Goal: Task Accomplishment & Management: Manage account settings

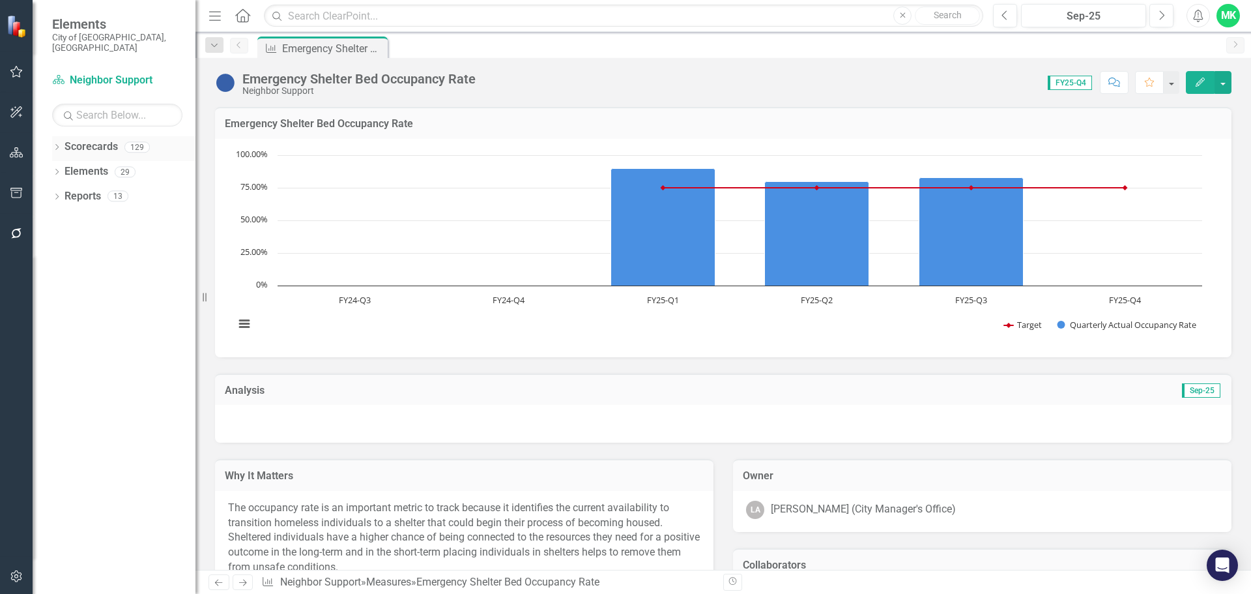
click at [57, 144] on icon at bounding box center [56, 147] width 3 height 6
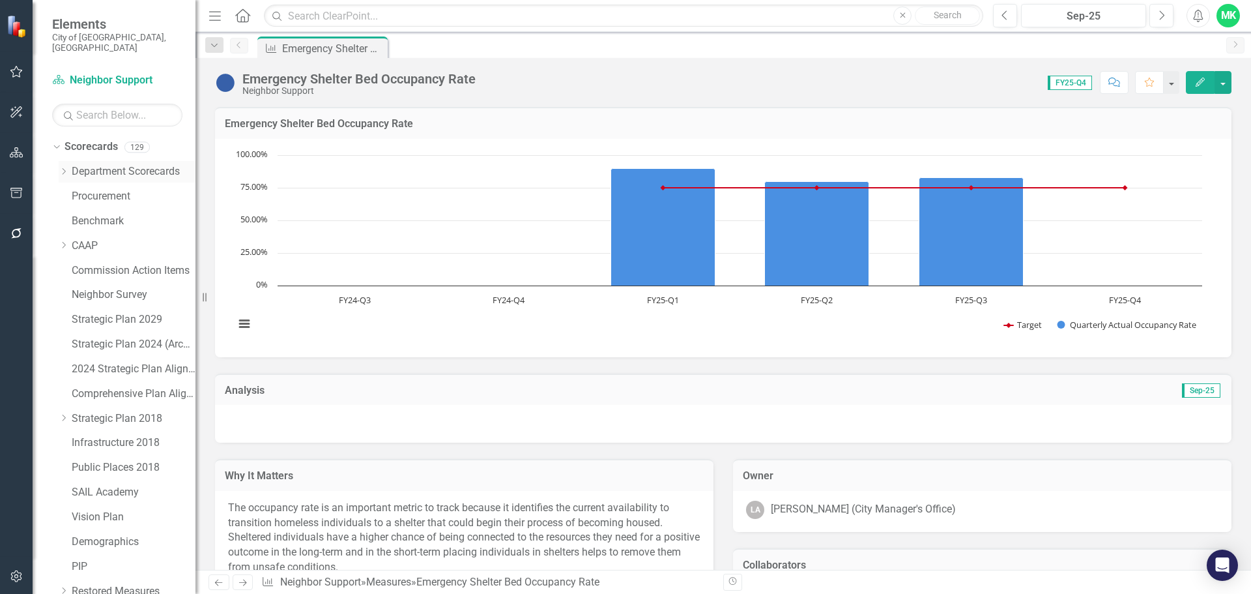
click at [63, 168] on icon at bounding box center [64, 171] width 3 height 7
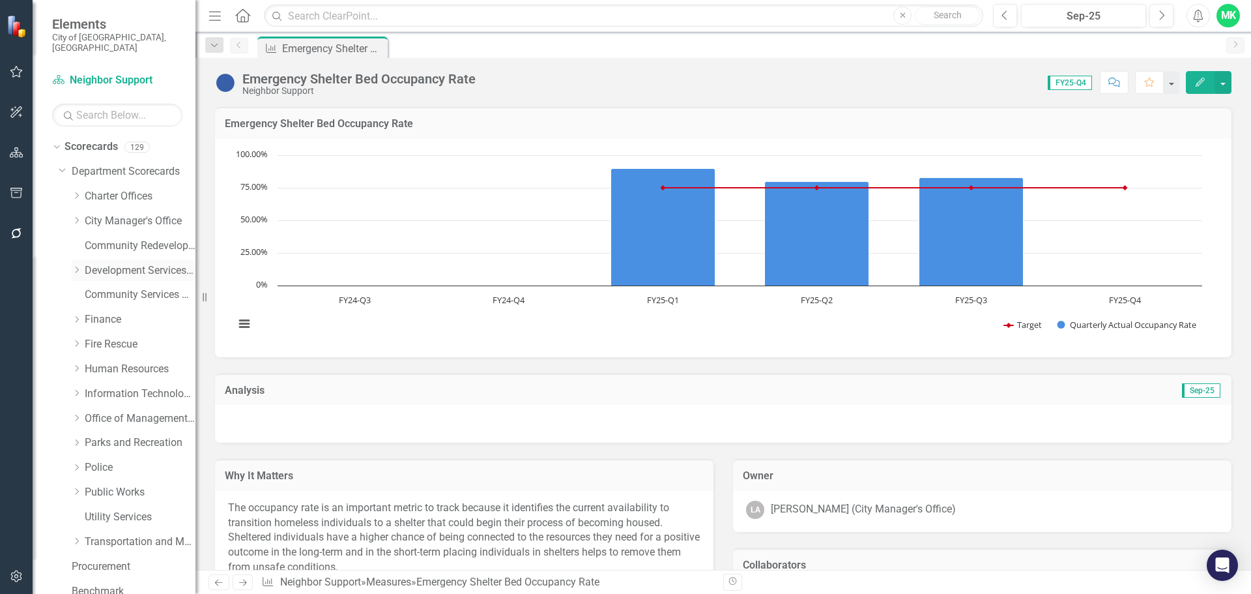
click at [77, 266] on icon "Dropdown" at bounding box center [77, 270] width 10 height 8
click at [132, 263] on link "Development Services Department" at bounding box center [140, 270] width 111 height 15
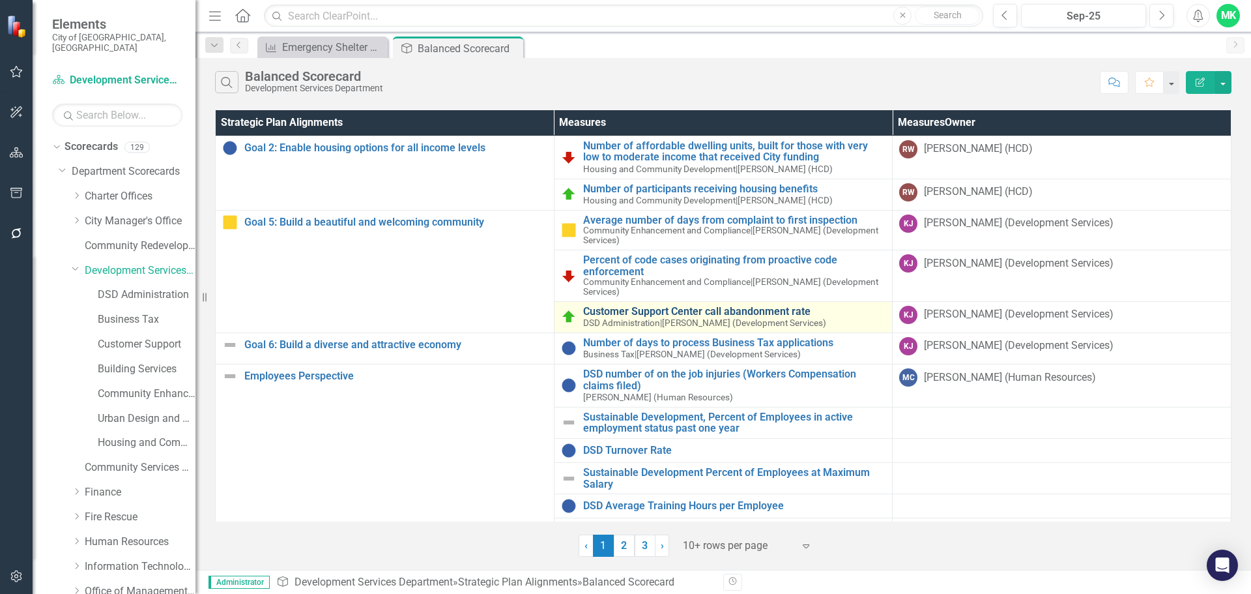
click at [650, 314] on link "Customer Support Center call abandonment rate" at bounding box center [734, 312] width 303 height 12
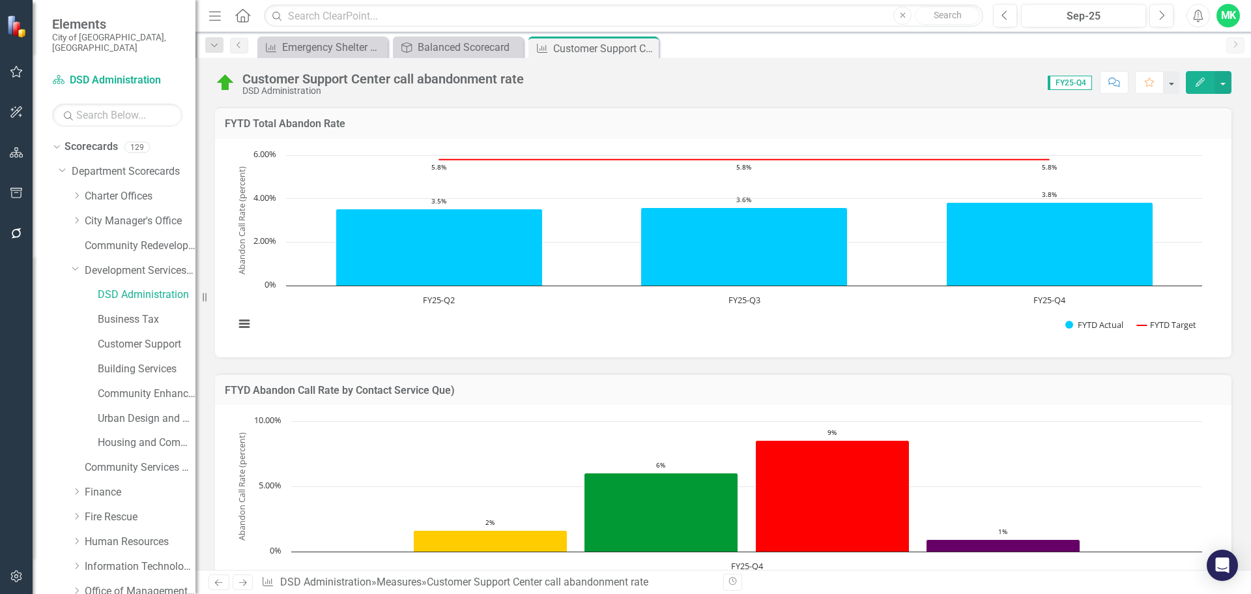
click at [1201, 80] on icon "Edit" at bounding box center [1200, 82] width 12 height 9
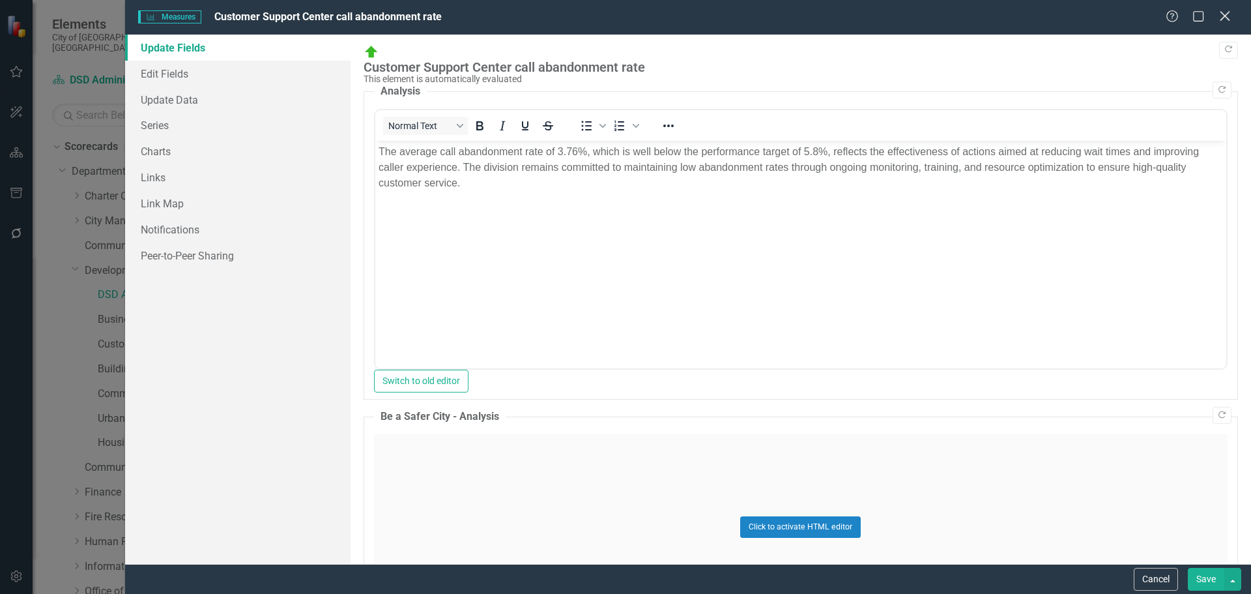
click at [1227, 17] on icon "Close" at bounding box center [1224, 16] width 16 height 12
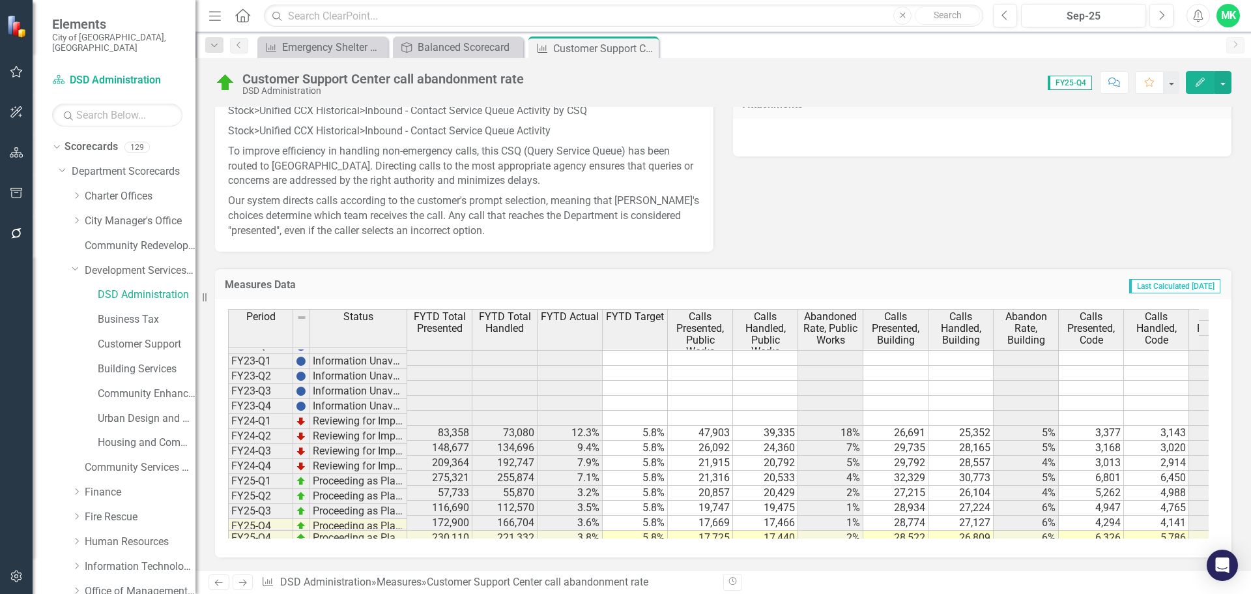
scroll to position [119, 0]
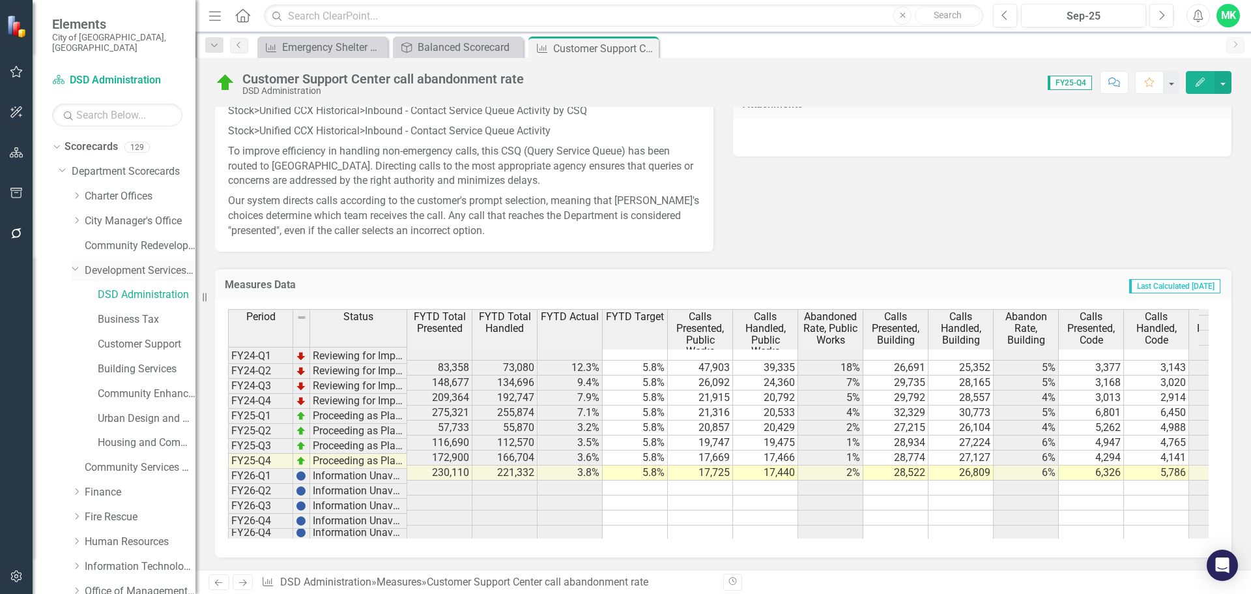
click at [114, 263] on link "Development Services Department" at bounding box center [140, 270] width 111 height 15
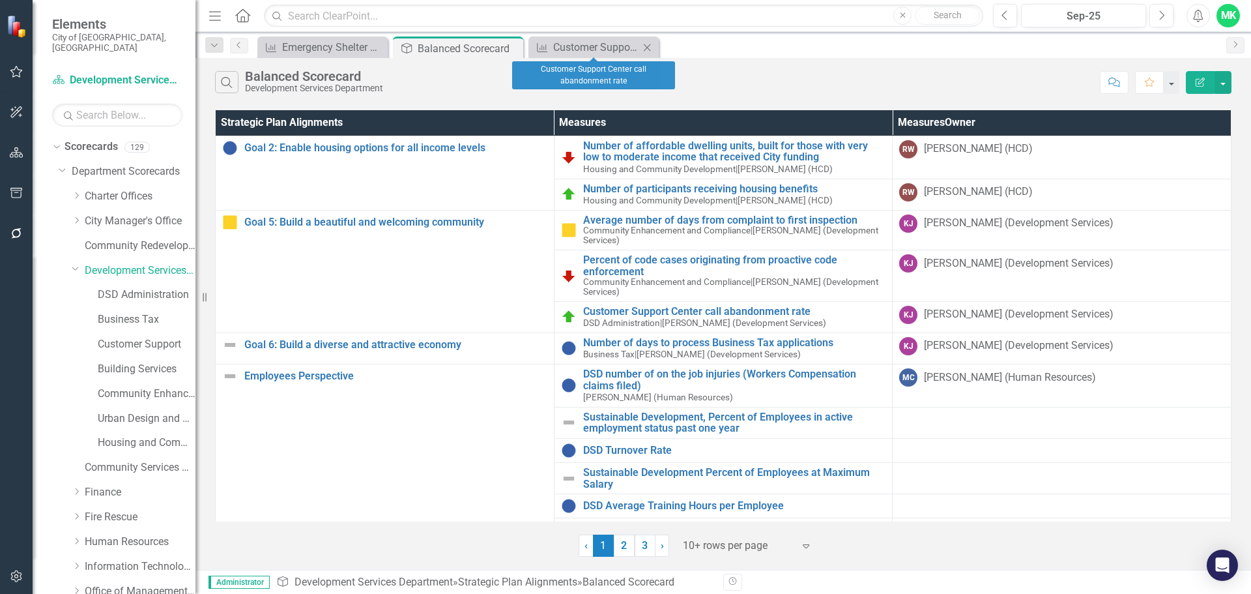
click at [648, 50] on icon "Close" at bounding box center [646, 47] width 13 height 10
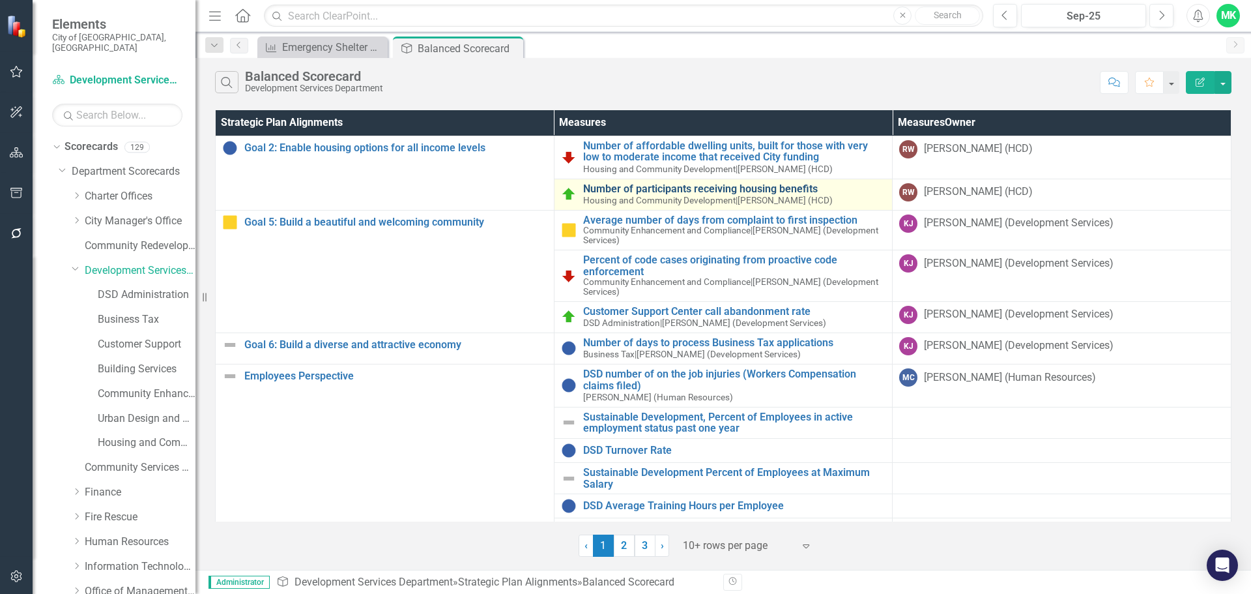
click at [631, 190] on link "Number of participants receiving housing benefits" at bounding box center [734, 189] width 303 height 12
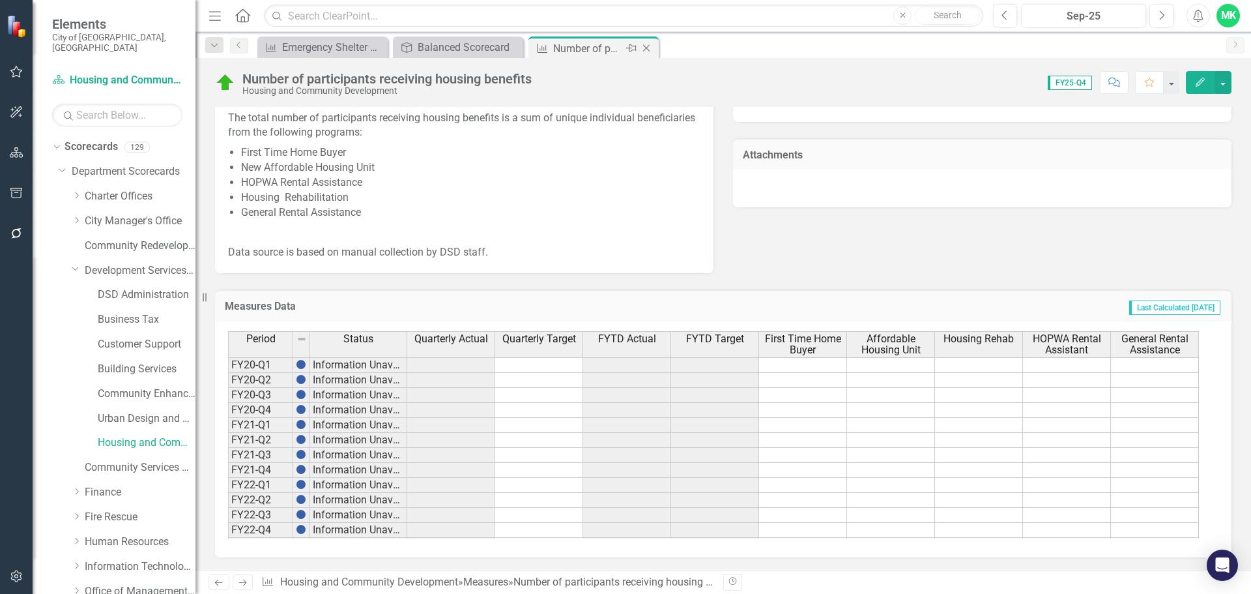
click at [648, 50] on icon at bounding box center [646, 48] width 7 height 7
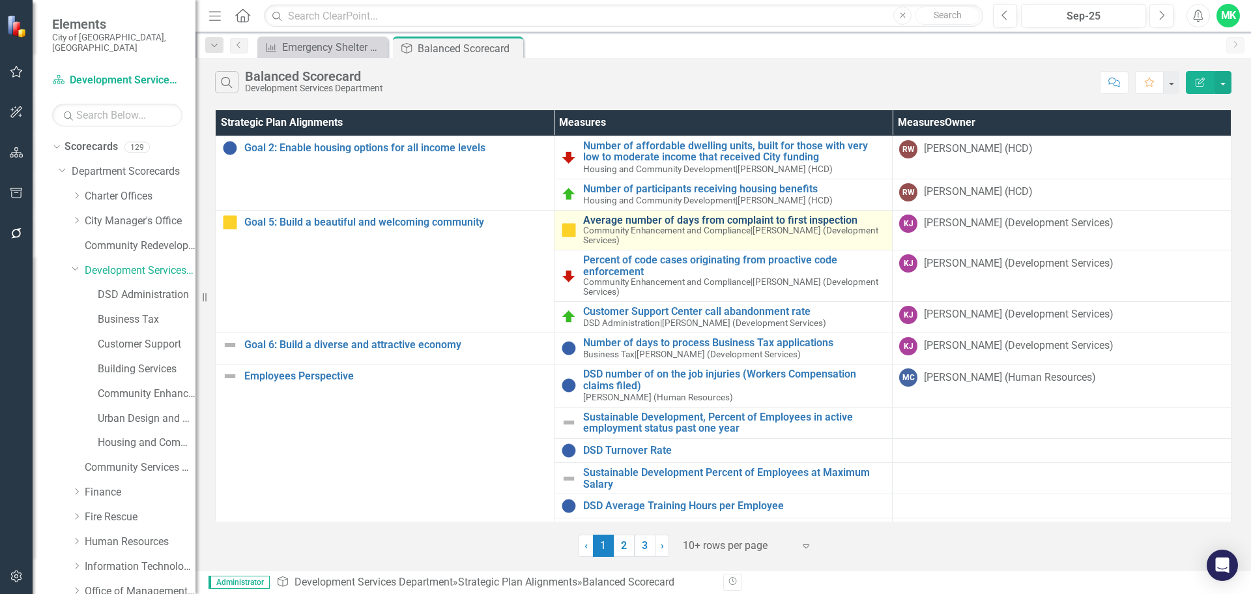
click at [618, 220] on link "Average number of days from complaint to first inspection" at bounding box center [734, 220] width 303 height 12
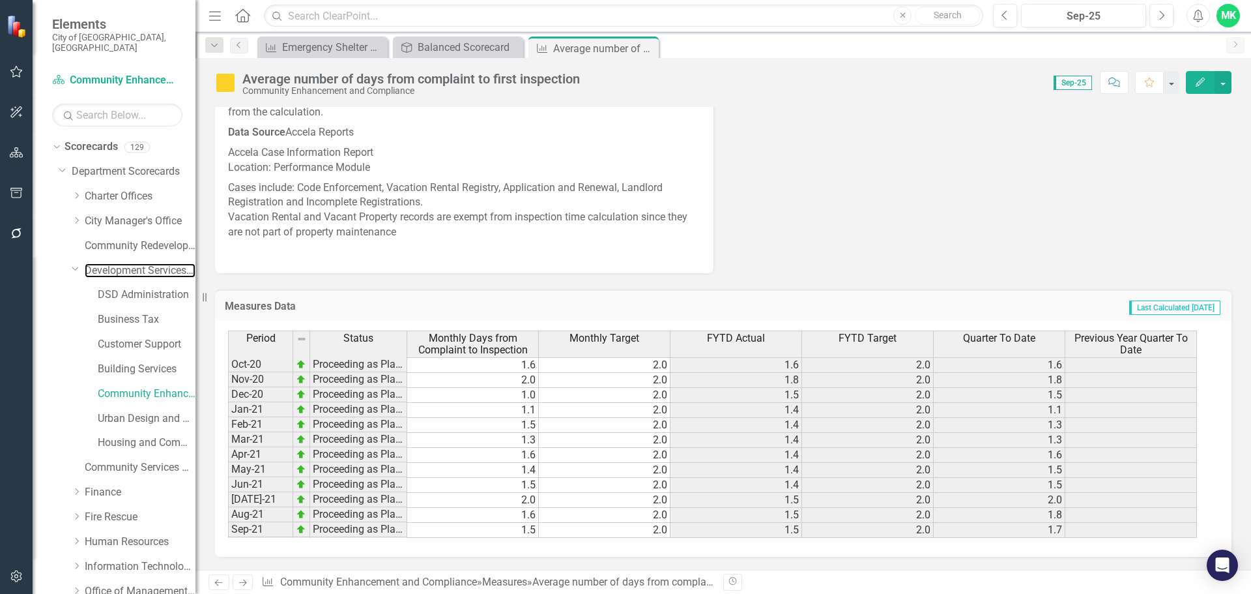
drag, startPoint x: 110, startPoint y: 261, endPoint x: 190, endPoint y: 308, distance: 92.5
click at [110, 263] on link "Development Services Department" at bounding box center [140, 270] width 111 height 15
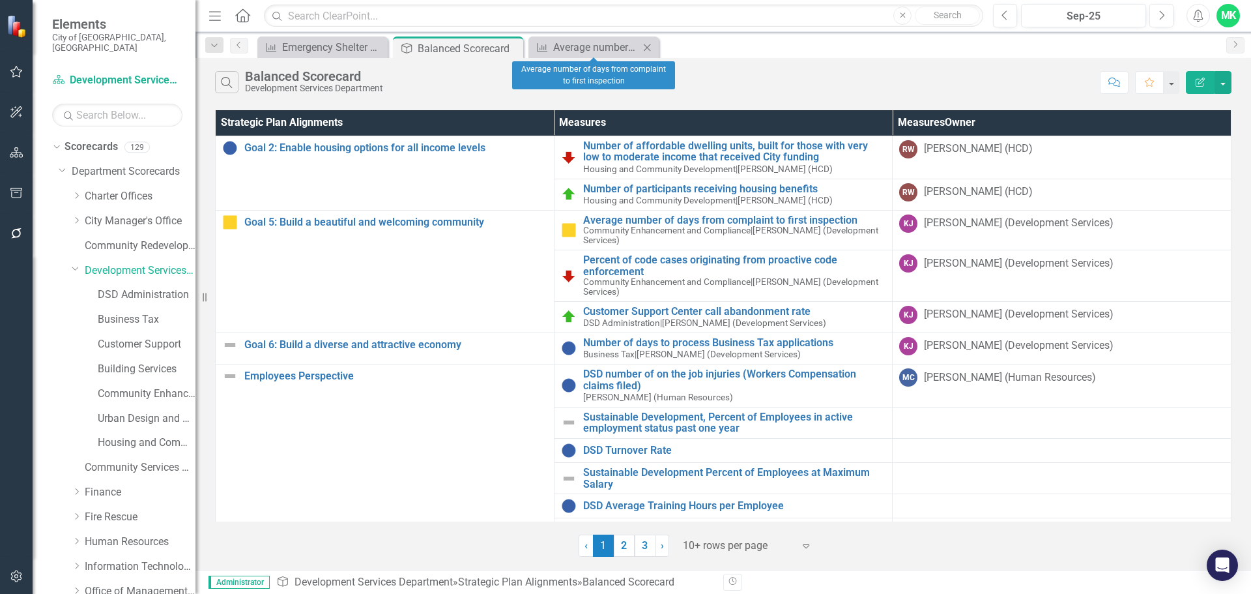
click at [650, 51] on icon "Close" at bounding box center [646, 47] width 13 height 10
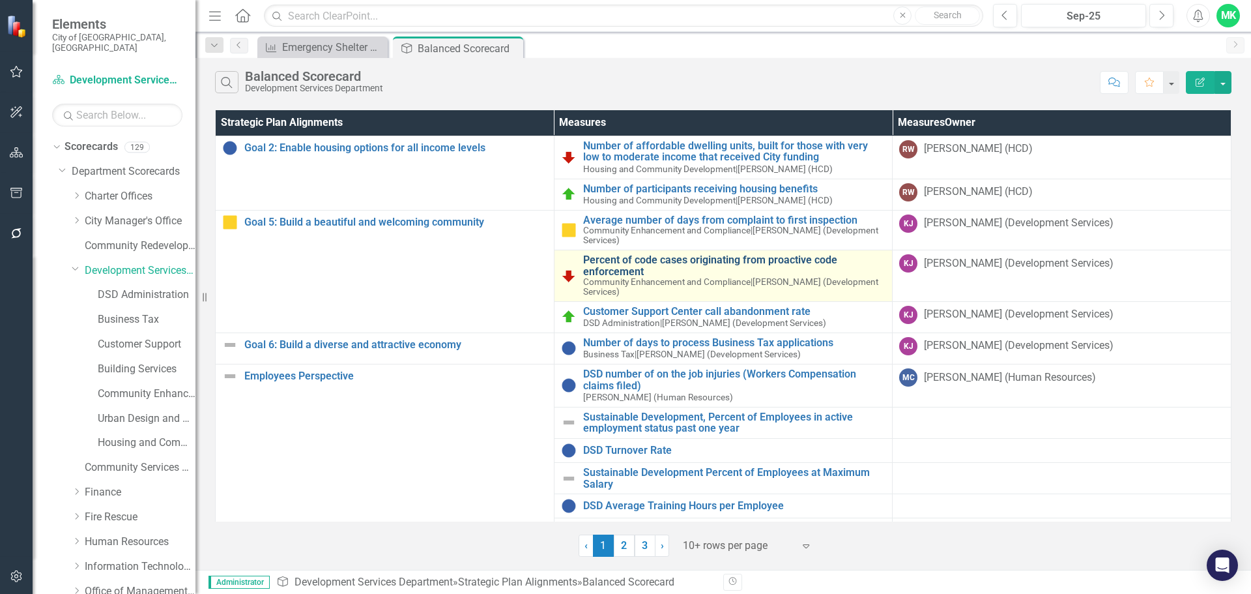
click at [650, 261] on link "Percent of code cases originating from proactive code enforcement" at bounding box center [734, 265] width 303 height 23
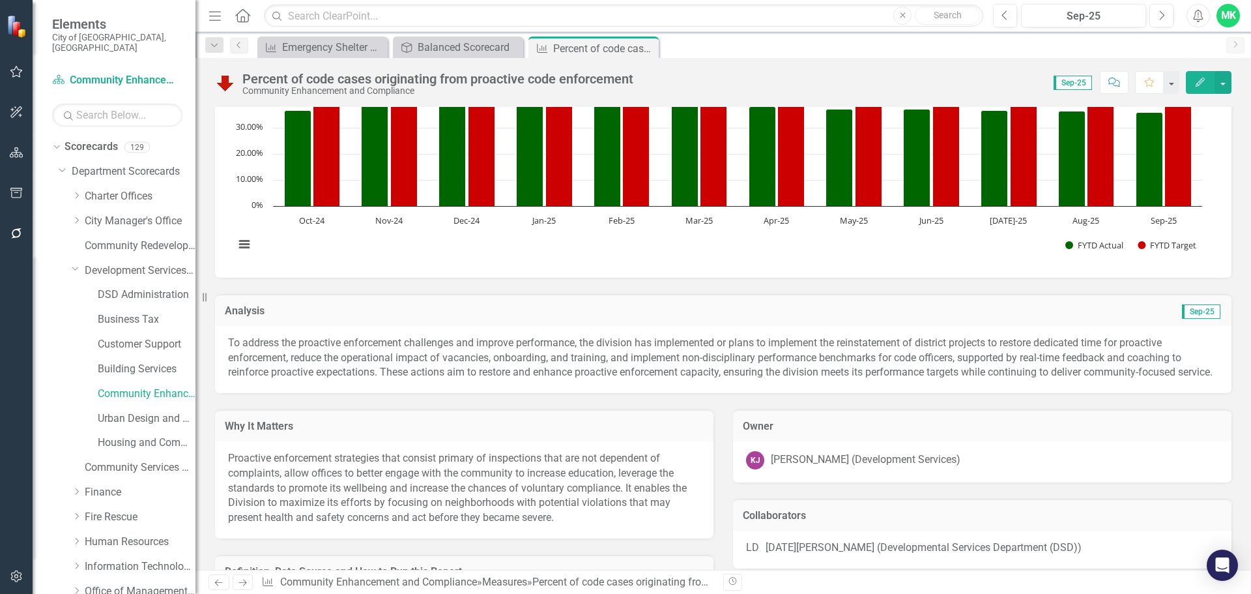
scroll to position [85, 0]
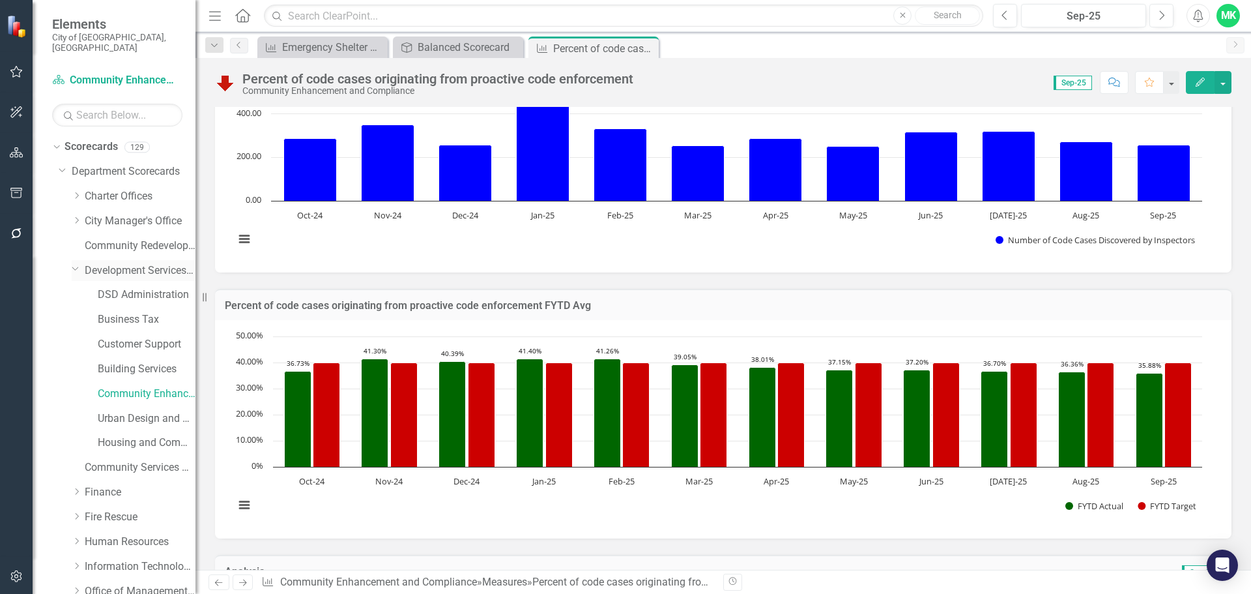
click at [107, 263] on link "Development Services Department" at bounding box center [140, 270] width 111 height 15
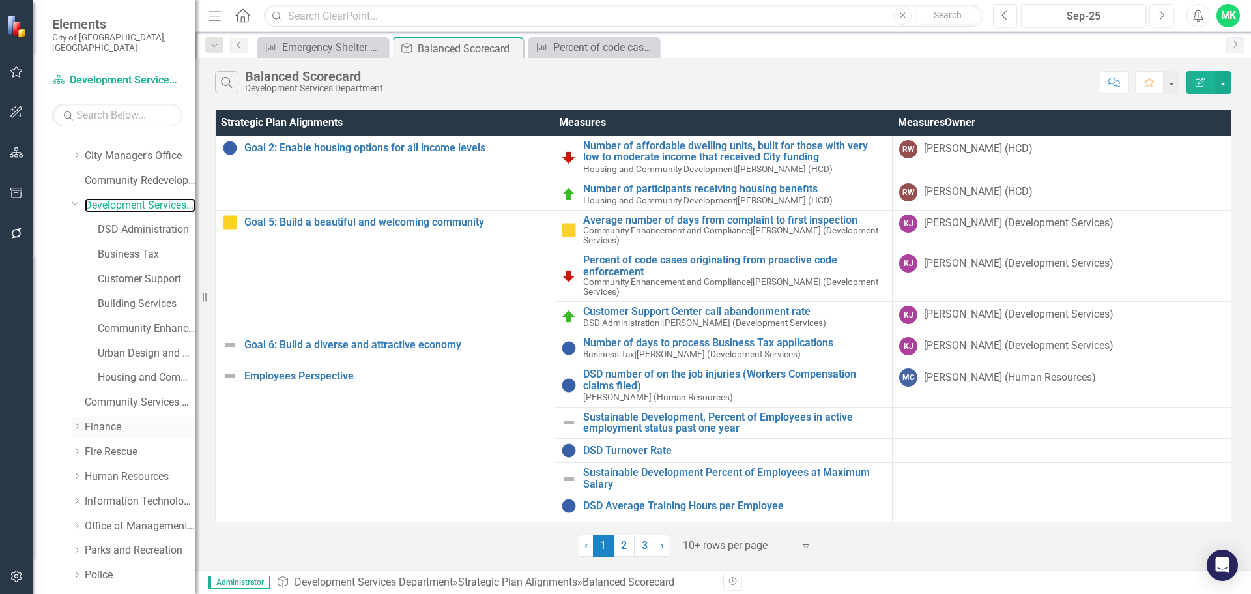
scroll to position [326, 0]
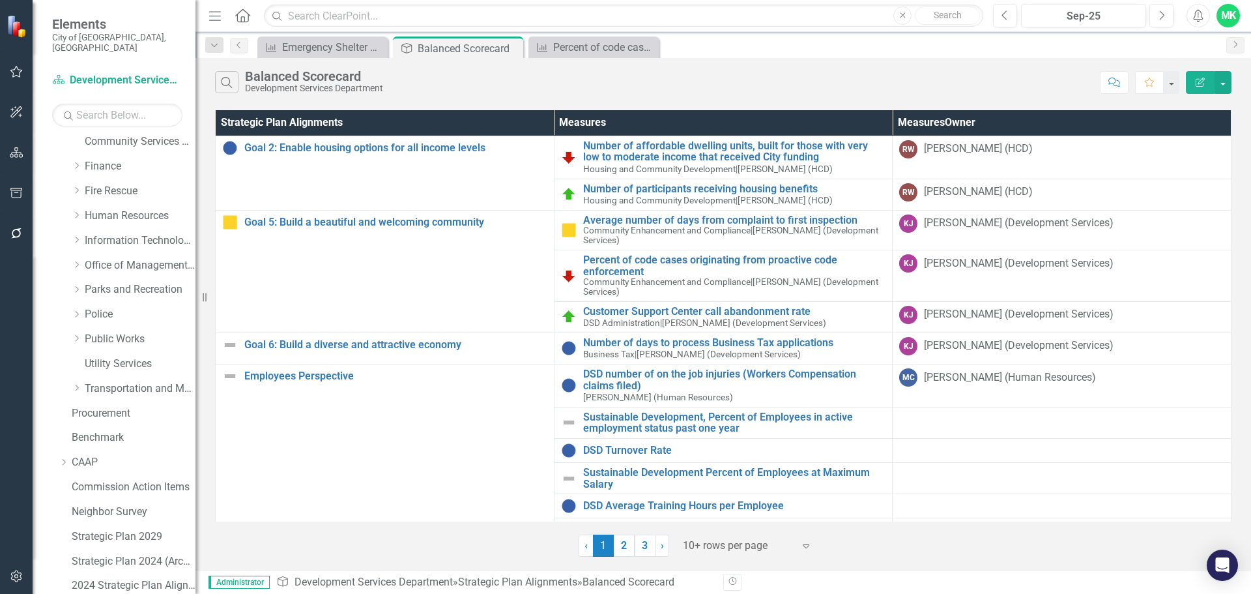
click at [31, 155] on button "button" at bounding box center [16, 152] width 29 height 27
click at [21, 154] on button "button" at bounding box center [15, 143] width 30 height 21
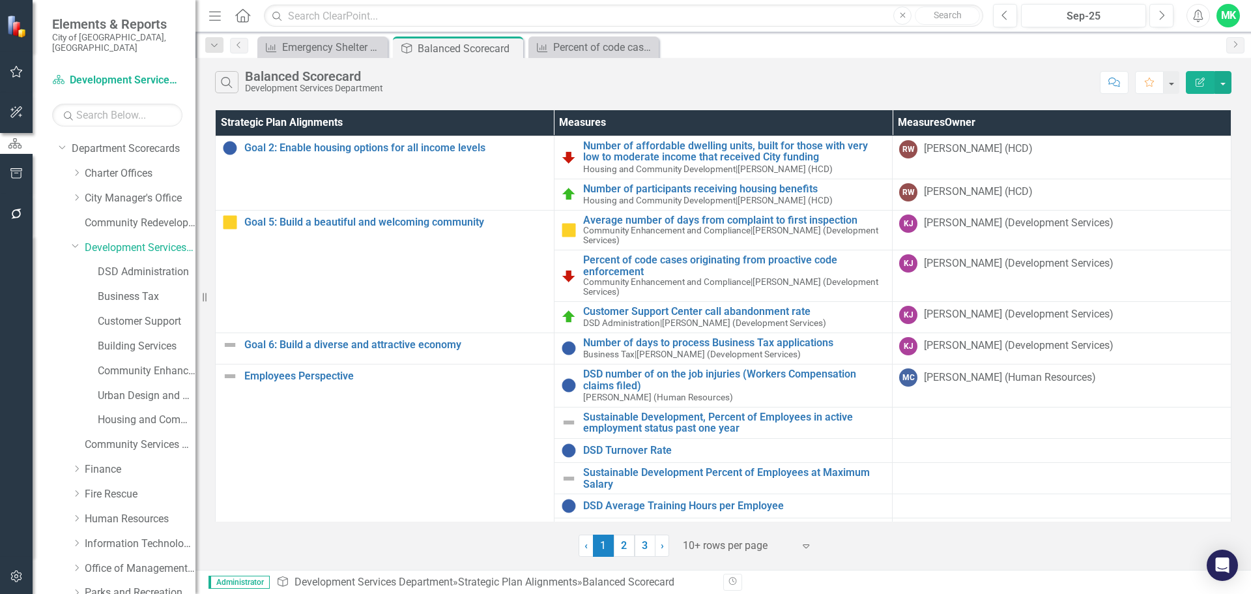
scroll to position [0, 0]
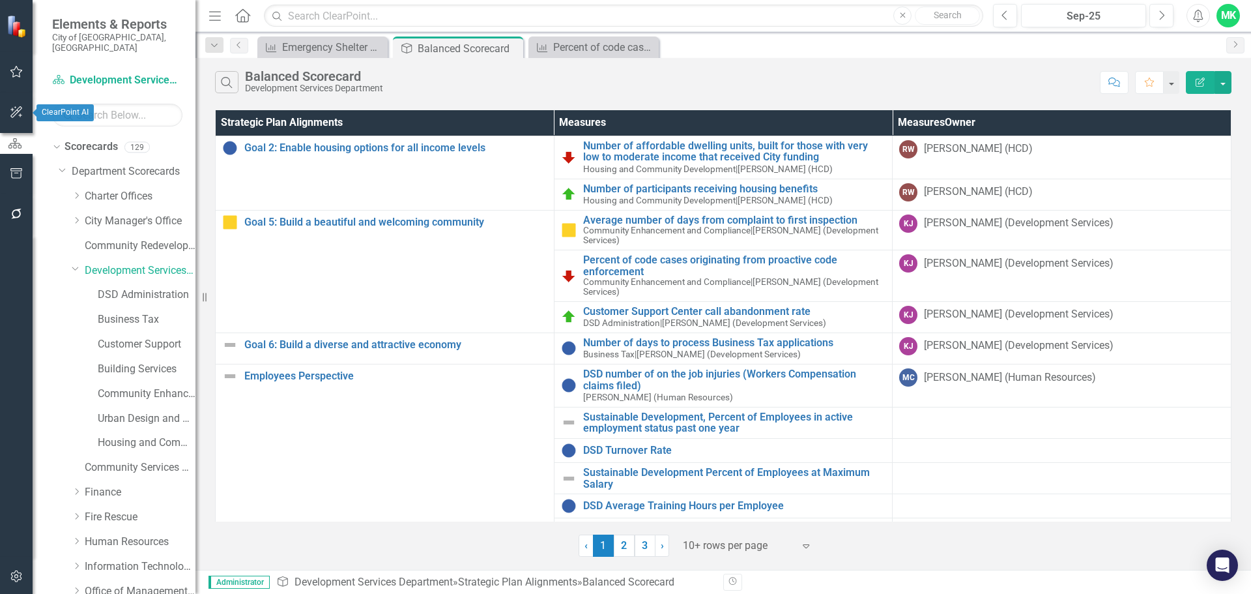
click at [14, 113] on icon "button" at bounding box center [16, 112] width 12 height 12
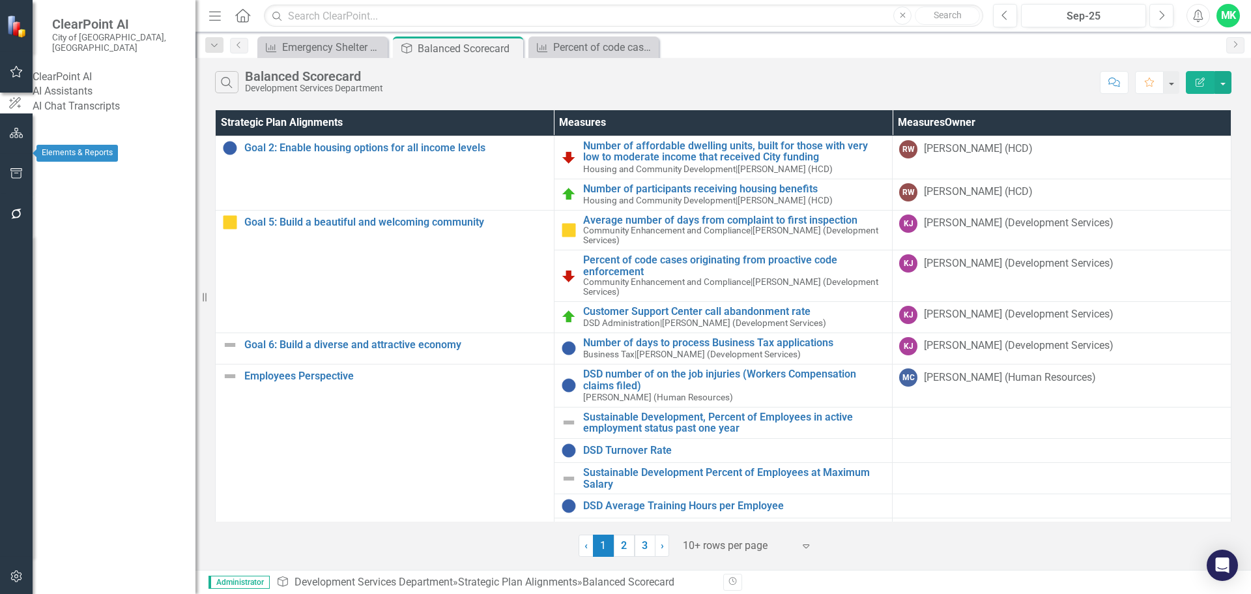
click at [17, 138] on icon "button" at bounding box center [17, 133] width 14 height 10
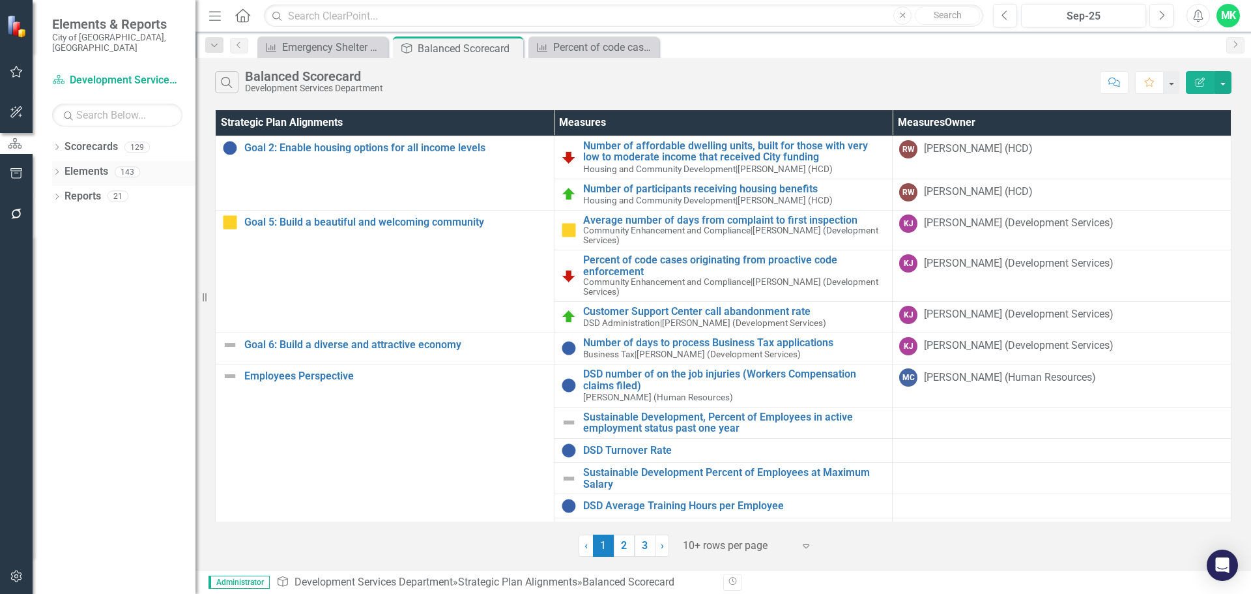
click at [82, 164] on link "Elements" at bounding box center [87, 171] width 44 height 15
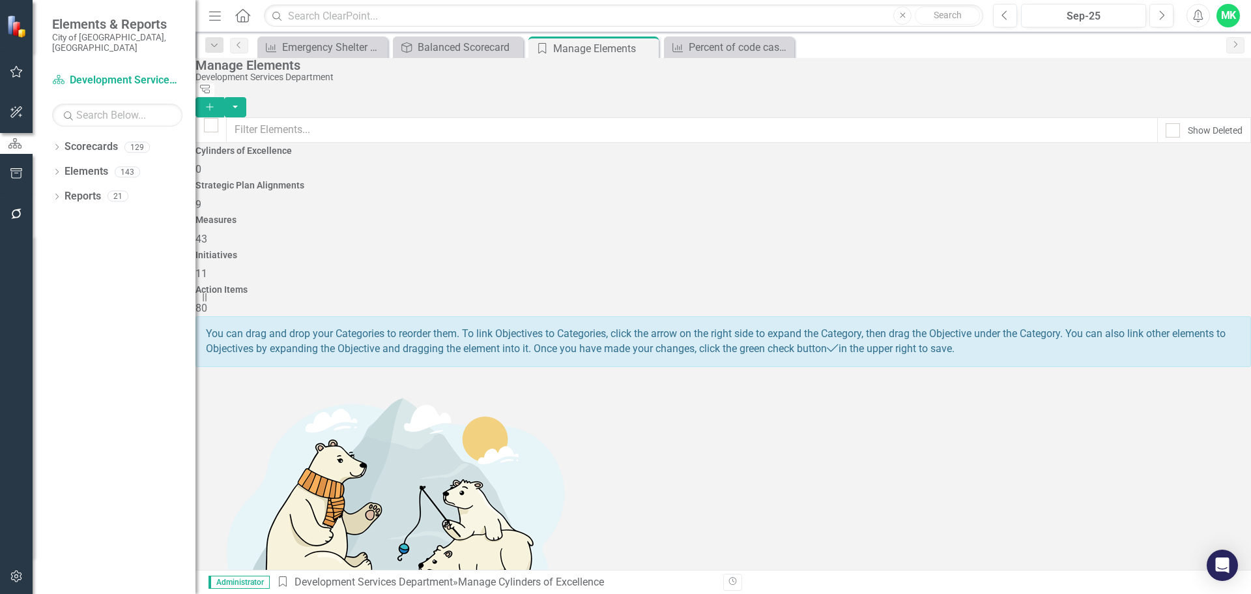
click at [207, 233] on span "43" at bounding box center [201, 239] width 12 height 12
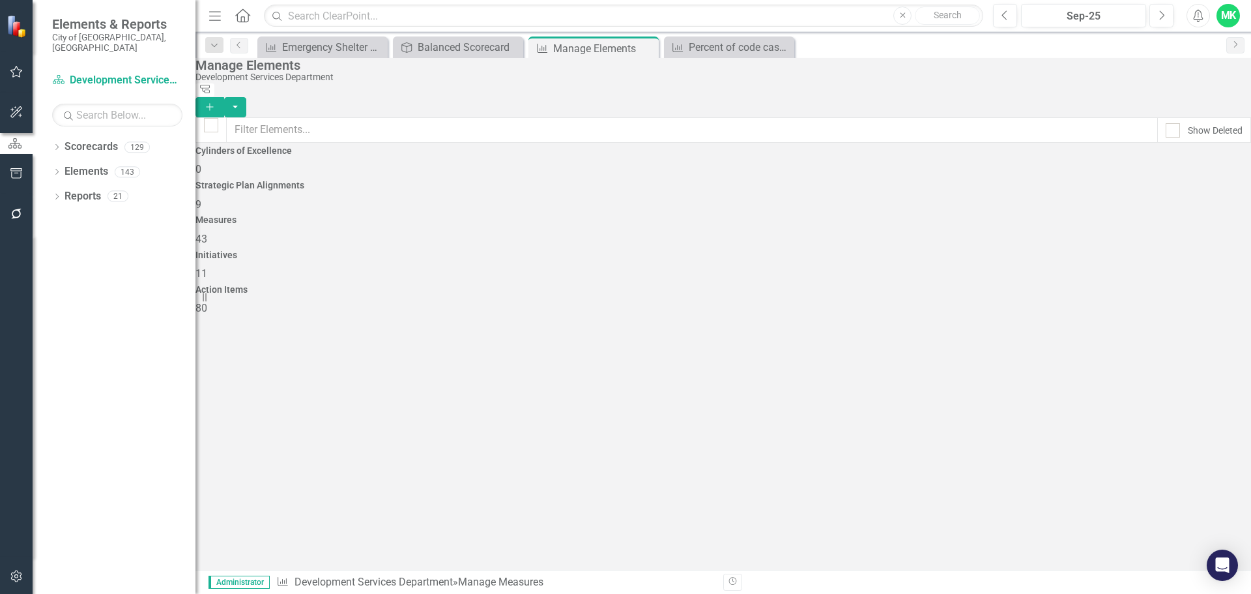
checkbox input "false"
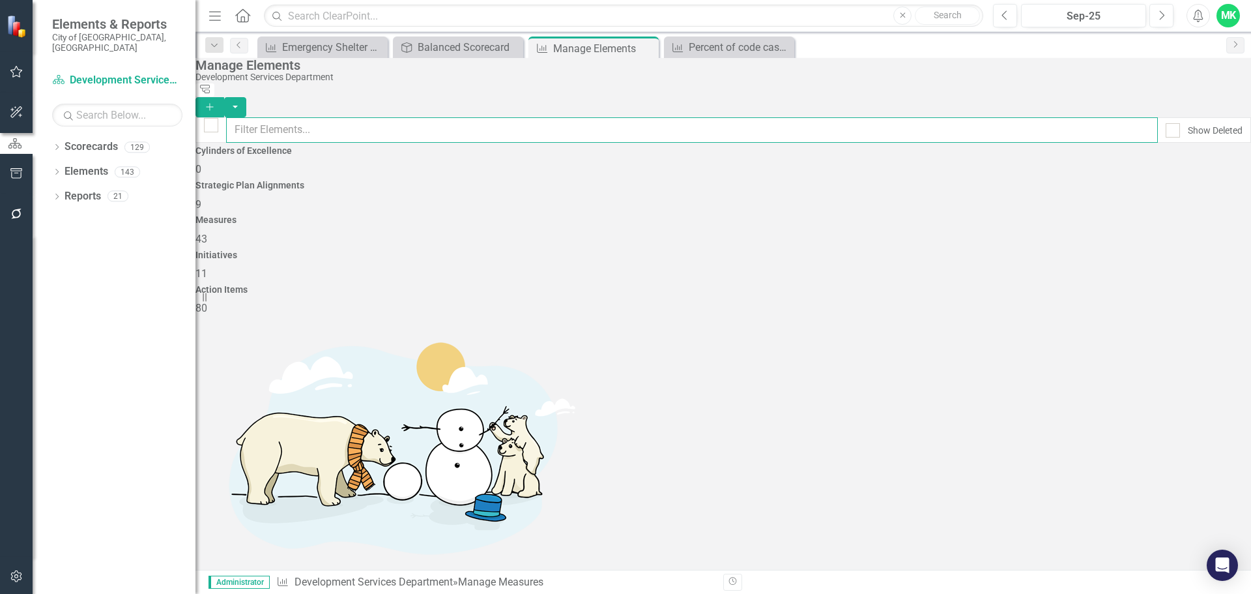
click at [332, 128] on input "text" at bounding box center [692, 129] width 932 height 25
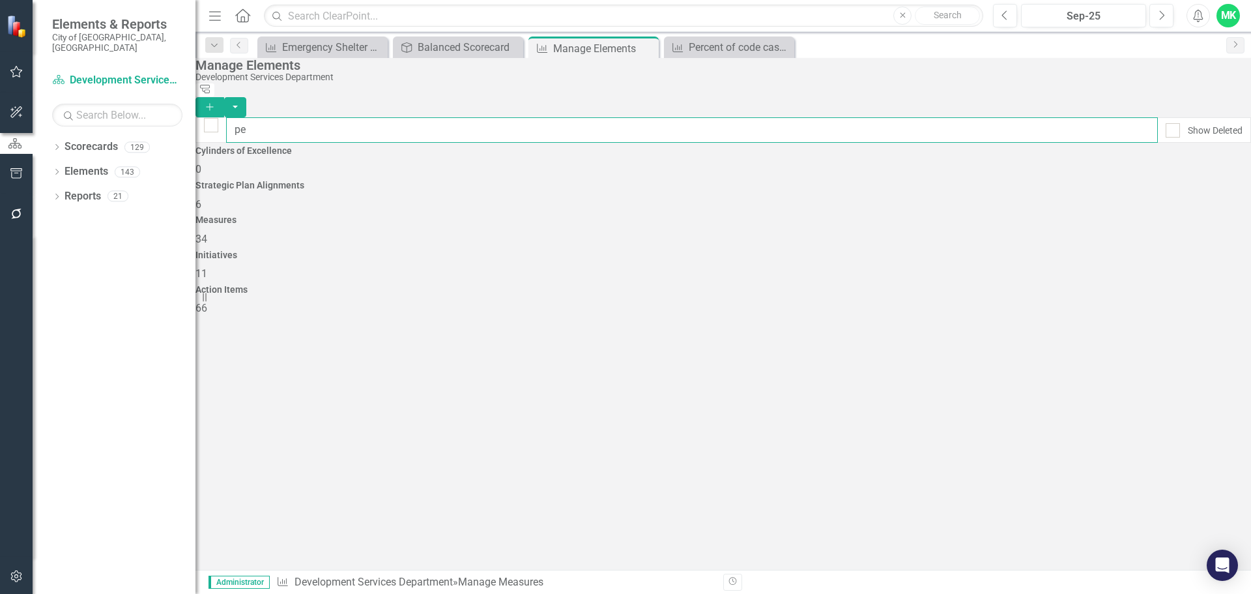
type input "per"
checkbox input "false"
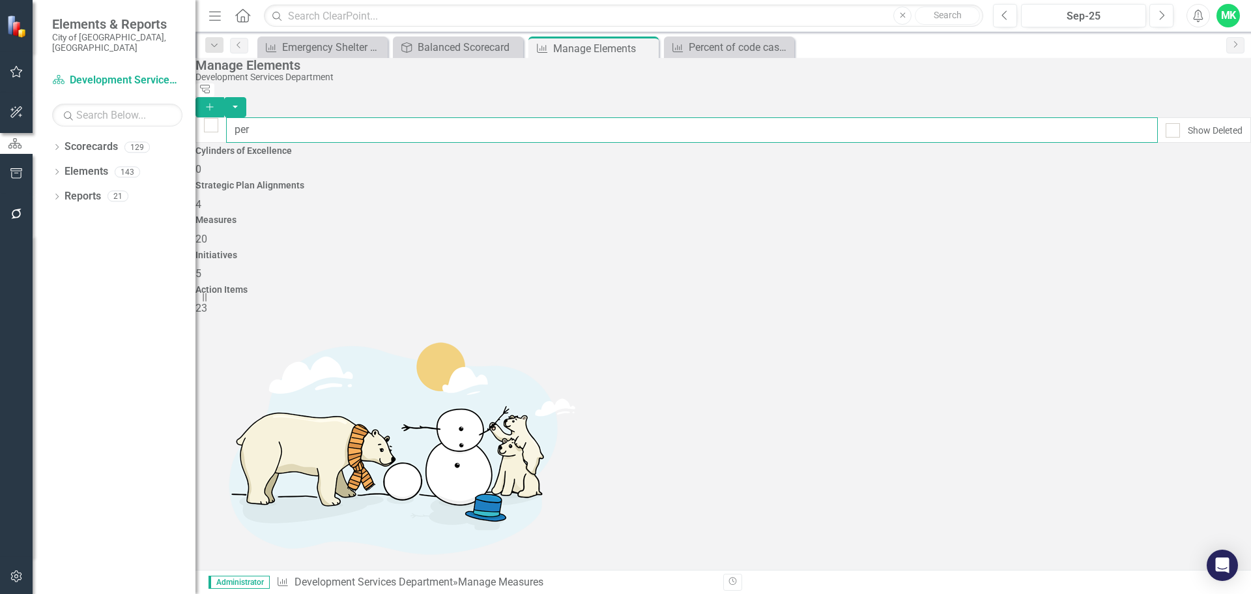
type input "perc"
checkbox input "false"
type input "perce"
checkbox input "false"
type input "percen"
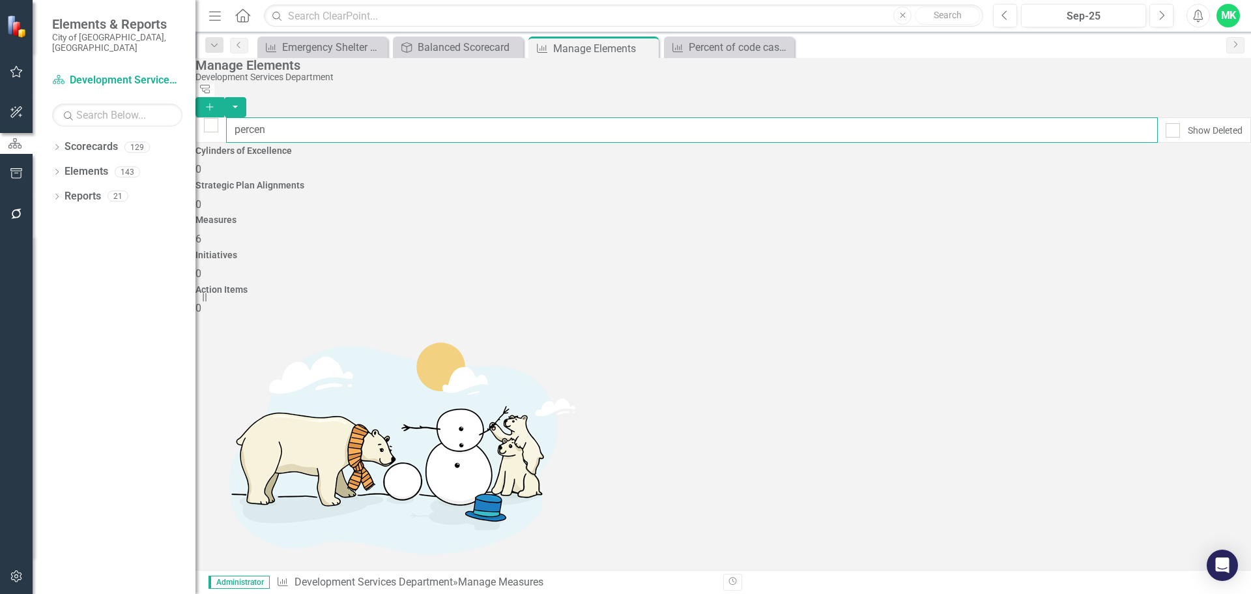
checkbox input "false"
type input "percent"
checkbox input "false"
type input "percent"
checkbox input "false"
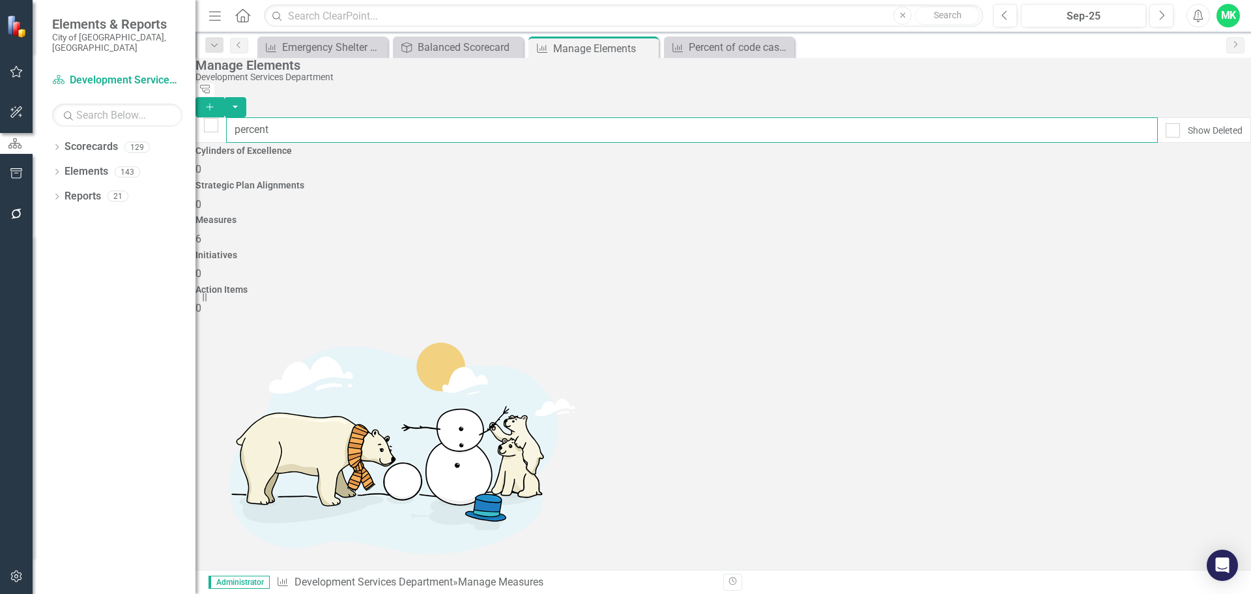
type input "percent o"
checkbox input "false"
type input "percent of"
checkbox input "false"
type input "percent of"
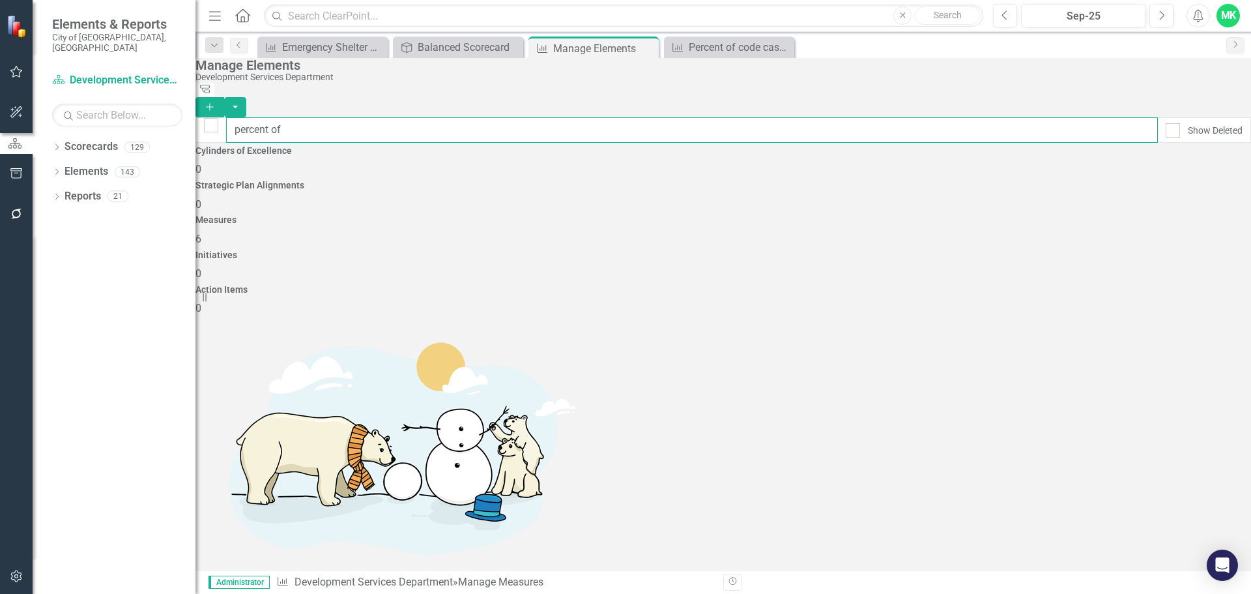
checkbox input "false"
type input "percent of"
click at [1157, 366] on link "Copy Duplicate Measures" at bounding box center [1160, 363] width 122 height 24
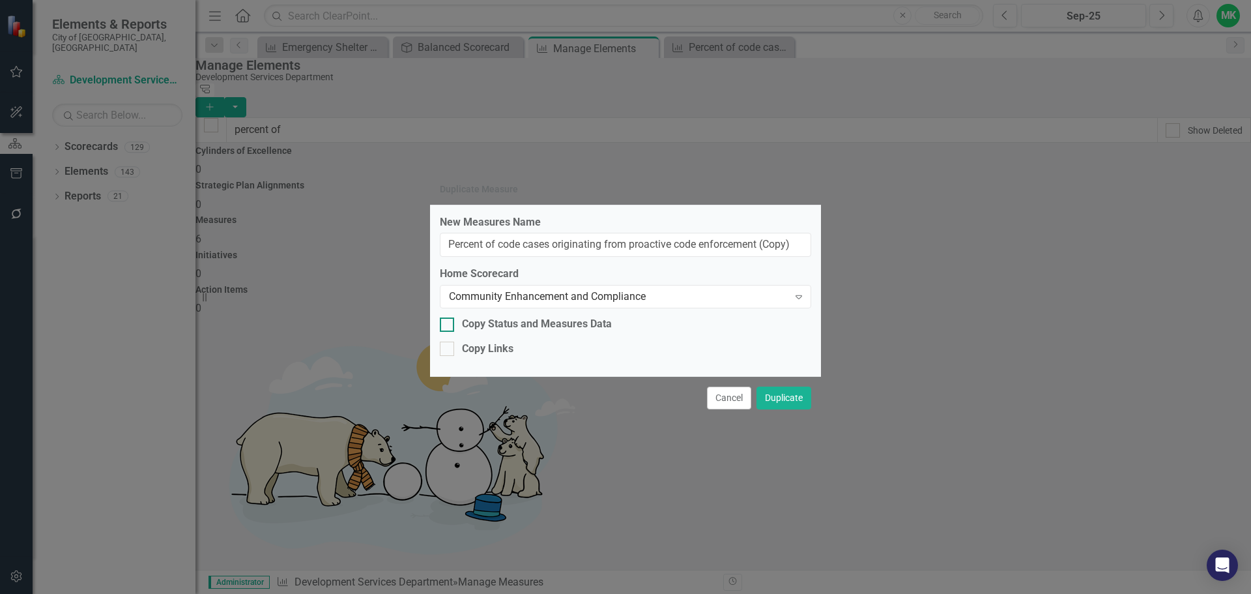
click at [454, 323] on div at bounding box center [447, 324] width 14 height 14
click at [448, 323] on input "Copy Status and Measures Data" at bounding box center [444, 321] width 8 height 8
click at [446, 324] on input "Copy Status and Measures Data" at bounding box center [444, 321] width 8 height 8
checkbox input "false"
click at [447, 345] on input "Copy Links" at bounding box center [444, 345] width 8 height 8
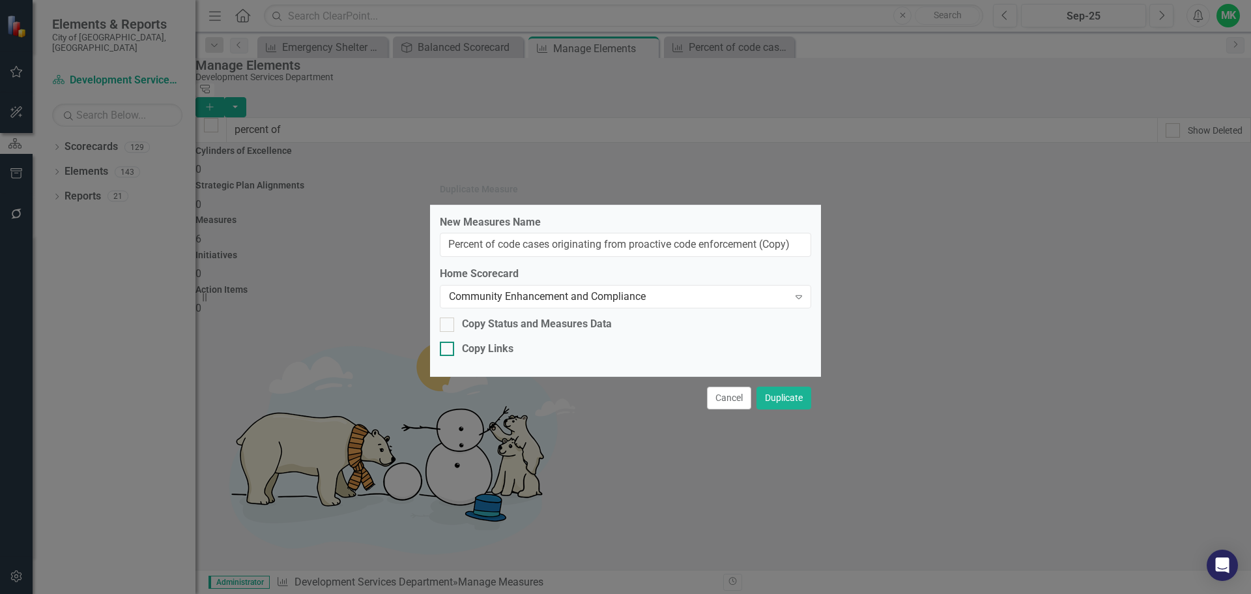
checkbox input "true"
click at [499, 244] on input "Percent of code cases originating from proactive code enforcement (Copy)" at bounding box center [625, 245] width 371 height 24
click at [779, 399] on button "Duplicate" at bounding box center [783, 397] width 55 height 23
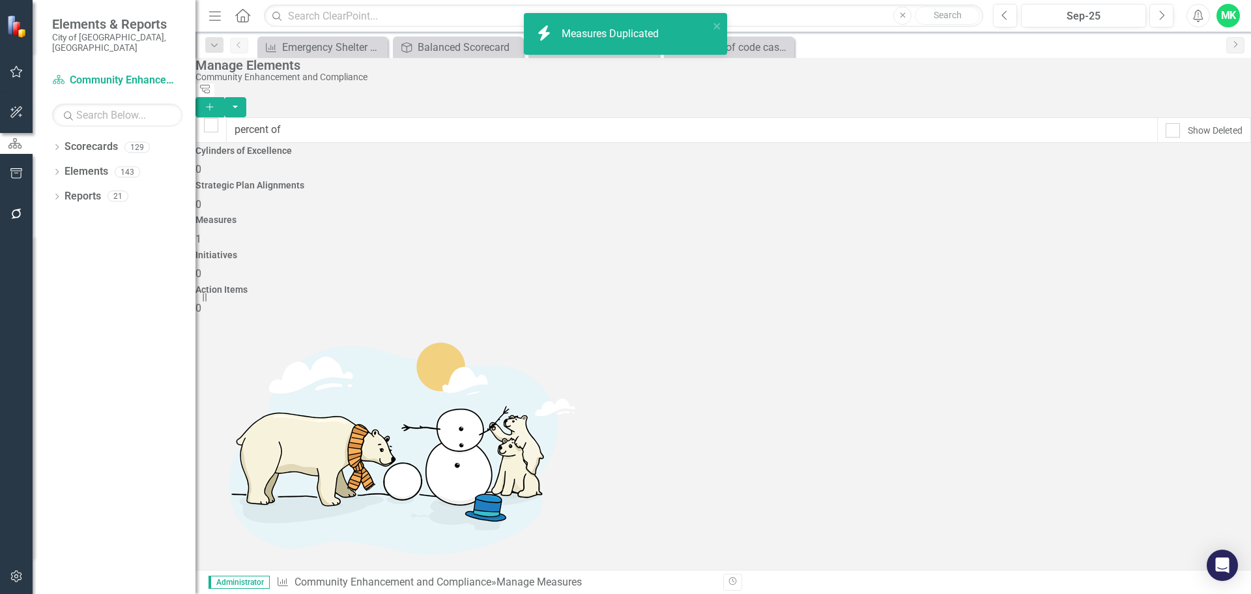
checkbox input "false"
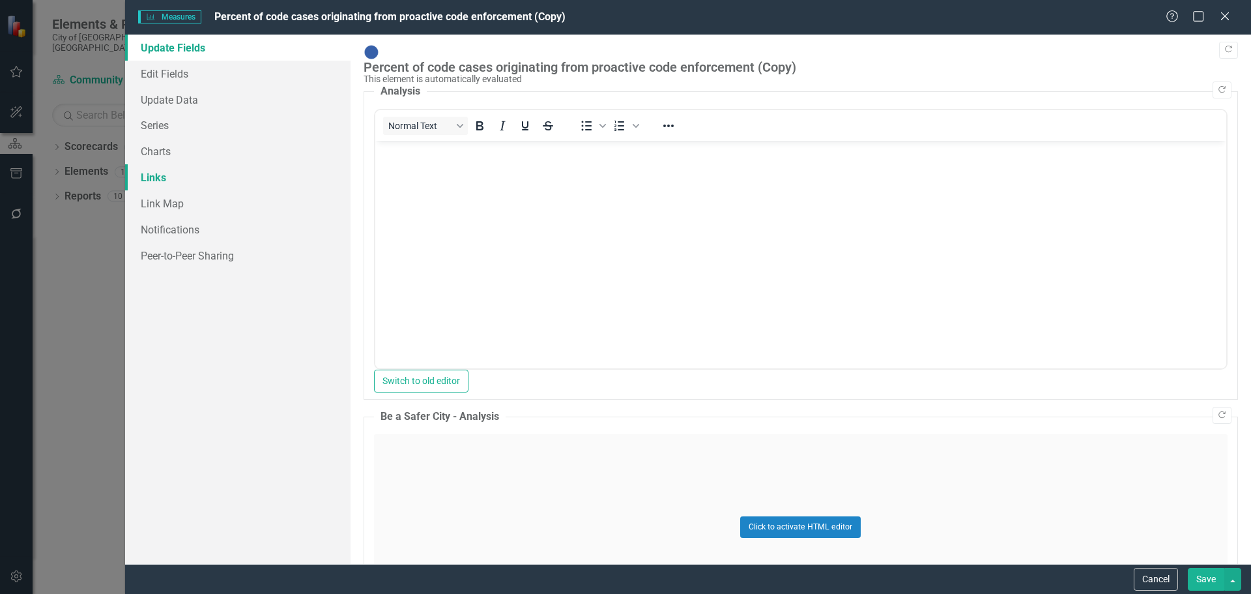
click at [155, 182] on link "Links" at bounding box center [237, 177] width 225 height 26
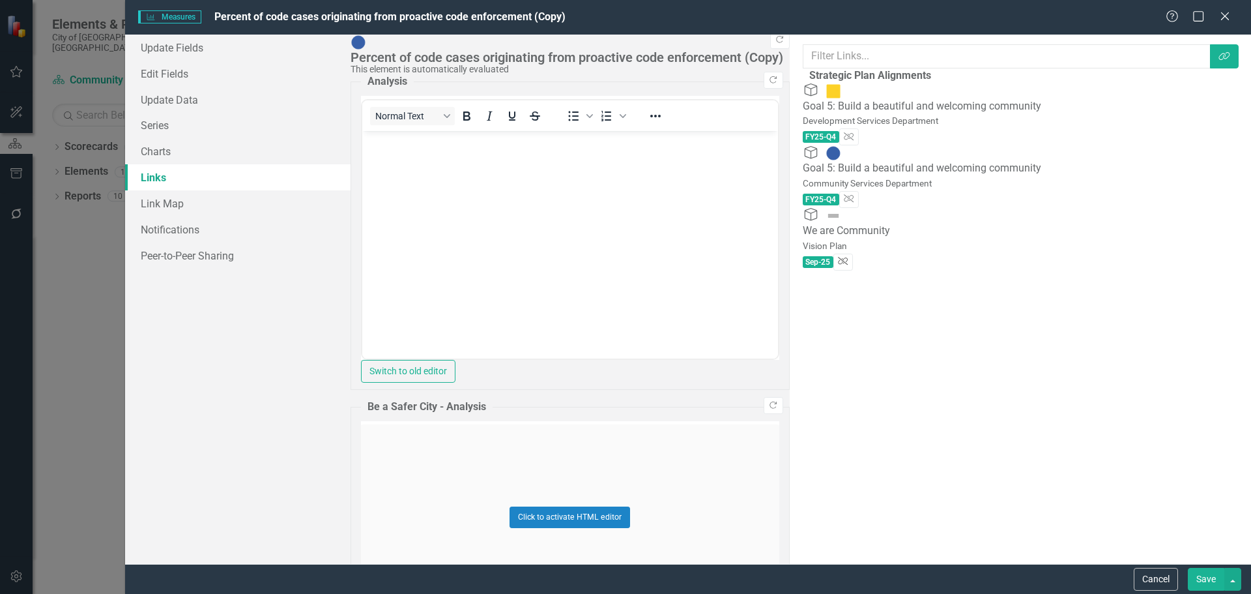
click at [848, 257] on icon "button" at bounding box center [843, 261] width 10 height 8
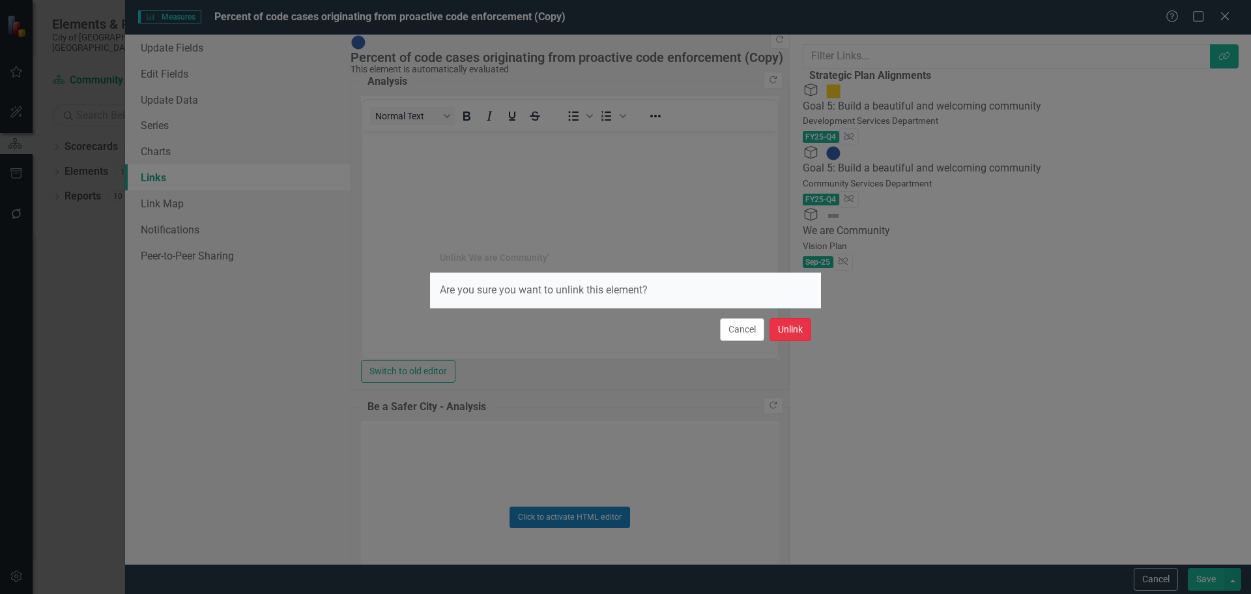
click at [794, 331] on button "Unlink" at bounding box center [790, 329] width 42 height 23
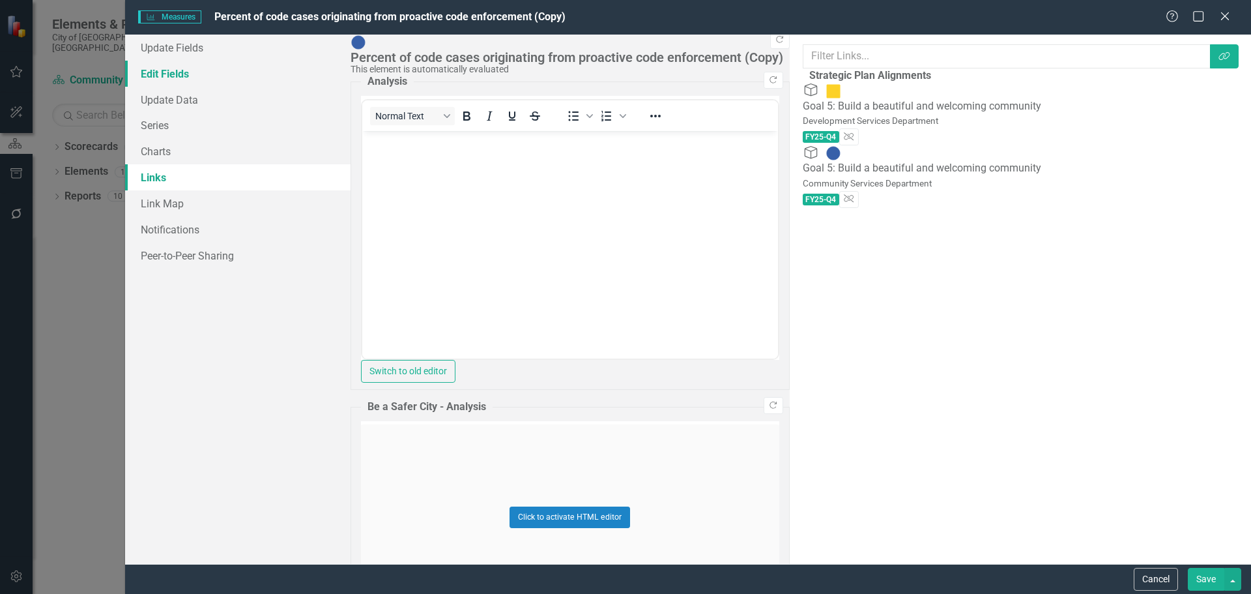
click at [166, 70] on link "Edit Fields" at bounding box center [237, 74] width 225 height 26
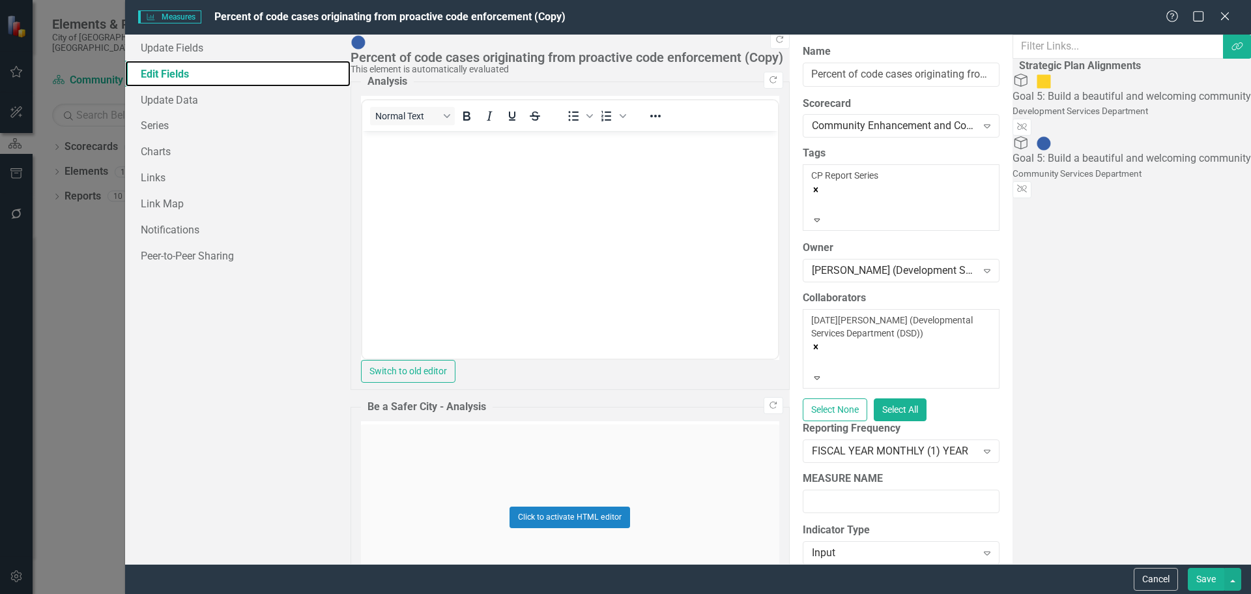
click at [811, 185] on icon "Remove [object Object]" at bounding box center [815, 189] width 9 height 9
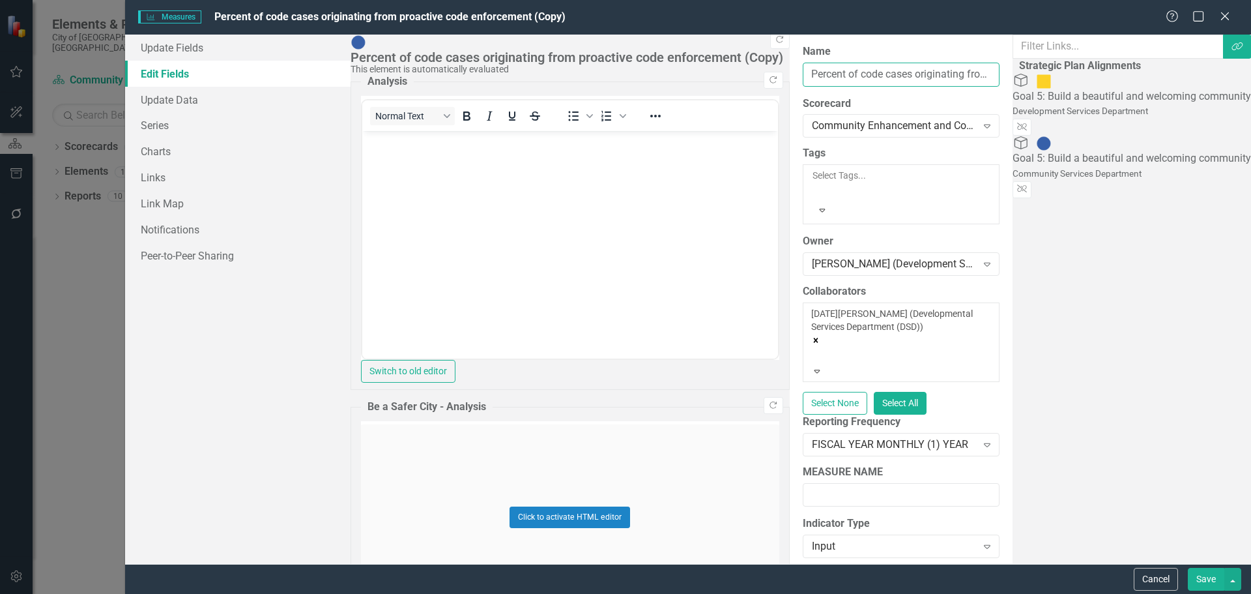
click at [803, 81] on input "Percent of code cases originating from proactive code enforcement (Copy)" at bounding box center [901, 75] width 197 height 24
drag, startPoint x: 738, startPoint y: 74, endPoint x: 349, endPoint y: 61, distance: 389.2
click at [346, 61] on div "Update Fields Edit Fields Update Data Series Charts Links Link Map Notification…" at bounding box center [688, 299] width 1126 height 529
paste input "age of new commercial applications issued [DATE] from the creation date"
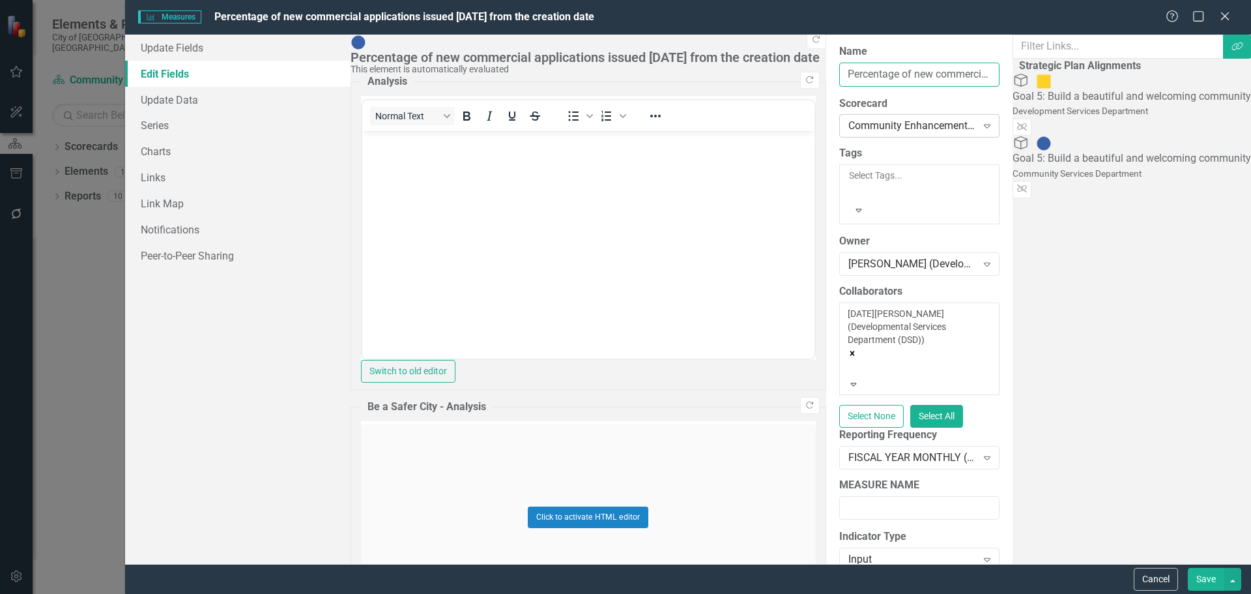
type input "Percentage of new commercial applications issued [DATE] from the creation date"
click at [848, 122] on div "Community Enhancement and Compliance" at bounding box center [912, 126] width 128 height 15
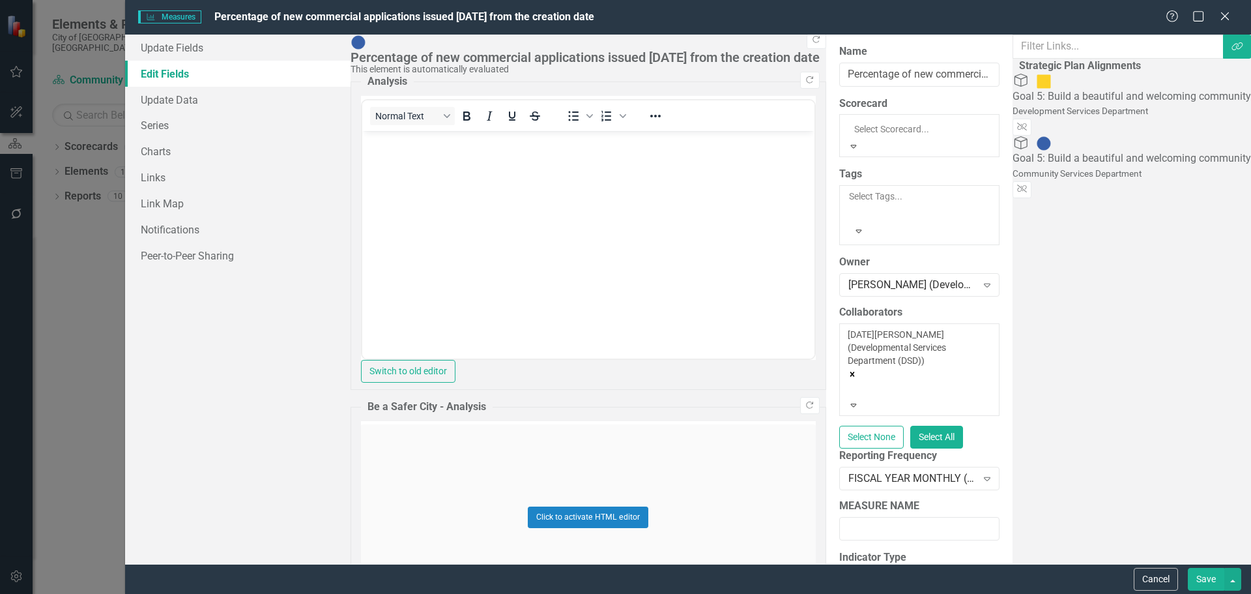
scroll to position [364, 0]
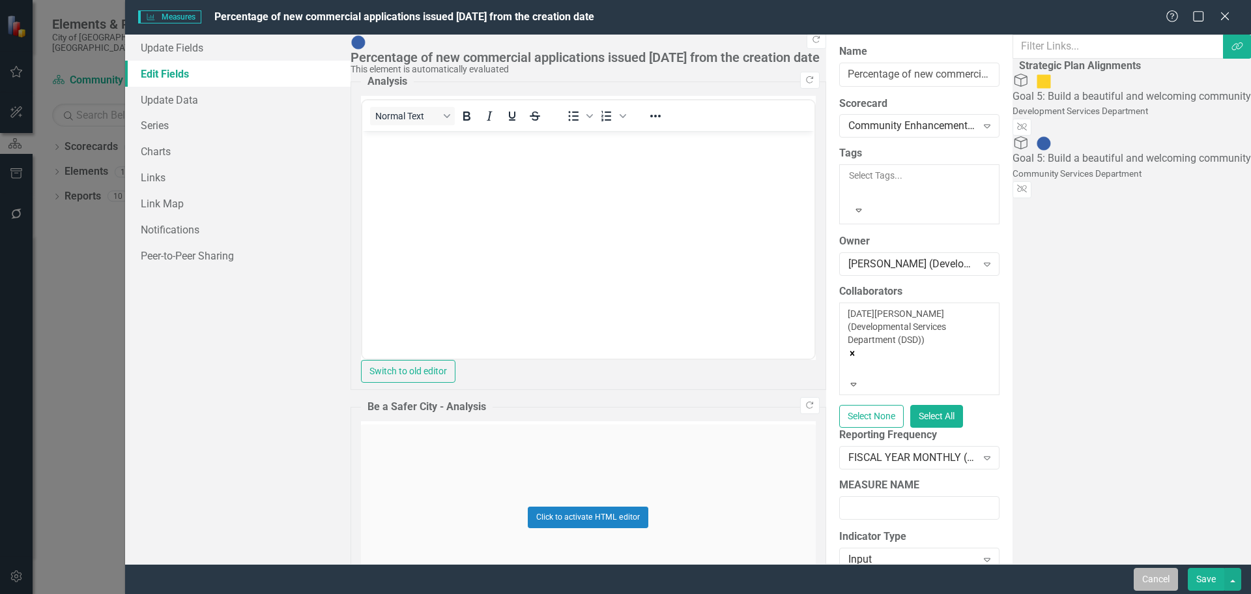
click at [1155, 581] on button "Cancel" at bounding box center [1156, 579] width 44 height 23
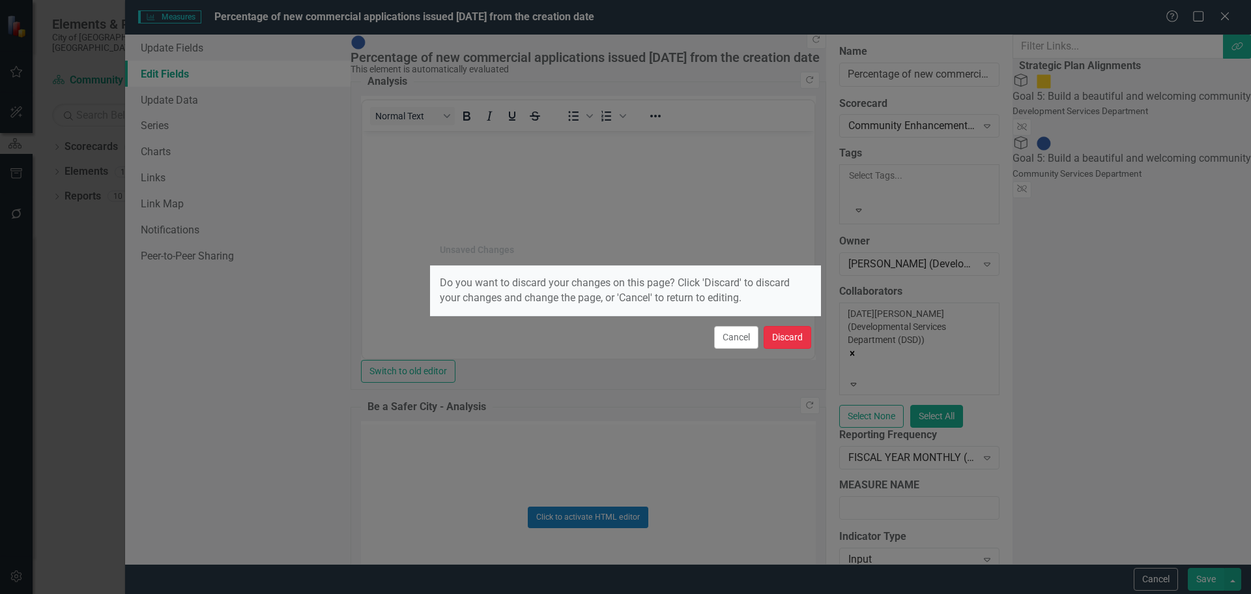
click at [788, 339] on button "Discard" at bounding box center [788, 337] width 48 height 23
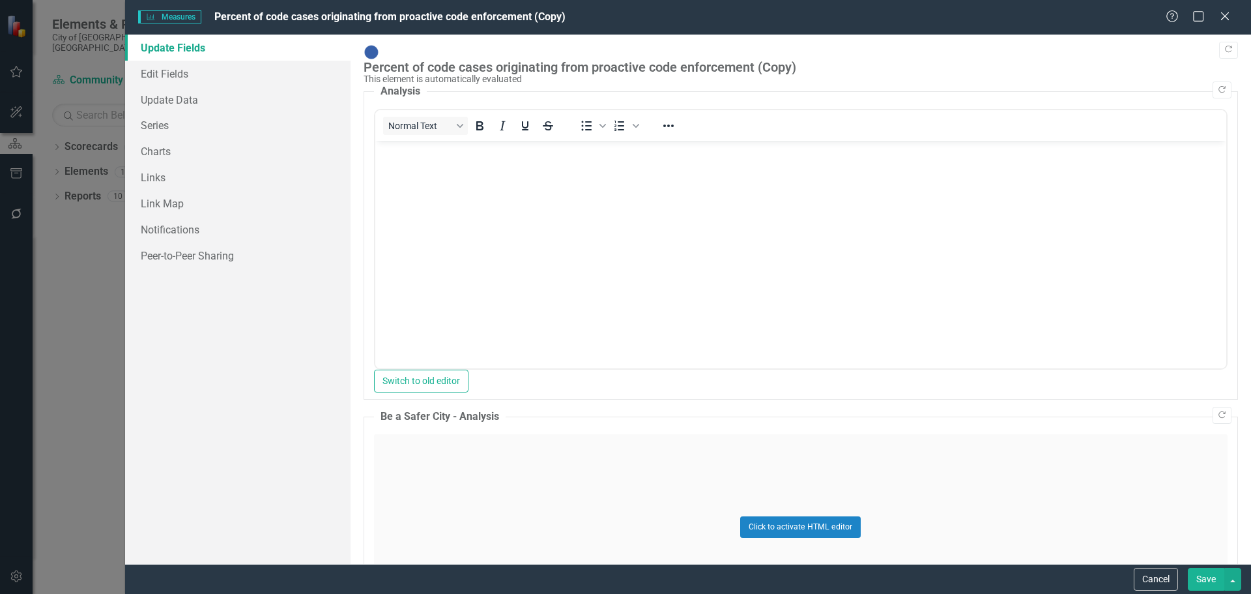
scroll to position [0, 0]
click at [175, 76] on link "Edit Fields" at bounding box center [237, 74] width 225 height 26
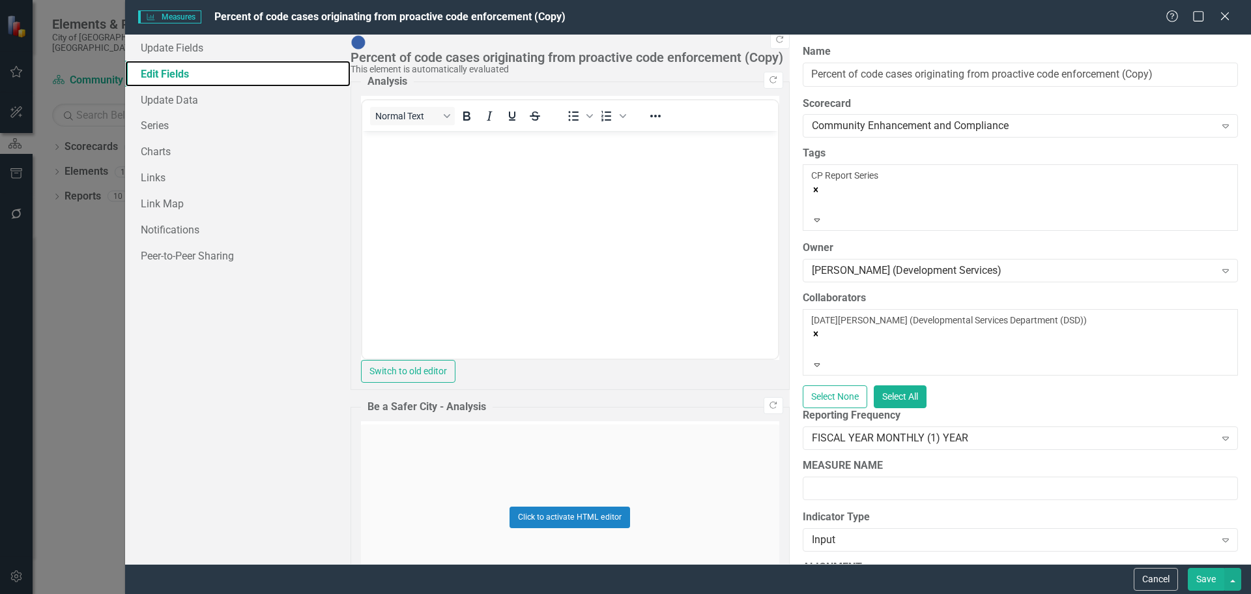
click at [813, 187] on icon "Remove [object Object]" at bounding box center [815, 189] width 5 height 5
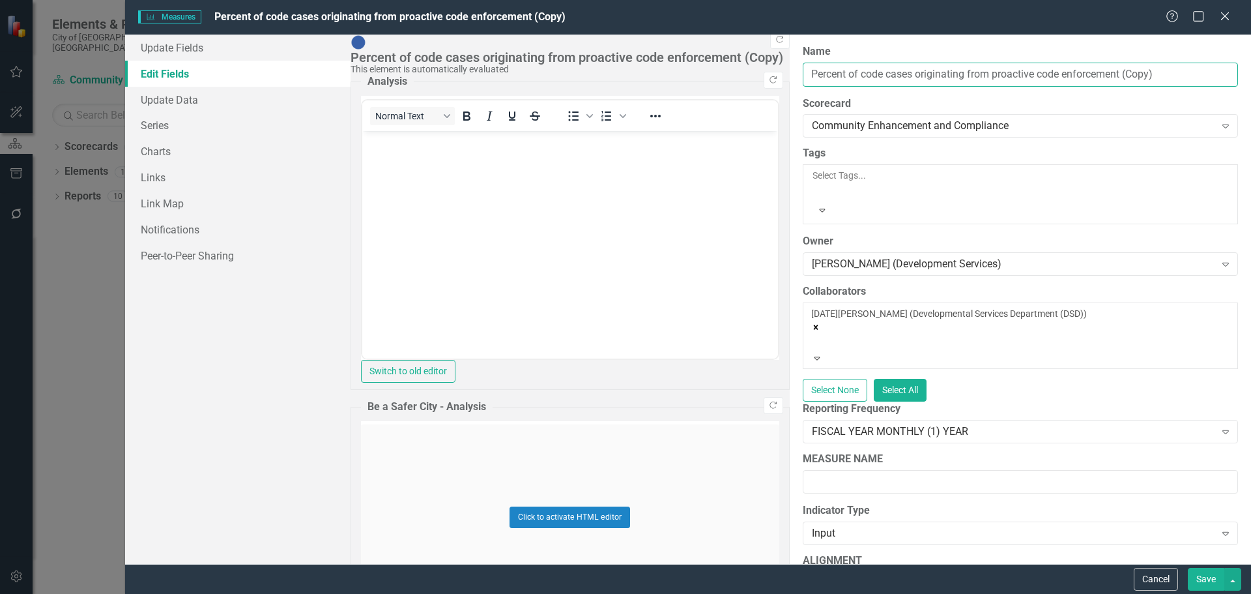
drag, startPoint x: 740, startPoint y: 76, endPoint x: 355, endPoint y: 43, distance: 386.4
click at [790, 42] on div "ClearPoint Can Do More! How ClearPoint Can Help Close Enterprise plans can auto…" at bounding box center [1020, 299] width 461 height 529
paste input "age of new commercial applications issued [DATE] from the creation date"
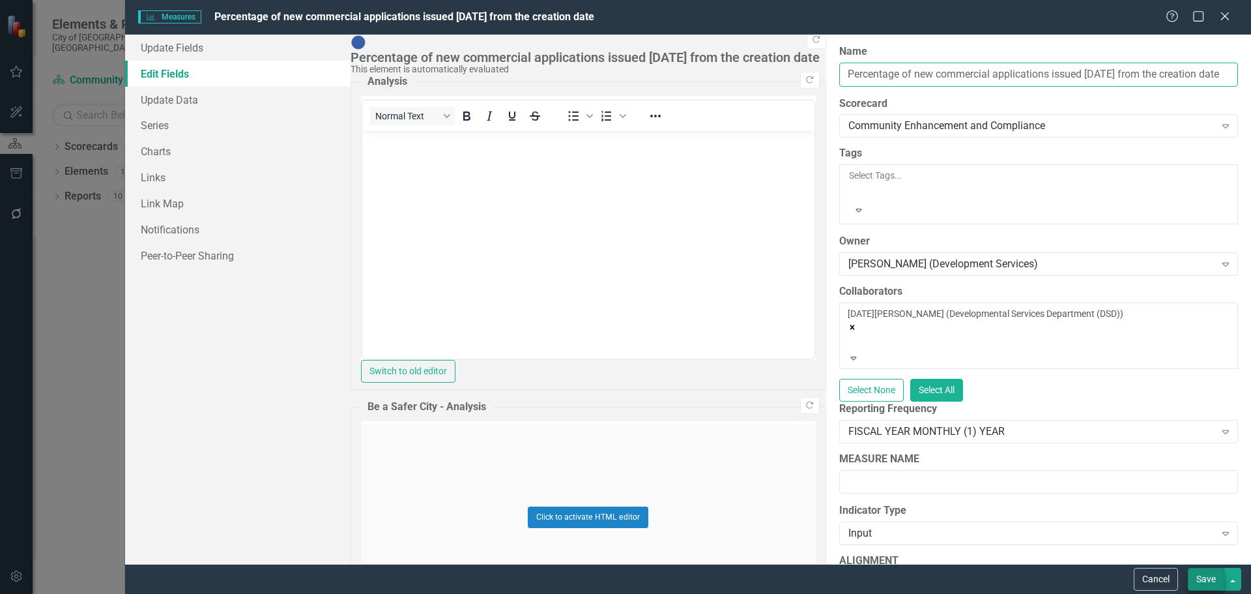
type input "Percentage of new commercial applications issued [DATE] from the creation date"
click at [1206, 585] on button "Save" at bounding box center [1206, 579] width 36 height 23
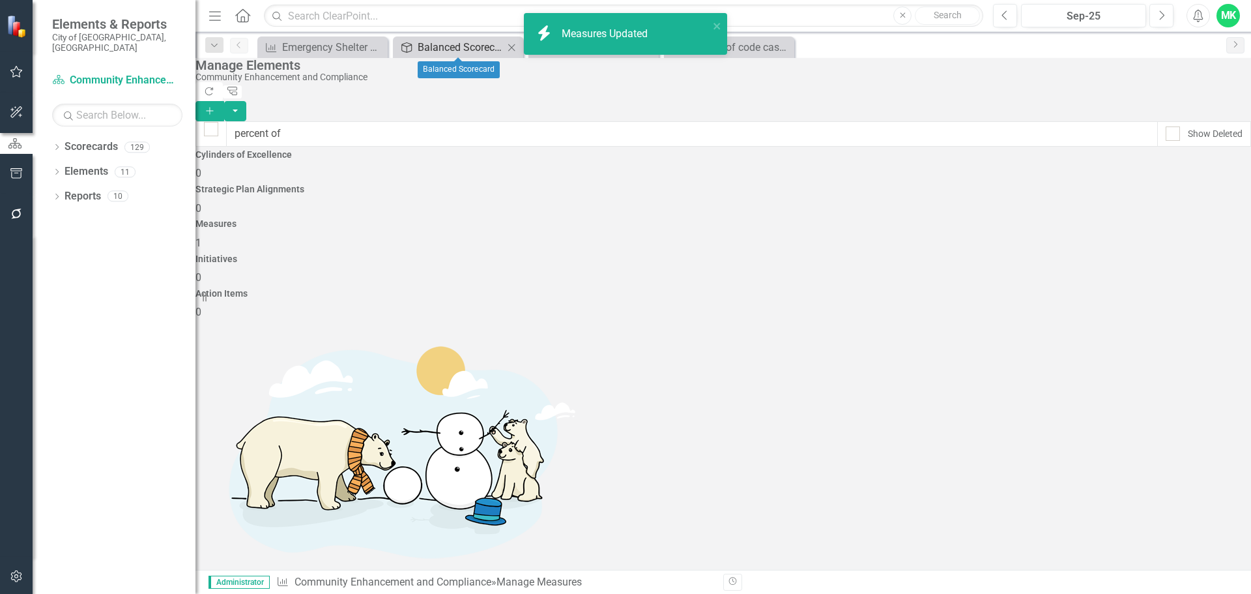
click at [426, 44] on div "Balanced Scorecard" at bounding box center [461, 47] width 86 height 16
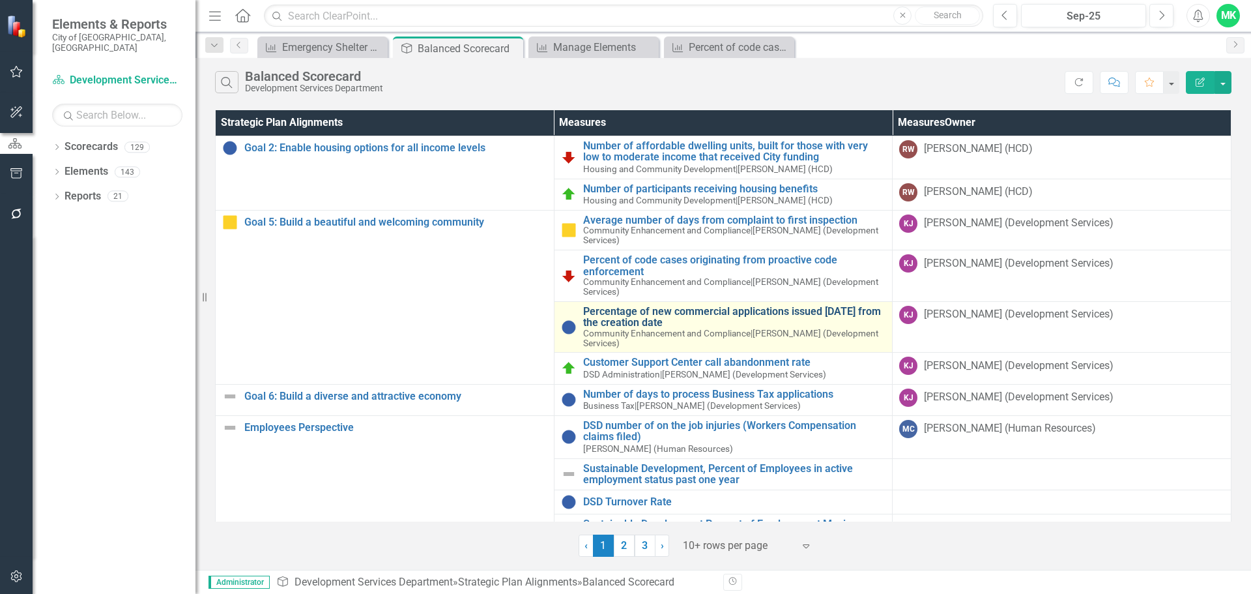
click at [713, 317] on link "Percentage of new commercial applications issued [DATE] from the creation date" at bounding box center [734, 317] width 303 height 23
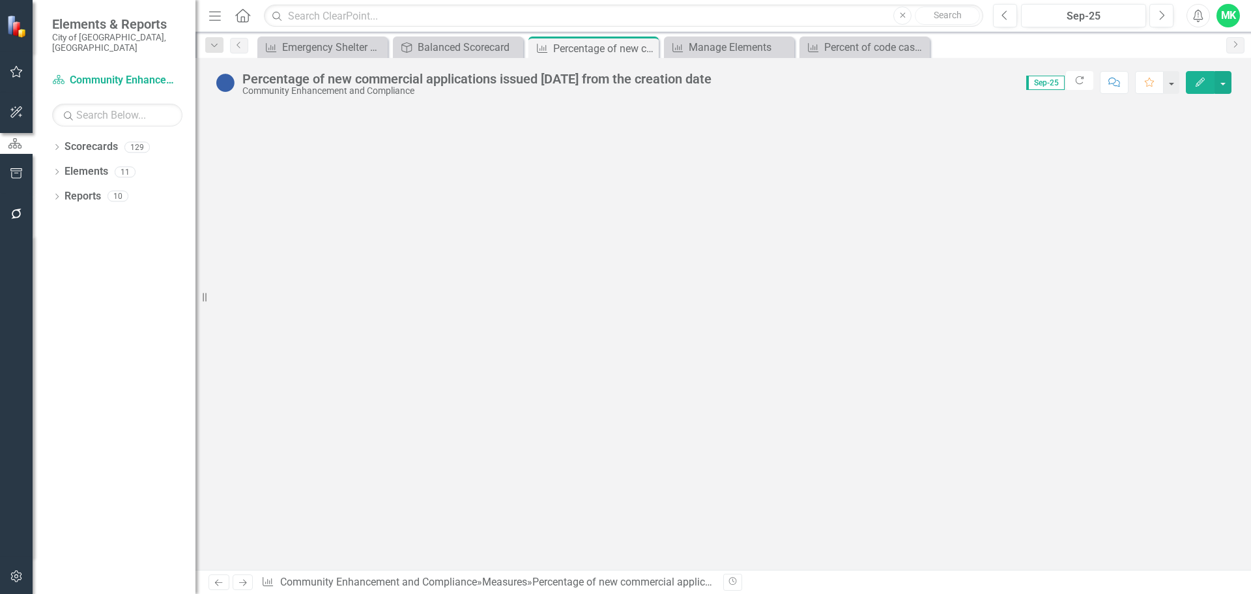
click at [1200, 80] on icon "Edit" at bounding box center [1200, 82] width 12 height 9
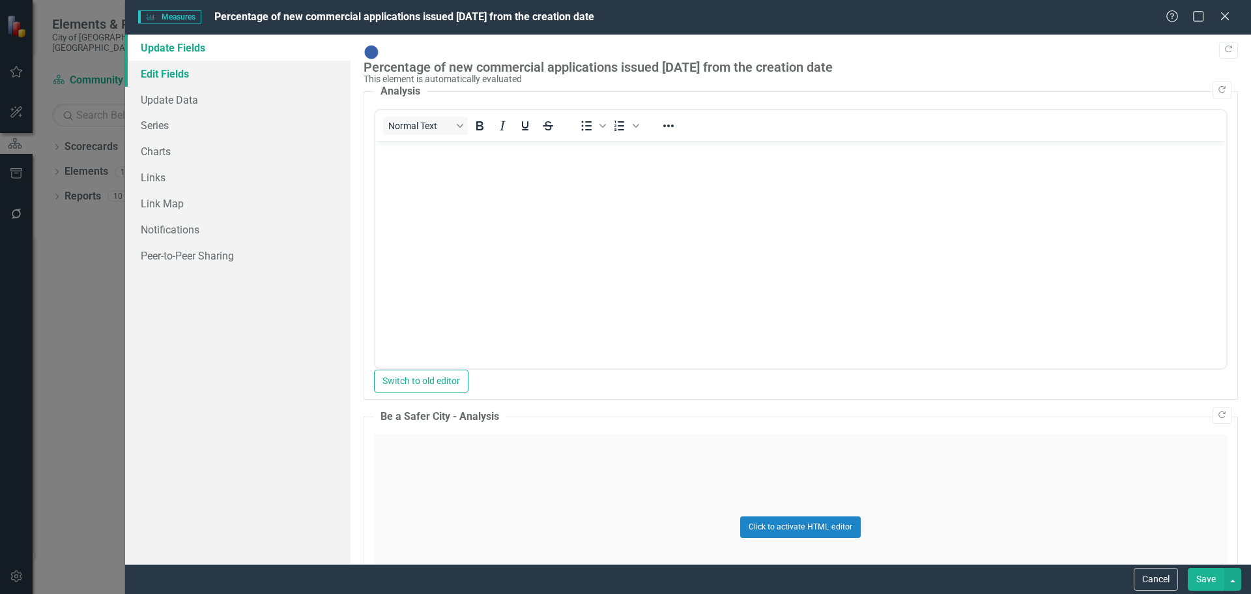
click at [177, 74] on link "Edit Fields" at bounding box center [237, 74] width 225 height 26
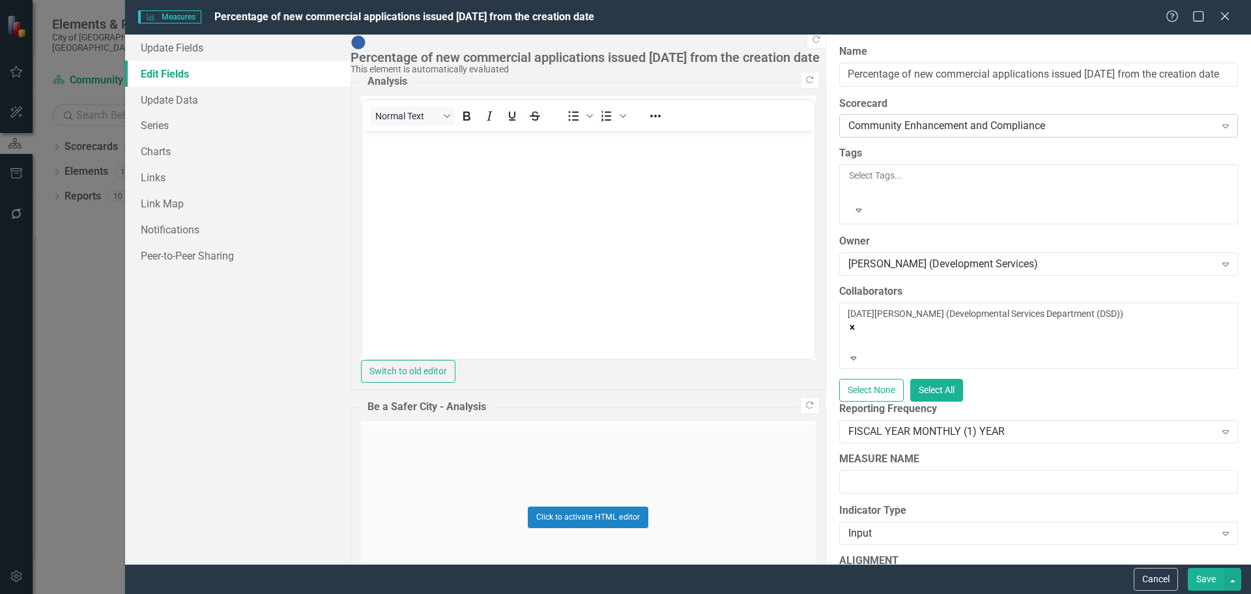
click at [848, 131] on div "Community Enhancement and Compliance" at bounding box center [1031, 126] width 367 height 15
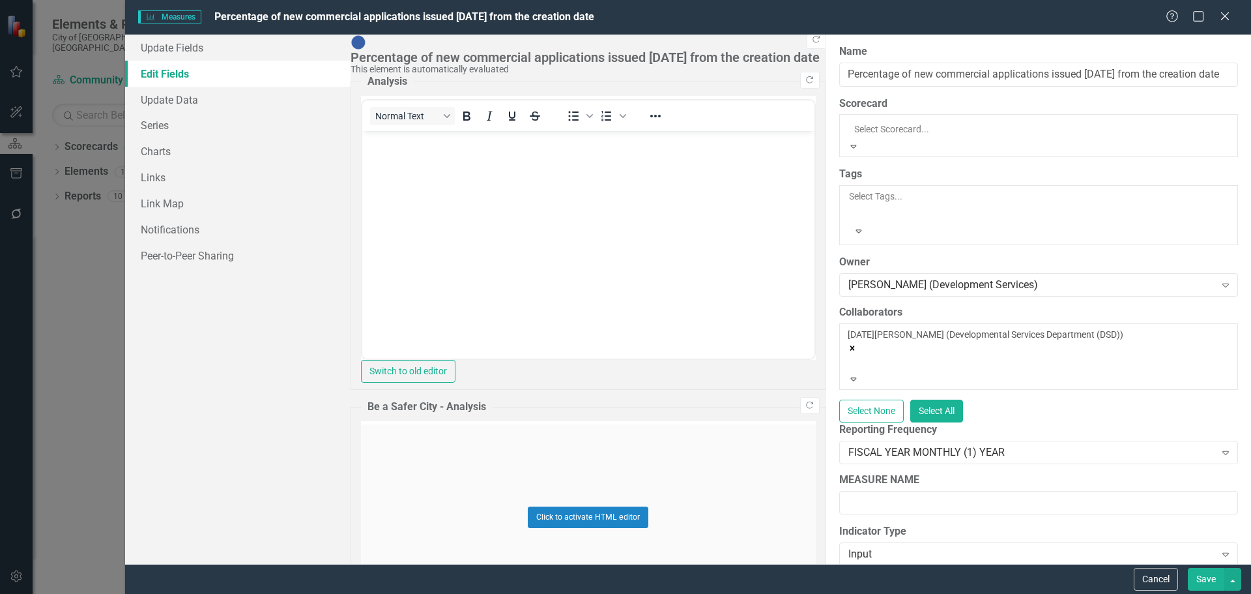
scroll to position [298, 0]
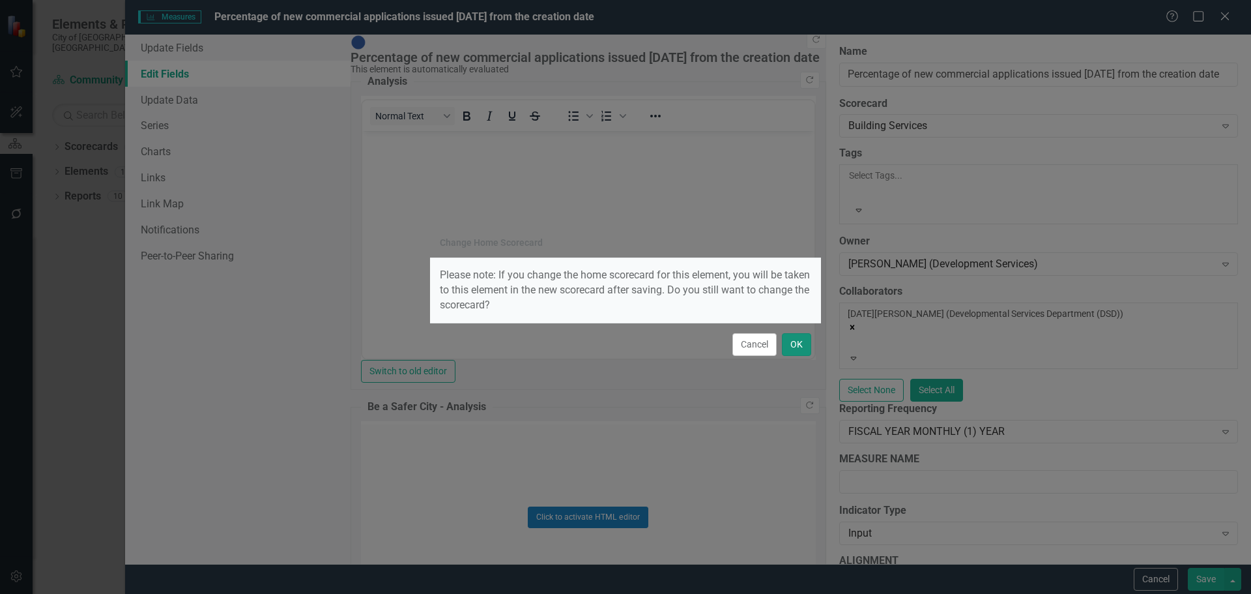
click at [800, 342] on button "OK" at bounding box center [796, 344] width 29 height 23
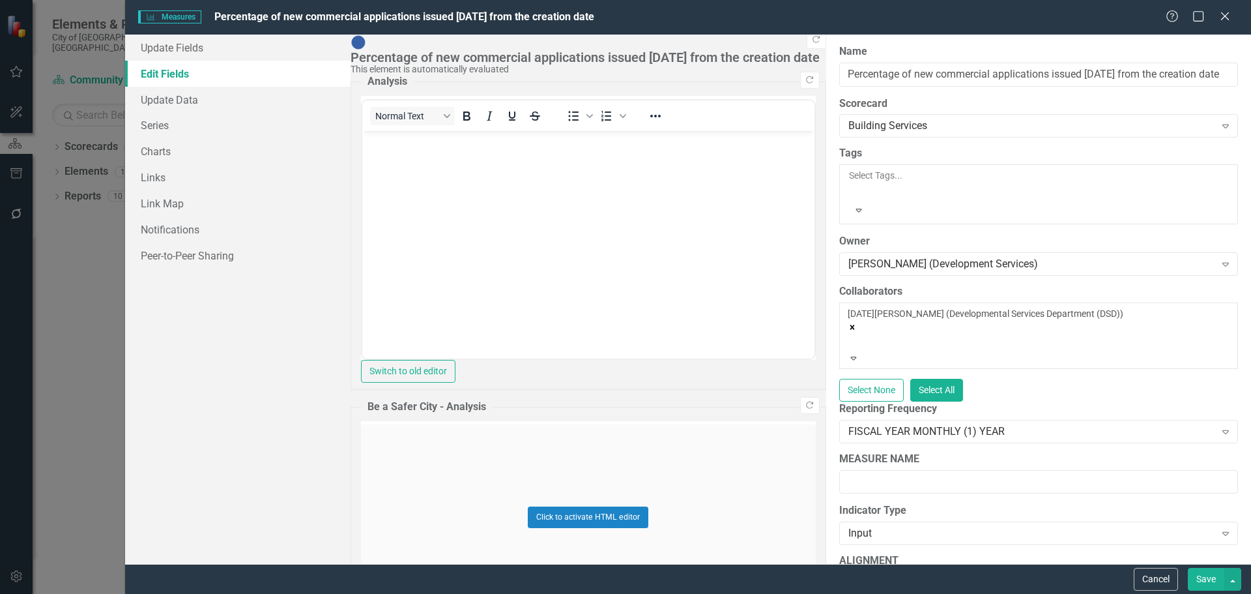
click at [1213, 581] on button "Save" at bounding box center [1206, 579] width 36 height 23
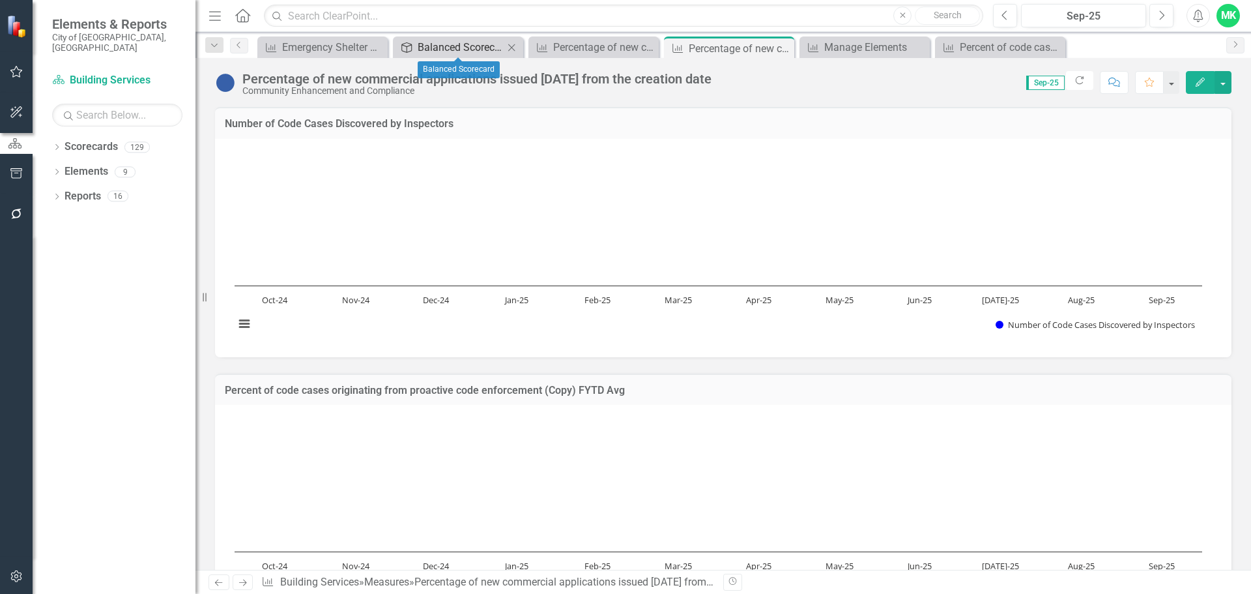
click at [478, 45] on div "Balanced Scorecard" at bounding box center [461, 47] width 86 height 16
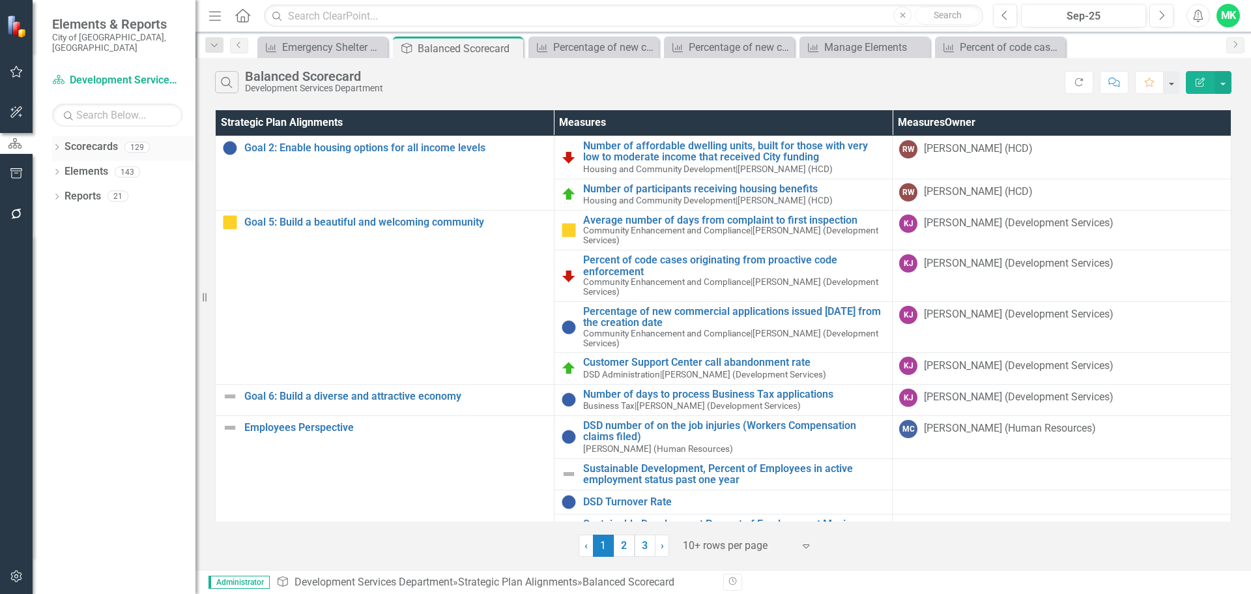
click at [57, 145] on icon "Dropdown" at bounding box center [56, 148] width 9 height 7
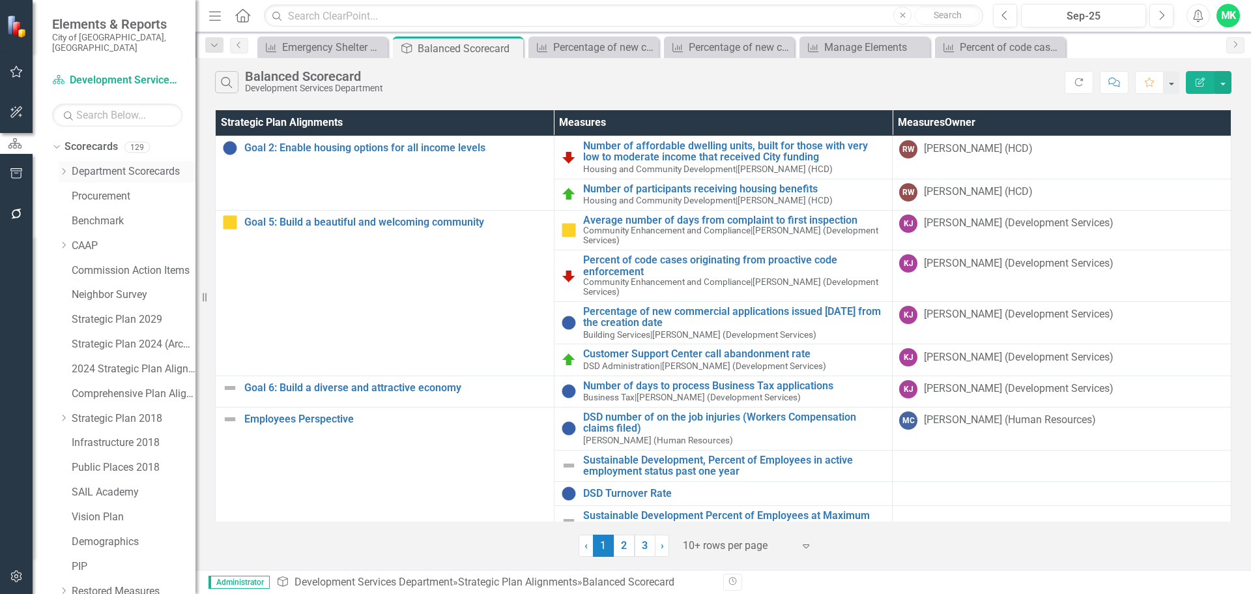
click at [63, 167] on icon "Dropdown" at bounding box center [64, 171] width 10 height 8
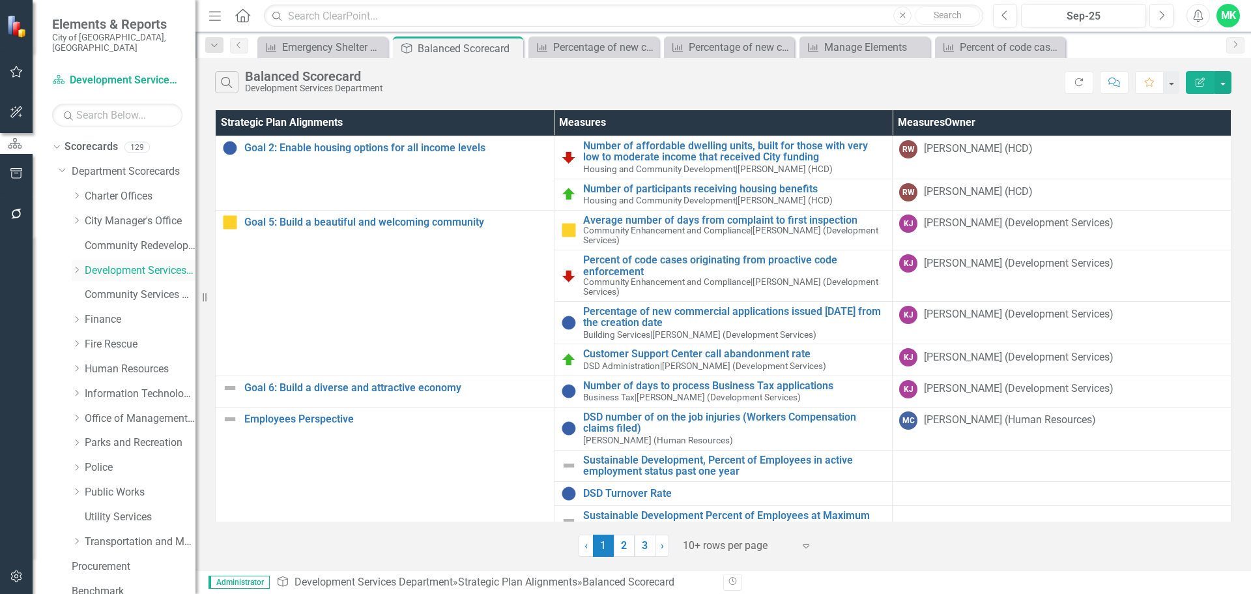
click at [78, 266] on icon "Dropdown" at bounding box center [77, 270] width 10 height 8
click at [113, 362] on link "Building Services" at bounding box center [147, 369] width 98 height 15
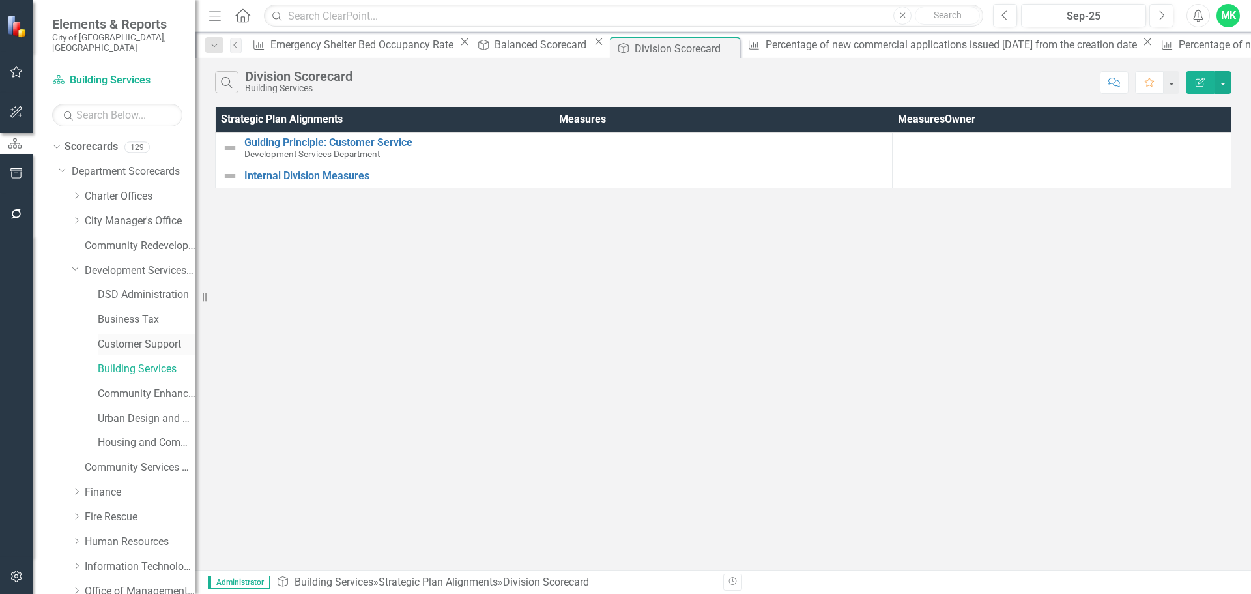
click at [110, 337] on link "Customer Support" at bounding box center [147, 344] width 98 height 15
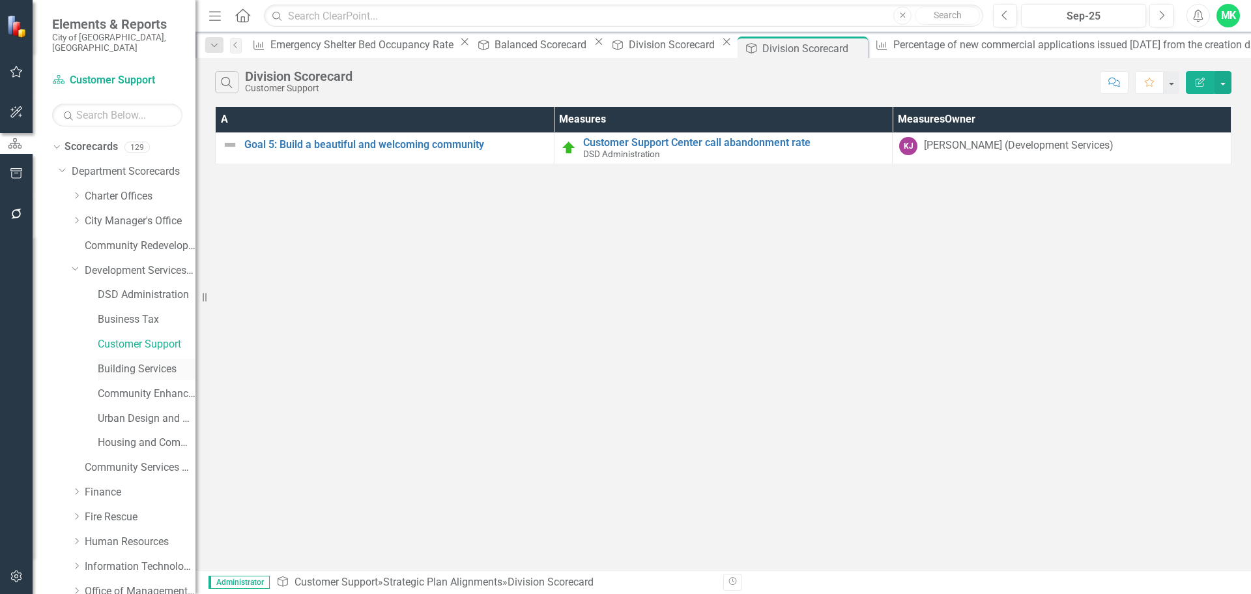
click at [108, 362] on link "Building Services" at bounding box center [147, 369] width 98 height 15
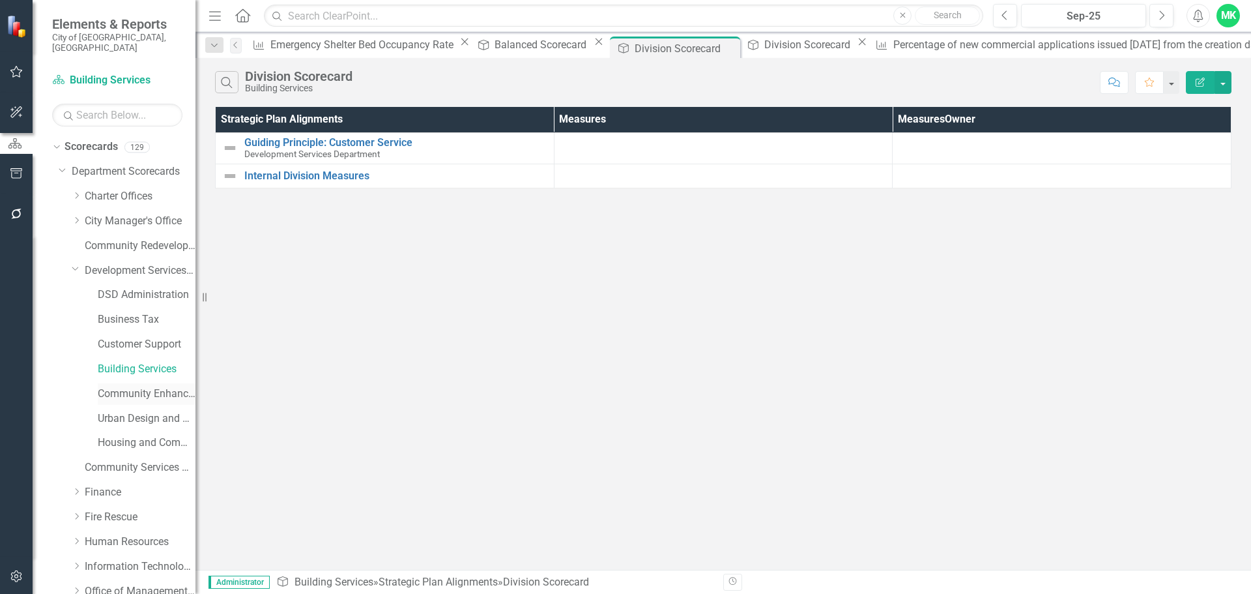
click at [117, 386] on link "Community Enhancement and Compliance" at bounding box center [147, 393] width 98 height 15
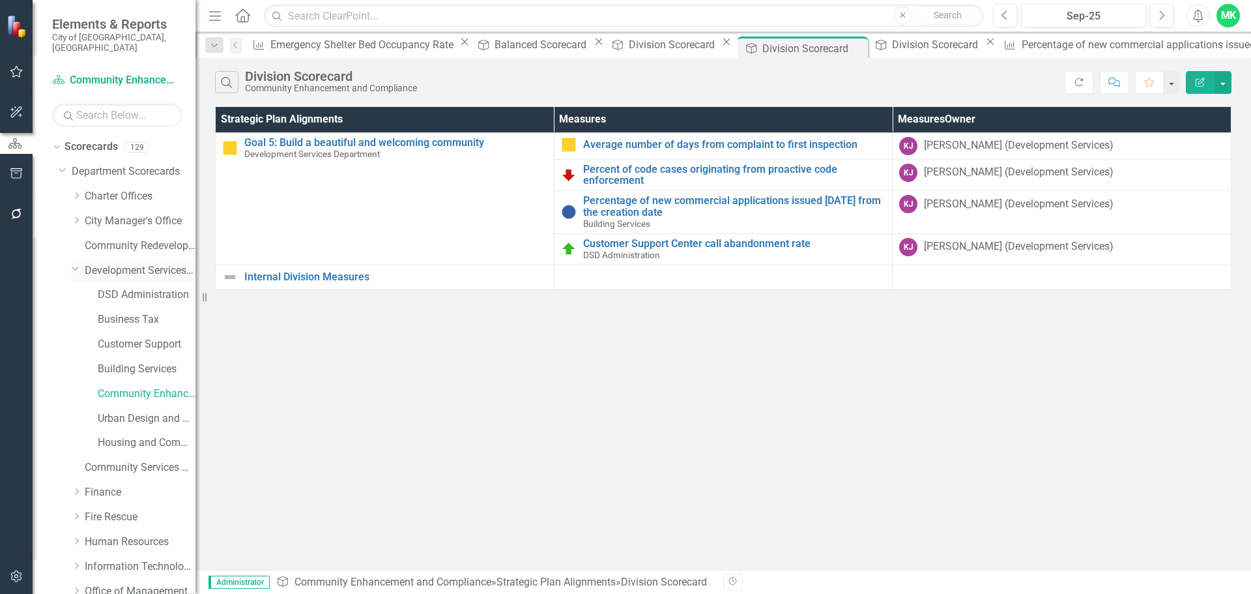
click at [119, 263] on link "Development Services Department" at bounding box center [140, 270] width 111 height 15
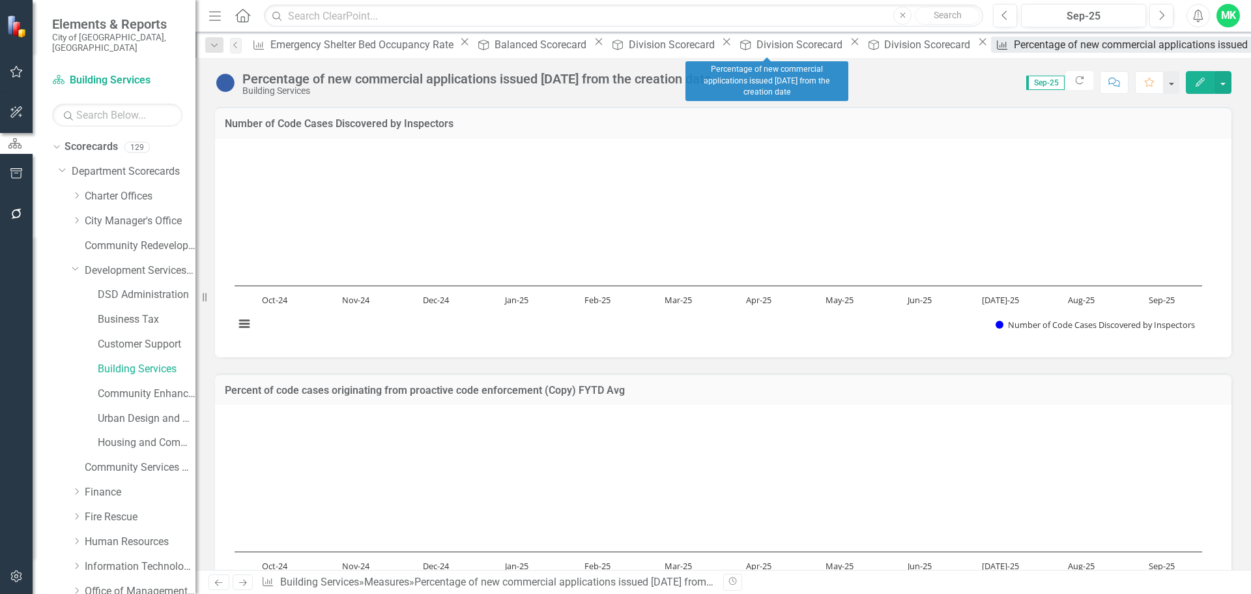
click at [1014, 53] on div "Percentage of new commercial applications issued [DATE] from the creation date" at bounding box center [1201, 44] width 374 height 16
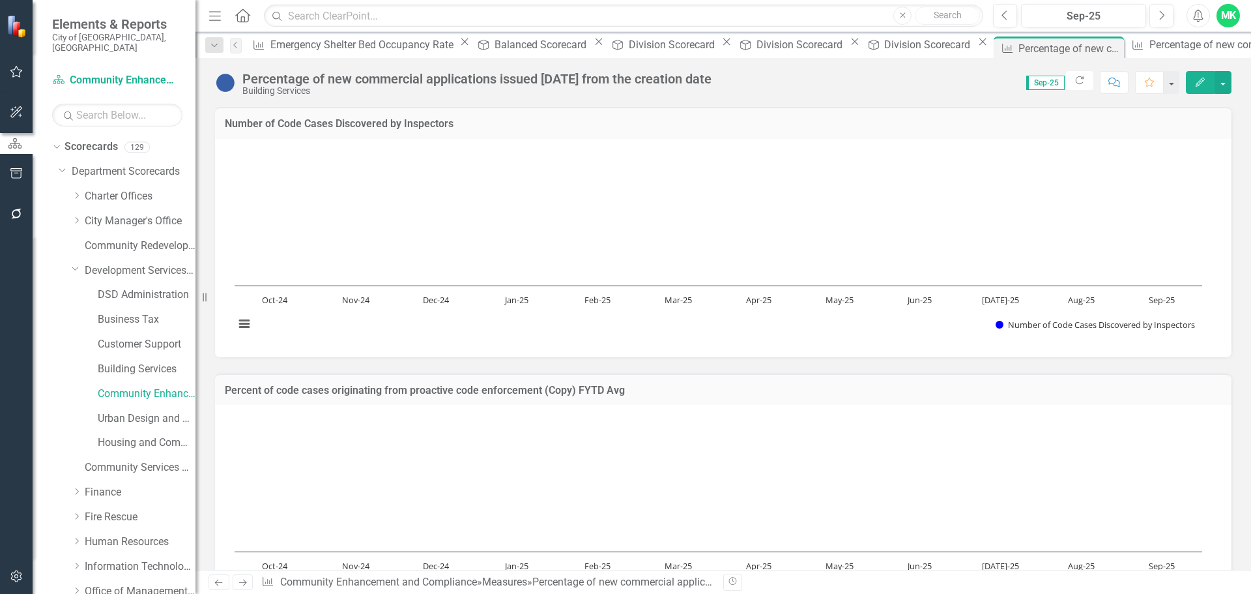
click at [895, 35] on div "Dropdown Search Measures Emergency Shelter Bed Occupancy Rate Close Strategic P…" at bounding box center [723, 45] width 1056 height 26
click at [884, 48] on div "Division Scorecard" at bounding box center [929, 44] width 90 height 16
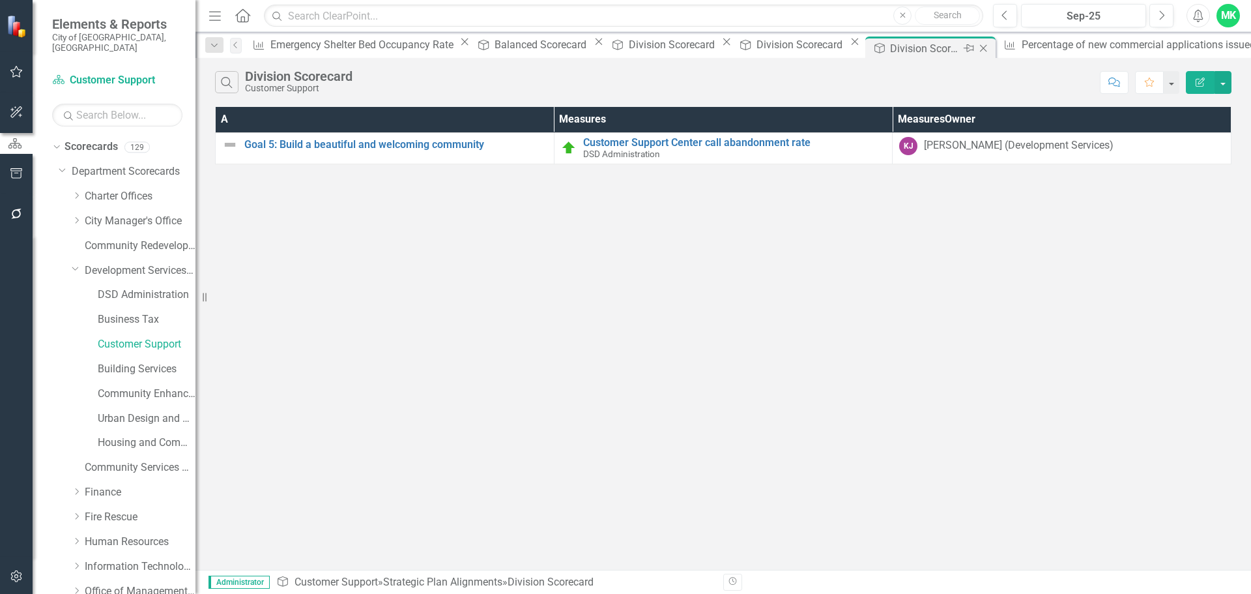
click at [977, 44] on icon "Close" at bounding box center [983, 48] width 13 height 10
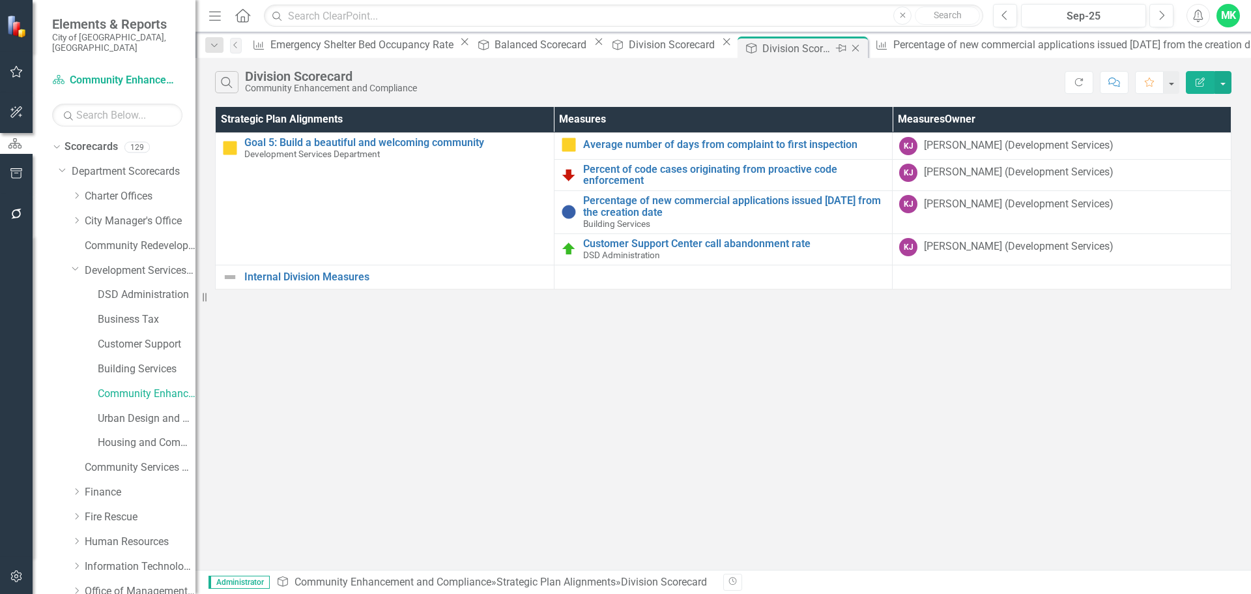
click at [849, 43] on icon "Close" at bounding box center [855, 48] width 13 height 10
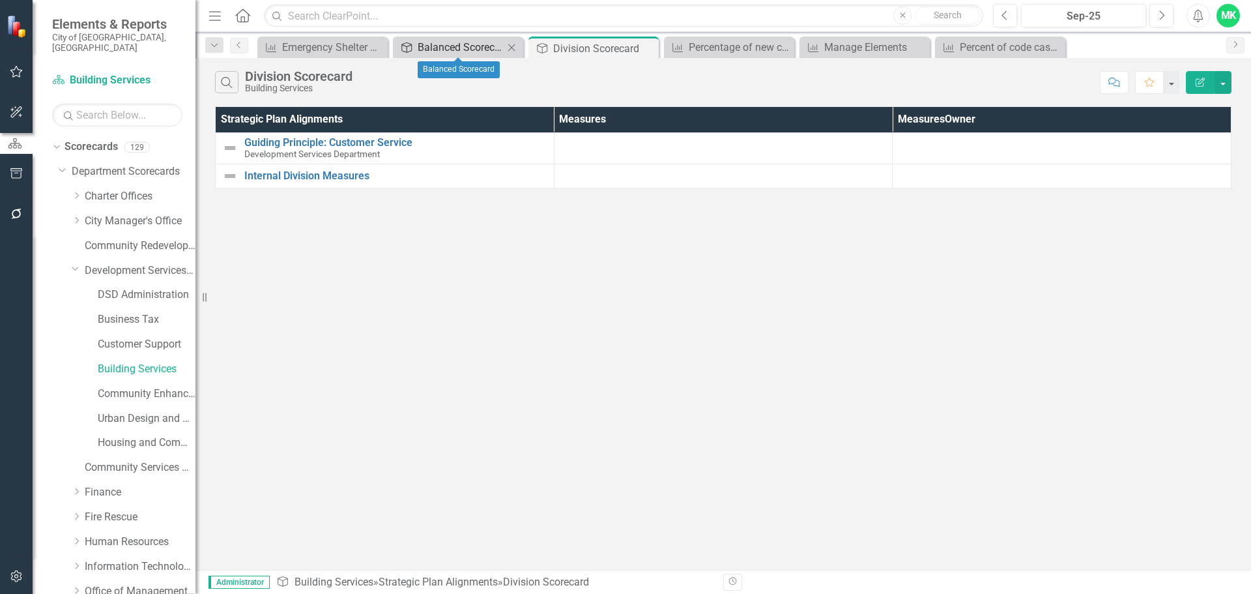
click at [459, 51] on div "Balanced Scorecard" at bounding box center [461, 47] width 86 height 16
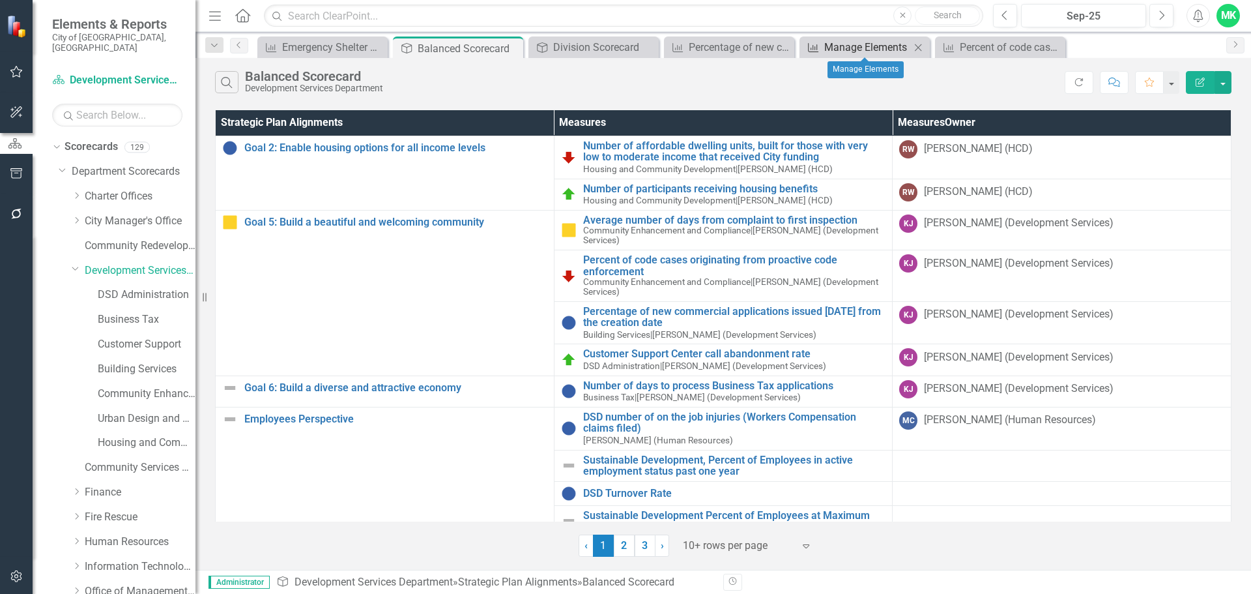
click at [856, 42] on div "Manage Elements" at bounding box center [867, 47] width 86 height 16
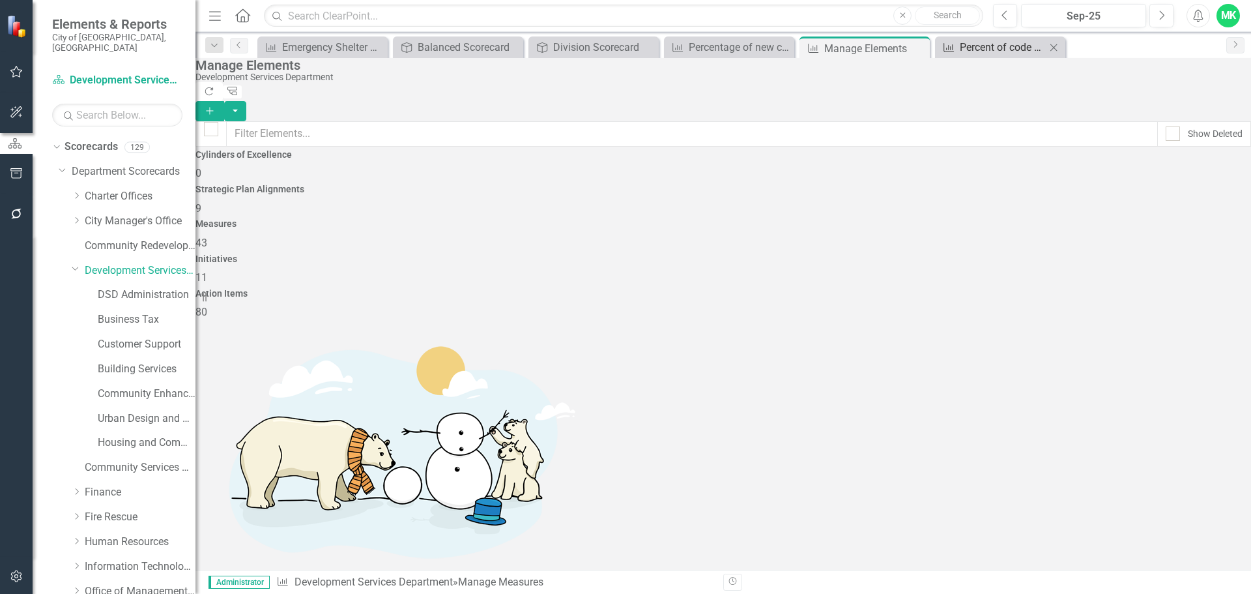
click at [994, 41] on div "Percent of code cases originating from proactive code enforcement" at bounding box center [1003, 47] width 86 height 16
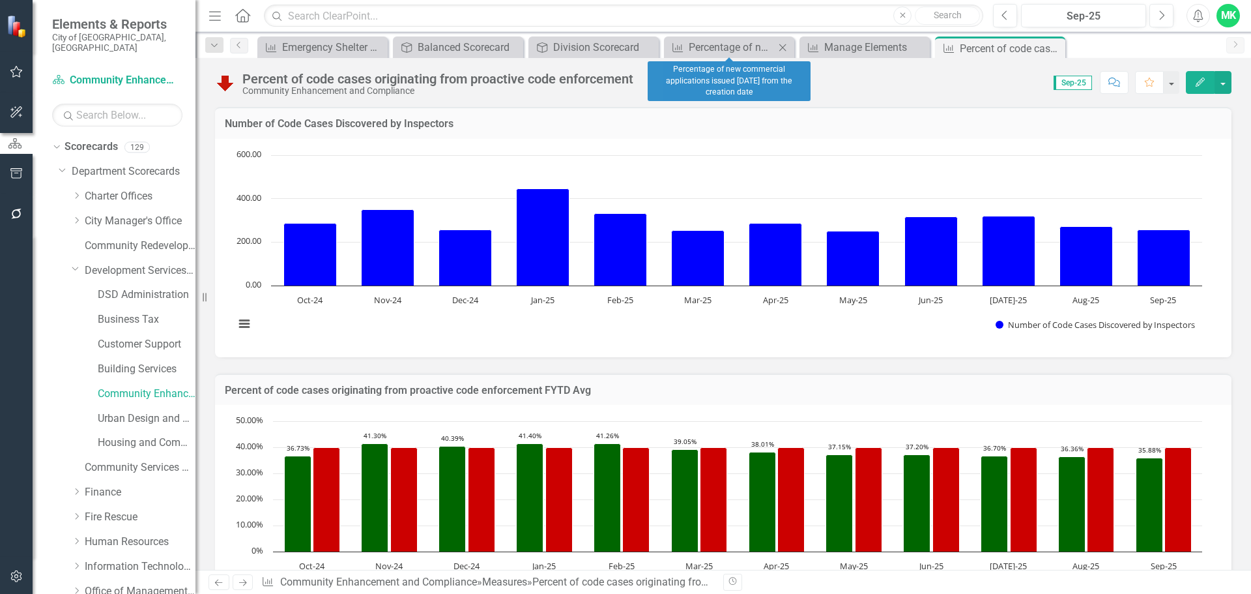
click at [755, 55] on div "Measures Percentage of new commercial applications issued within 180 days from …" at bounding box center [729, 47] width 130 height 22
click at [717, 48] on div "Percentage of new commercial applications issued [DATE] from the creation date" at bounding box center [732, 47] width 86 height 16
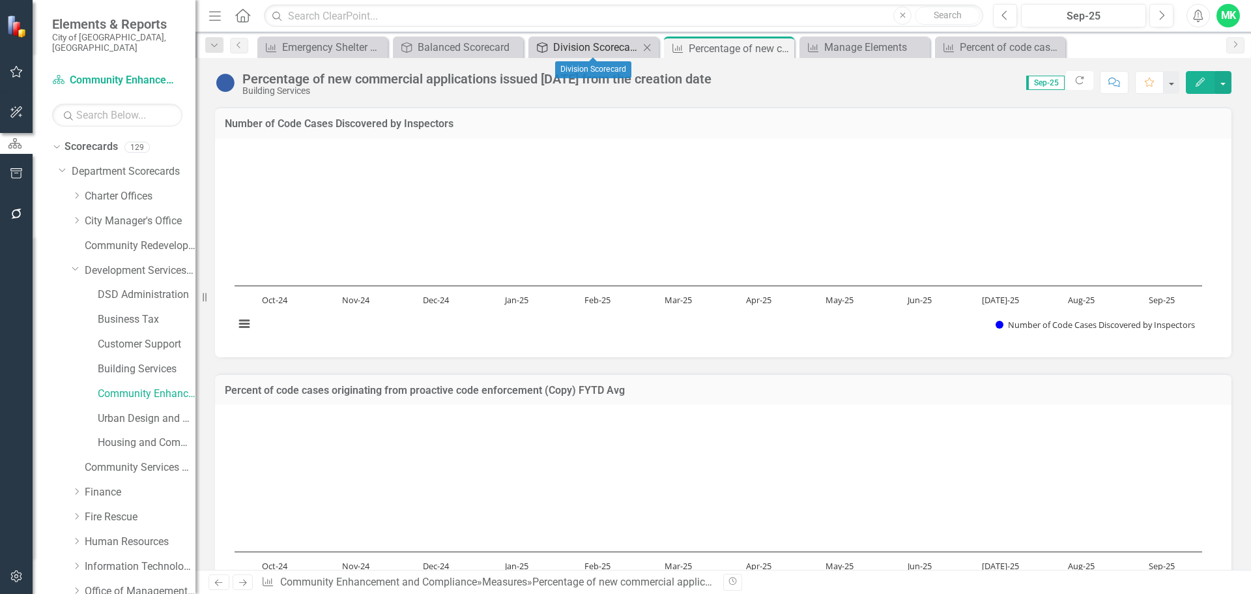
click at [604, 49] on div "Division Scorecard" at bounding box center [596, 47] width 86 height 16
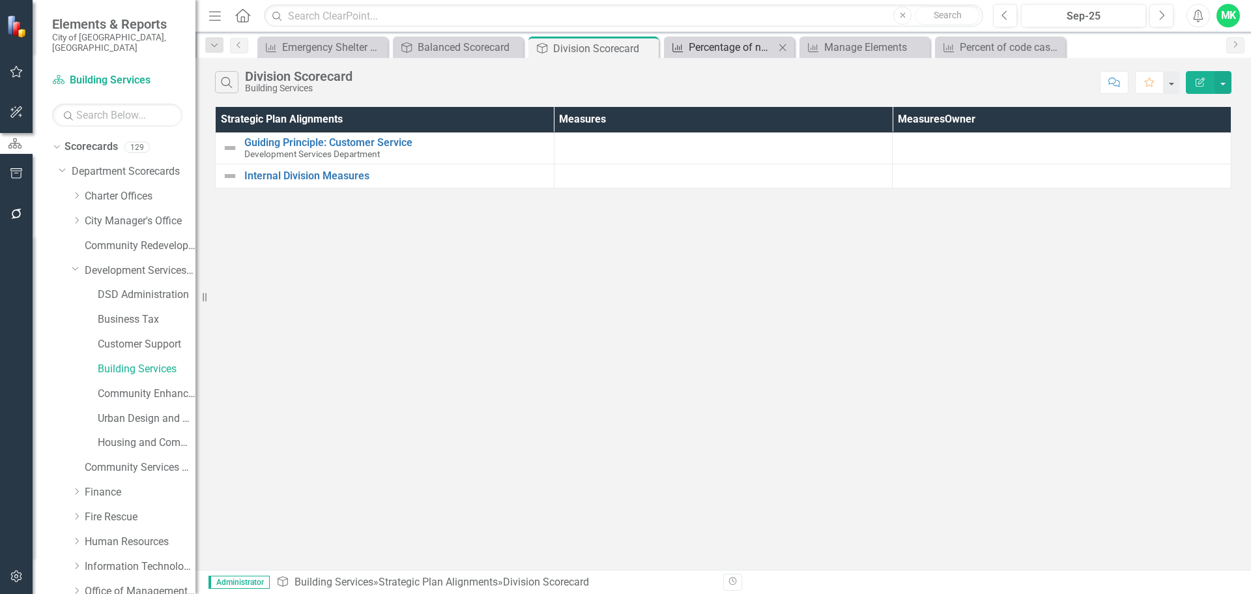
click at [709, 46] on div "Percentage of new commercial applications issued [DATE] from the creation date" at bounding box center [732, 47] width 86 height 16
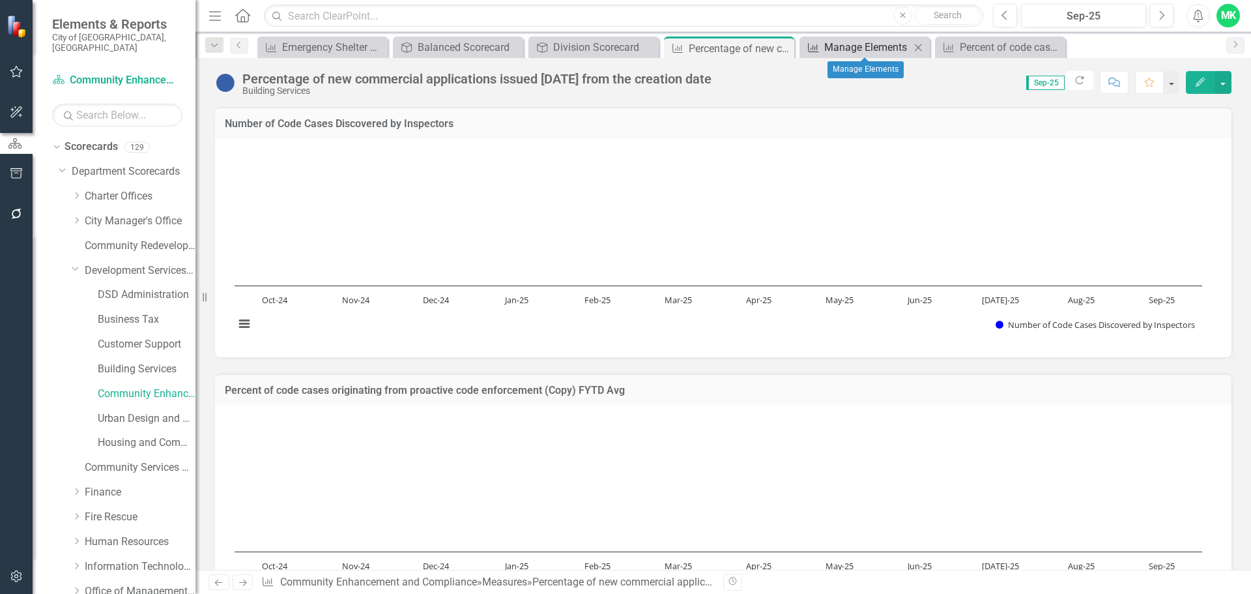
click at [850, 40] on div "Manage Elements" at bounding box center [867, 47] width 86 height 16
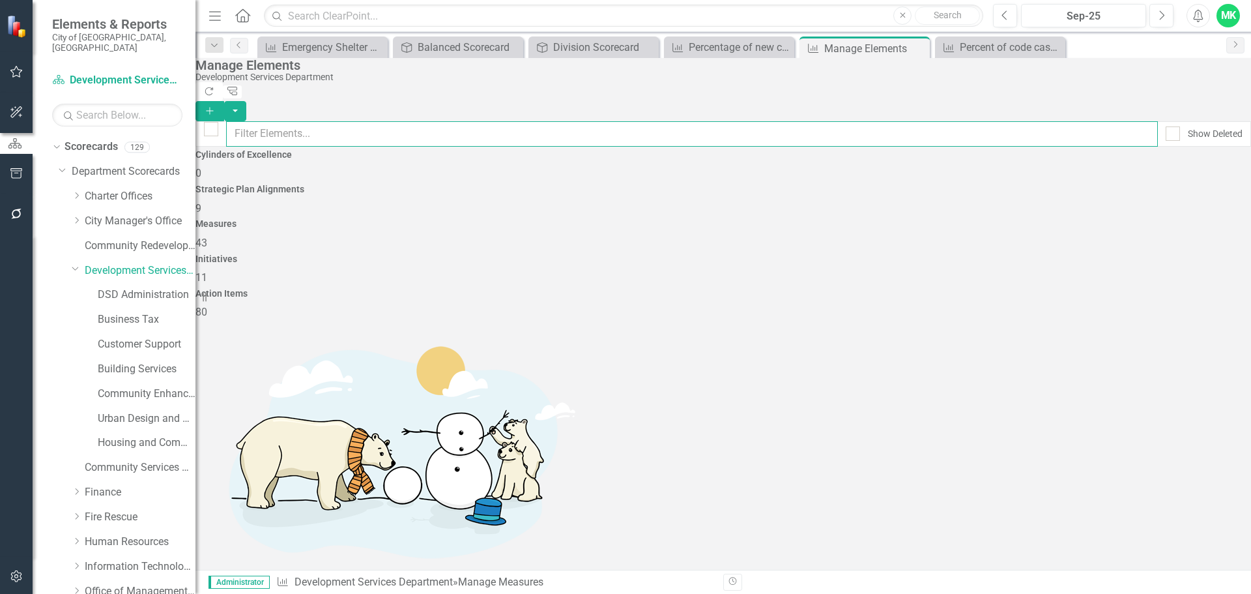
click at [349, 126] on input "text" at bounding box center [692, 133] width 932 height 25
paste input "Percentage of new commercial applications issued [DATE] from the creation date"
type input "Percentage of new commercial applications issued [DATE] from the creation date"
checkbox input "false"
type input "Percentage of new commercial applications issued [DATE] from the creation date"
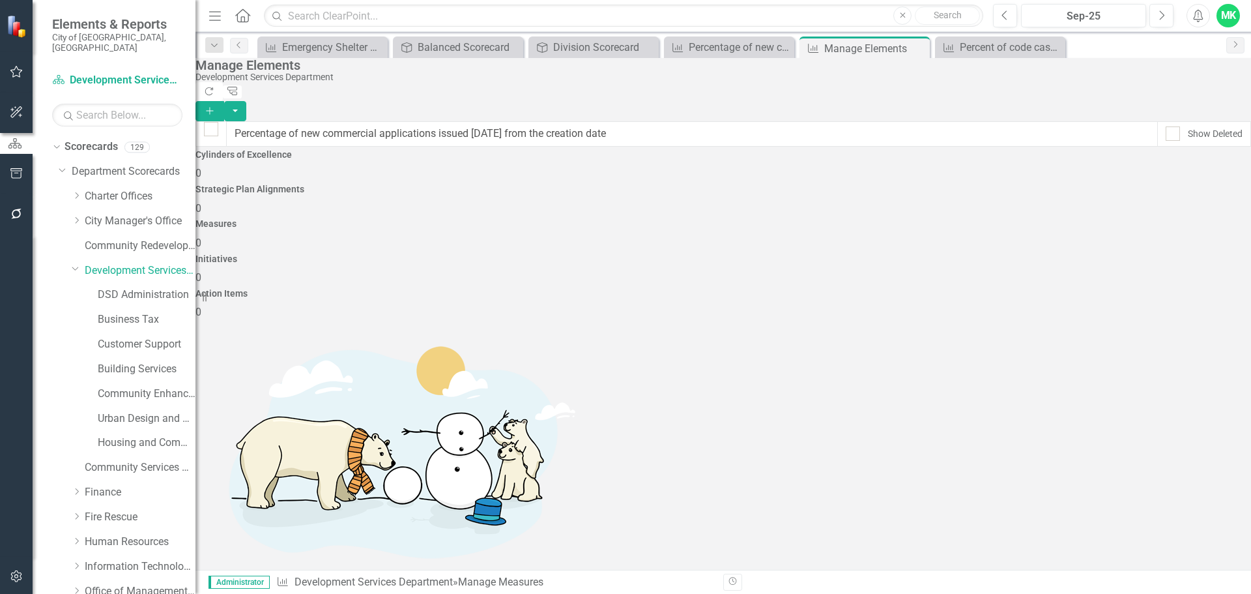
click at [1168, 317] on link "Copy Duplicate Measures" at bounding box center [1160, 321] width 122 height 24
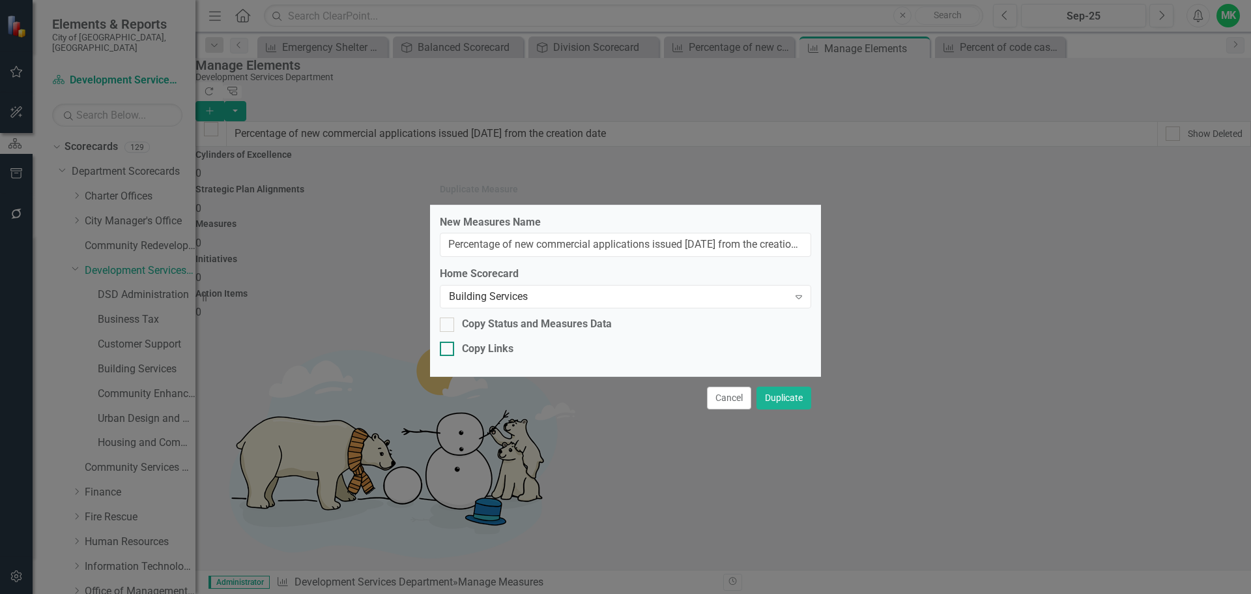
click at [452, 347] on div at bounding box center [447, 348] width 14 height 14
click at [448, 347] on input "Copy Links" at bounding box center [444, 345] width 8 height 8
checkbox input "true"
click at [495, 236] on input "Percentage of new commercial applications issued within 180 days from the creat…" at bounding box center [625, 245] width 371 height 24
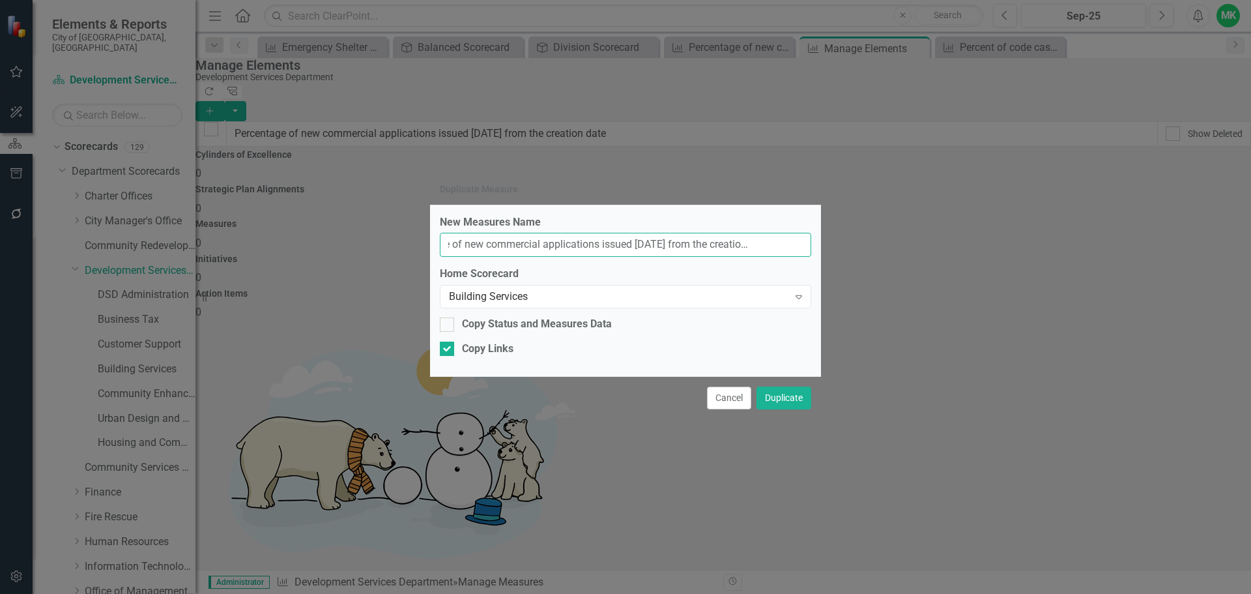
drag, startPoint x: 451, startPoint y: 244, endPoint x: 849, endPoint y: 244, distance: 398.1
click at [849, 244] on div "Duplicate Measure New Measures Name Percentage of new commercial applications i…" at bounding box center [625, 297] width 1251 height 594
paste input "all permit applications that fail initial intake review"
type input "Percentage of all permit applications that fail initial intake review"
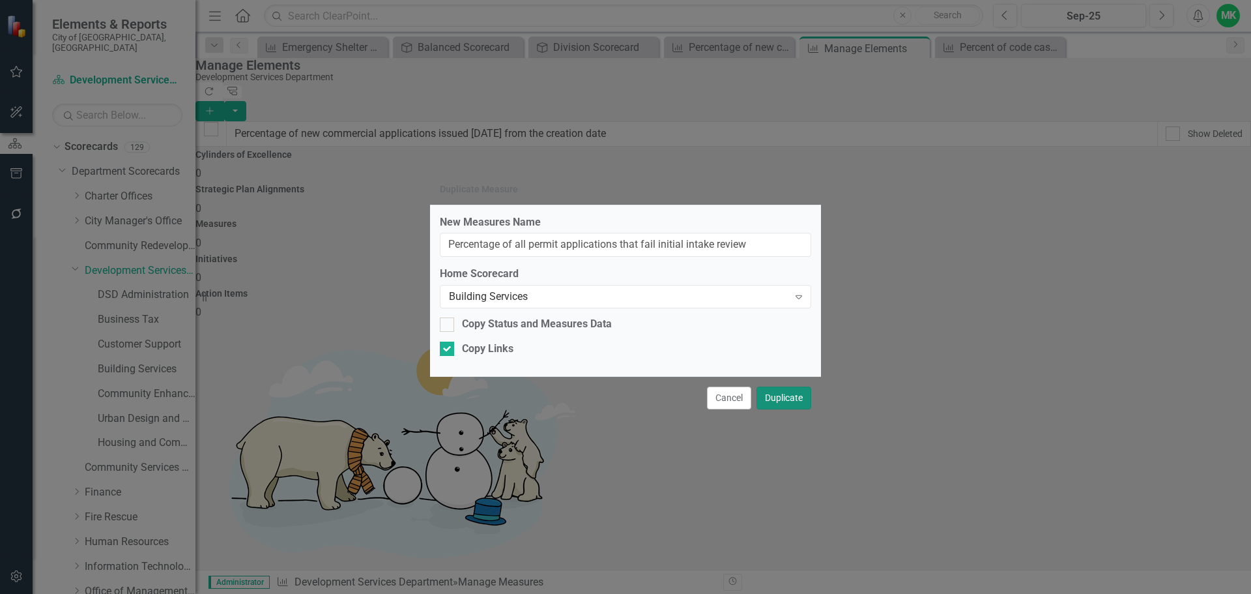
click at [784, 402] on button "Duplicate" at bounding box center [783, 397] width 55 height 23
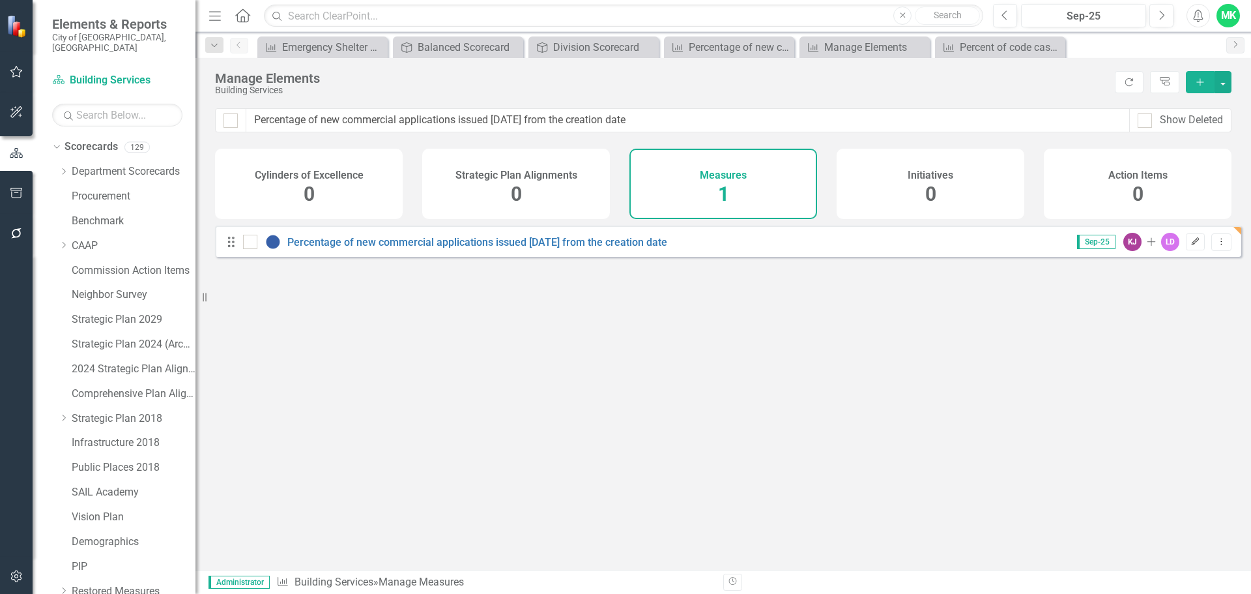
click at [1190, 246] on icon "Edit" at bounding box center [1195, 242] width 10 height 8
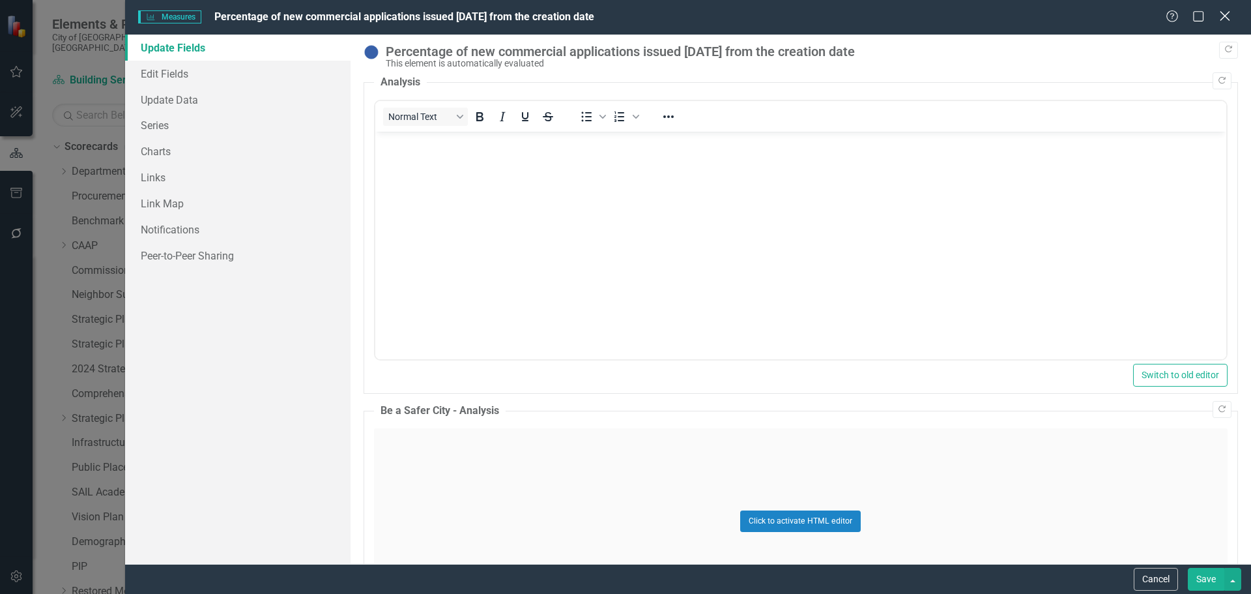
click at [1226, 16] on icon at bounding box center [1225, 16] width 10 height 10
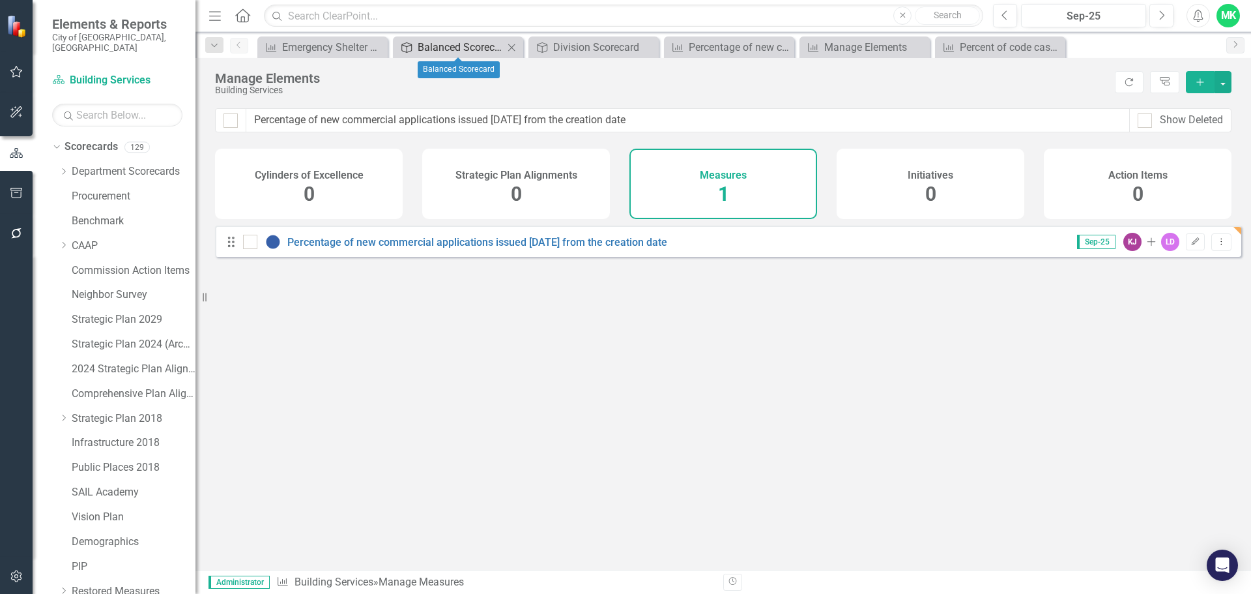
click at [486, 44] on div "Balanced Scorecard" at bounding box center [461, 47] width 86 height 16
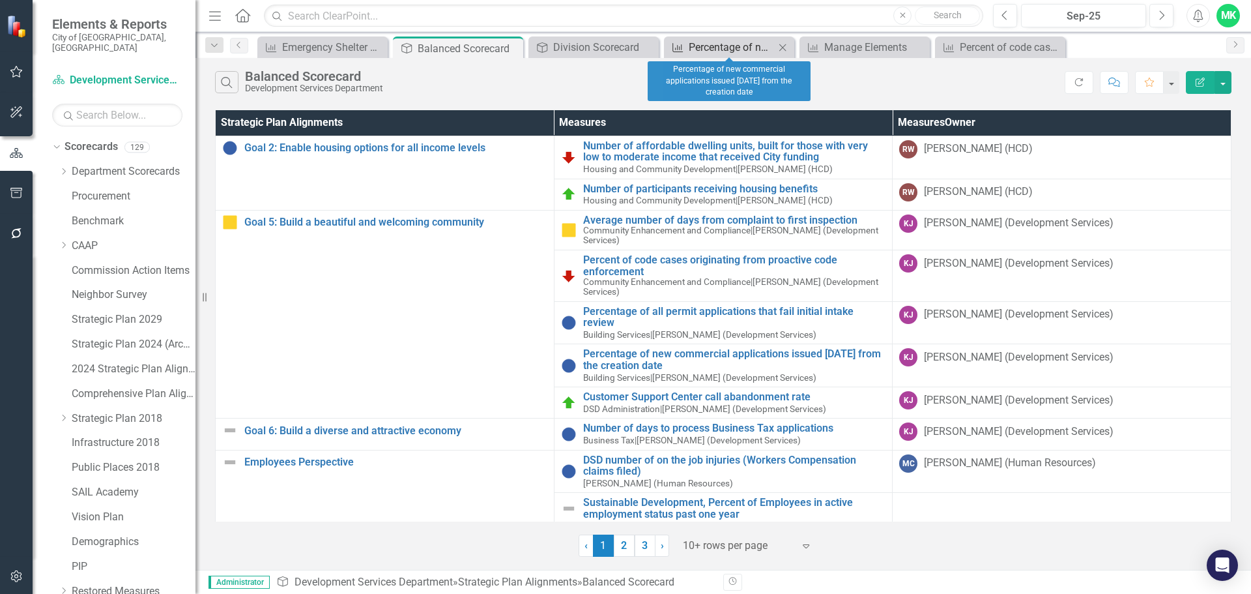
click at [740, 46] on div "Percentage of new commercial applications issued [DATE] from the creation date" at bounding box center [732, 47] width 86 height 16
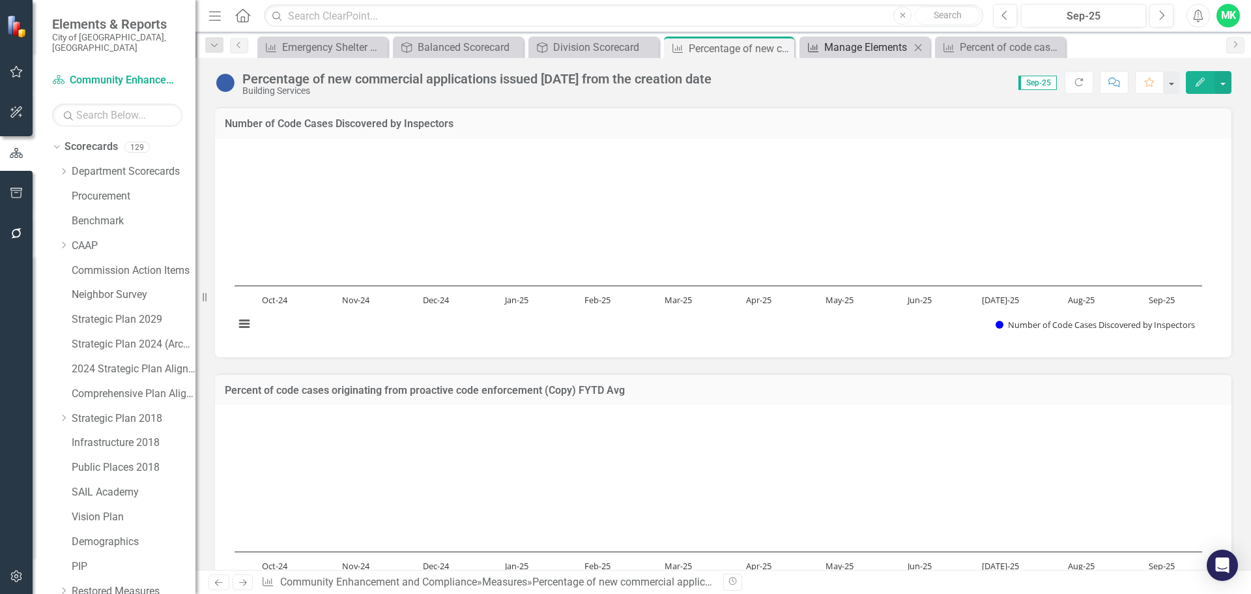
click at [835, 42] on div "Manage Elements" at bounding box center [867, 47] width 86 height 16
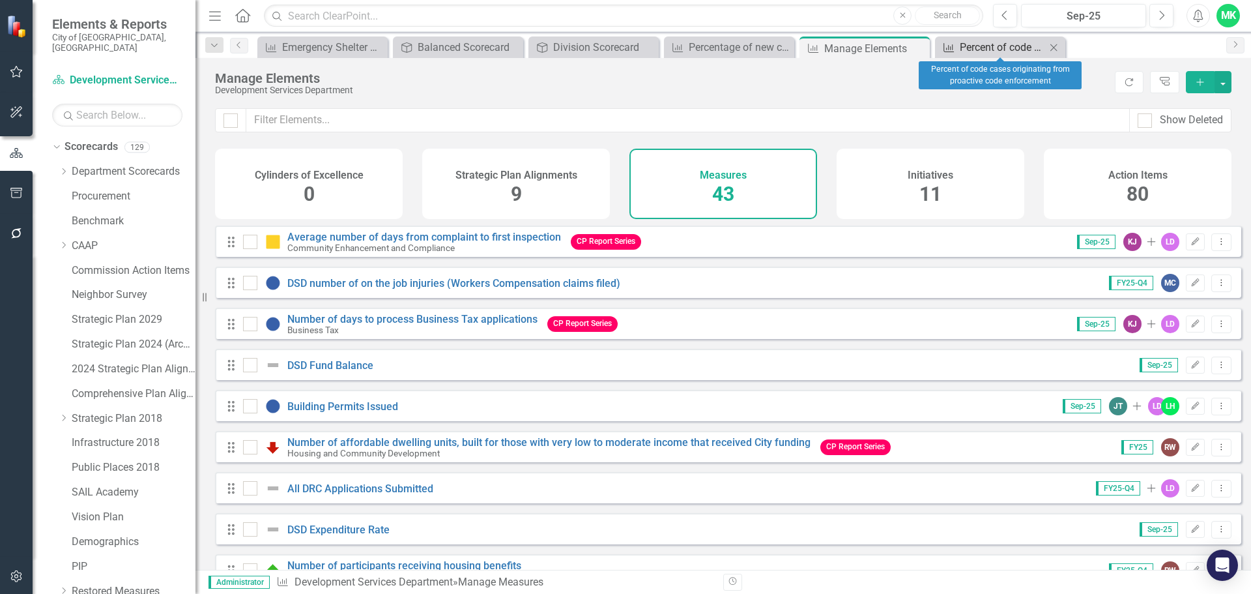
click at [966, 48] on div "Percent of code cases originating from proactive code enforcement" at bounding box center [1003, 47] width 86 height 16
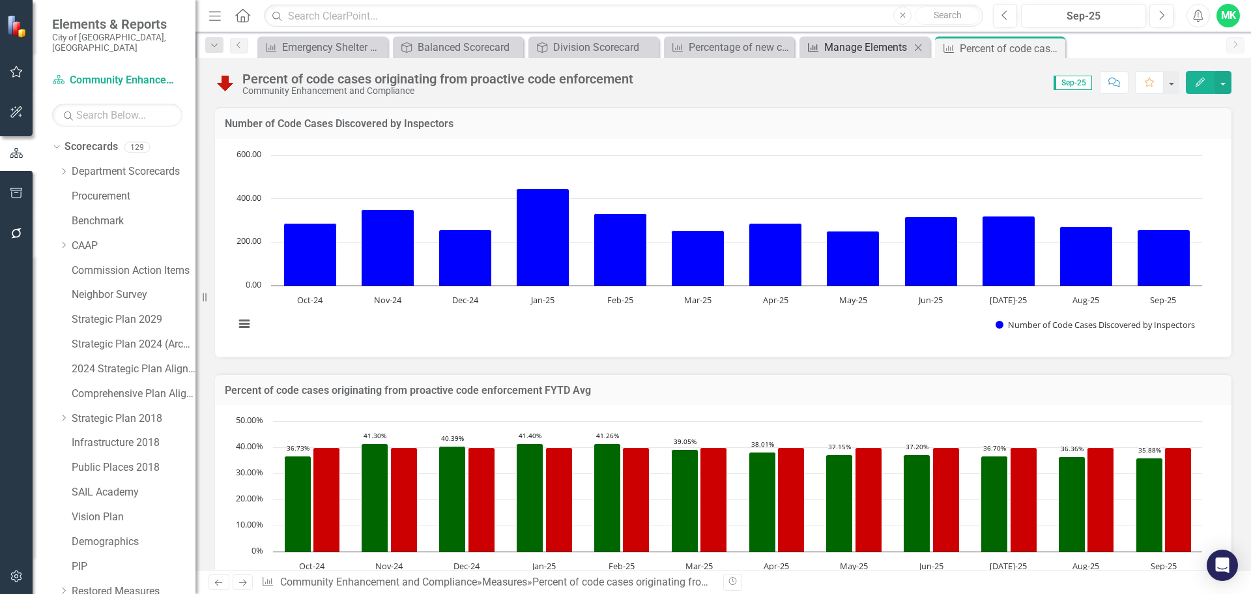
click at [867, 50] on div "Manage Elements" at bounding box center [867, 47] width 86 height 16
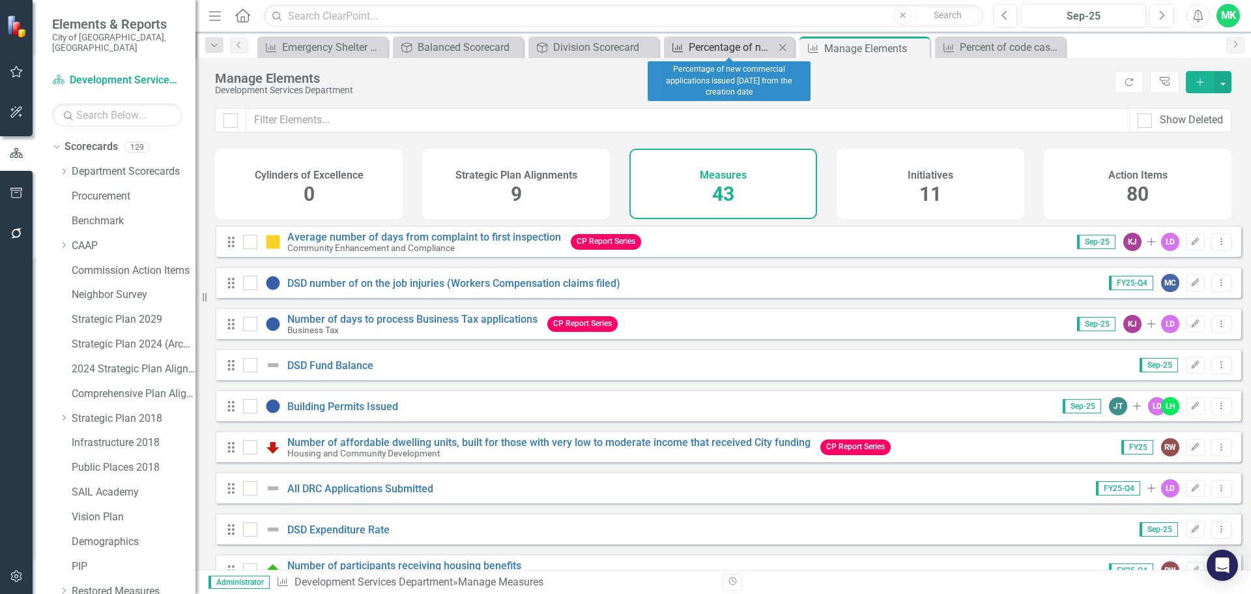
click at [721, 48] on div "Percentage of new commercial applications issued [DATE] from the creation date" at bounding box center [732, 47] width 86 height 16
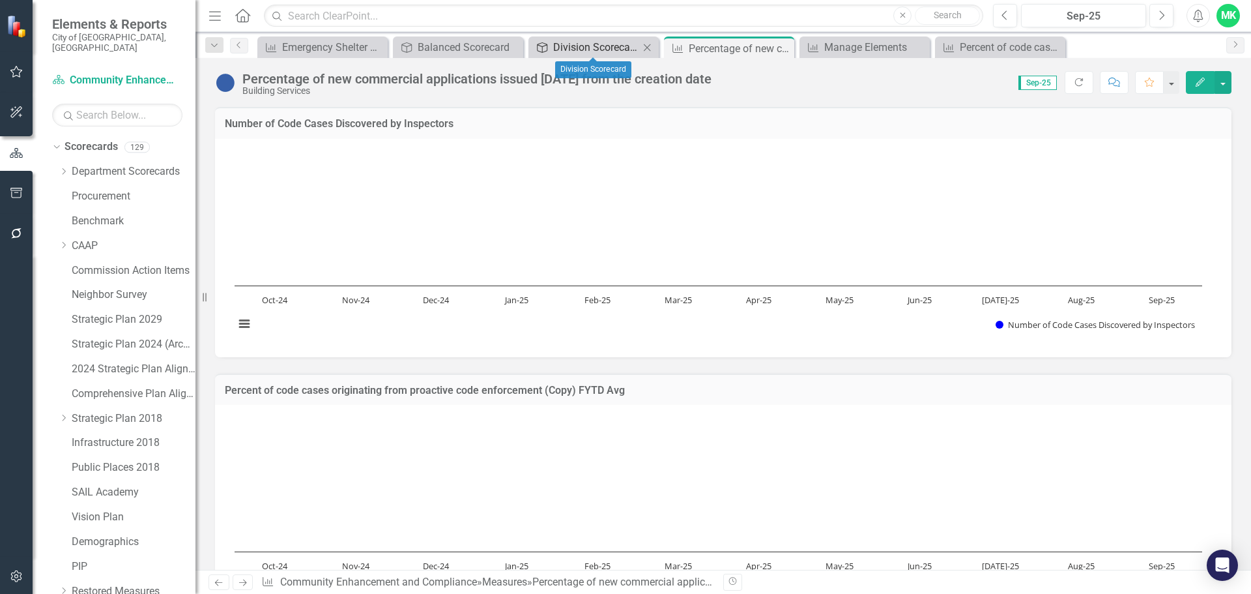
click at [603, 48] on div "Division Scorecard" at bounding box center [596, 47] width 86 height 16
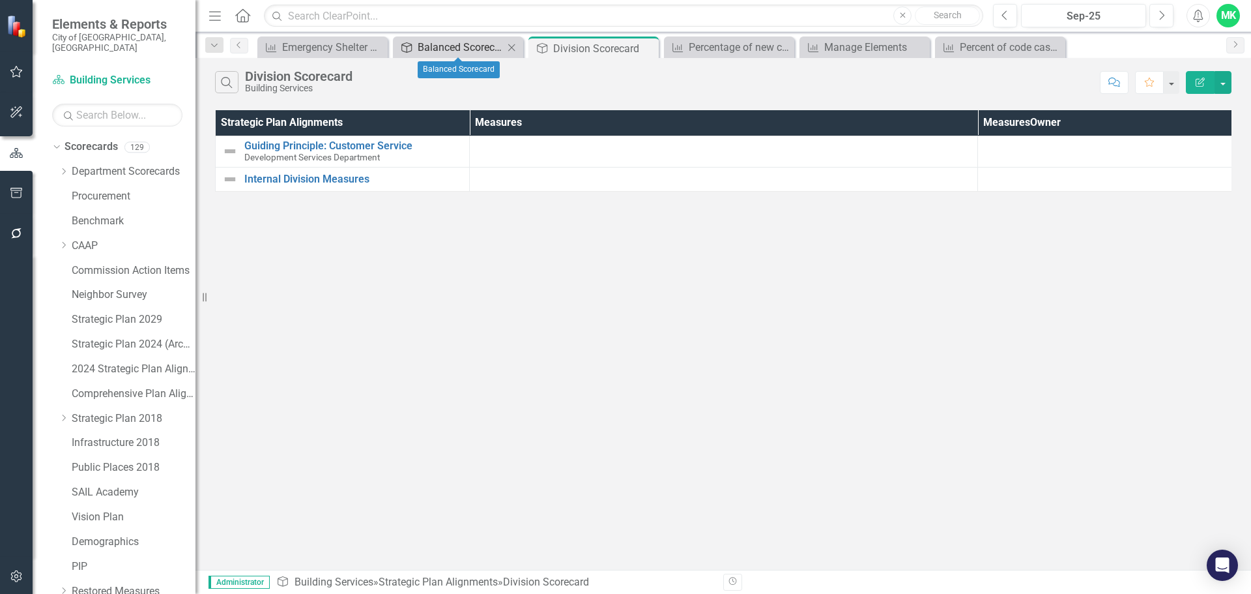
click at [465, 46] on div "Balanced Scorecard" at bounding box center [461, 47] width 86 height 16
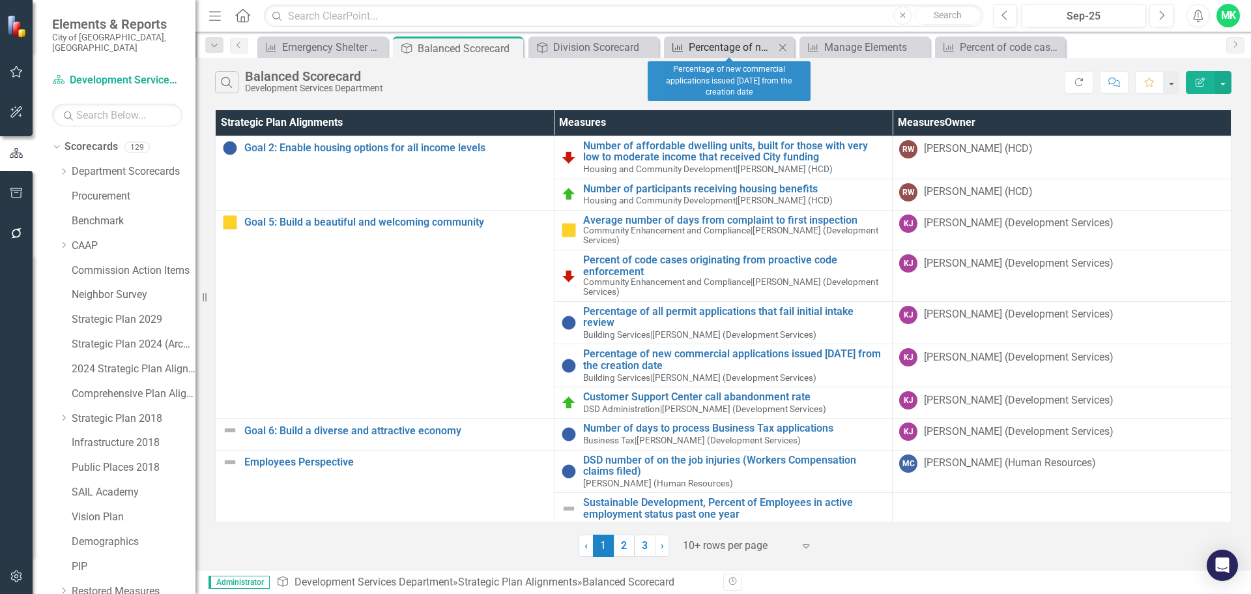
click at [721, 51] on div "Percentage of new commercial applications issued [DATE] from the creation date" at bounding box center [732, 47] width 86 height 16
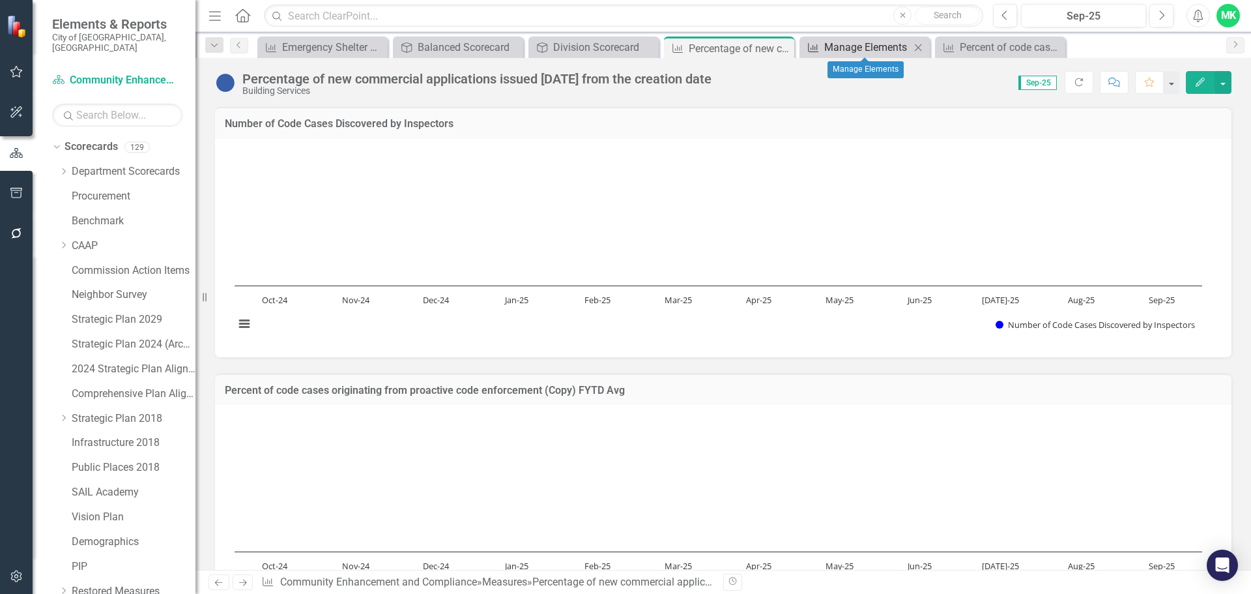
click at [845, 50] on div "Manage Elements" at bounding box center [867, 47] width 86 height 16
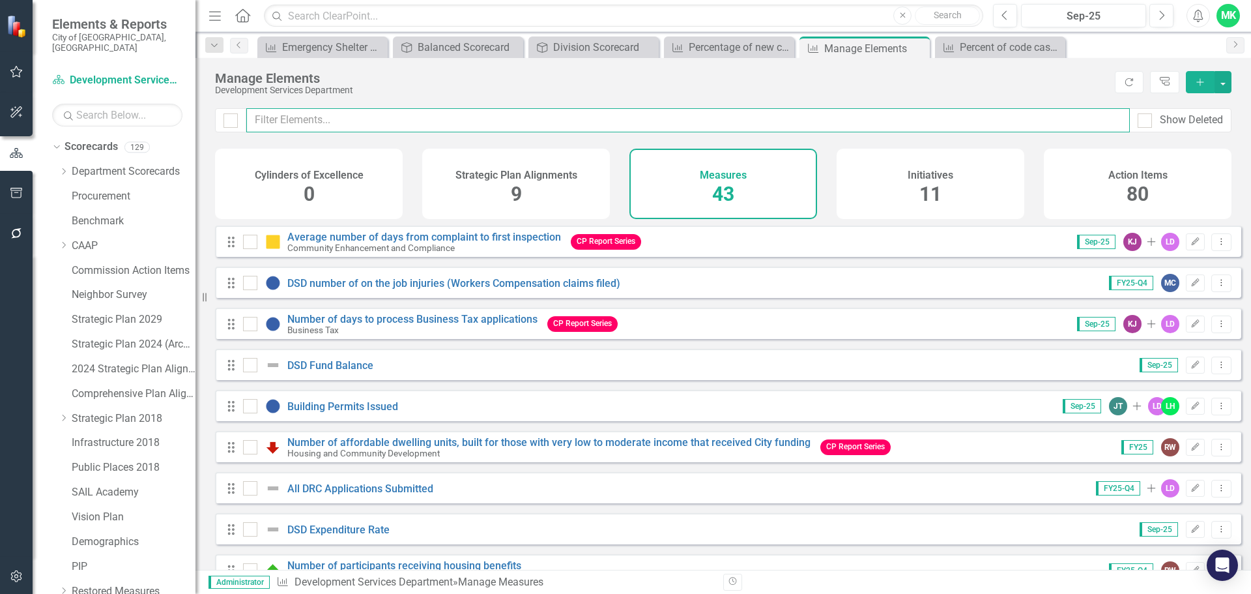
click at [351, 119] on input "text" at bounding box center [688, 120] width 884 height 24
paste input "Percentage of all permit applications that fail initial intake review"
type input "Percentage of all permit applications that fail initial intake review"
checkbox input "false"
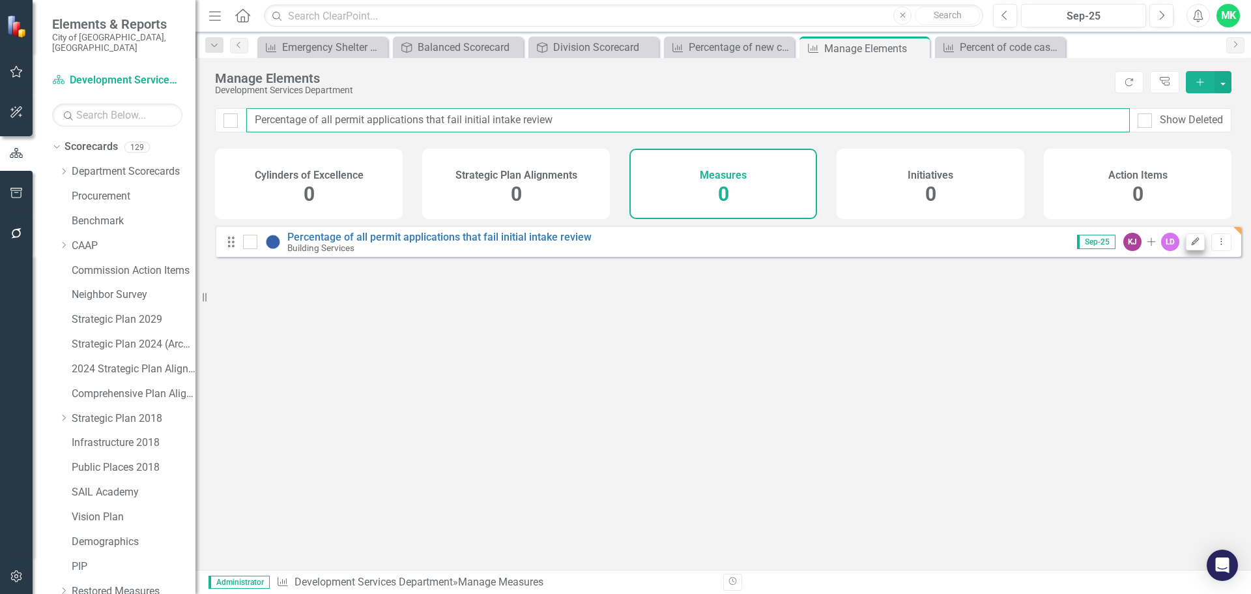
type input "Percentage of all permit applications that fail initial intake review"
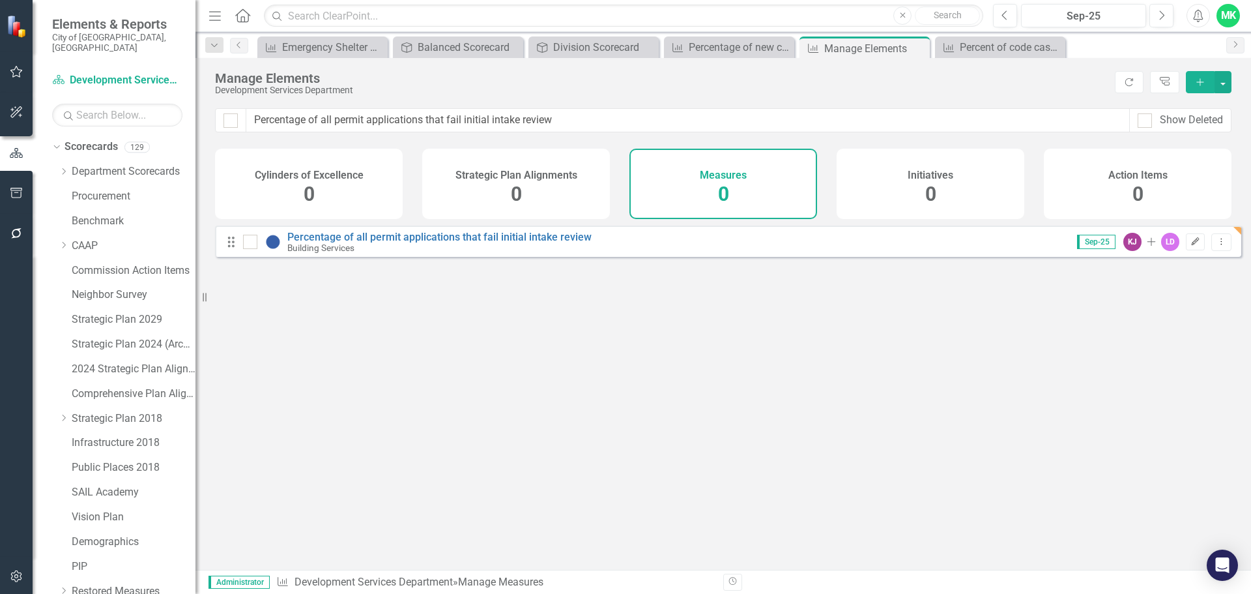
click at [1192, 250] on button "Edit" at bounding box center [1195, 241] width 19 height 17
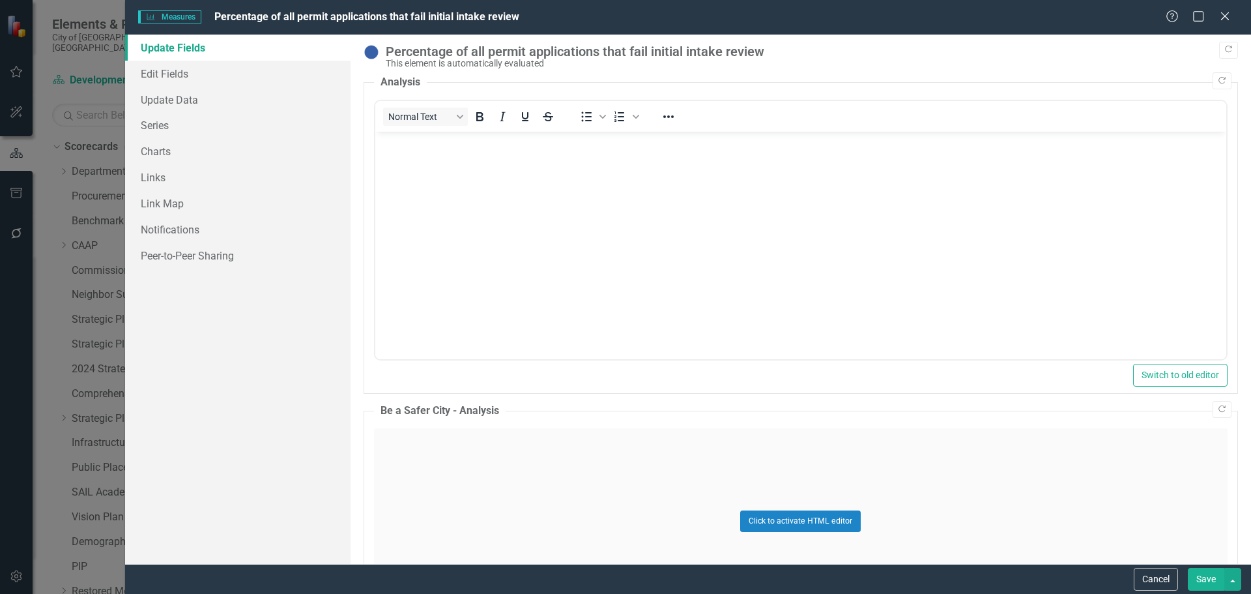
click at [1231, 16] on div "Help Maximize Close" at bounding box center [1202, 17] width 72 height 15
click at [1226, 24] on div "Close" at bounding box center [1224, 17] width 16 height 18
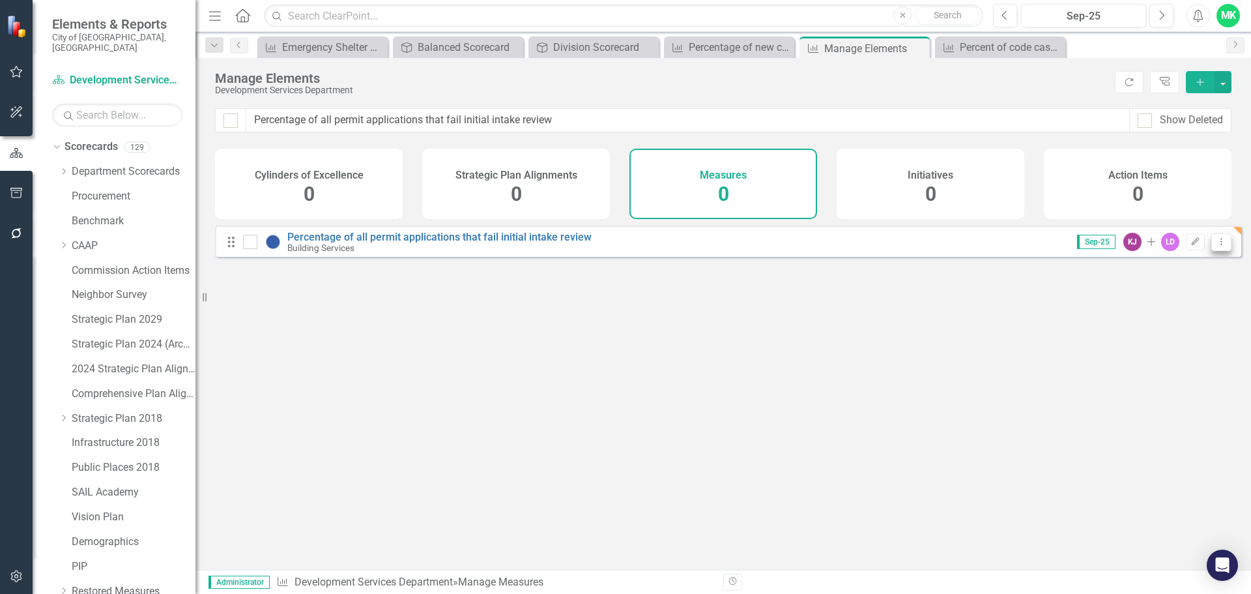
click at [1216, 246] on icon "Dropdown Menu" at bounding box center [1221, 241] width 11 height 8
click at [1173, 324] on link "Copy Duplicate Measures" at bounding box center [1160, 321] width 122 height 24
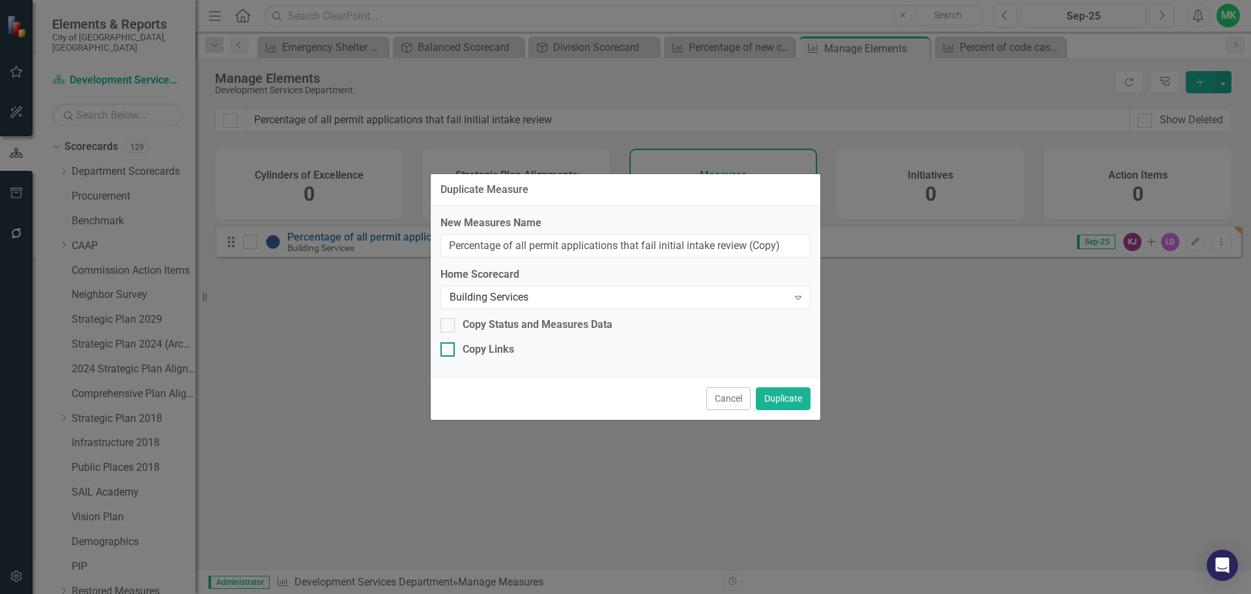
click at [453, 349] on div at bounding box center [447, 349] width 14 height 14
click at [449, 349] on input "Copy Links" at bounding box center [444, 346] width 8 height 8
checkbox input "true"
click at [577, 240] on input "Percentage of all permit applications that fail initial intake review (Copy)" at bounding box center [625, 246] width 370 height 24
drag, startPoint x: 792, startPoint y: 246, endPoint x: 439, endPoint y: 242, distance: 353.2
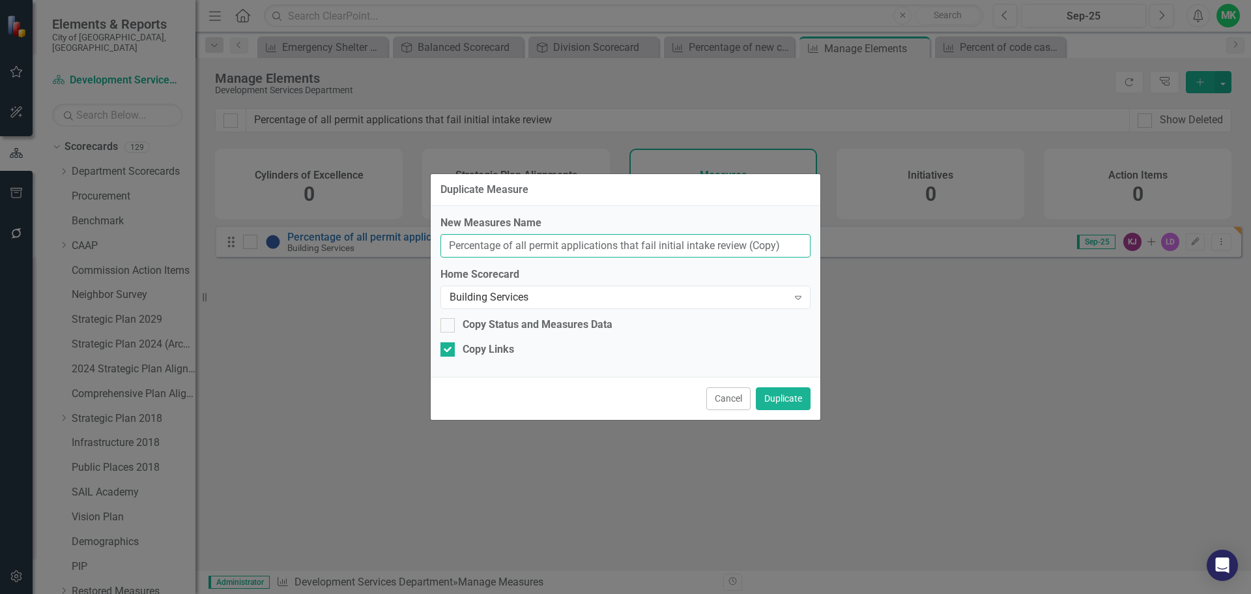
click at [412, 242] on div "Duplicate Measure New Measures Name Percentage of all permit applications that …" at bounding box center [625, 297] width 1251 height 594
paste input "engineering reviews completed above the average time"
drag, startPoint x: 711, startPoint y: 245, endPoint x: 746, endPoint y: 248, distance: 35.3
click at [746, 248] on input "Percentage of engineering reviews completed above the average time" at bounding box center [625, 246] width 370 height 24
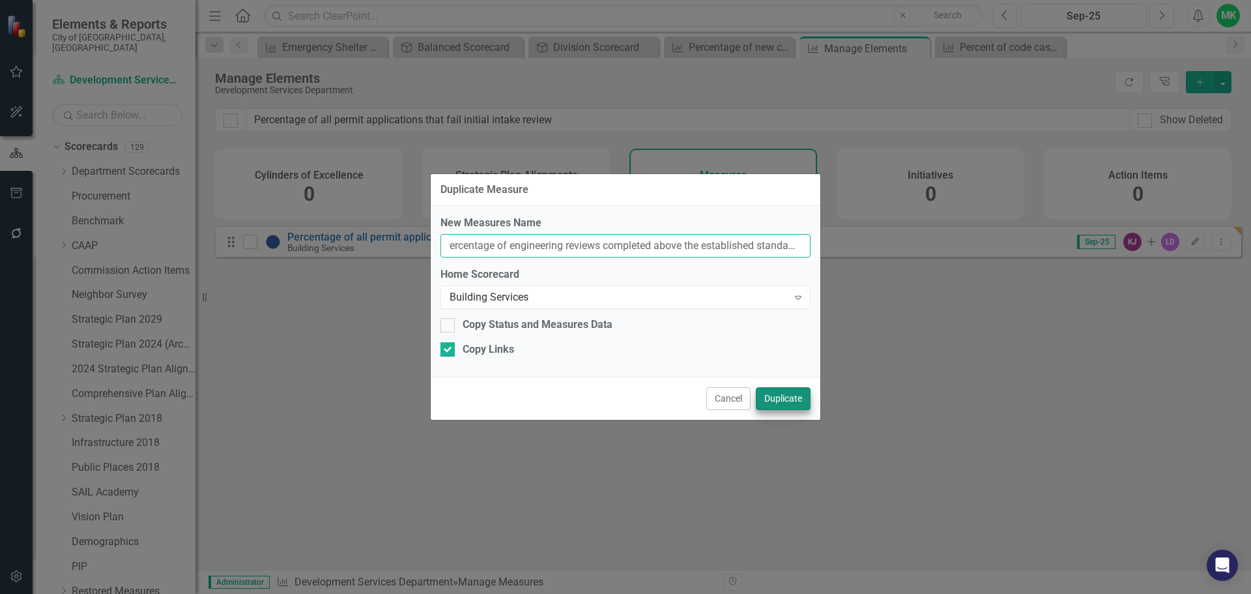
type input "Percentage of engineering reviews completed above the established standard time"
click at [794, 401] on button "Duplicate" at bounding box center [783, 398] width 55 height 23
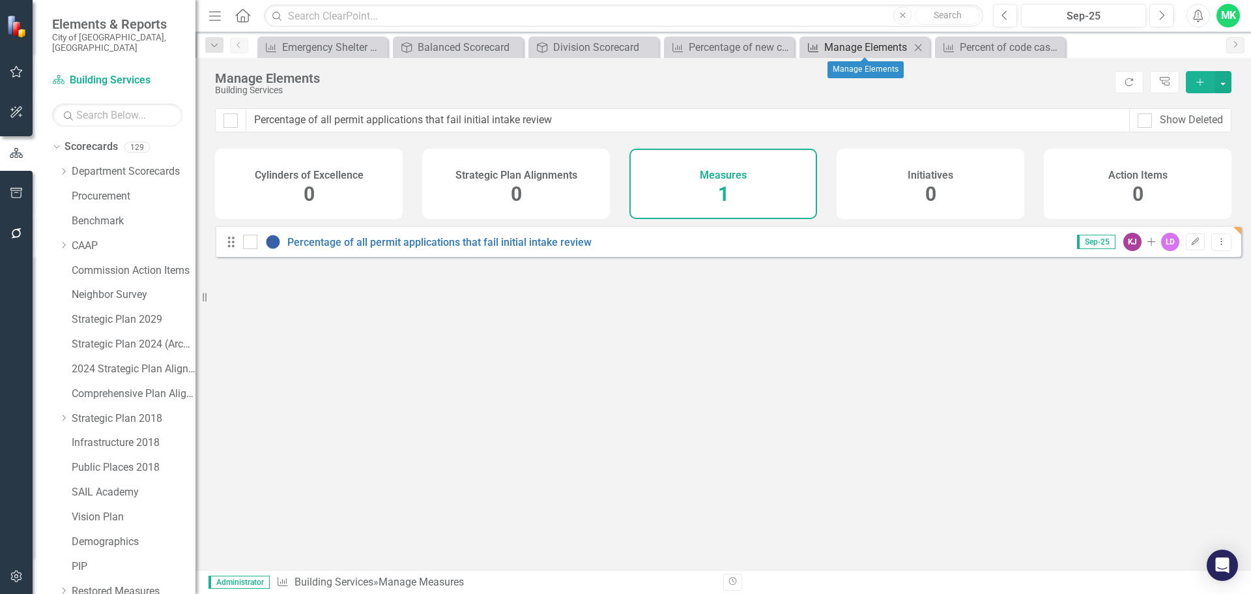
click at [849, 50] on div "Manage Elements" at bounding box center [867, 47] width 86 height 16
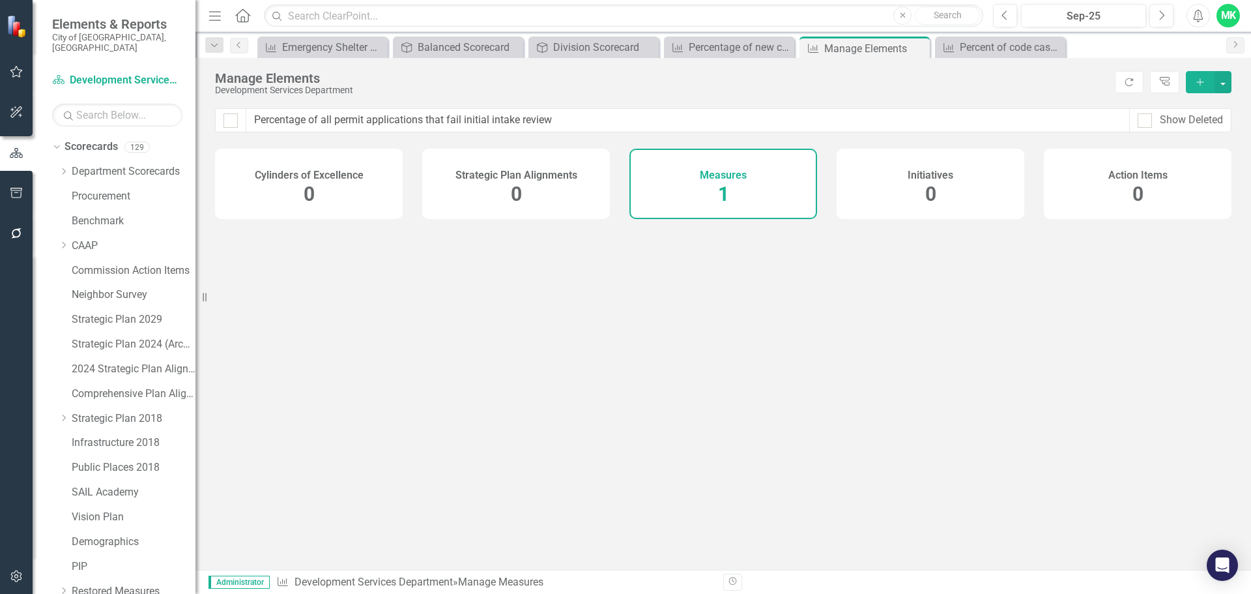
checkbox input "false"
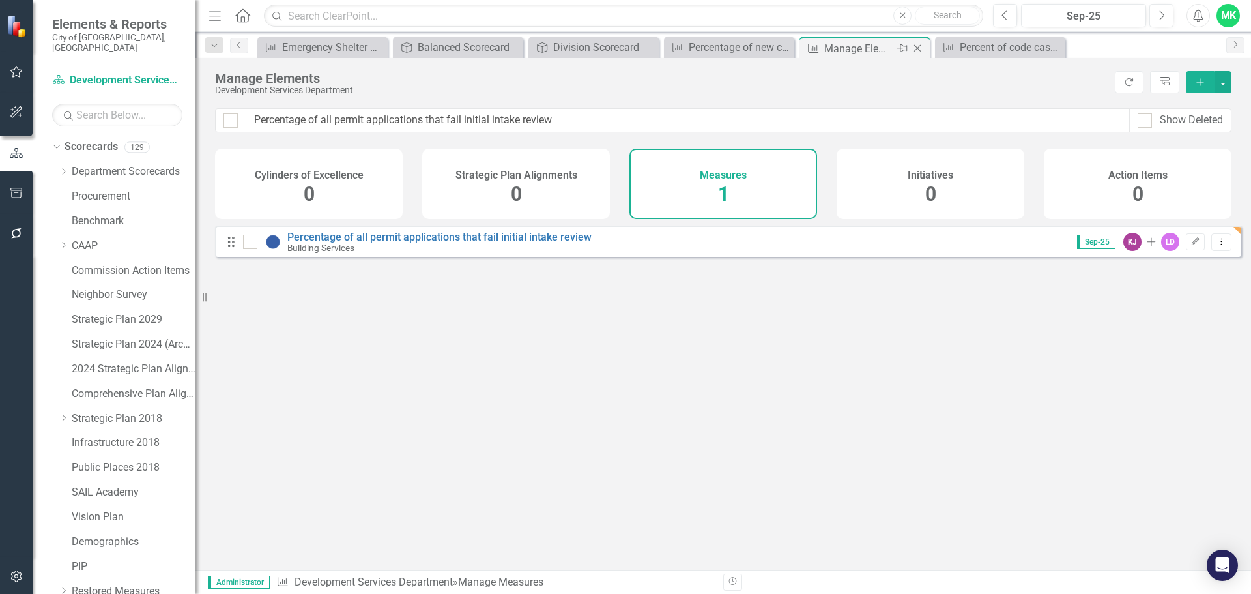
click at [913, 45] on icon "Close" at bounding box center [917, 48] width 13 height 10
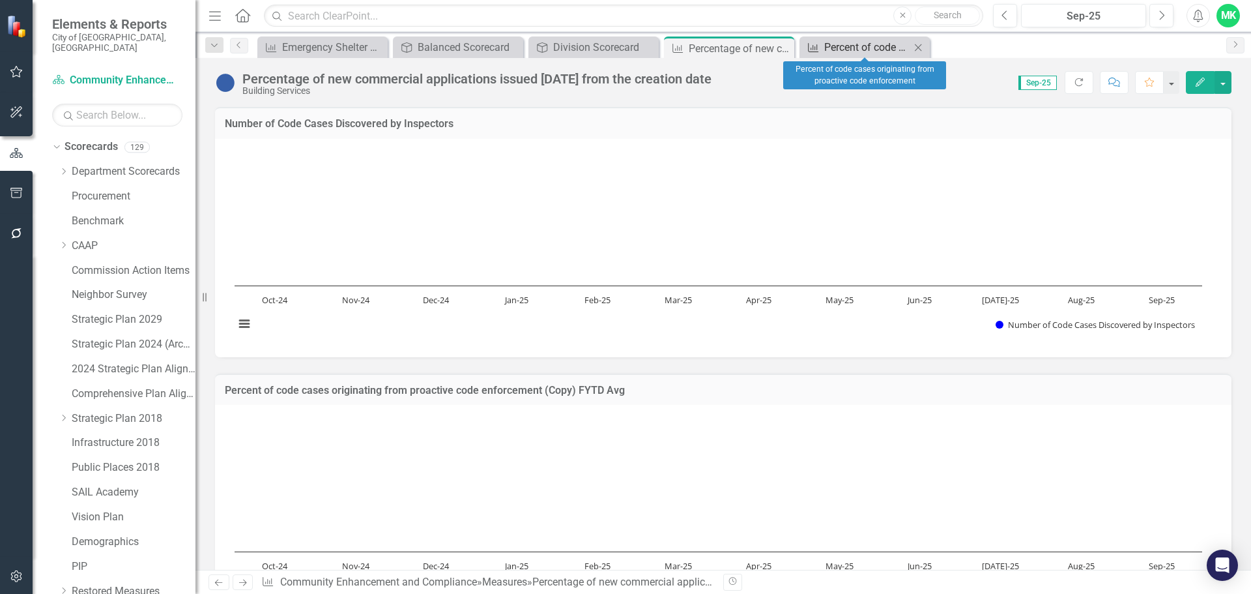
click at [876, 44] on div "Percent of code cases originating from proactive code enforcement" at bounding box center [867, 47] width 86 height 16
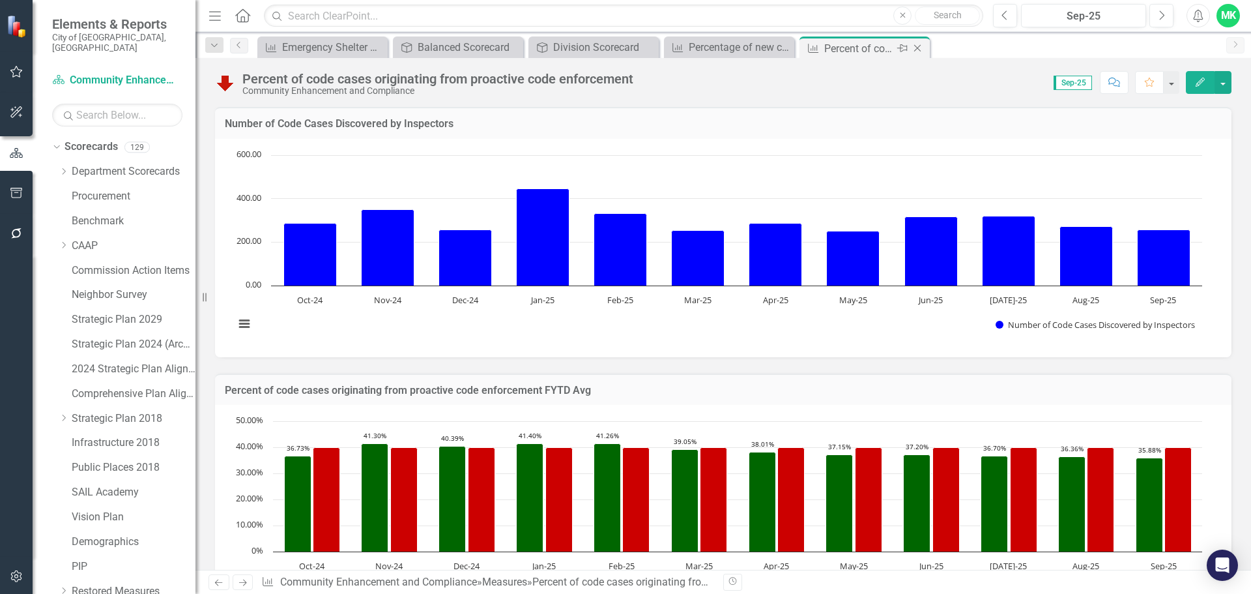
click at [917, 46] on icon "Close" at bounding box center [917, 48] width 13 height 10
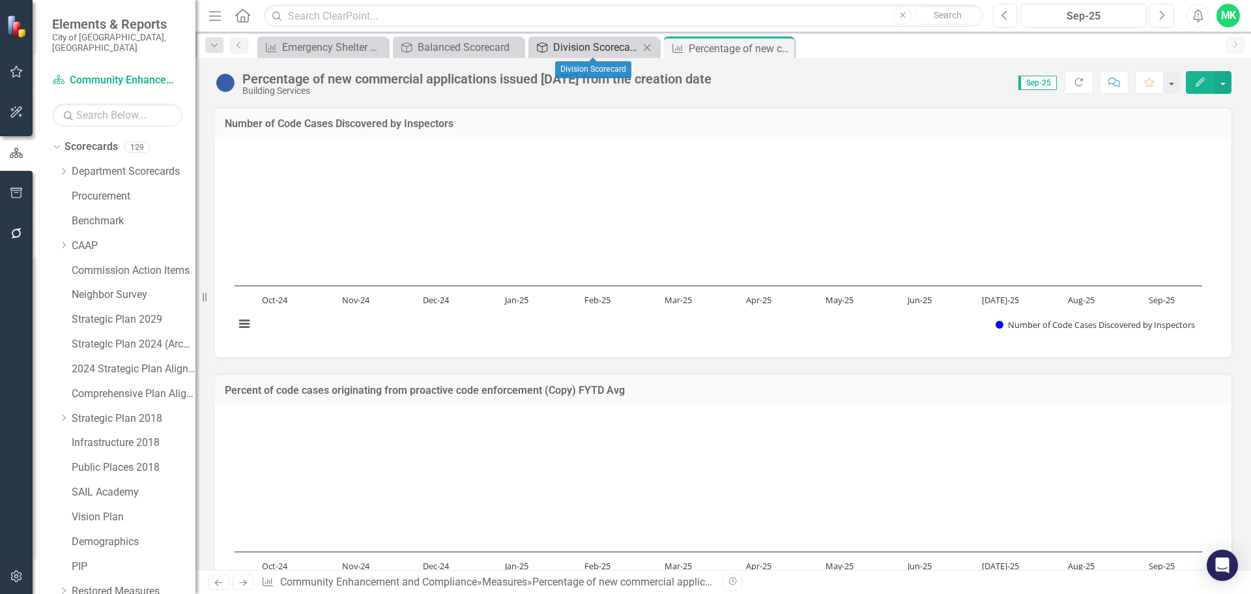
click at [562, 42] on div "Division Scorecard" at bounding box center [596, 47] width 86 height 16
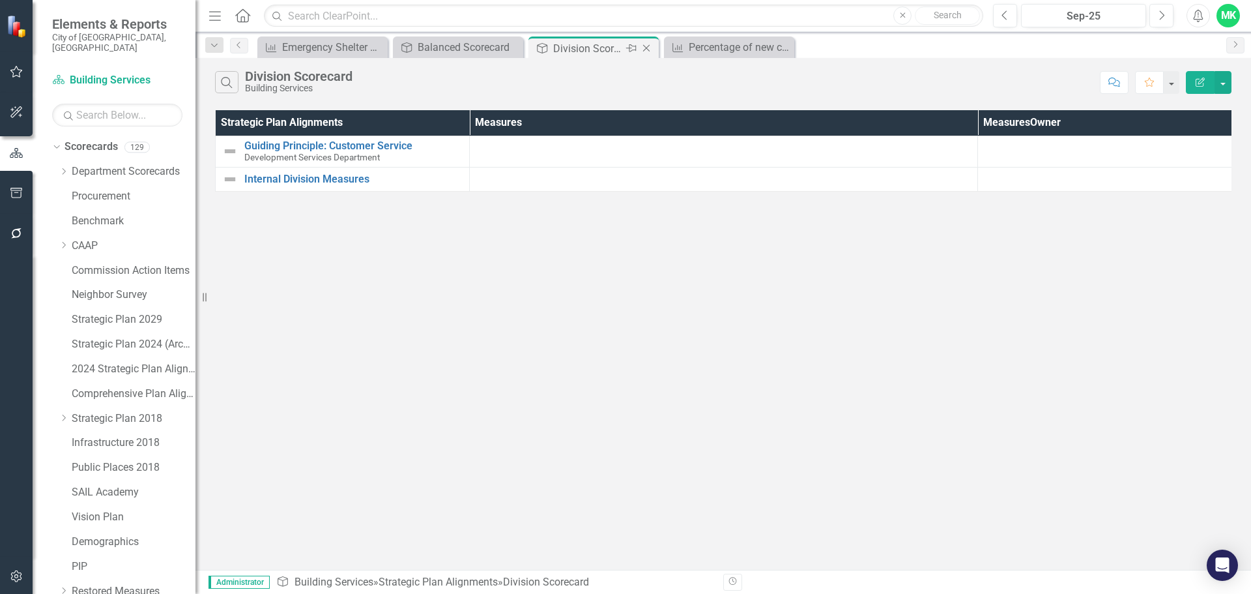
click at [644, 44] on icon "Close" at bounding box center [646, 48] width 13 height 10
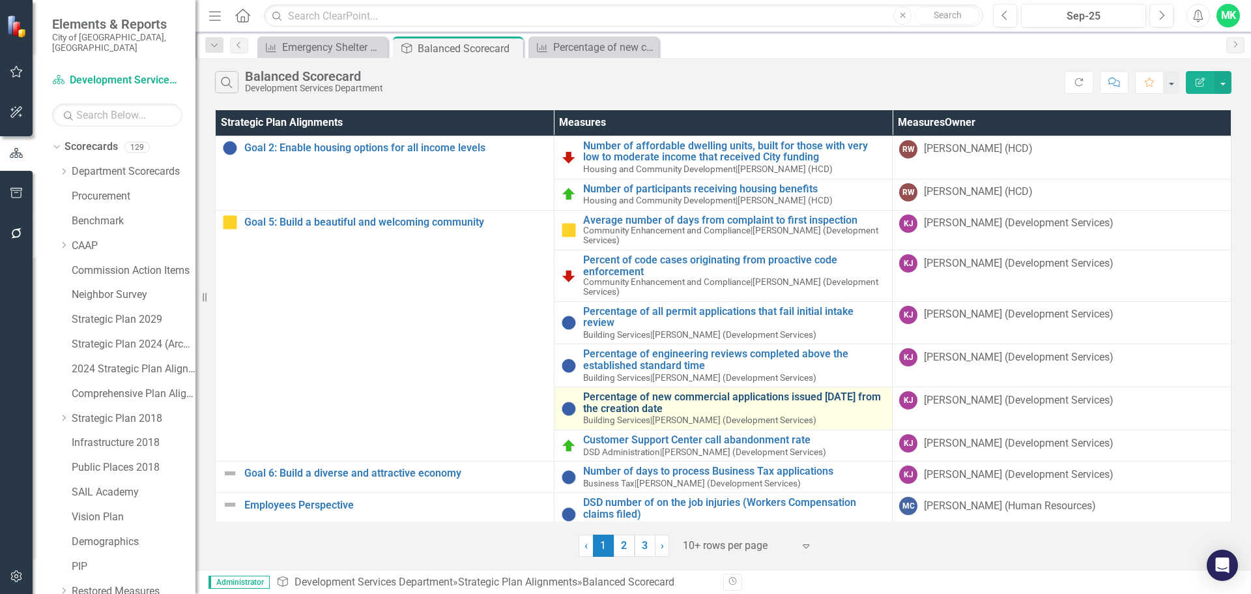
click at [674, 403] on link "Percentage of new commercial applications issued [DATE] from the creation date" at bounding box center [734, 402] width 303 height 23
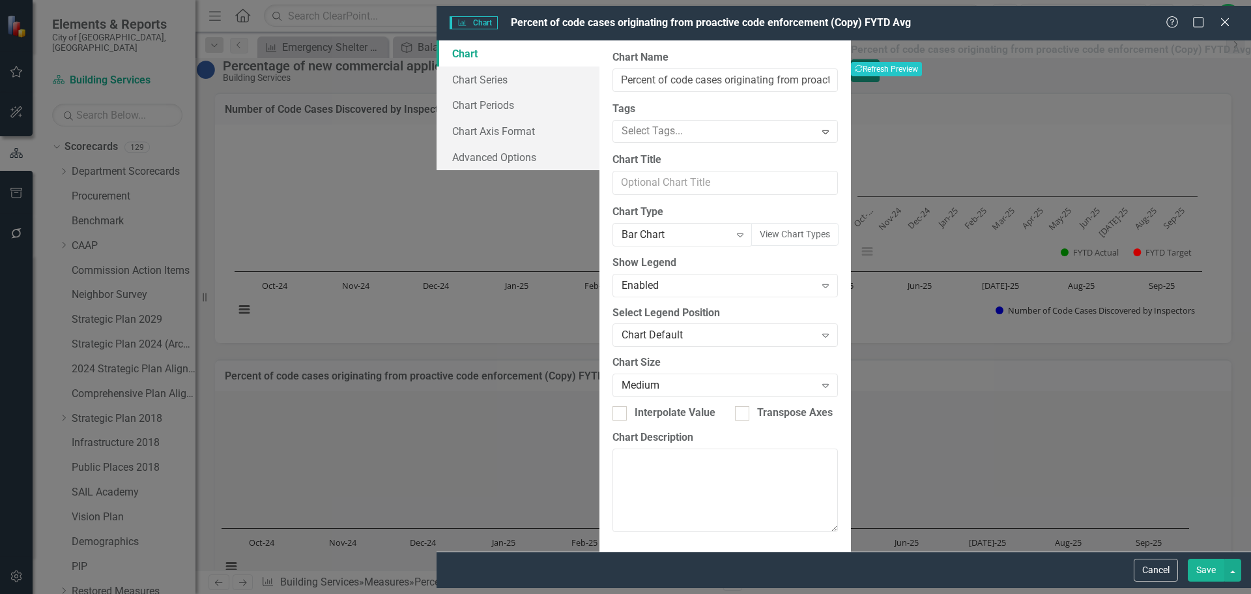
click at [225, 171] on div "Charts Chart Percent of code cases originating from proactive code enforcement …" at bounding box center [625, 297] width 1251 height 594
click at [1149, 576] on button "Cancel" at bounding box center [1156, 569] width 44 height 23
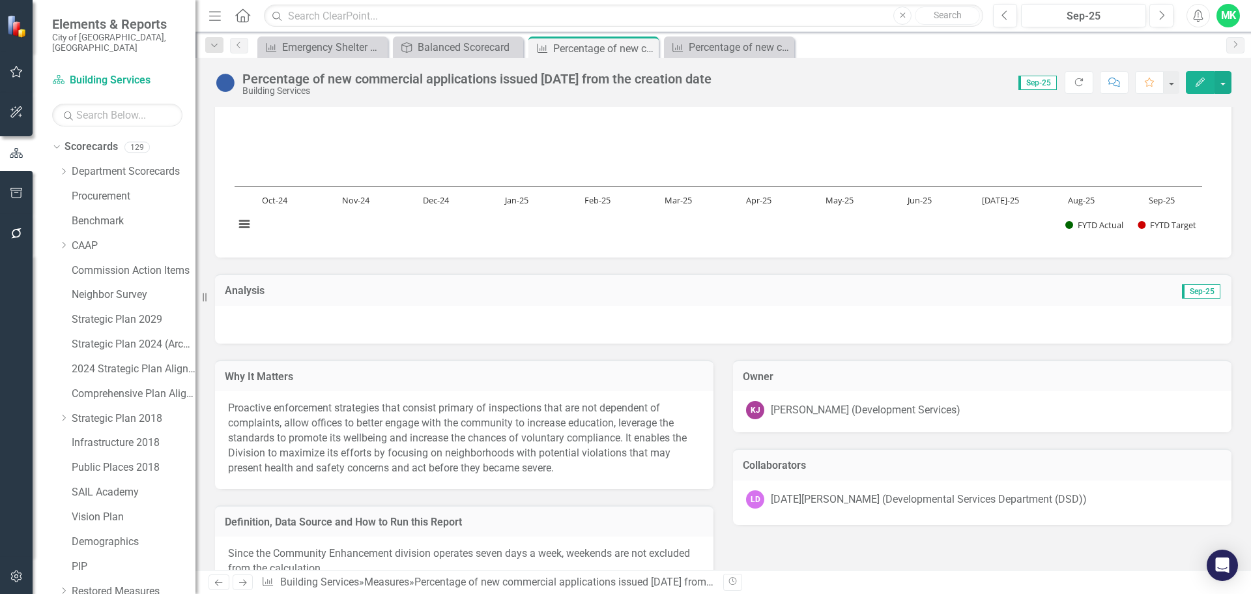
scroll to position [391, 0]
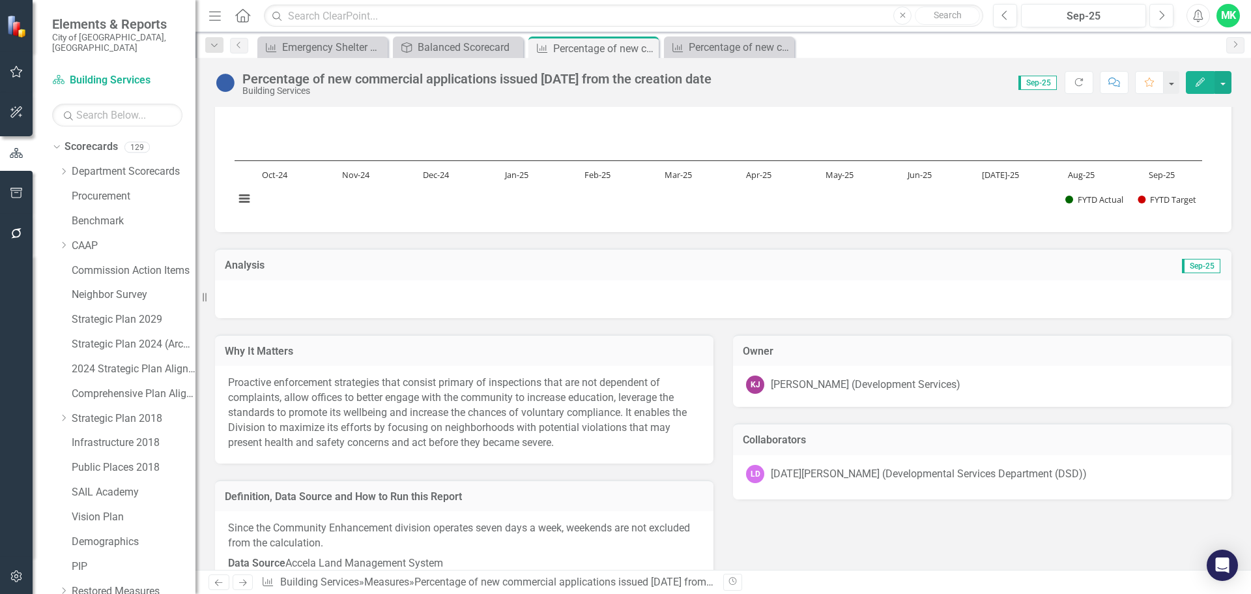
click at [319, 415] on p "Proactive enforcement strategies that consist primary of inspections that are n…" at bounding box center [464, 412] width 472 height 74
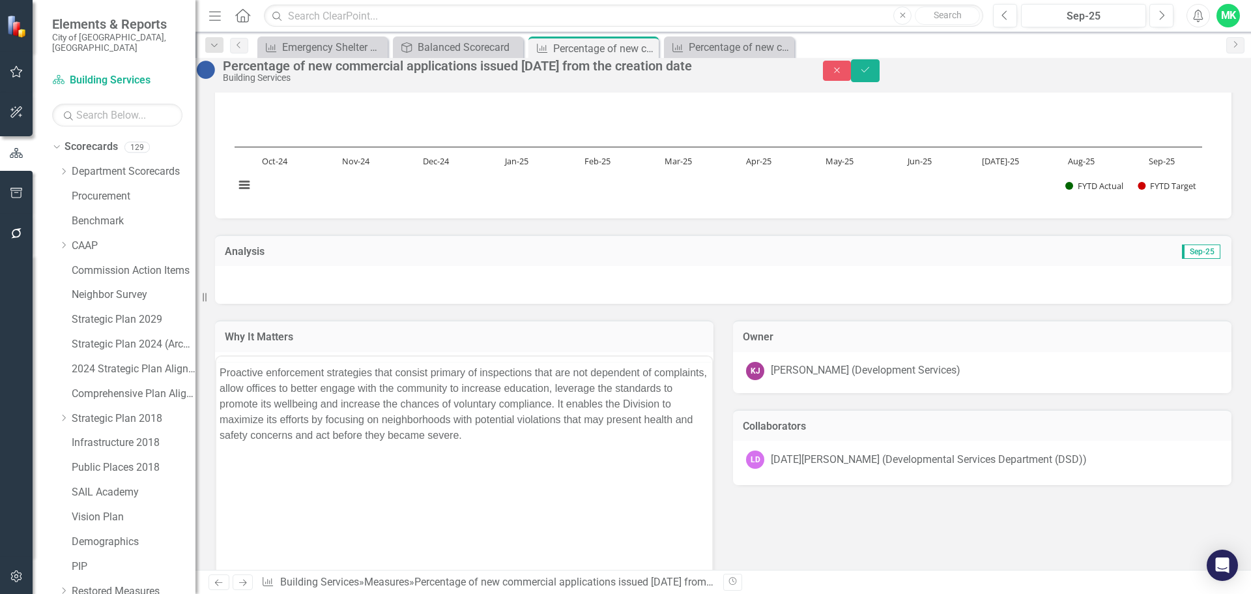
scroll to position [0, 0]
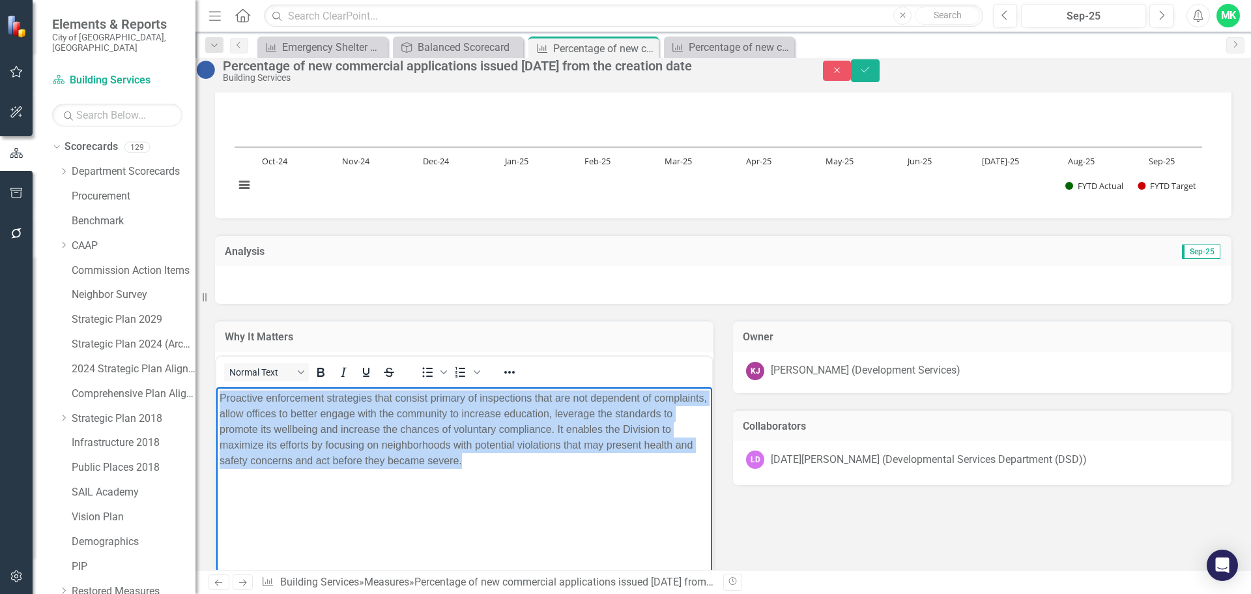
drag, startPoint x: 579, startPoint y: 461, endPoint x: 434, endPoint y: 805, distance: 373.2
click at [216, 386] on html "Proactive enforcement strategies that consist primary of inspections that are n…" at bounding box center [464, 483] width 496 height 195
paste body "Rich Text Area. Press ALT-0 for help."
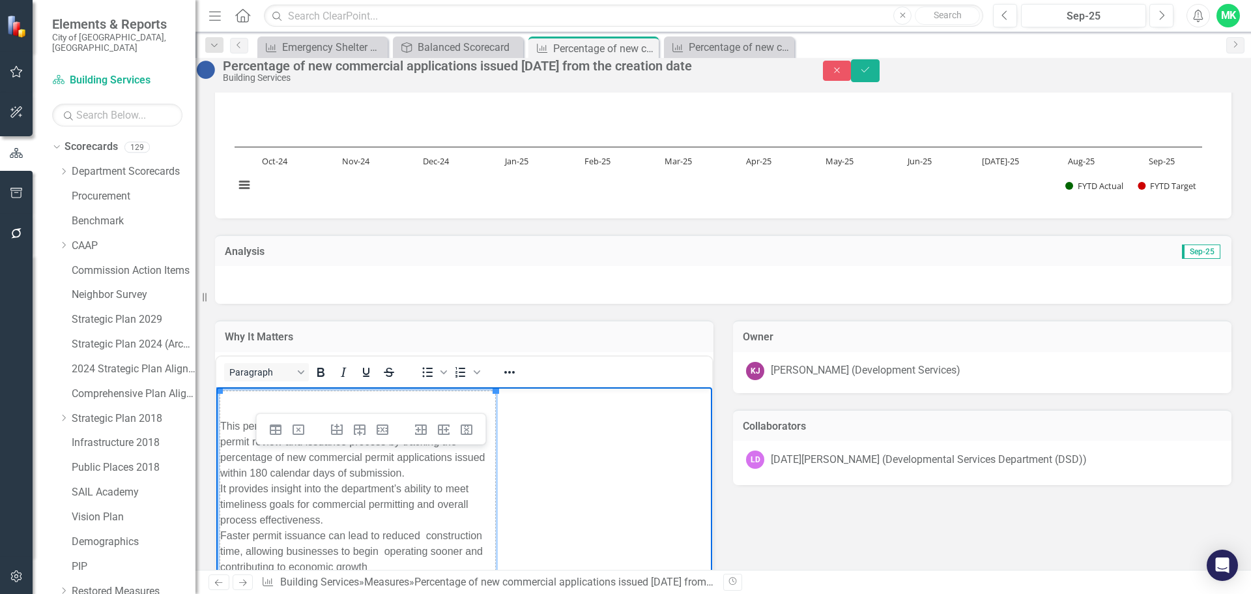
click at [560, 453] on body "This performance measure assesses the efficiency of the permit review and issua…" at bounding box center [464, 495] width 496 height 219
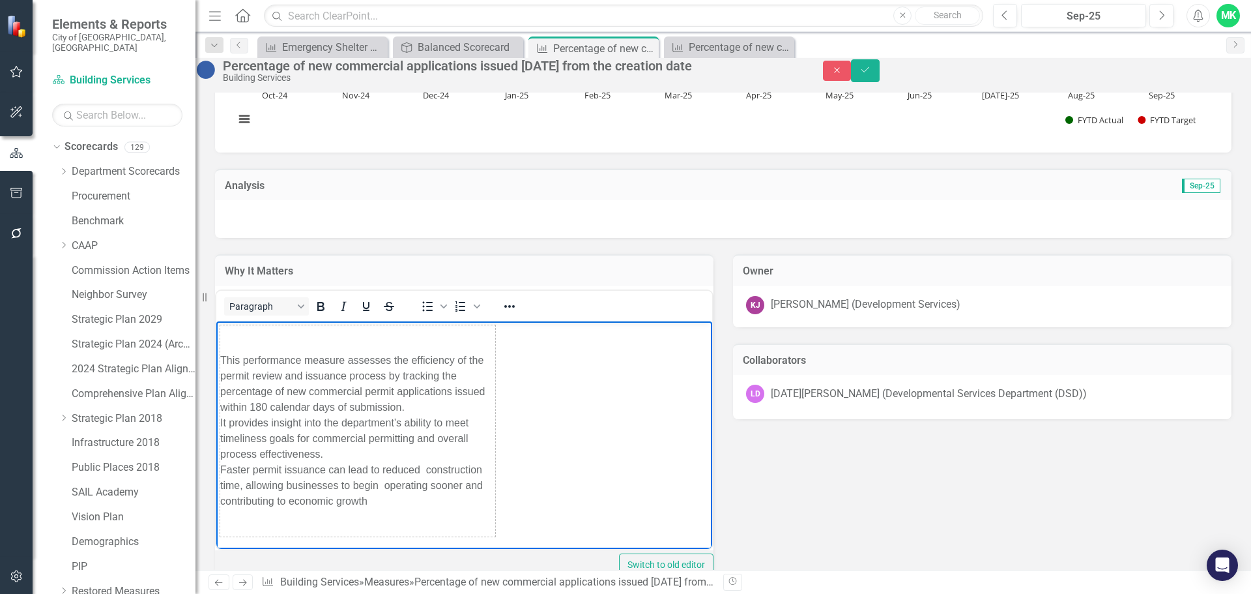
scroll to position [456, 0]
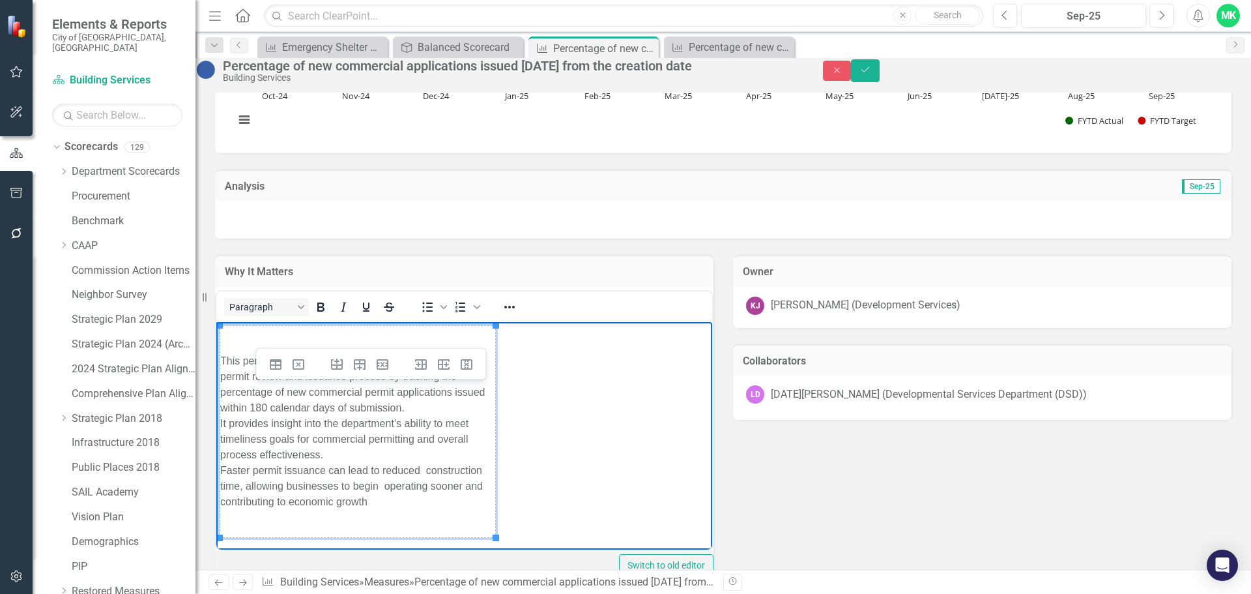
drag, startPoint x: 560, startPoint y: 513, endPoint x: 216, endPoint y: 291, distance: 409.5
click at [216, 321] on html "This performance measure assesses the efficiency of the permit review and issua…" at bounding box center [464, 430] width 496 height 219
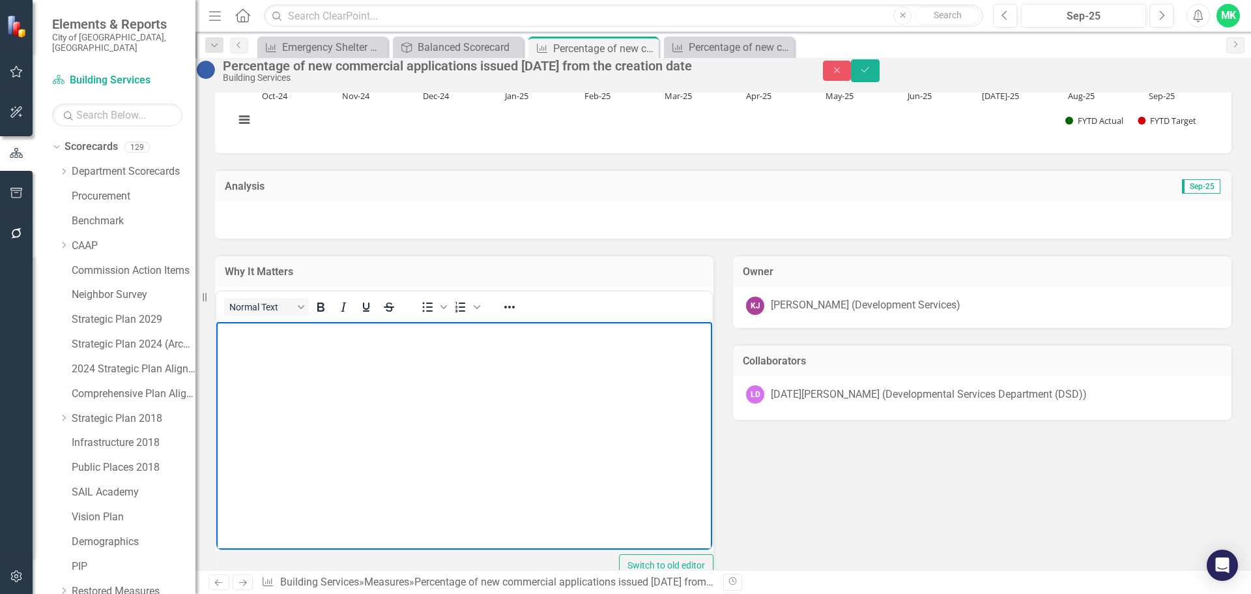
click at [343, 375] on body "Rich Text Area. Press ALT-0 for help." at bounding box center [464, 418] width 496 height 195
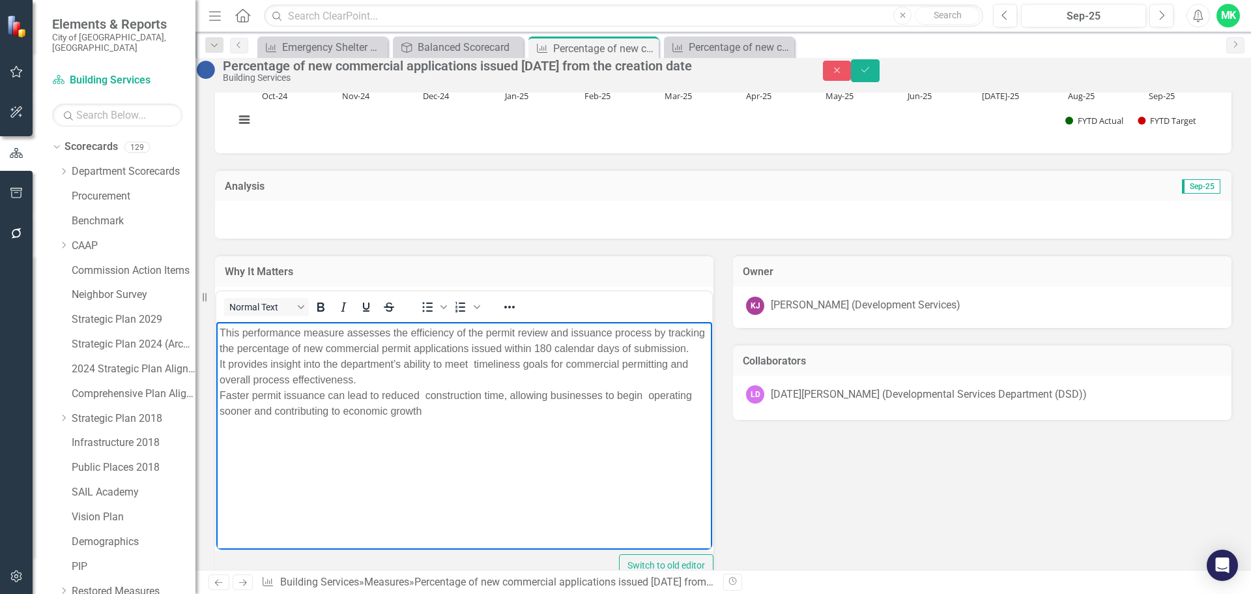
click at [225, 381] on p "This performance measure assesses the efficiency of the permit review and issua…" at bounding box center [464, 371] width 489 height 94
click at [218, 377] on body "This performance measure assesses the efficiency of the permit review and issua…" at bounding box center [464, 418] width 496 height 195
click at [220, 391] on p "This performance measure assesses the efficiency of the permit review and issua…" at bounding box center [464, 371] width 489 height 94
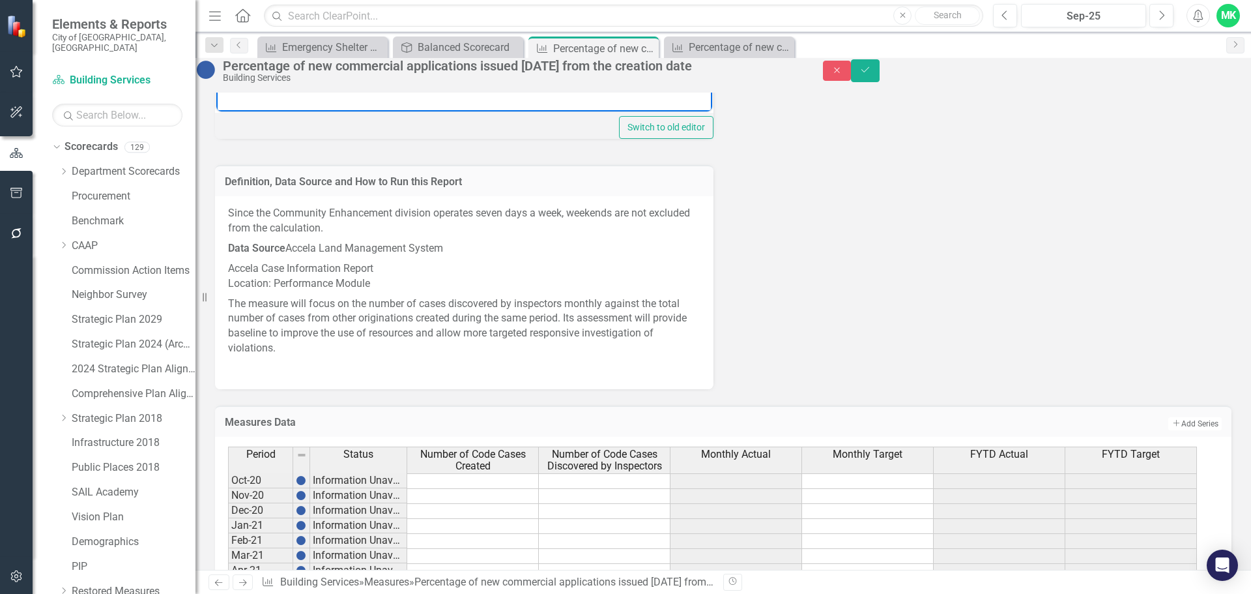
scroll to position [912, 0]
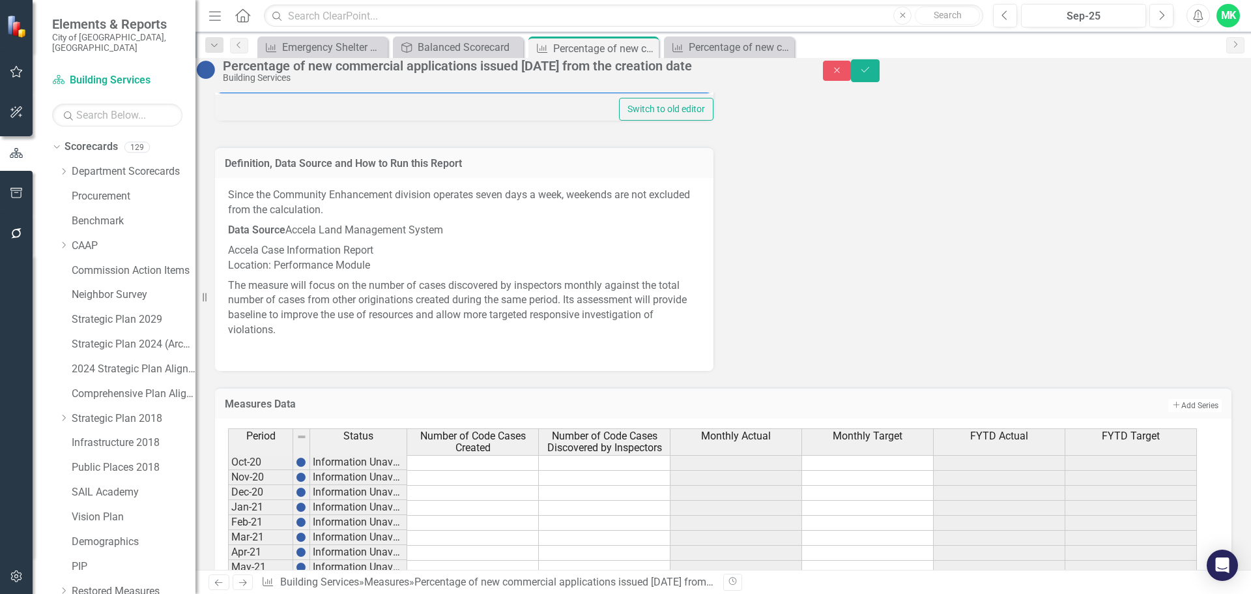
click at [331, 330] on p "The measure will focus on the number of cases discovered by inspectors monthly …" at bounding box center [464, 308] width 472 height 65
click at [318, 276] on p "Accela Case Information Report Location: Performance Module" at bounding box center [464, 257] width 472 height 35
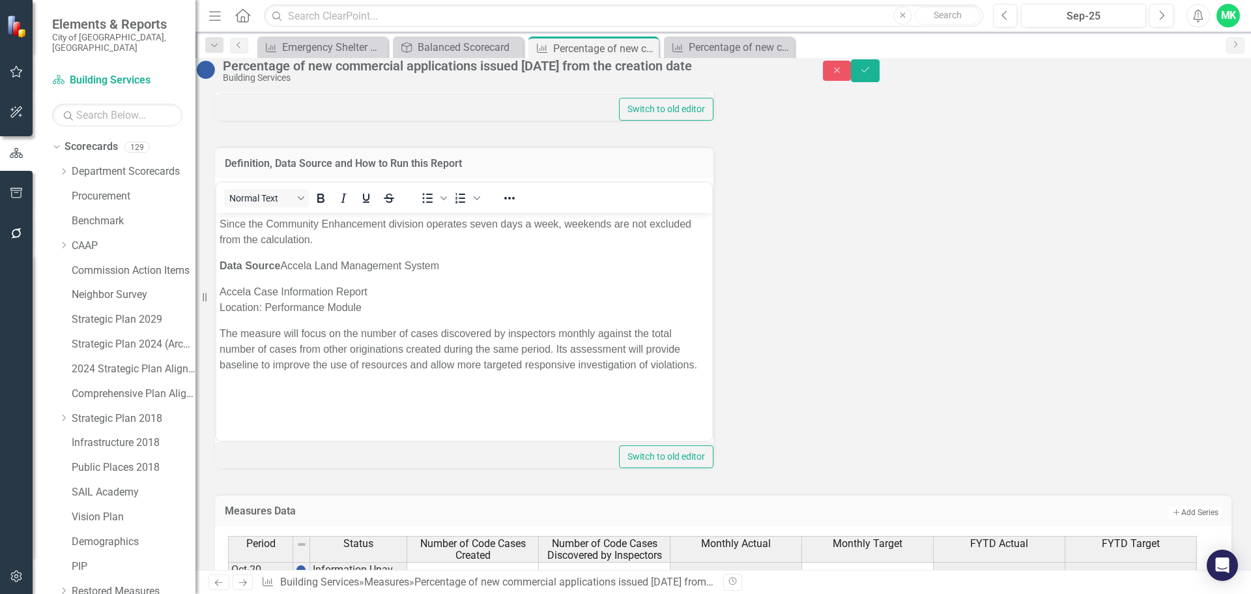
scroll to position [0, 0]
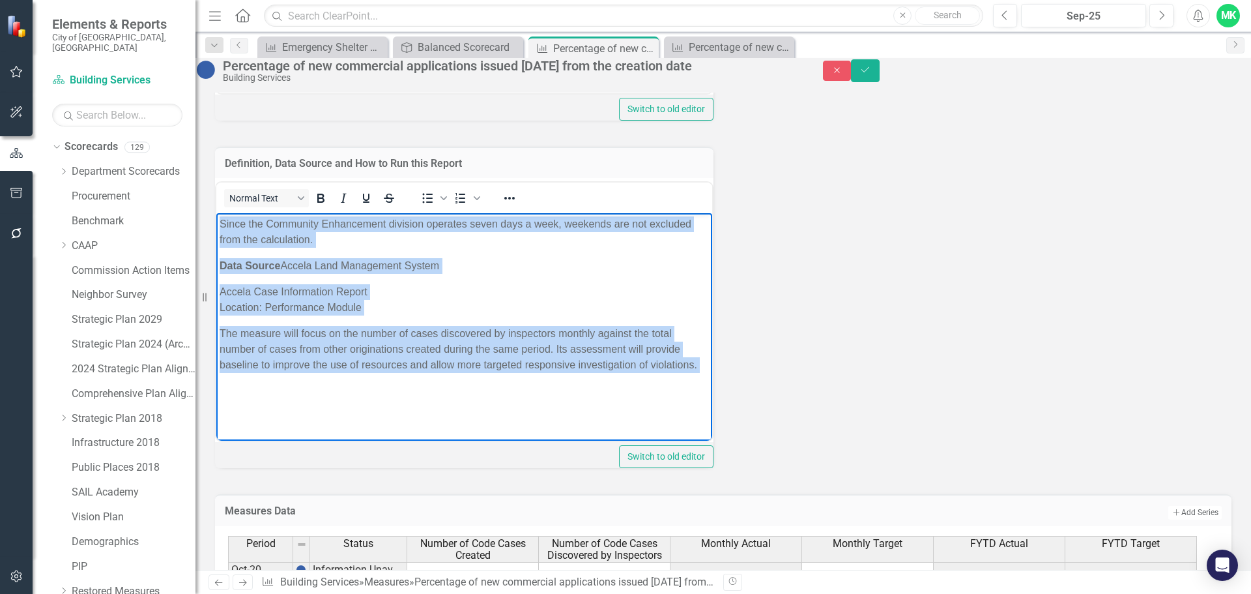
drag, startPoint x: 329, startPoint y: 388, endPoint x: 442, endPoint y: 470, distance: 139.4
click at [216, 213] on html "Since the Community Enhancement division operates seven days a week, weekends a…" at bounding box center [464, 312] width 496 height 199
click at [263, 247] on p "Since the Community Enhancement division operates seven days a week, weekends a…" at bounding box center [464, 231] width 489 height 31
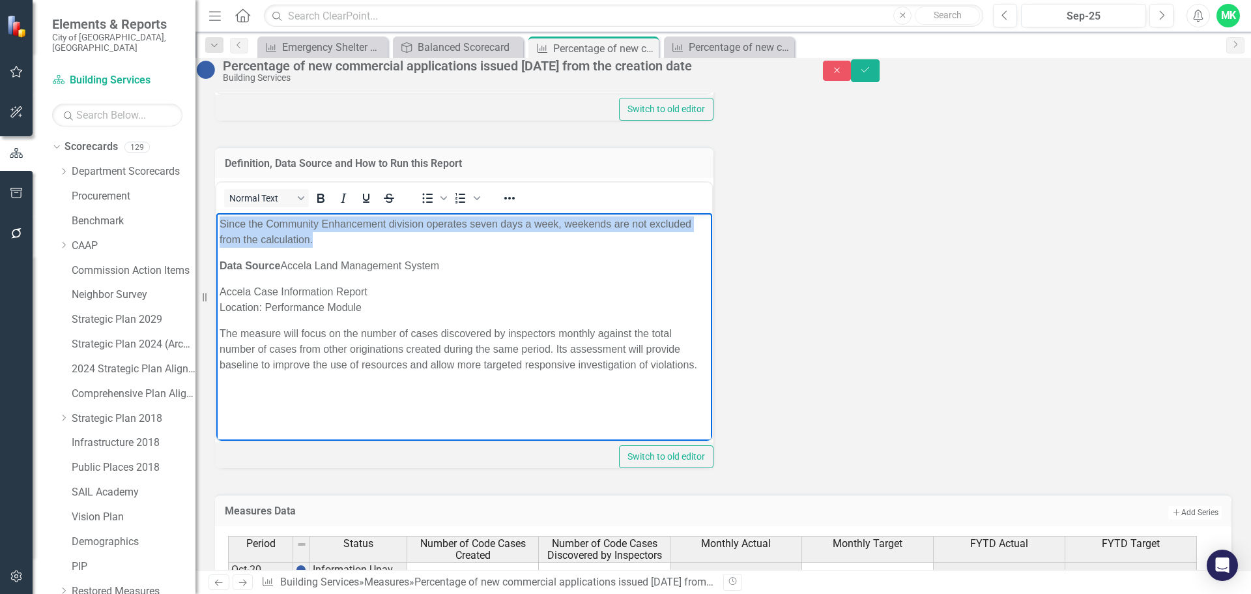
drag, startPoint x: 386, startPoint y: 238, endPoint x: 259, endPoint y: 228, distance: 127.4
click at [216, 215] on html "Since the Community Enhancement division operates seven days a week, weekends a…" at bounding box center [464, 312] width 496 height 199
paste body "Rich Text Area. Press ALT-0 for help."
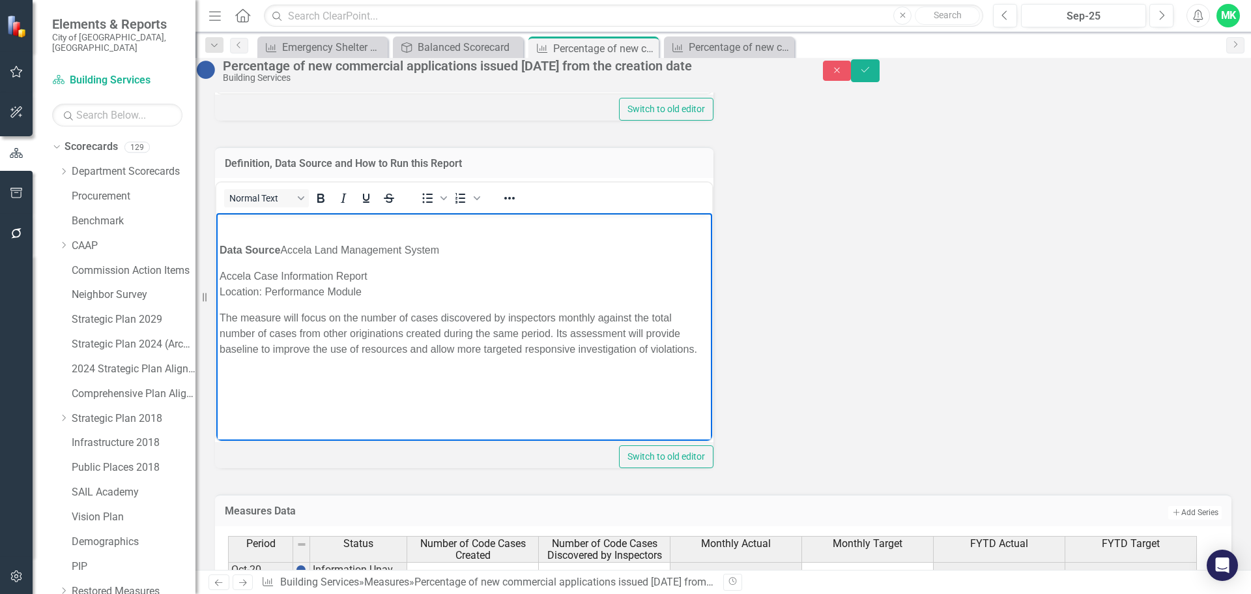
click at [276, 231] on p "Rich Text Area. Press ALT-0 for help." at bounding box center [464, 224] width 489 height 16
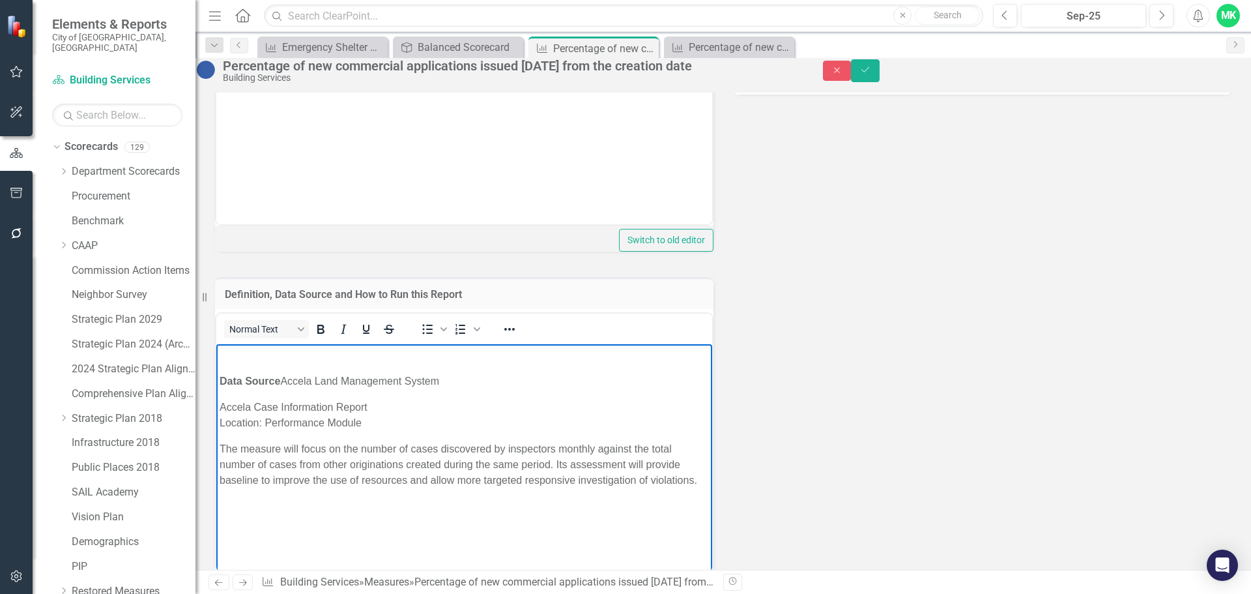
scroll to position [782, 0]
click at [303, 357] on p "Rich Text Area. Press ALT-0 for help." at bounding box center [464, 355] width 489 height 16
click at [220, 378] on strong "Data Source" at bounding box center [250, 380] width 61 height 11
click at [221, 357] on p "Rich Text Area. Press ALT-0 for help." at bounding box center [464, 355] width 489 height 16
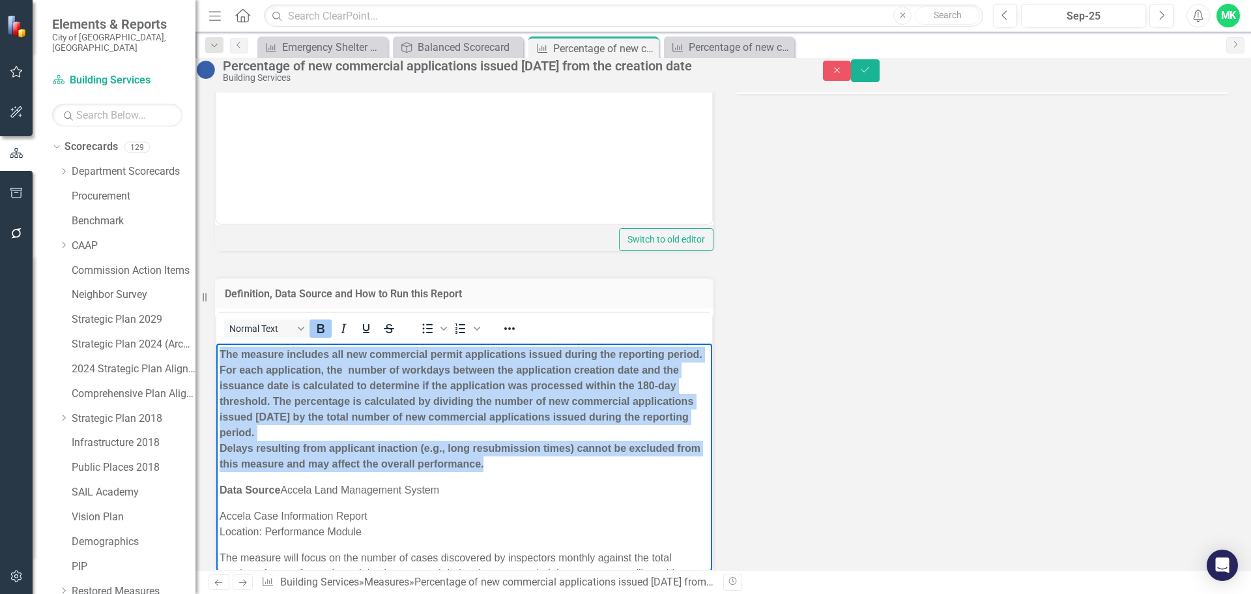
drag, startPoint x: 571, startPoint y: 470, endPoint x: 213, endPoint y: 345, distance: 379.2
click at [216, 345] on html "The measure includes all new commercial permit applications issued during the r…" at bounding box center [464, 489] width 496 height 293
click at [328, 336] on icon "Bold" at bounding box center [321, 329] width 16 height 16
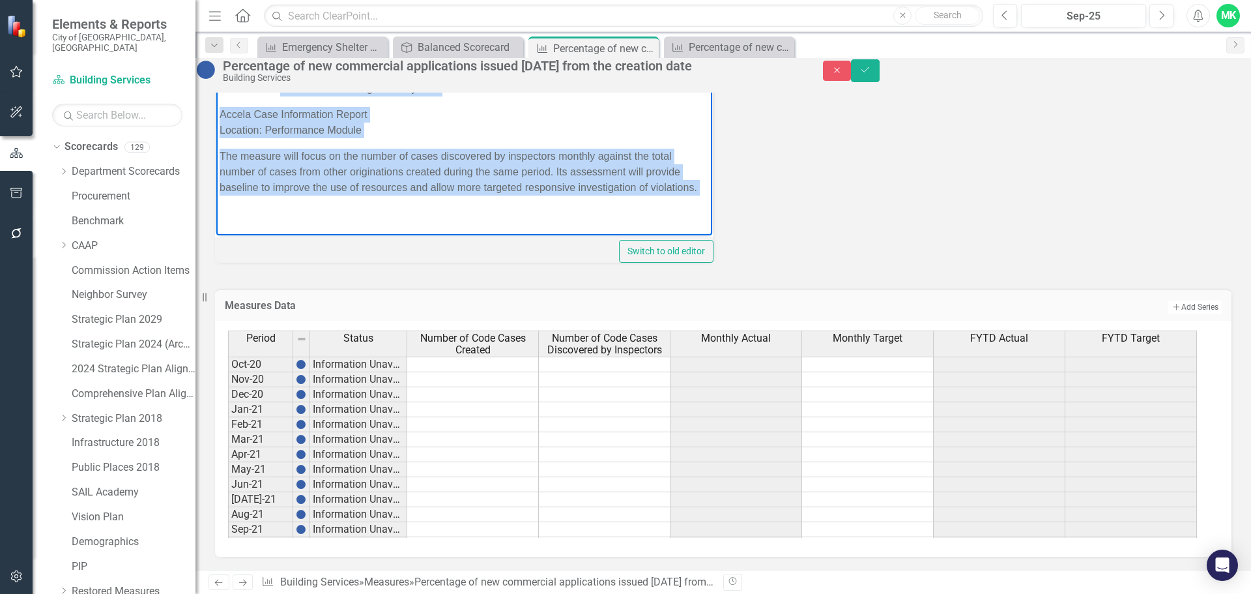
scroll to position [1178, 0]
drag, startPoint x: 283, startPoint y: 72, endPoint x: 390, endPoint y: 600, distance: 539.2
click at [390, 235] on html "The measure includes all new commercial permit applications issued during the r…" at bounding box center [464, 97] width 496 height 278
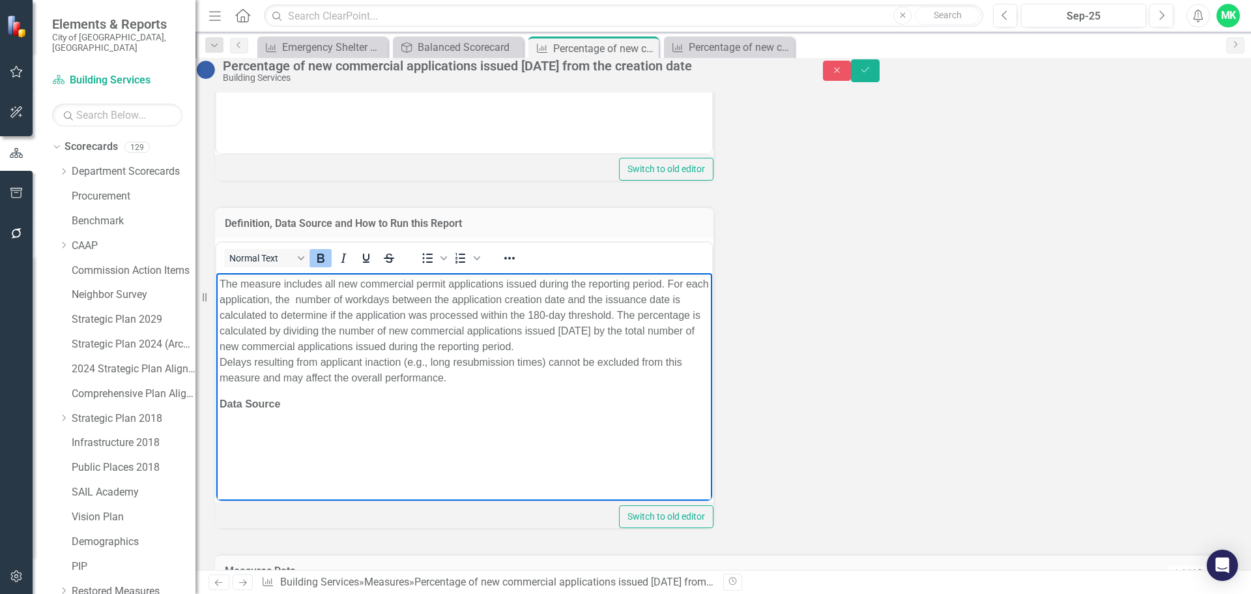
scroll to position [787, 0]
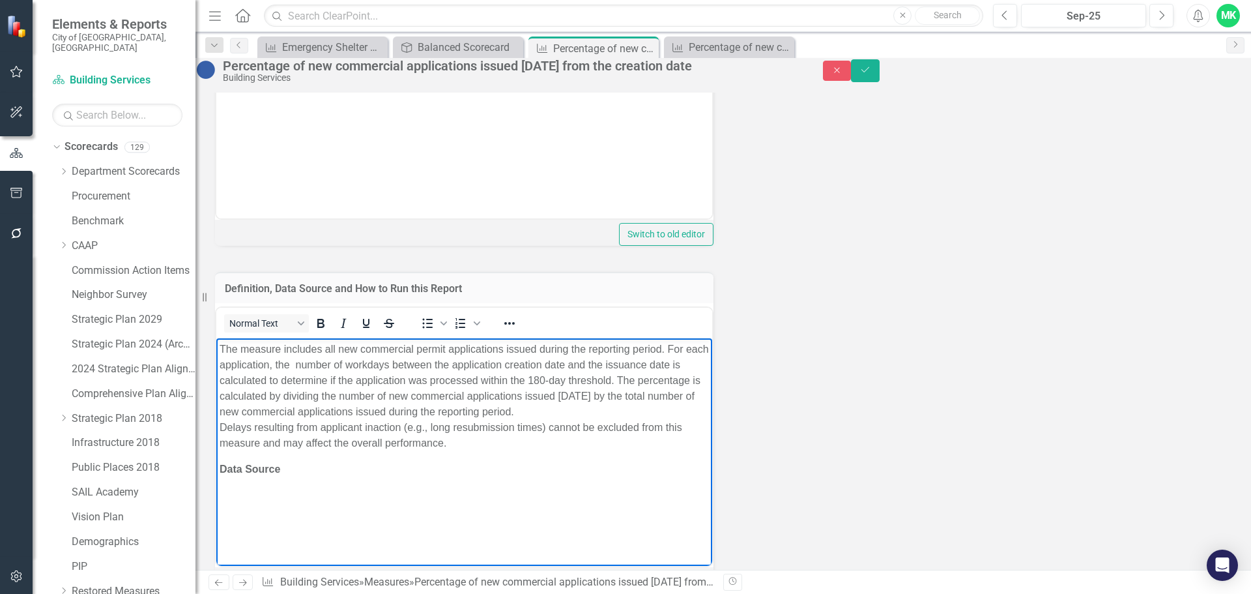
click at [304, 429] on p "The measure includes all new commercial permit applications issued during the r…" at bounding box center [464, 395] width 489 height 109
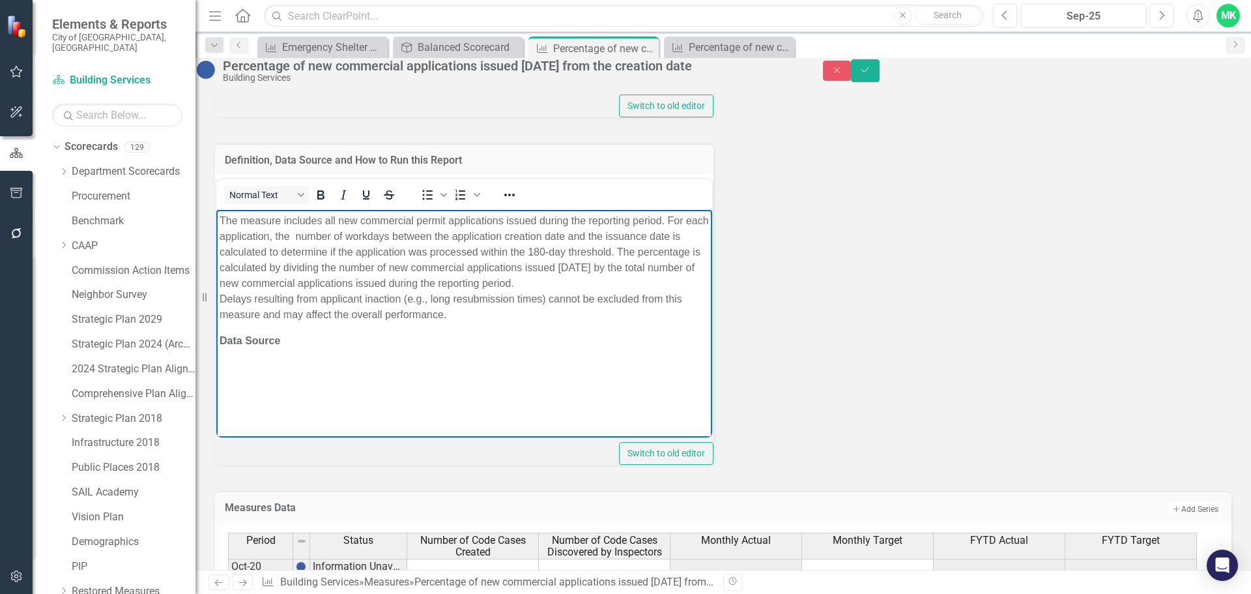
scroll to position [917, 0]
click at [221, 310] on span "The measure includes all new commercial permit applications issued during the r…" at bounding box center [464, 265] width 489 height 105
click at [301, 334] on p "Data Source" at bounding box center [464, 339] width 489 height 16
click at [317, 334] on p "Data Source" at bounding box center [464, 339] width 489 height 16
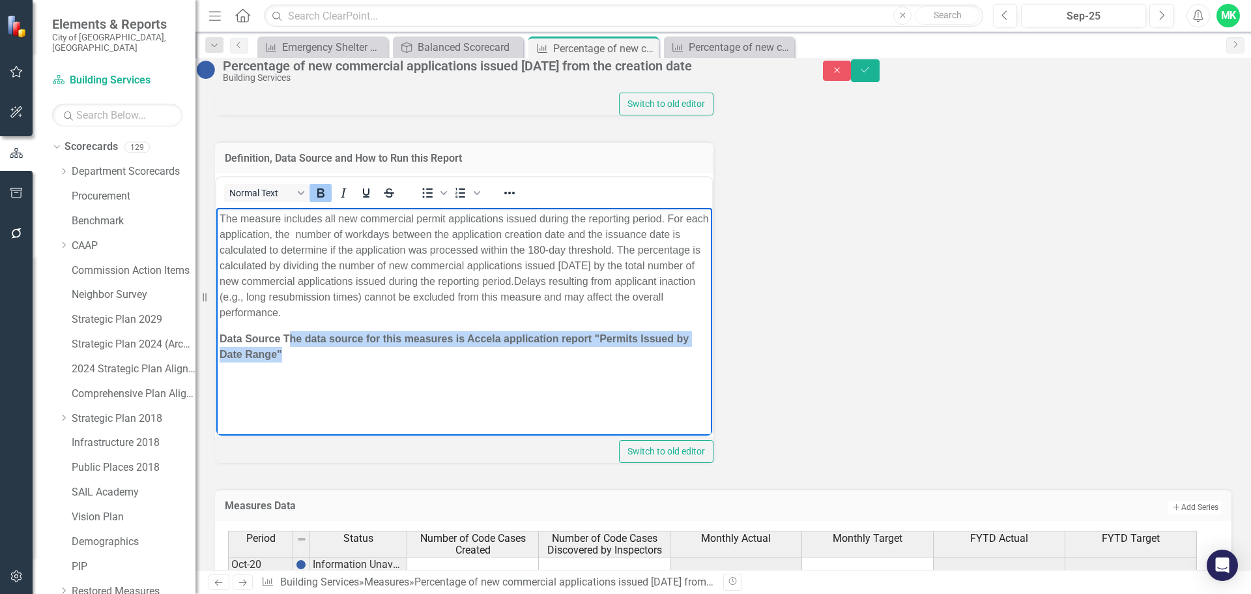
drag, startPoint x: 288, startPoint y: 338, endPoint x: 307, endPoint y: 347, distance: 21.3
click at [307, 347] on p "Data Source The data source for this measures is Accela application report "Per…" at bounding box center [464, 346] width 489 height 31
click at [467, 339] on strong "Data Source The data source for this measures is Accela application report "Per…" at bounding box center [454, 346] width 469 height 27
drag, startPoint x: 467, startPoint y: 339, endPoint x: 281, endPoint y: 339, distance: 185.7
click at [281, 339] on strong "Data Source The data source for this measures is Accela application report "Per…" at bounding box center [454, 346] width 469 height 27
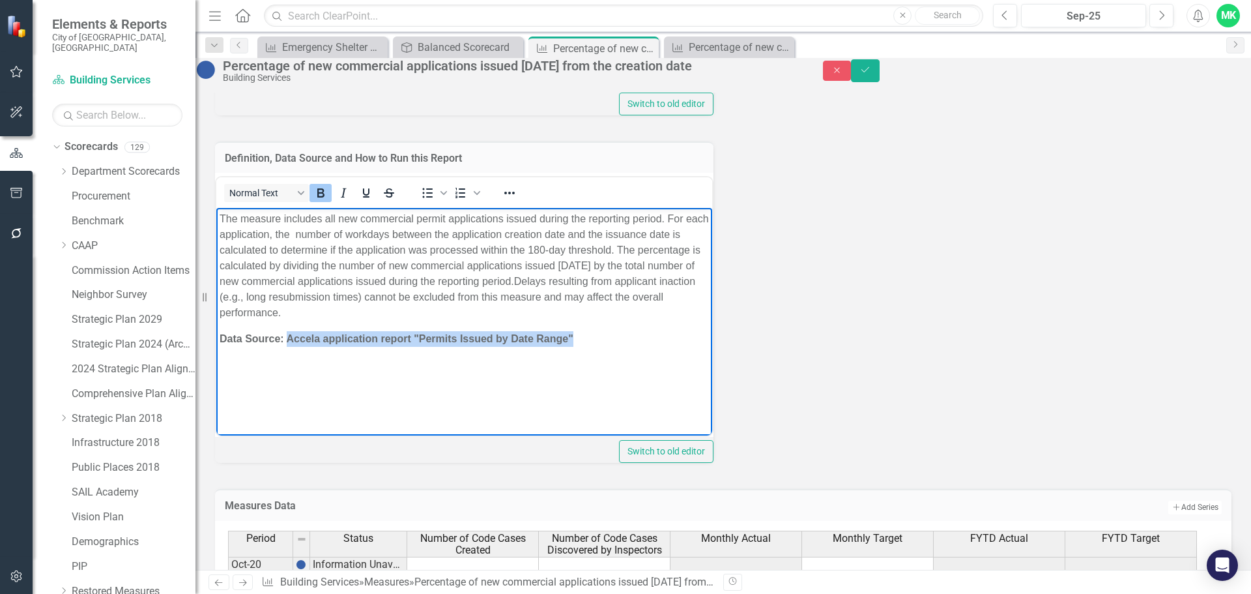
drag, startPoint x: 590, startPoint y: 335, endPoint x: 288, endPoint y: 341, distance: 302.4
click at [288, 341] on p "Data Source: Accela application report "Permits Issued by Date Range"" at bounding box center [464, 339] width 489 height 16
click at [328, 201] on icon "Bold" at bounding box center [321, 193] width 16 height 16
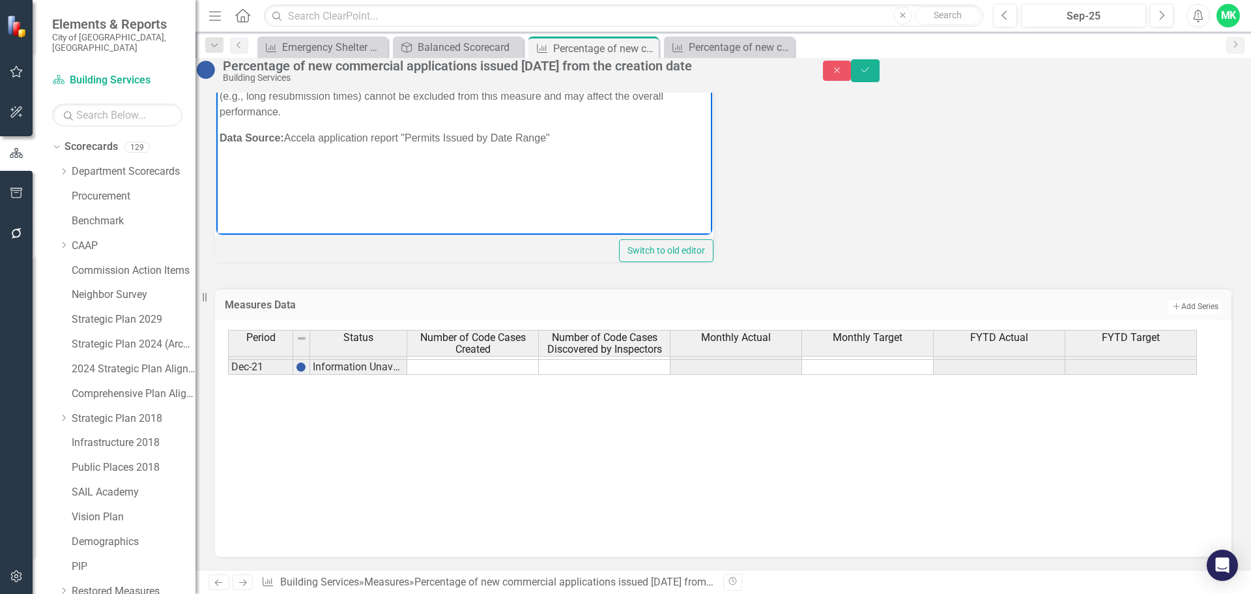
scroll to position [261, 0]
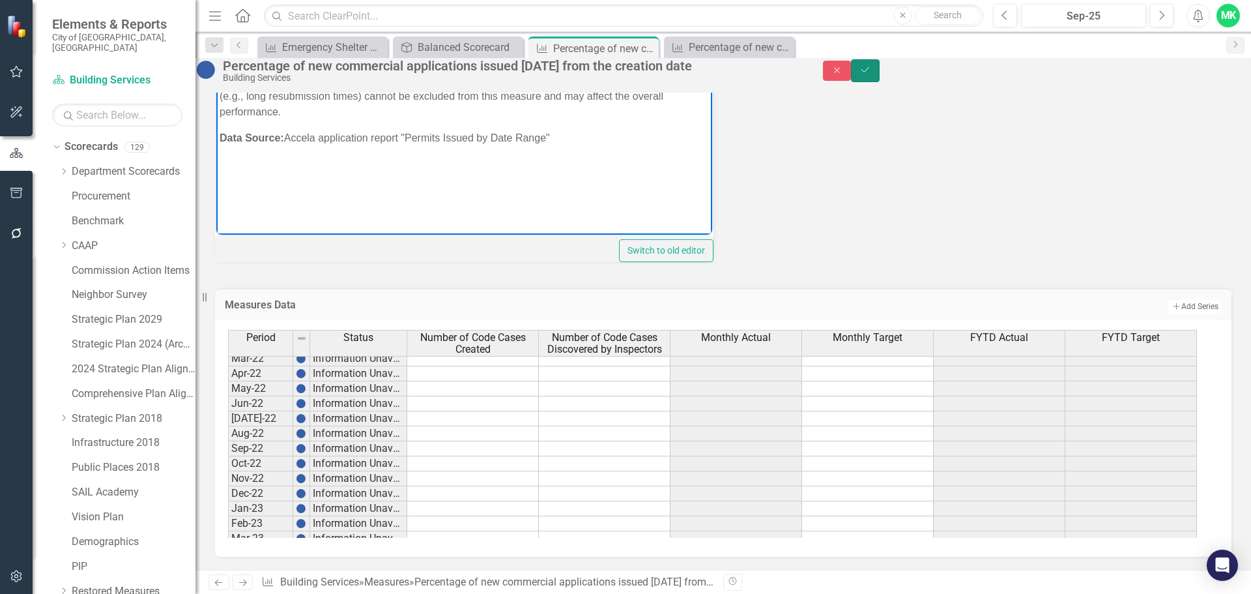
click at [880, 66] on button "Save" at bounding box center [865, 70] width 29 height 23
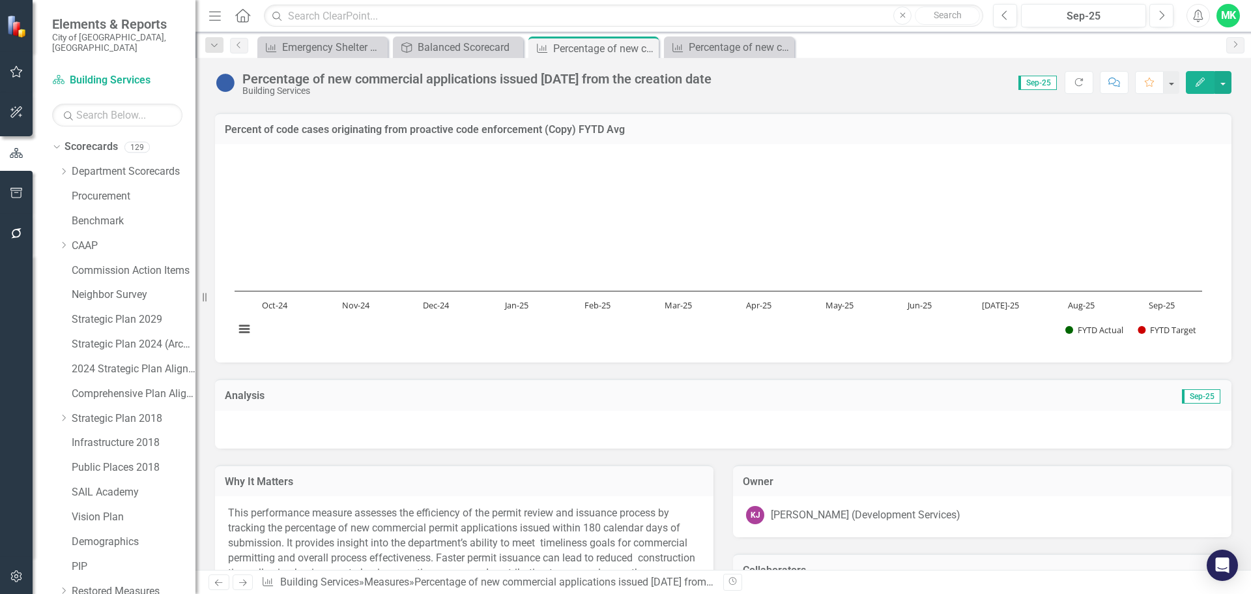
scroll to position [391, 0]
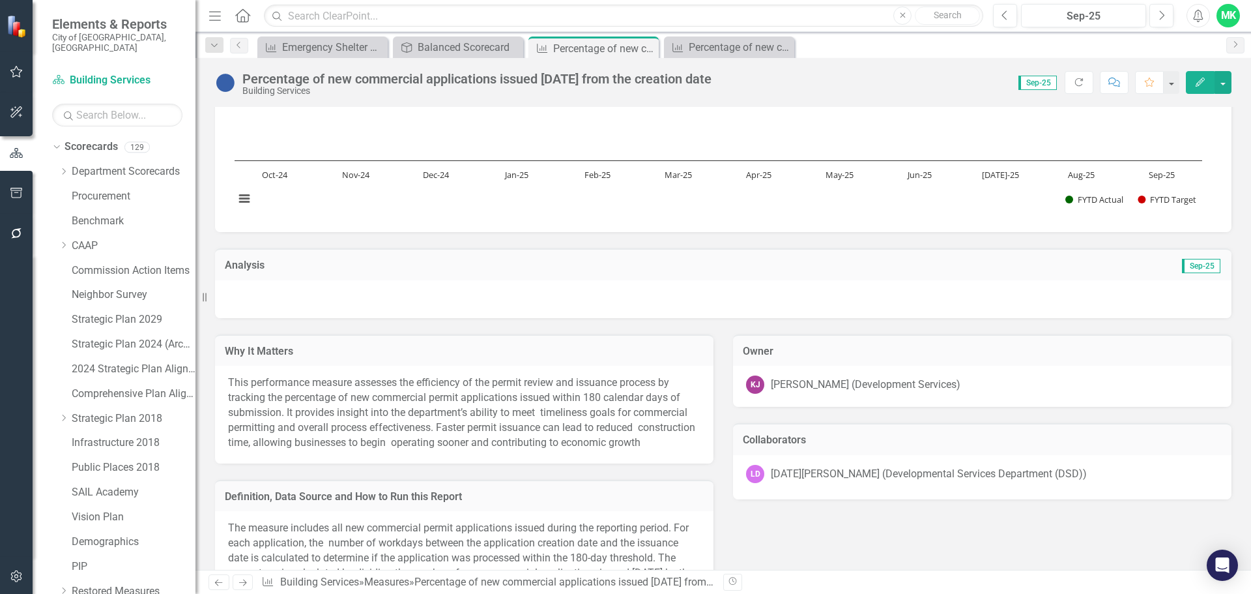
click at [850, 383] on div "[PERSON_NAME] (Development Services)" at bounding box center [866, 384] width 190 height 15
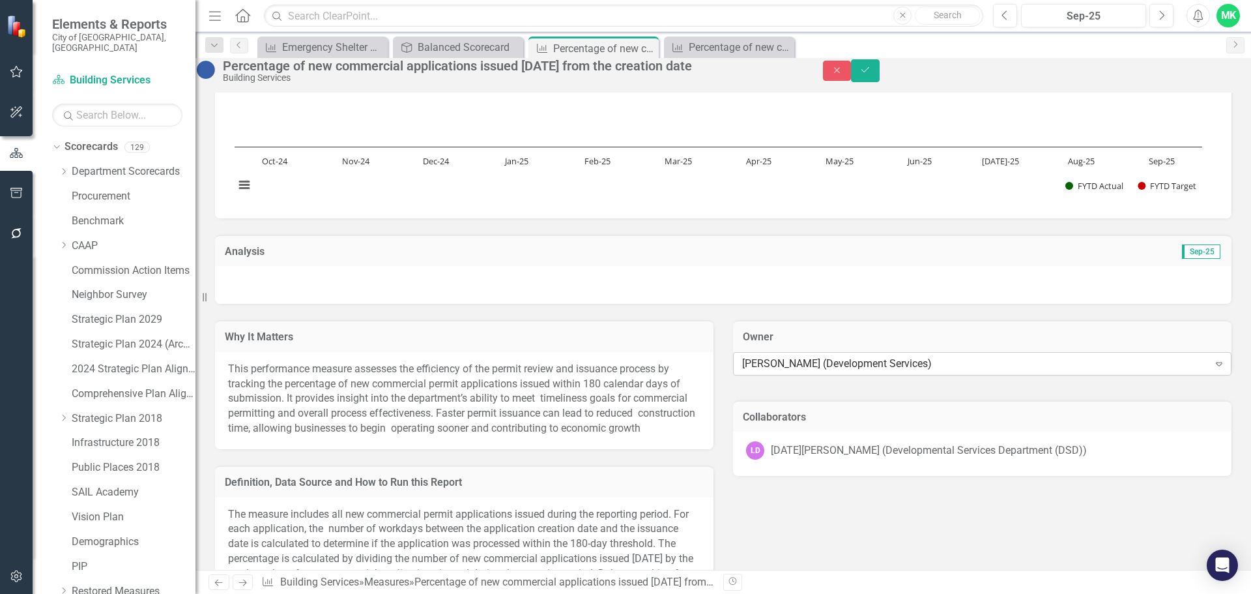
click at [948, 371] on div "[PERSON_NAME] (Development Services)" at bounding box center [975, 363] width 467 height 15
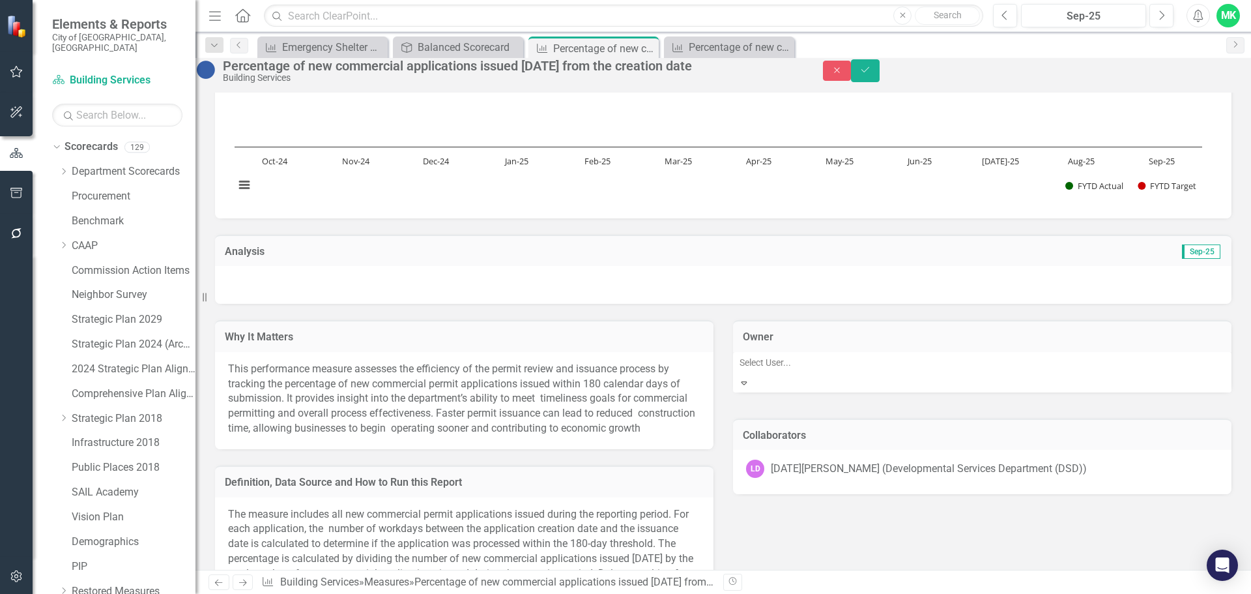
scroll to position [2011, 0]
type input "tra"
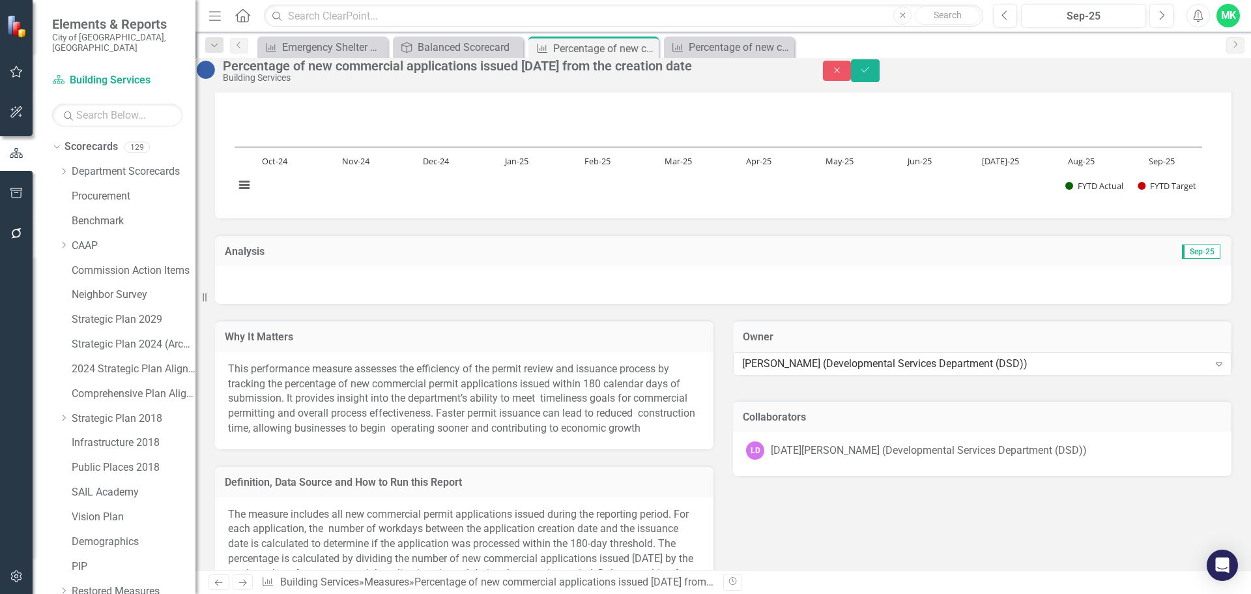
click at [760, 261] on td "Sep-25" at bounding box center [972, 252] width 498 height 17
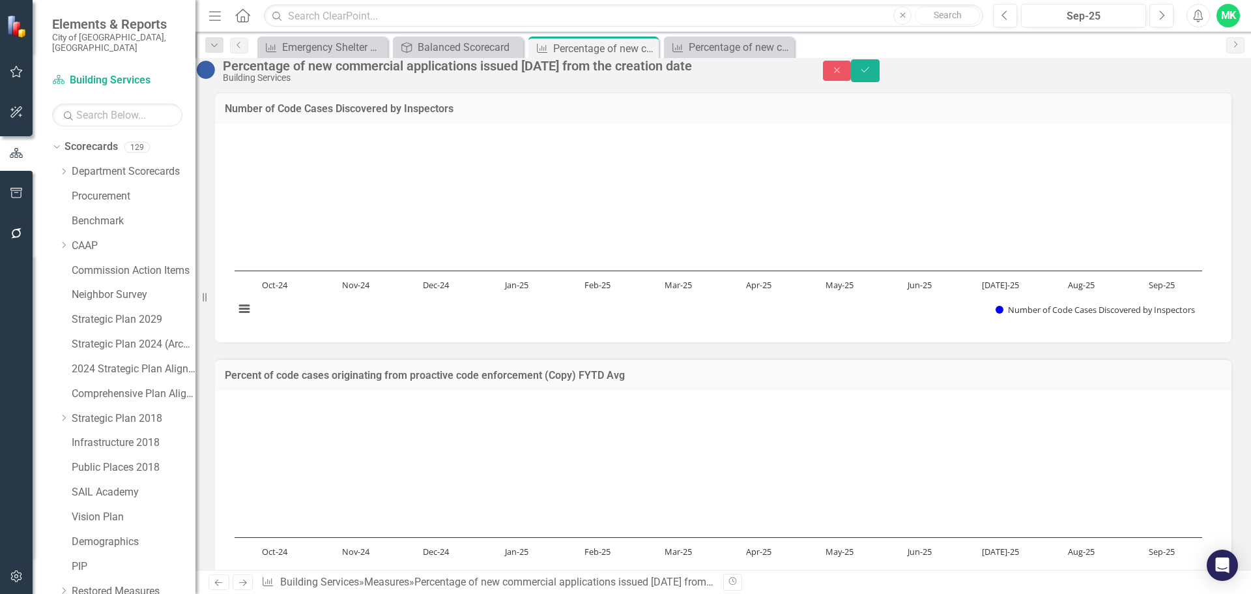
scroll to position [0, 0]
click at [283, 115] on h3 "Number of Code Cases Discovered by Inspectors" at bounding box center [723, 110] width 997 height 12
click at [347, 382] on h3 "Percent of code cases originating from proactive code enforcement (Copy) FYTD A…" at bounding box center [723, 376] width 997 height 12
click at [381, 382] on h3 "Percent of code cases originating from proactive code enforcement (Copy) FYTD A…" at bounding box center [723, 376] width 997 height 12
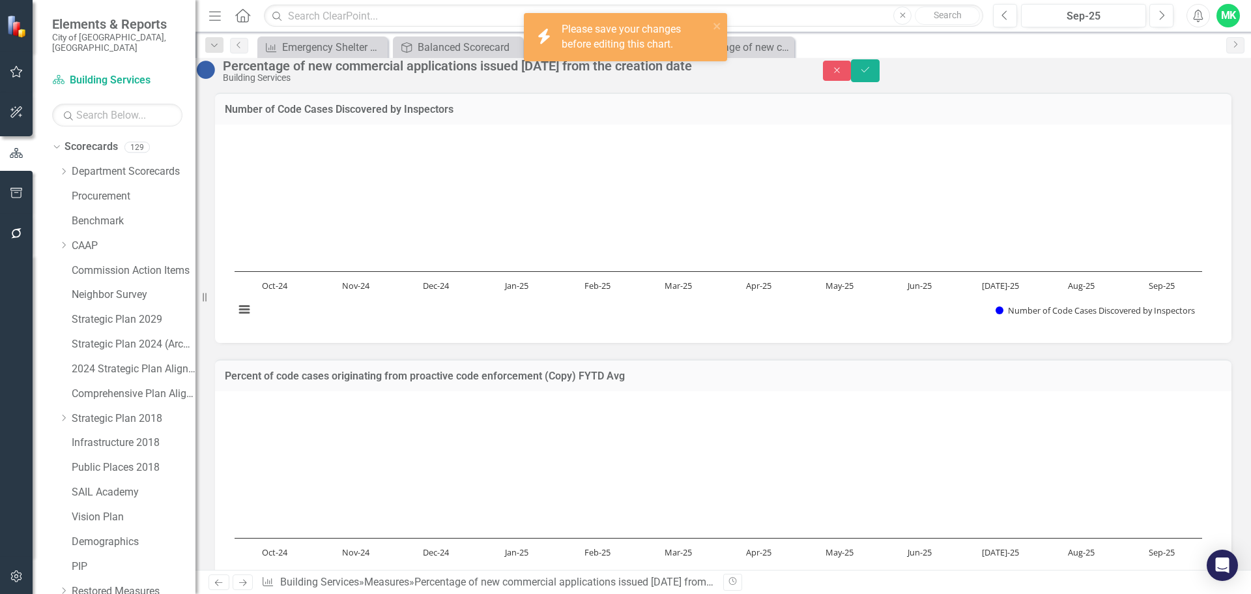
click at [381, 382] on h3 "Percent of code cases originating from proactive code enforcement (Copy) FYTD A…" at bounding box center [723, 376] width 997 height 12
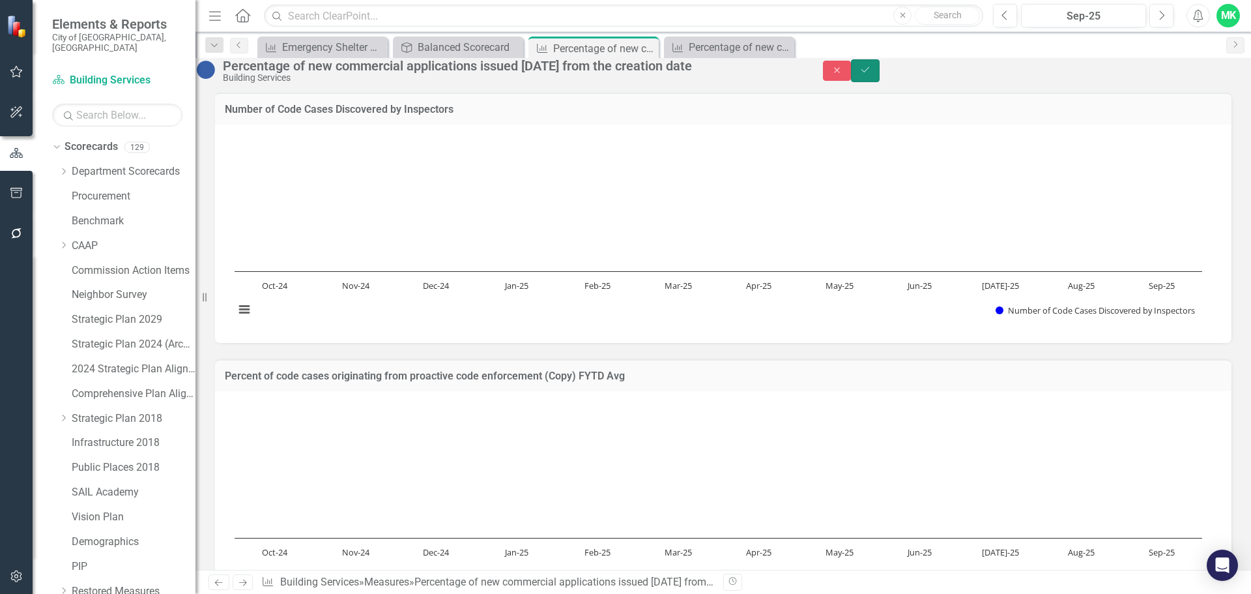
click at [871, 74] on icon "Save" at bounding box center [865, 69] width 12 height 9
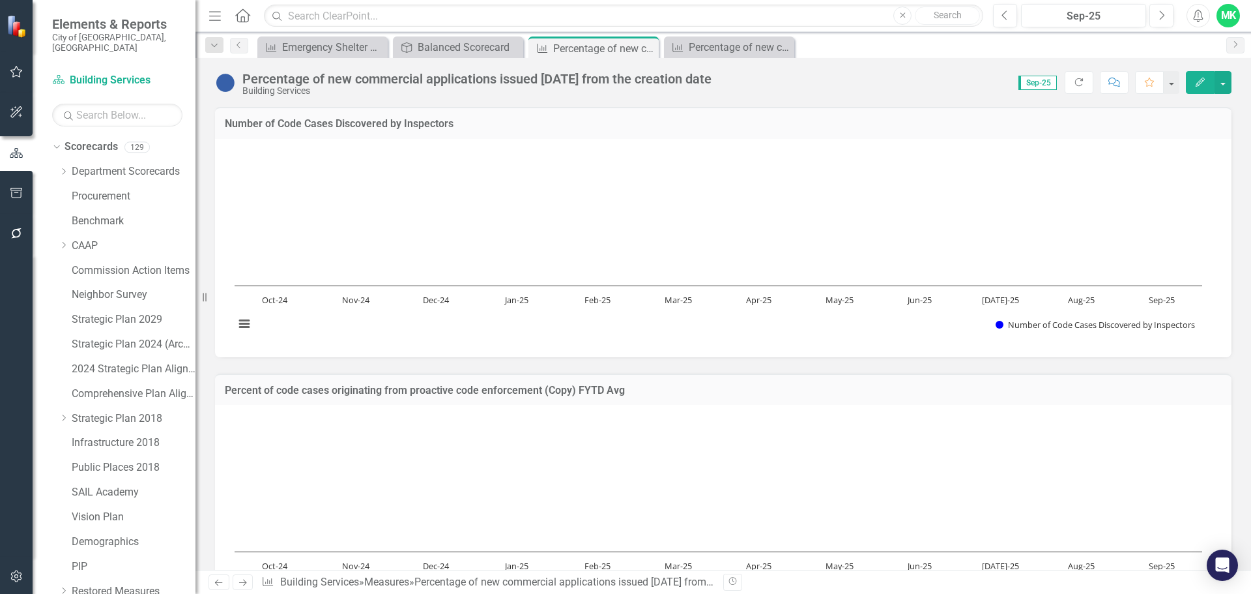
click at [448, 395] on h3 "Percent of code cases originating from proactive code enforcement (Copy) FYTD A…" at bounding box center [723, 390] width 997 height 12
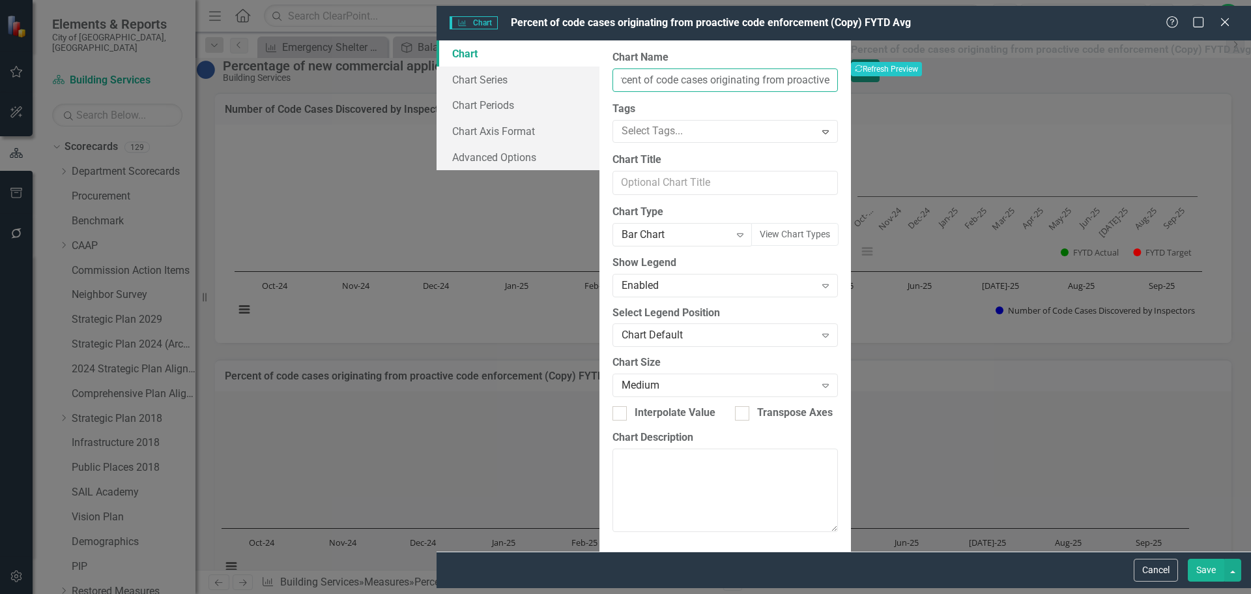
scroll to position [0, 36]
drag, startPoint x: 470, startPoint y: 76, endPoint x: 781, endPoint y: 73, distance: 311.5
click at [781, 73] on input "Percent of code cases originating from proactive code enforcement (Copy) FYTD A…" at bounding box center [724, 80] width 225 height 24
paste input "age of new commercial applications issued [DATE] from the creation date"
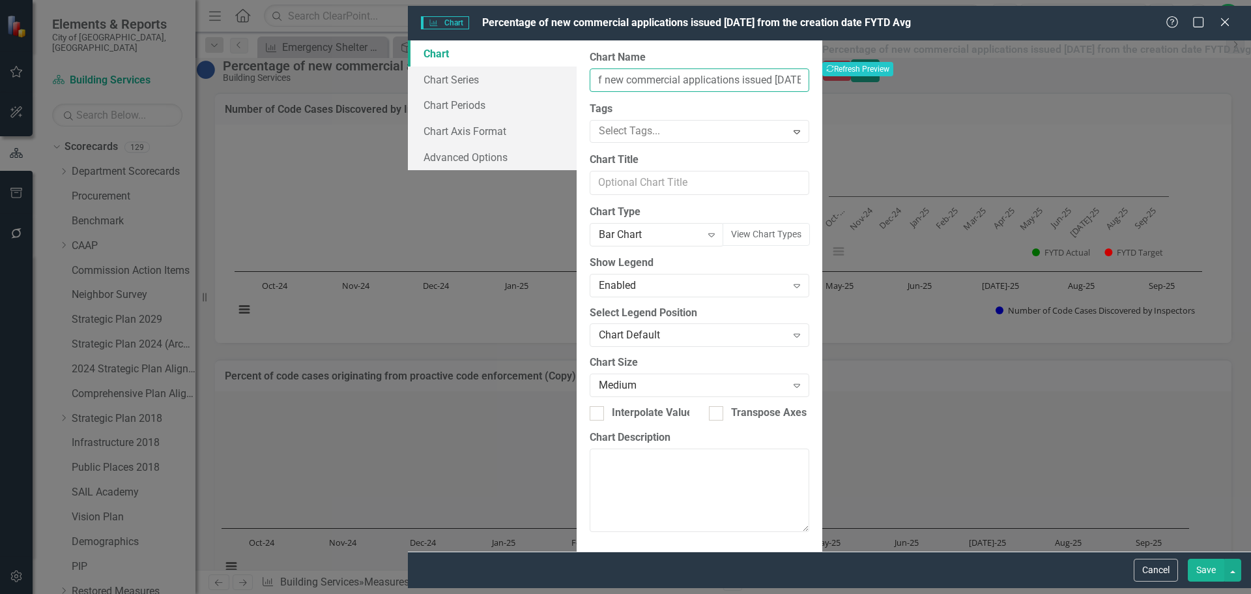
click at [809, 74] on input "Percentage of new commercial applications issued [DATE] from the creation date …" at bounding box center [700, 80] width 220 height 24
click at [785, 74] on input "Percentage of new commercial applications issued [DATE] from the creation date …" at bounding box center [700, 80] width 220 height 24
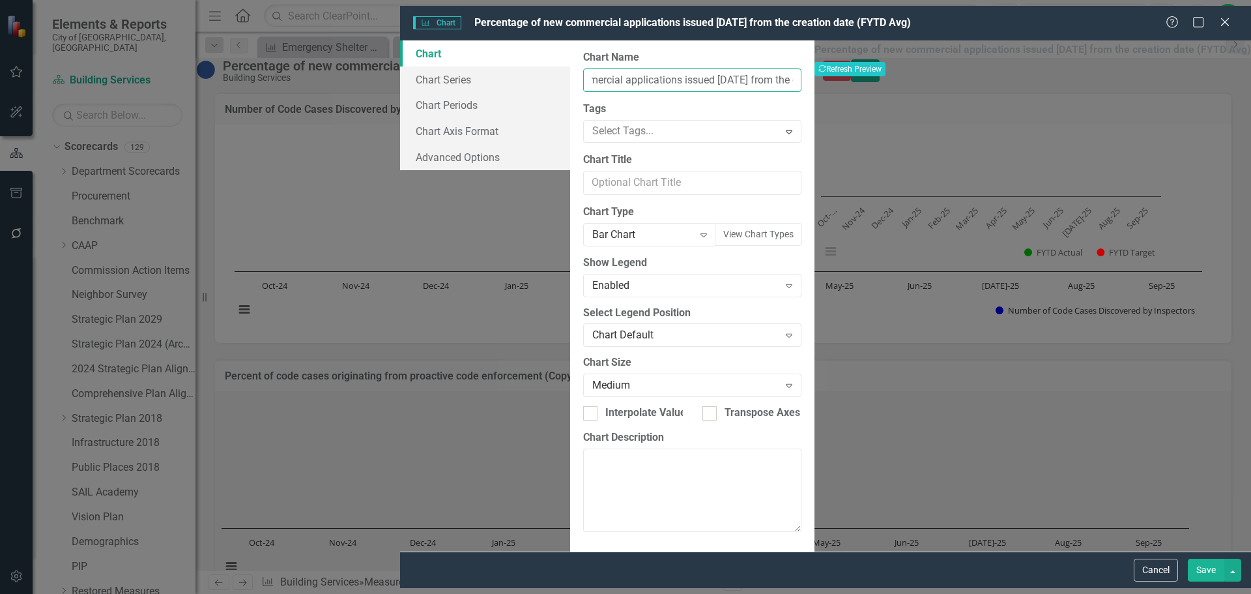
scroll to position [0, 114]
type input "Percentage of new commercial applications issued [DATE] from the creation date …"
click at [1215, 576] on button "Save" at bounding box center [1206, 569] width 36 height 23
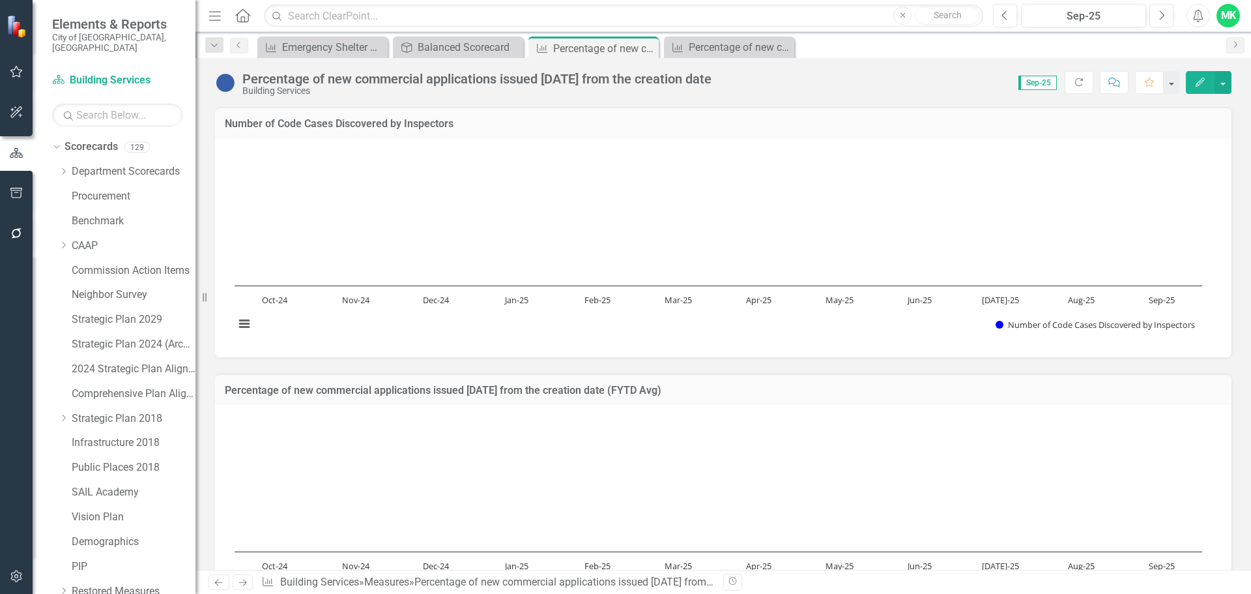
click at [330, 125] on h3 "Number of Code Cases Discovered by Inspectors" at bounding box center [723, 124] width 997 height 12
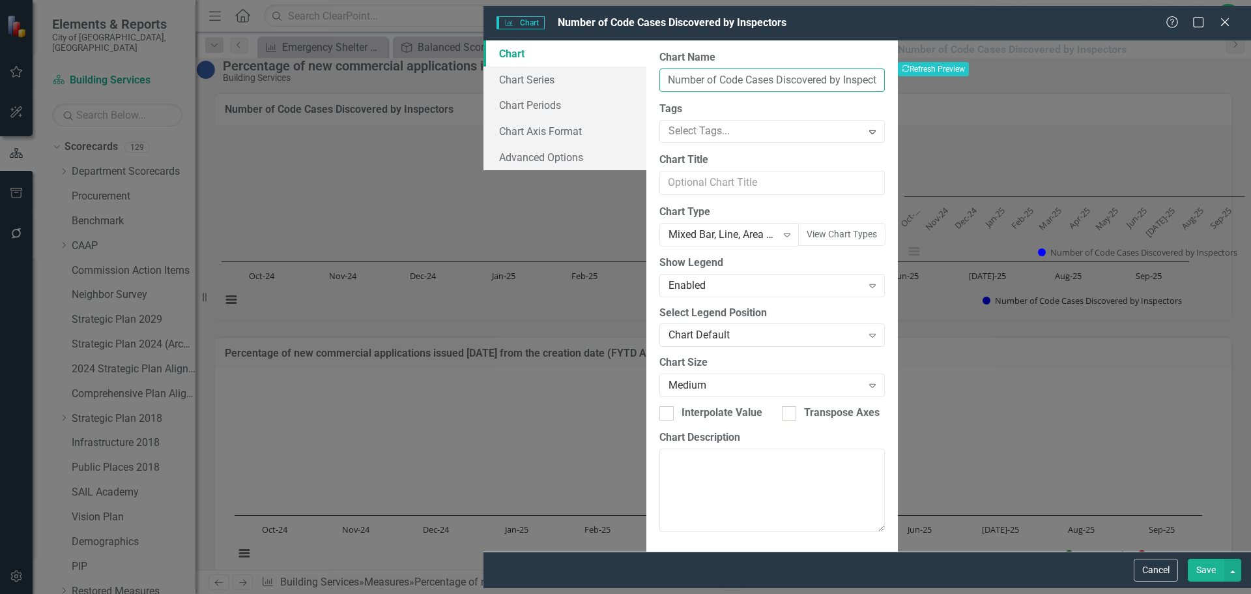
click at [659, 81] on input "Number of Code Cases Discovered by Inspectors" at bounding box center [771, 80] width 225 height 24
drag, startPoint x: 524, startPoint y: 74, endPoint x: 711, endPoint y: 74, distance: 187.6
click at [711, 74] on input "Number of Code Cases Discovered by Inspectors" at bounding box center [771, 80] width 225 height 24
paste input "Percentage of new commercial applications issued [DATE] from the creation date"
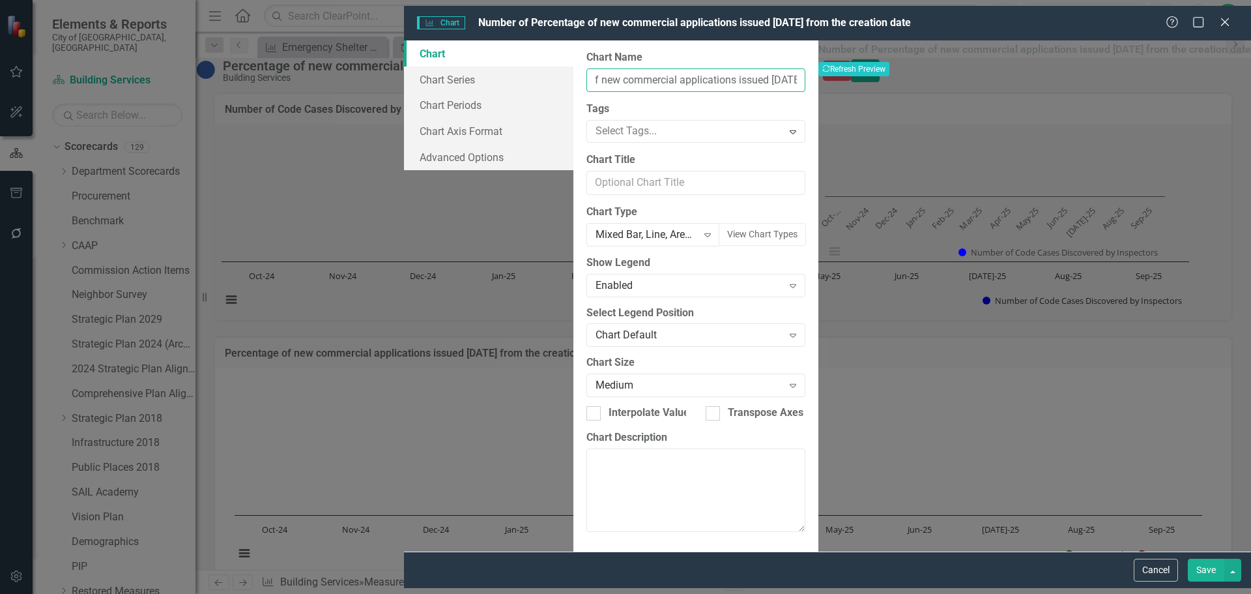
drag, startPoint x: 620, startPoint y: 74, endPoint x: 881, endPoint y: 76, distance: 261.3
click at [881, 76] on div "Chart Chart Series Chart Periods Chart Axis Format Advanced Options From this p…" at bounding box center [827, 295] width 847 height 511
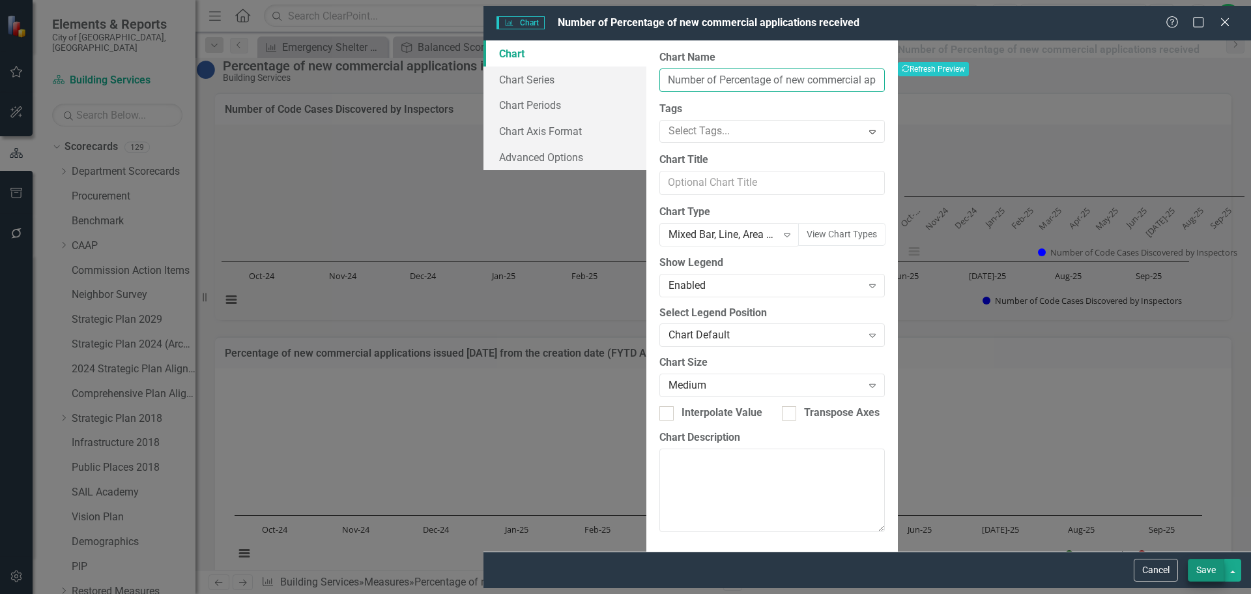
type input "Number of Percentage of new commercial applications received"
click at [1207, 581] on button "Save" at bounding box center [1206, 569] width 36 height 23
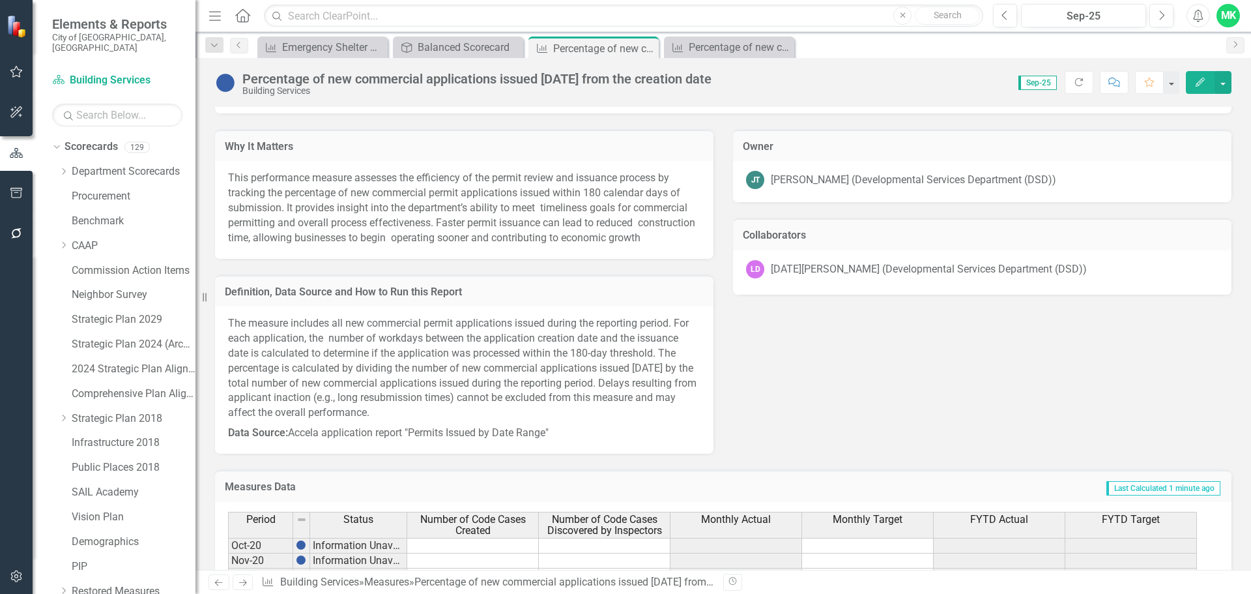
scroll to position [661, 0]
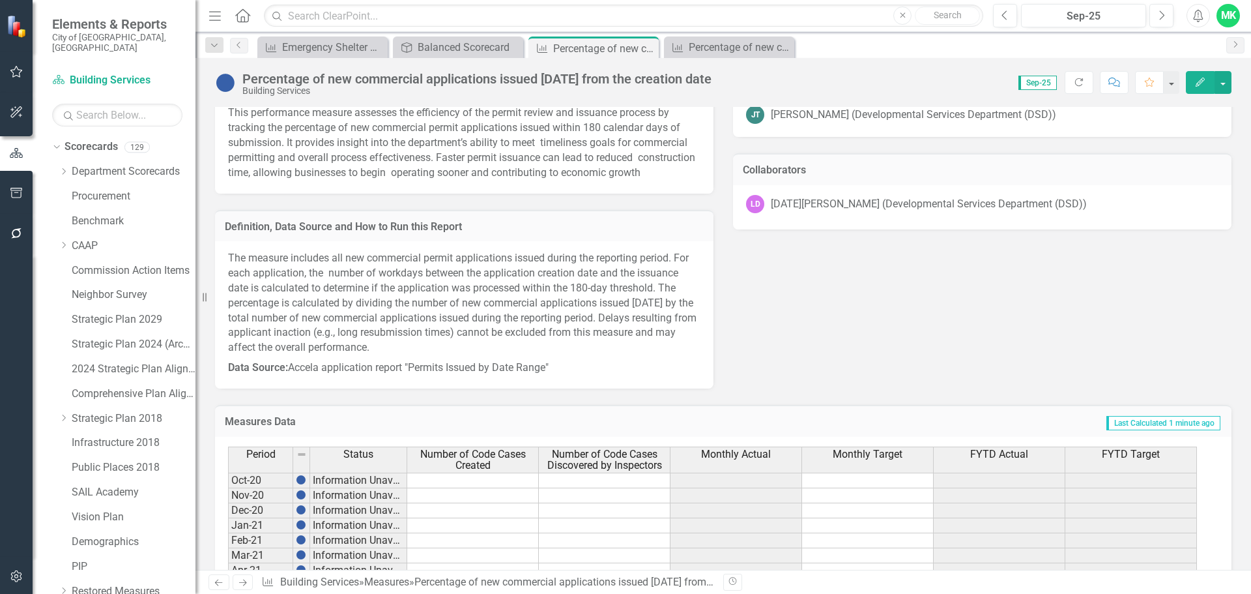
click at [465, 471] on span "Number of Code Cases Created" at bounding box center [473, 459] width 126 height 23
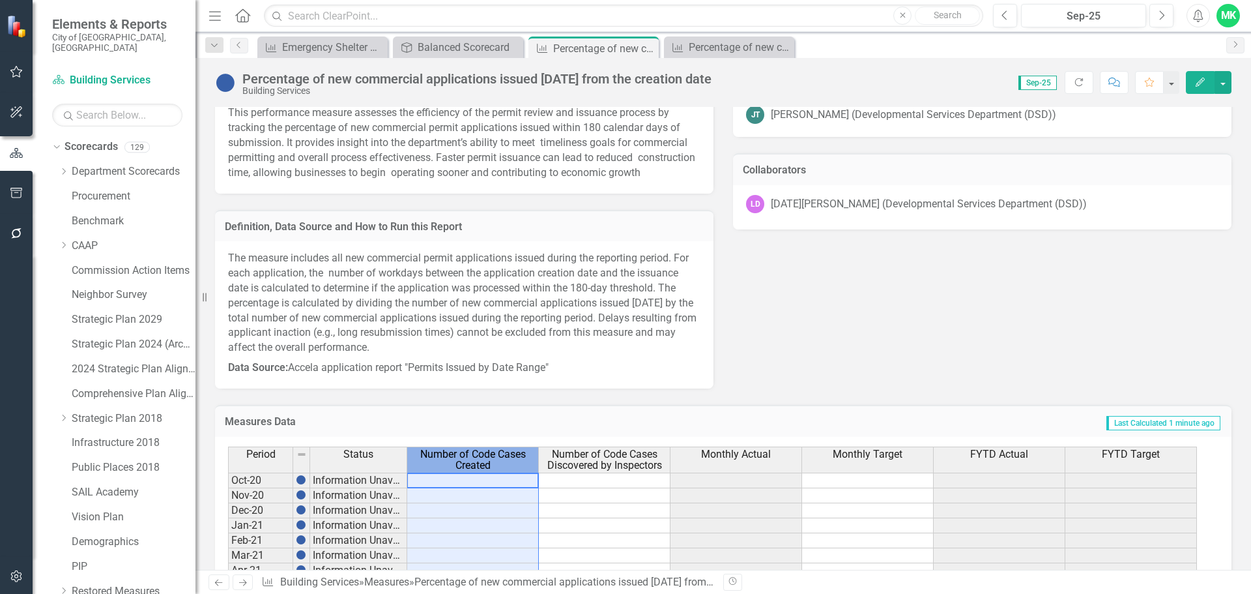
click at [465, 471] on span "Number of Code Cases Created" at bounding box center [473, 459] width 126 height 23
click at [466, 471] on span "Number of Code Cases Created" at bounding box center [473, 459] width 126 height 23
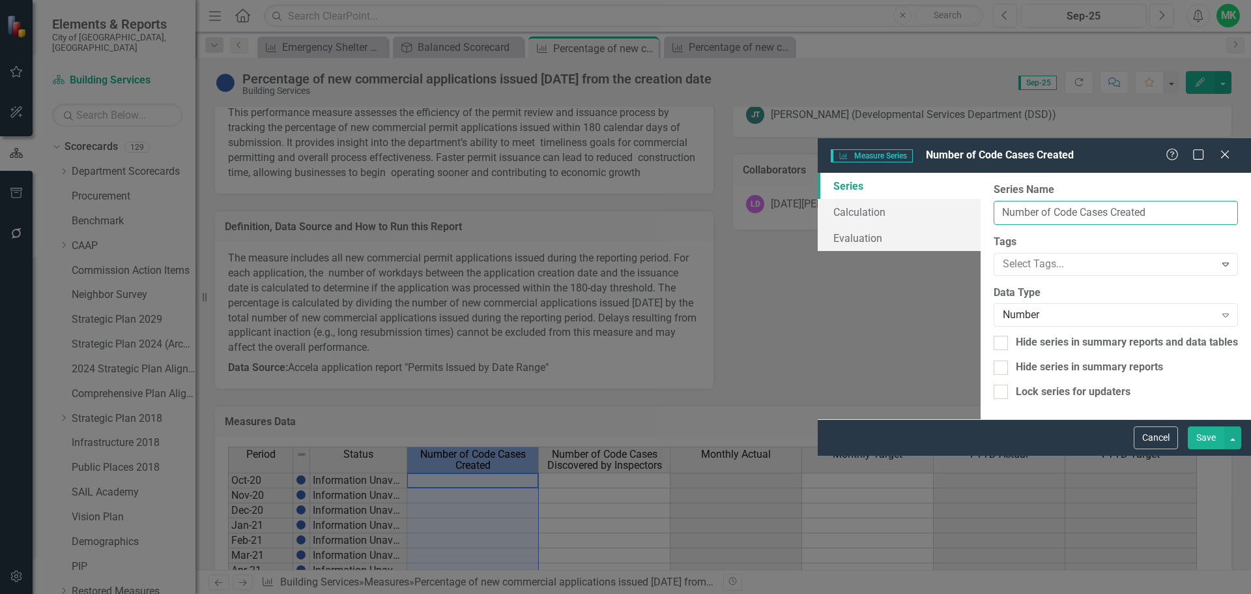
click at [994, 201] on input "Number of Code Cases Created" at bounding box center [1116, 213] width 244 height 24
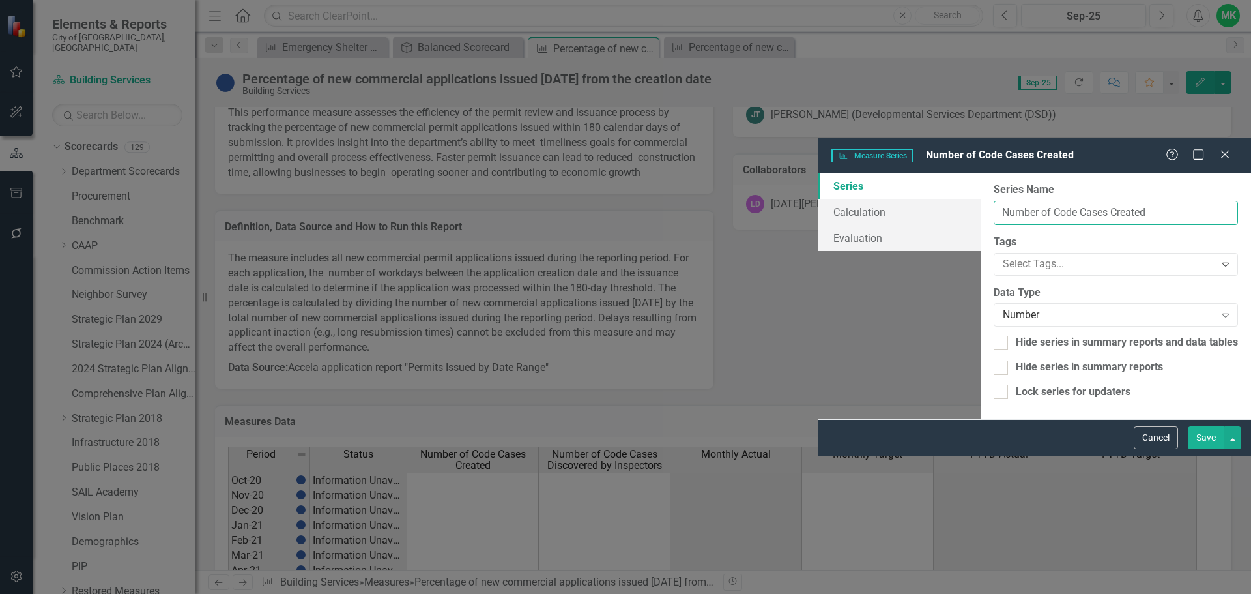
drag, startPoint x: 526, startPoint y: 74, endPoint x: 627, endPoint y: 71, distance: 101.7
click at [994, 201] on input "Number of Code Cases Created" at bounding box center [1116, 213] width 244 height 24
type input "Number of Application Received"
click at [1210, 449] on button "Save" at bounding box center [1206, 437] width 36 height 23
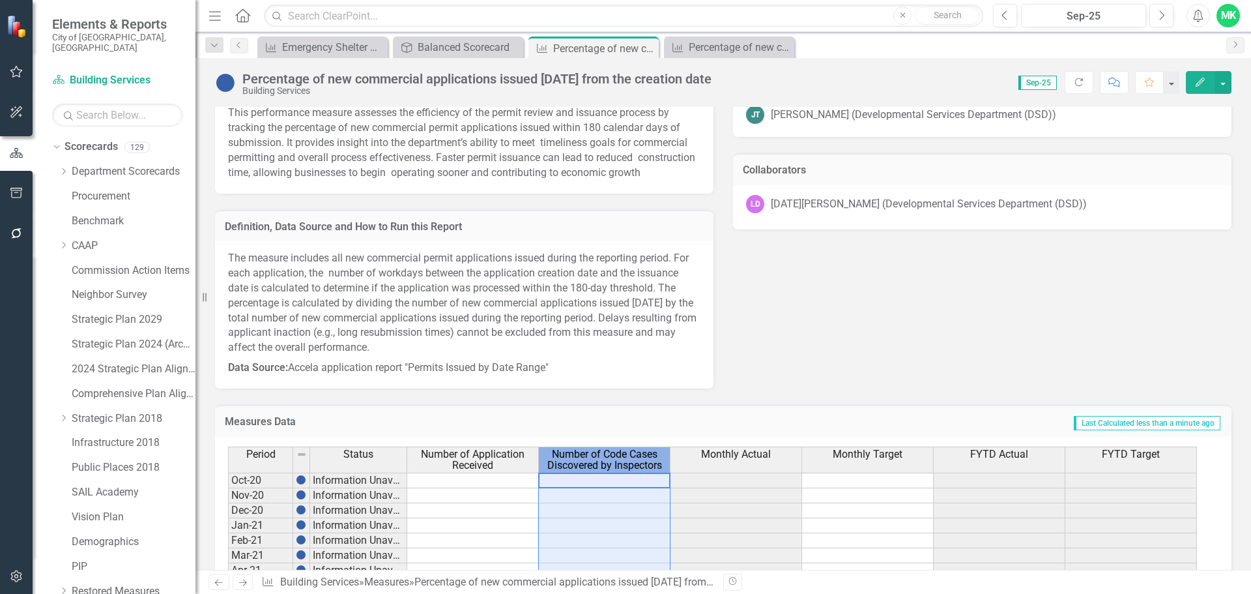
click at [607, 471] on span "Number of Code Cases Discovered by Inspectors" at bounding box center [604, 459] width 126 height 23
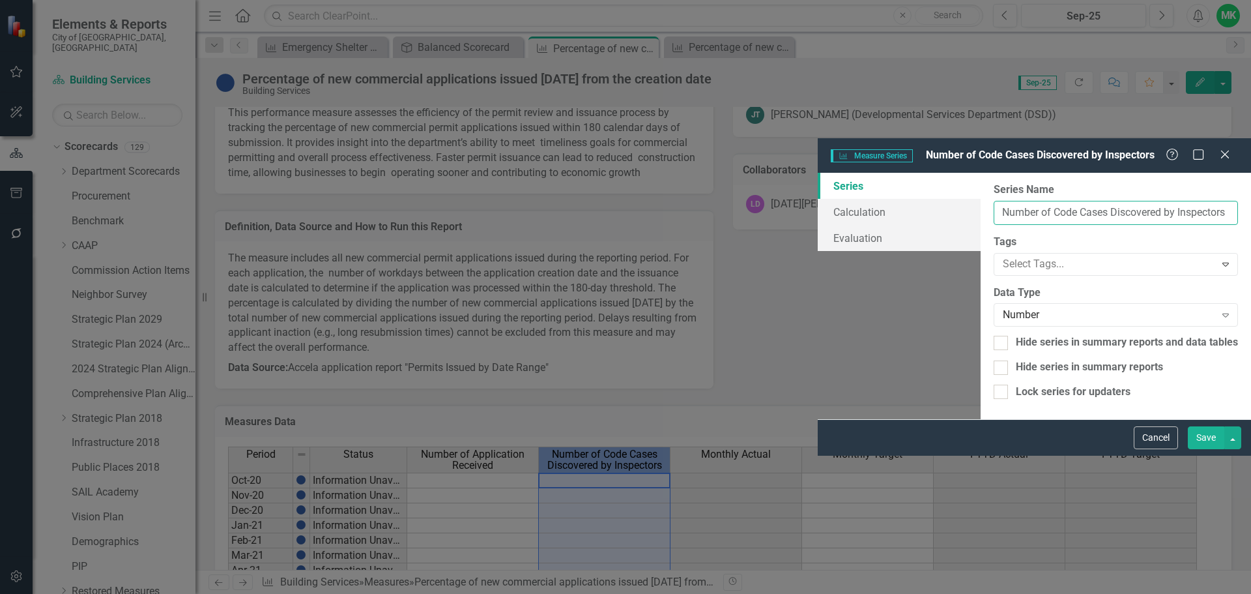
drag, startPoint x: 591, startPoint y: 78, endPoint x: 633, endPoint y: 82, distance: 41.9
click at [994, 201] on input "Number of Code Cases Discovered by Inspectors" at bounding box center [1116, 213] width 244 height 24
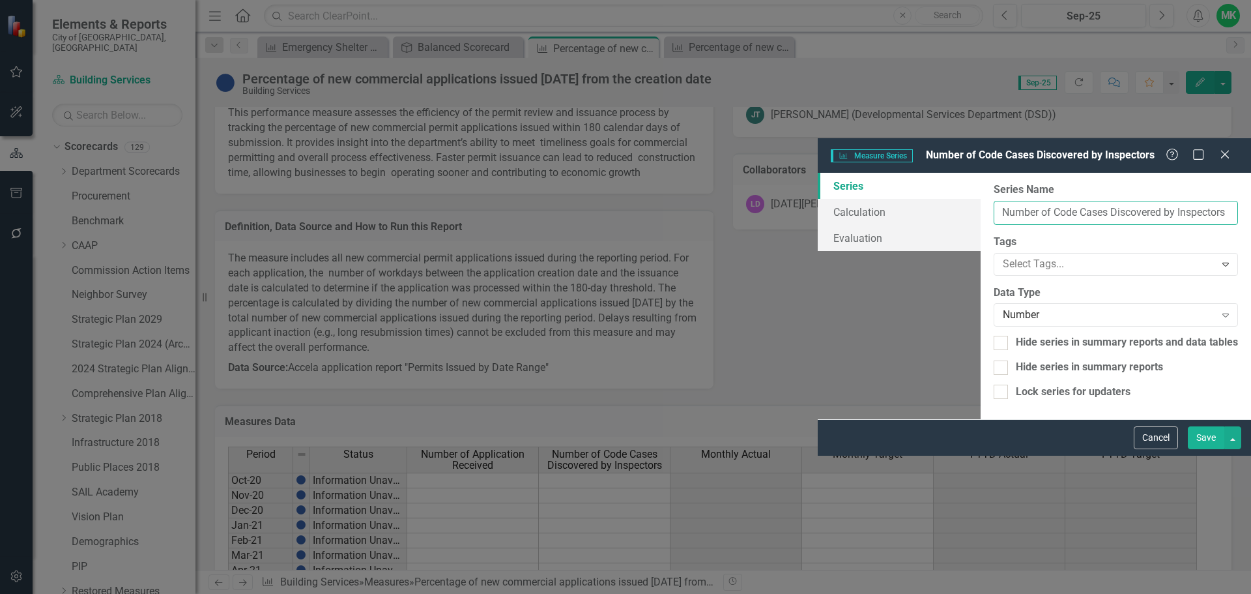
drag, startPoint x: 718, startPoint y: 73, endPoint x: 524, endPoint y: 71, distance: 193.5
click at [994, 201] on input "Number of Code Cases Discovered by Inspectors" at bounding box center [1116, 213] width 244 height 24
paste input "applications issued [DATE]"
drag, startPoint x: 616, startPoint y: 71, endPoint x: 642, endPoint y: 74, distance: 25.5
click at [994, 201] on input "Number of applications issued [DATE]" at bounding box center [1116, 213] width 244 height 24
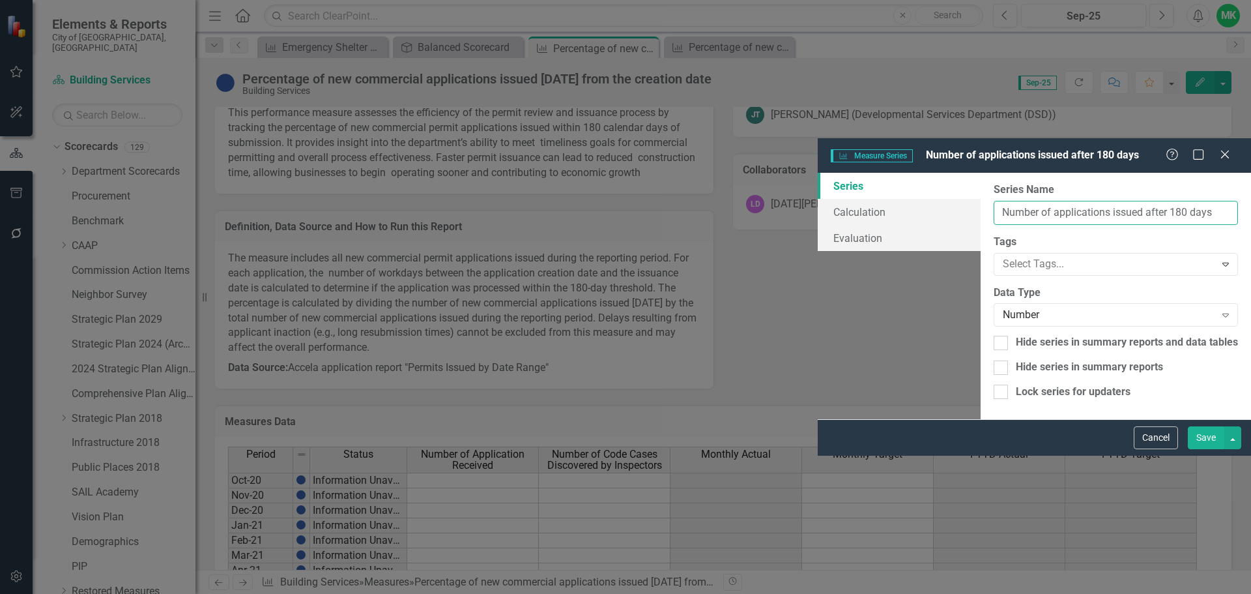
drag, startPoint x: 642, startPoint y: 71, endPoint x: 679, endPoint y: 69, distance: 36.5
click at [994, 201] on input "Number of applications issued after 180 days" at bounding box center [1116, 213] width 244 height 24
type input "Number of applications issued after 180 days"
click at [1212, 449] on button "Save" at bounding box center [1206, 437] width 36 height 23
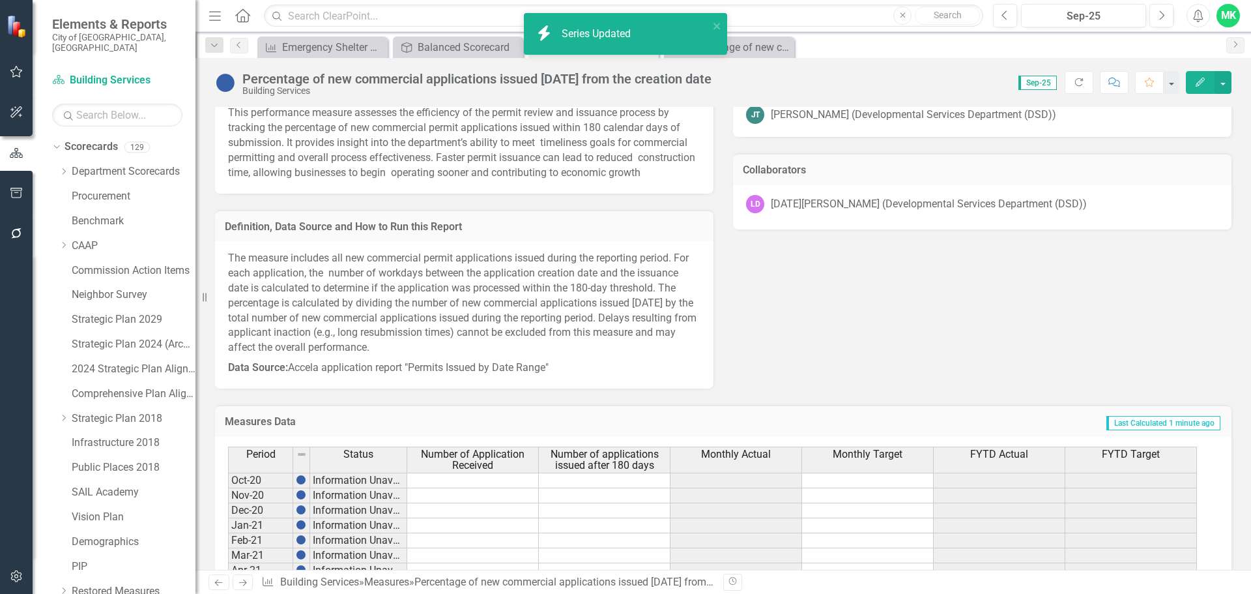
scroll to position [791, 0]
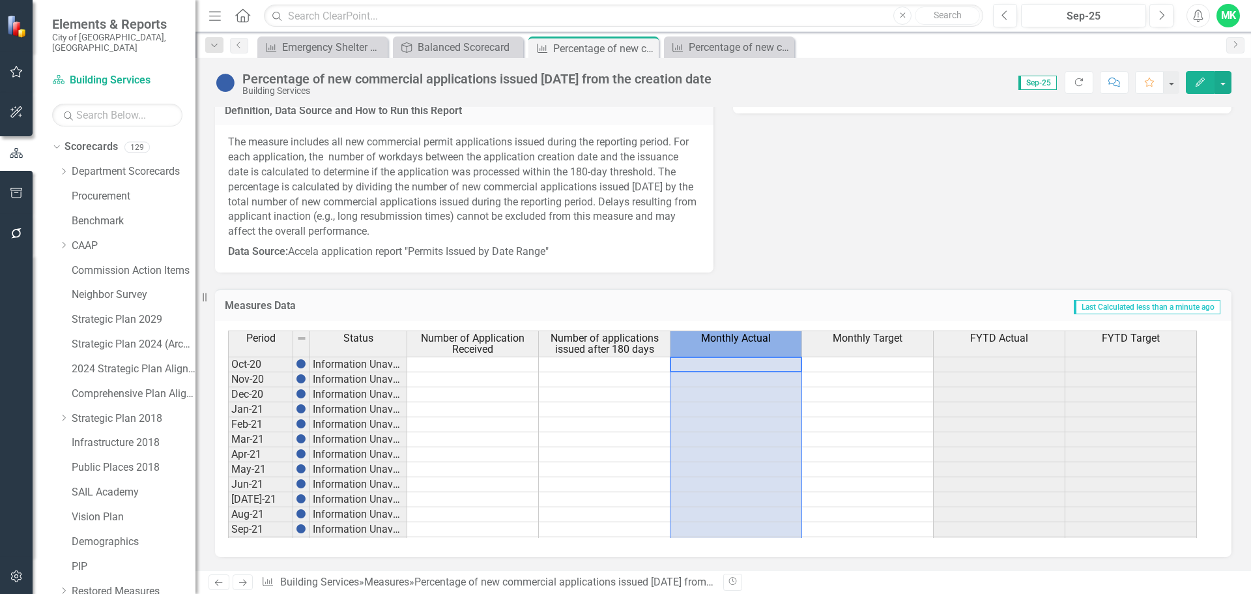
click at [739, 341] on span "Monthly Actual" at bounding box center [736, 338] width 70 height 12
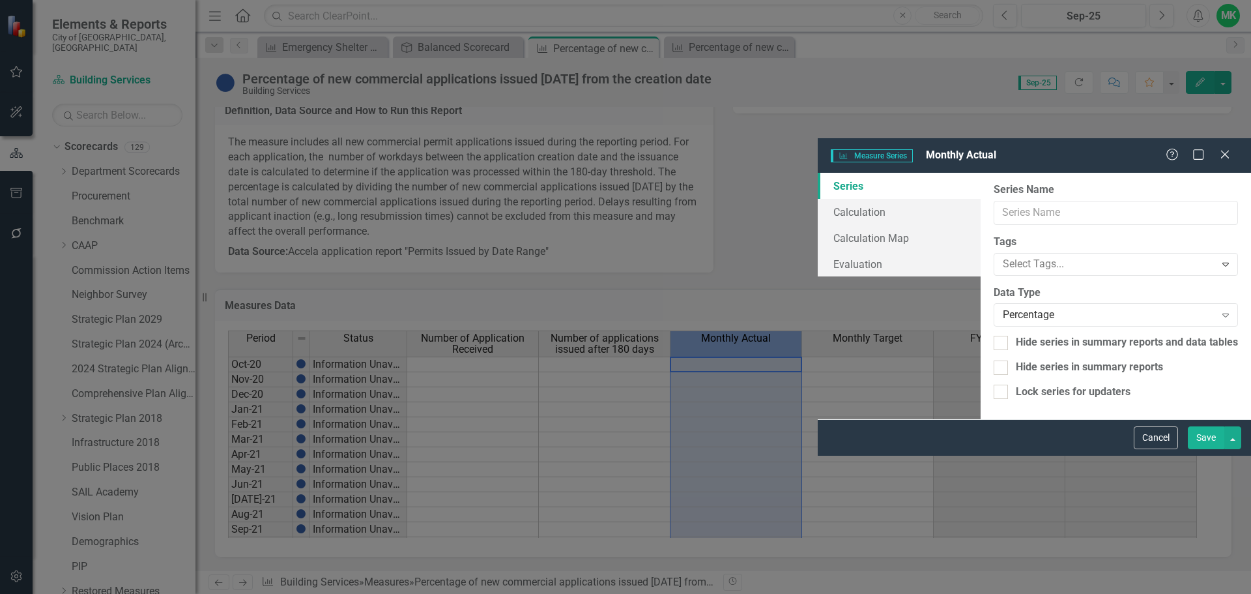
type input "Monthly Actual"
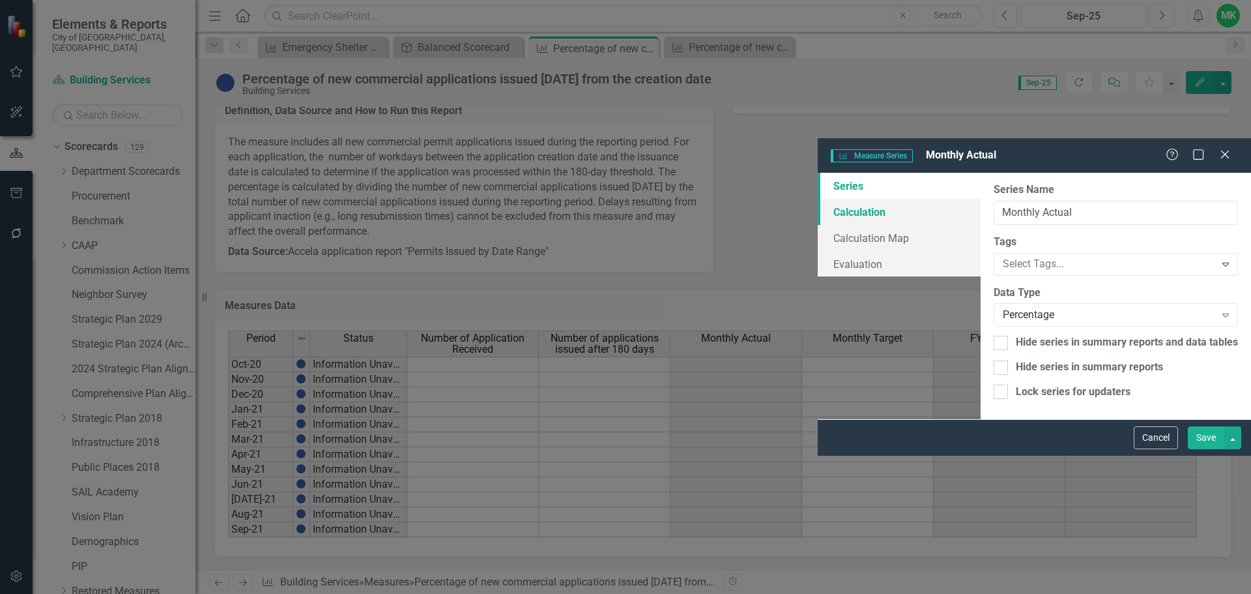
click at [818, 199] on link "Calculation" at bounding box center [899, 212] width 163 height 26
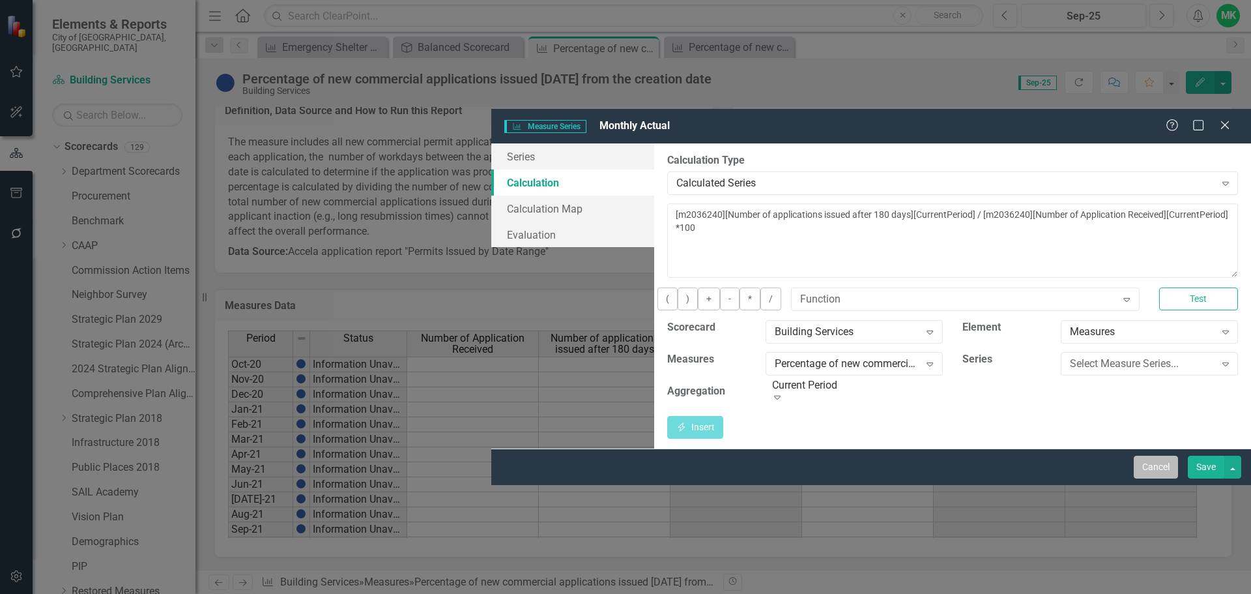
click at [1160, 478] on button "Cancel" at bounding box center [1156, 466] width 44 height 23
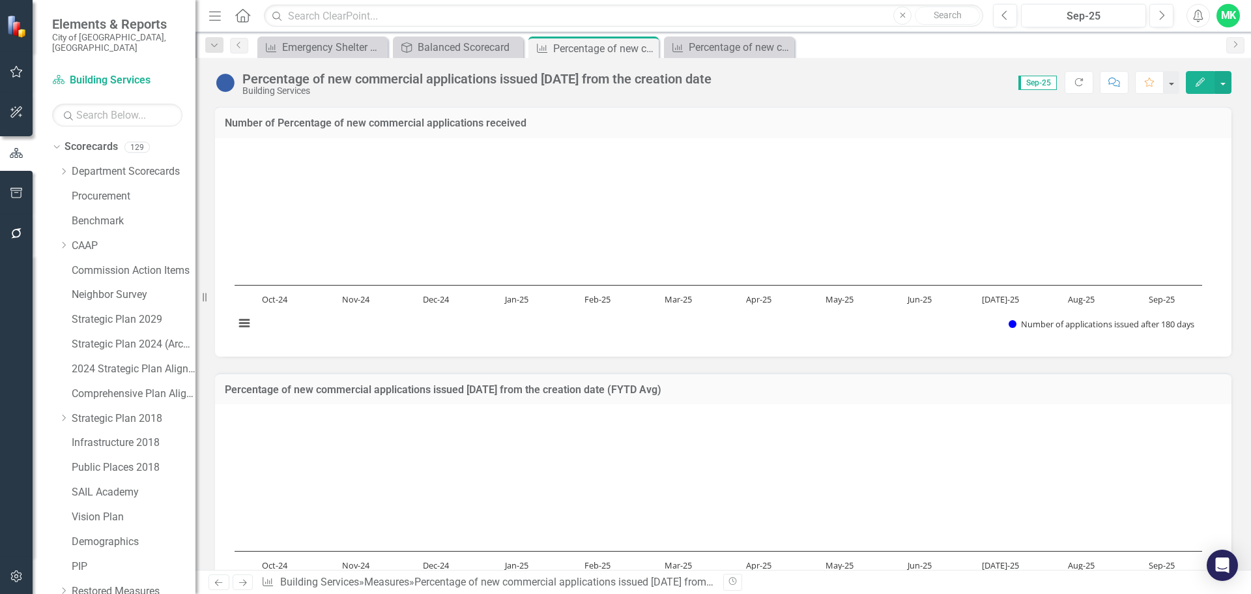
scroll to position [0, 0]
click at [644, 46] on icon at bounding box center [646, 48] width 7 height 7
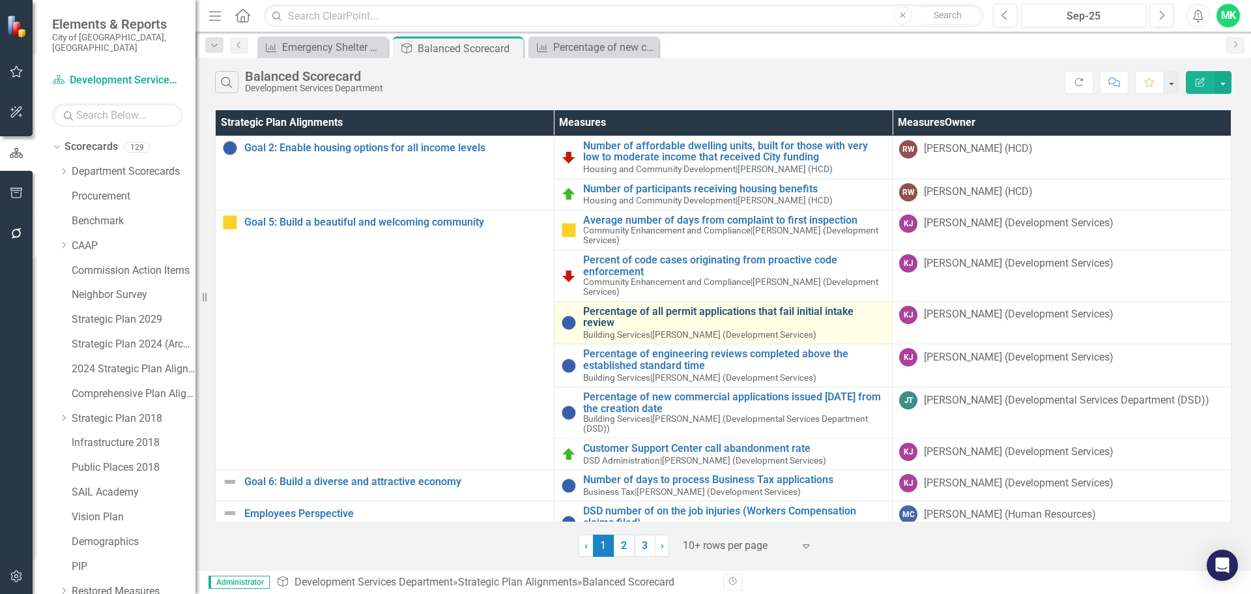
click at [622, 320] on link "Percentage of all permit applications that fail initial intake review" at bounding box center [734, 317] width 303 height 23
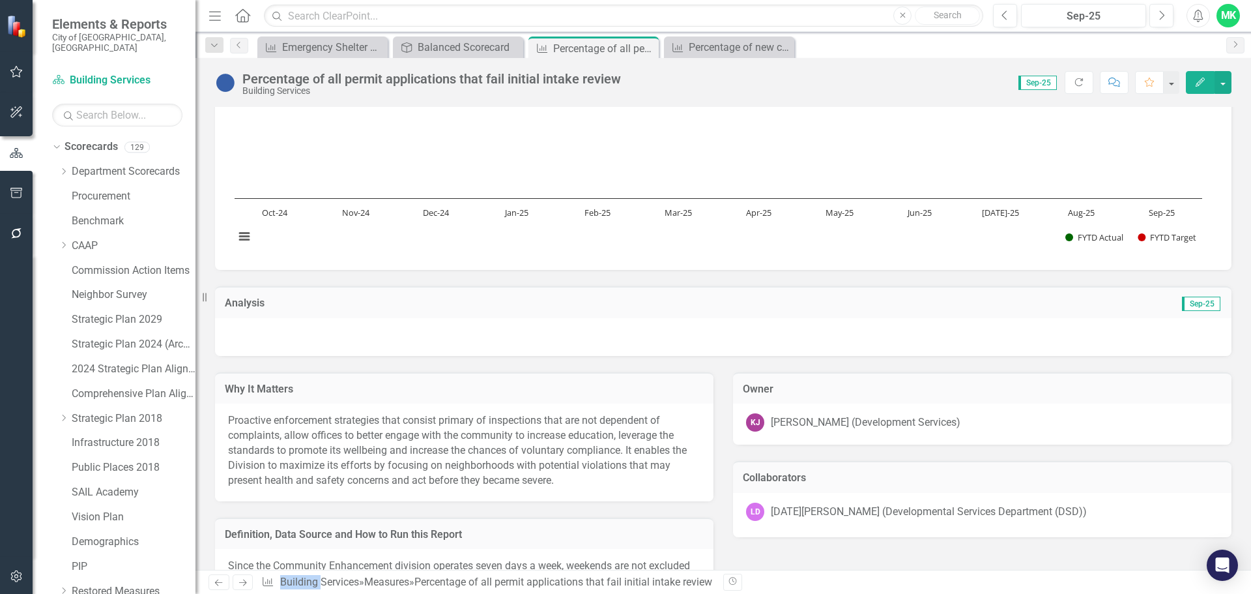
scroll to position [586, 0]
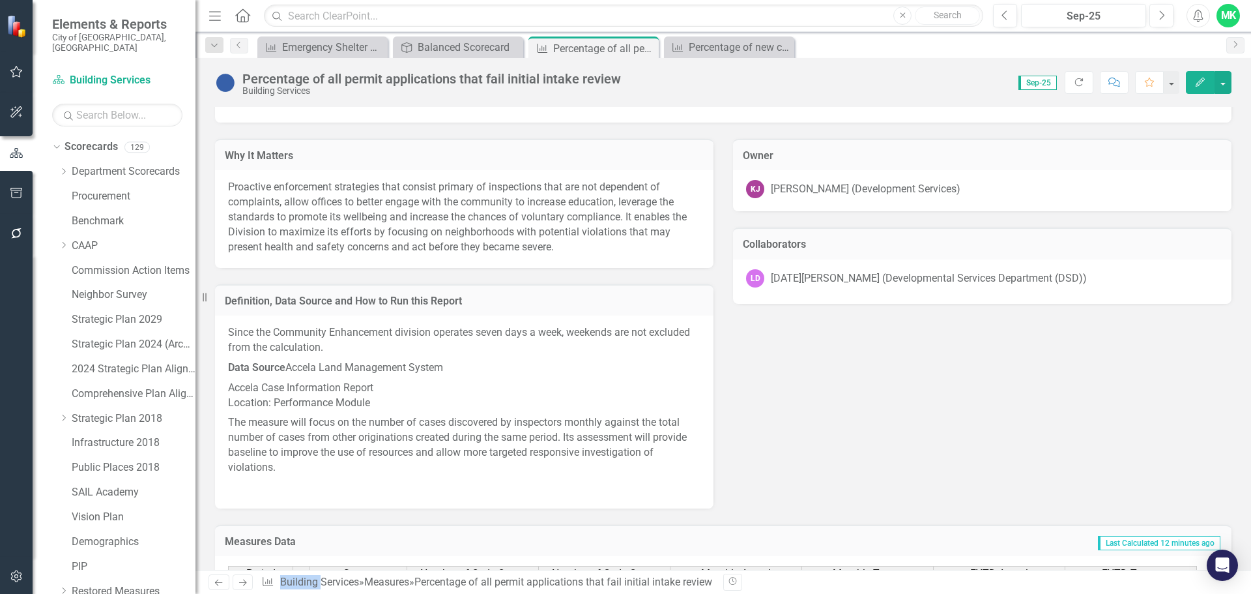
click at [826, 190] on div "[PERSON_NAME] (Development Services)" at bounding box center [866, 189] width 190 height 15
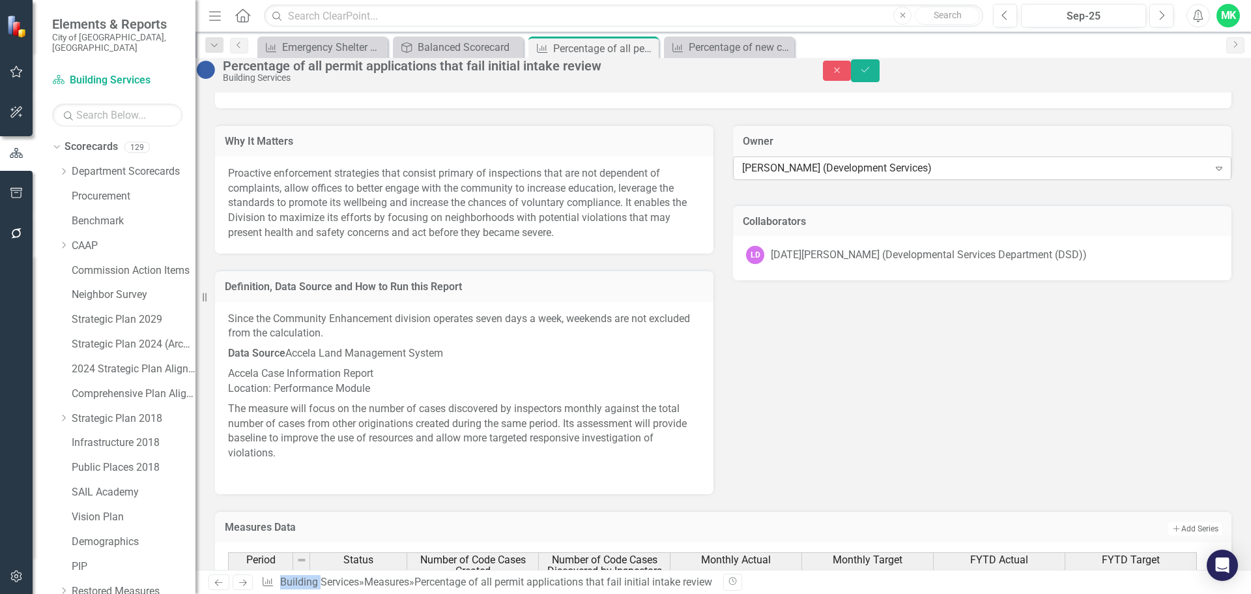
click at [895, 175] on div "[PERSON_NAME] (Development Services)" at bounding box center [975, 167] width 467 height 15
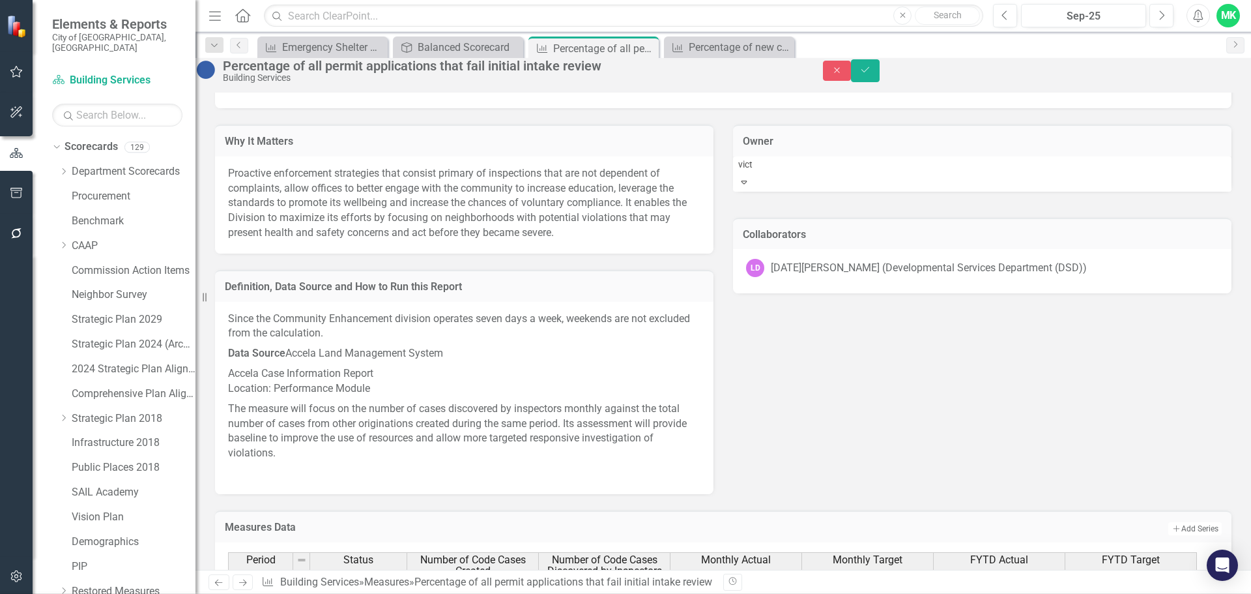
scroll to position [0, 0]
type input "[PERSON_NAME]"
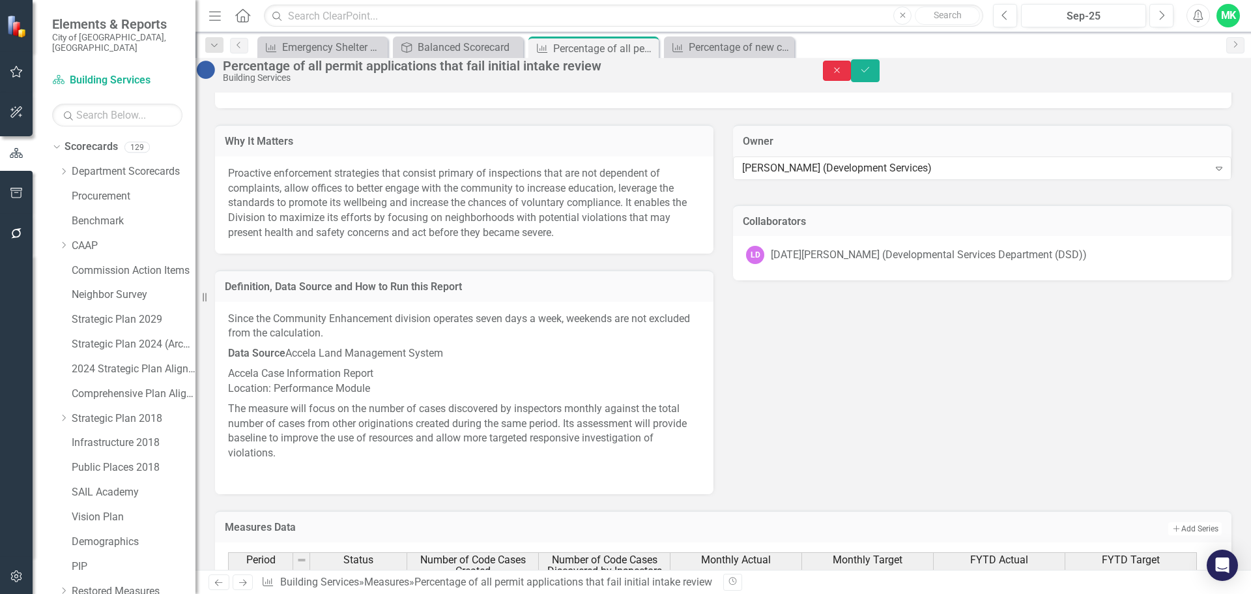
click at [843, 75] on icon "Close" at bounding box center [837, 70] width 12 height 9
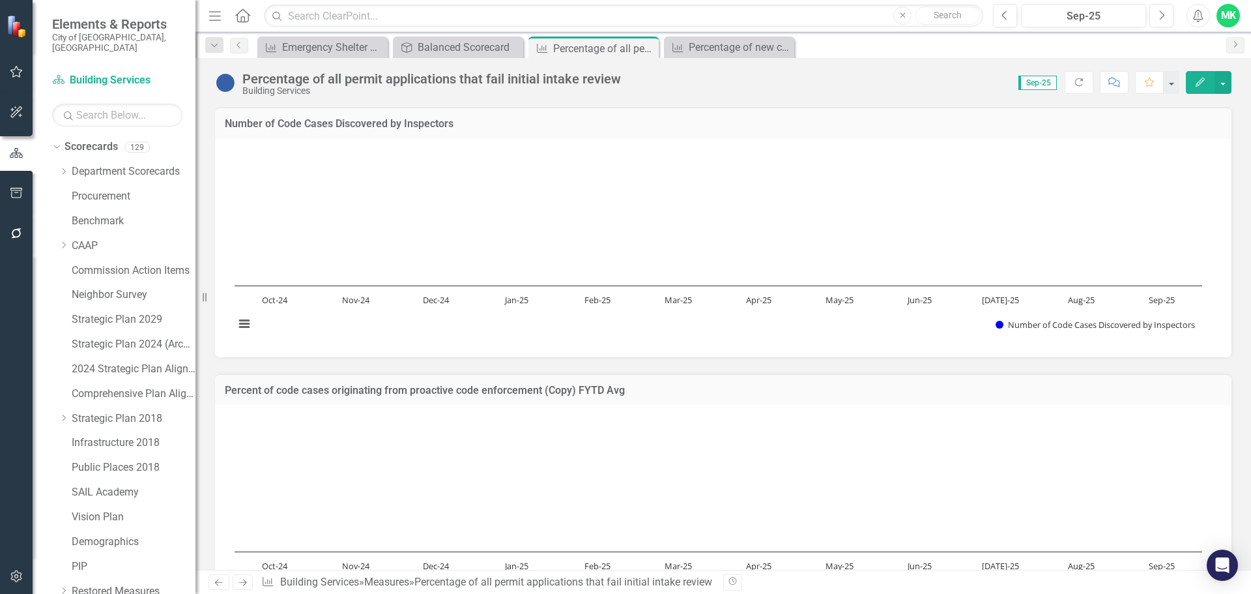
scroll to position [586, 0]
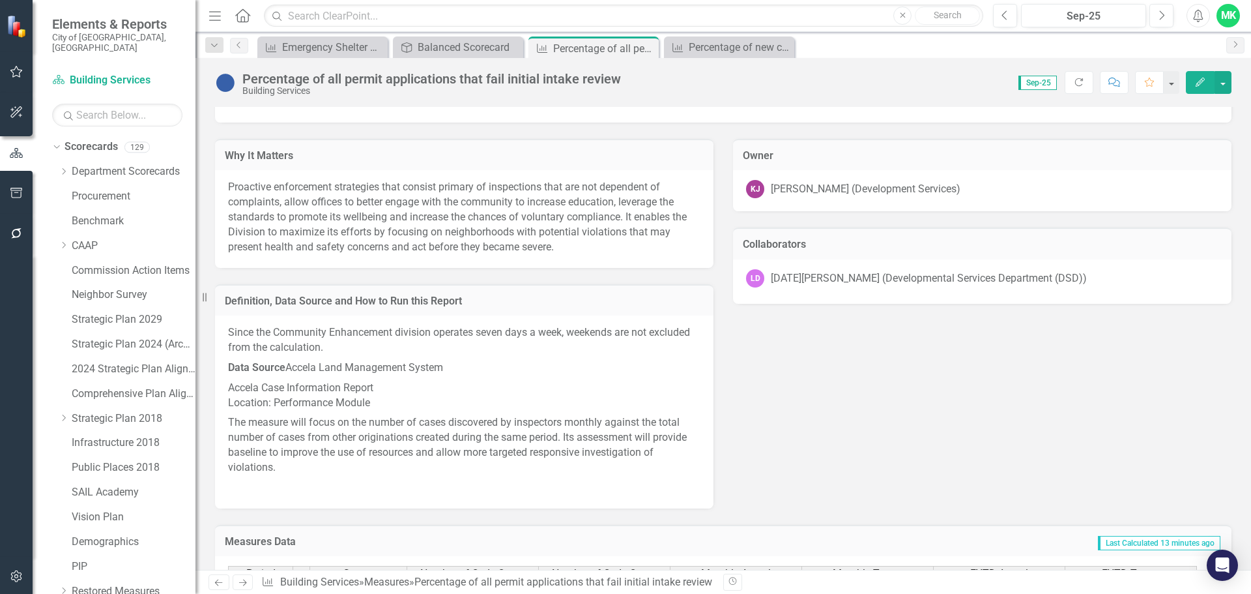
click at [306, 225] on p "Proactive enforcement strategies that consist primary of inspections that are n…" at bounding box center [464, 217] width 472 height 74
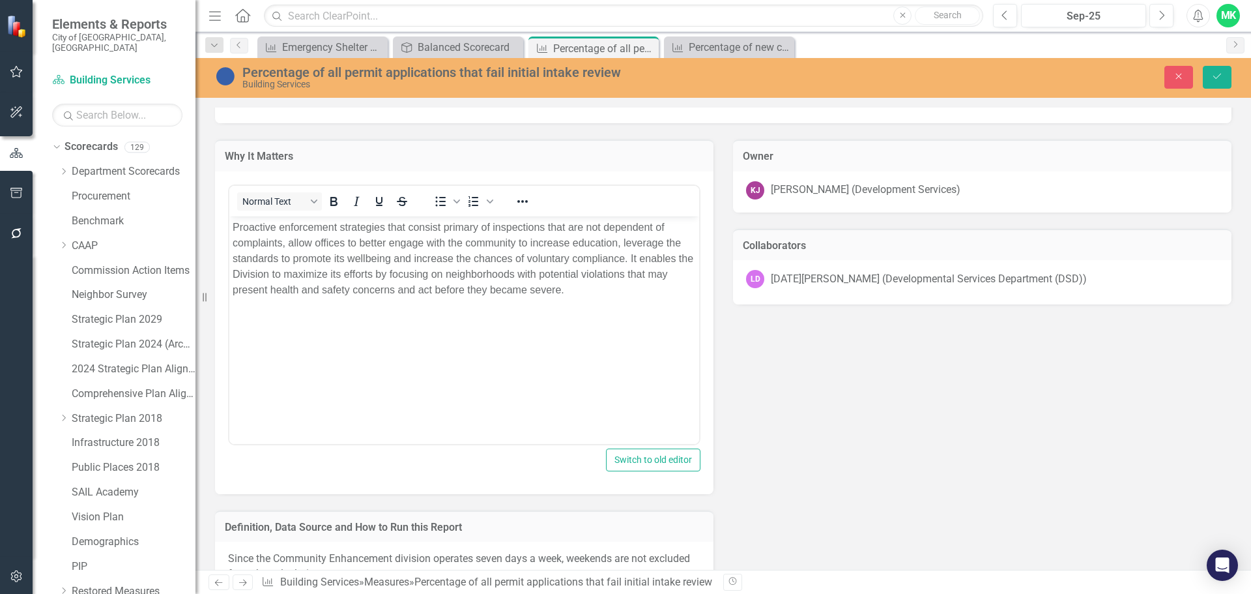
scroll to position [0, 0]
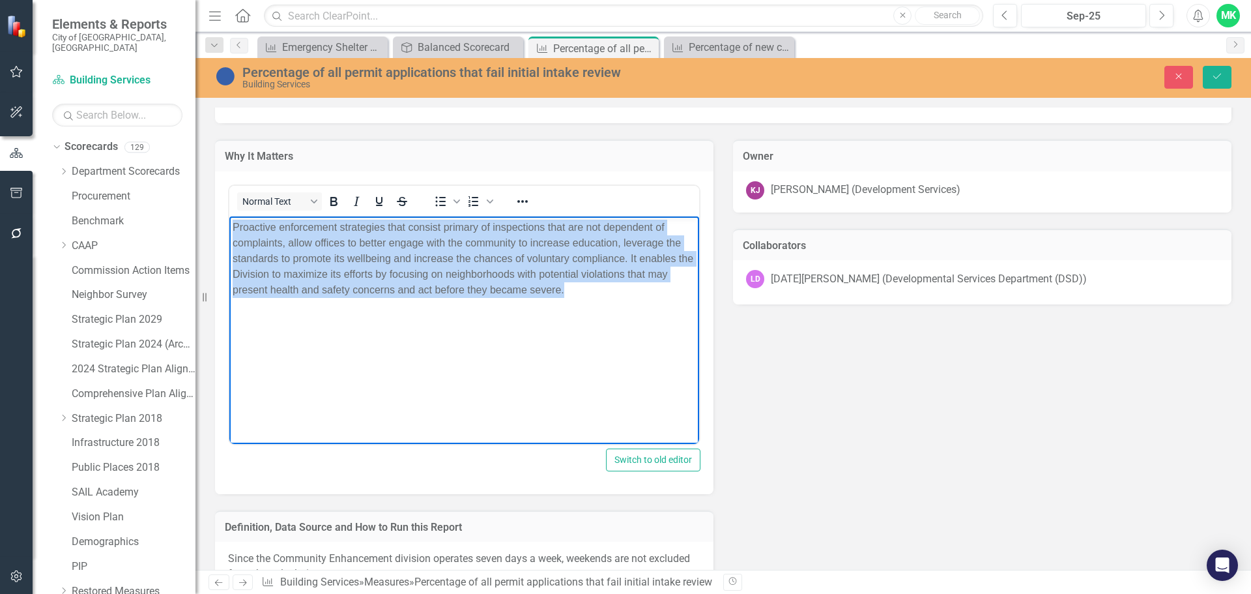
drag, startPoint x: 581, startPoint y: 295, endPoint x: 224, endPoint y: 223, distance: 363.4
click at [229, 223] on html "Proactive enforcement strategies that consist primary of inspections that are n…" at bounding box center [464, 313] width 470 height 195
paste body "Rich Text Area. Press ALT-0 for help."
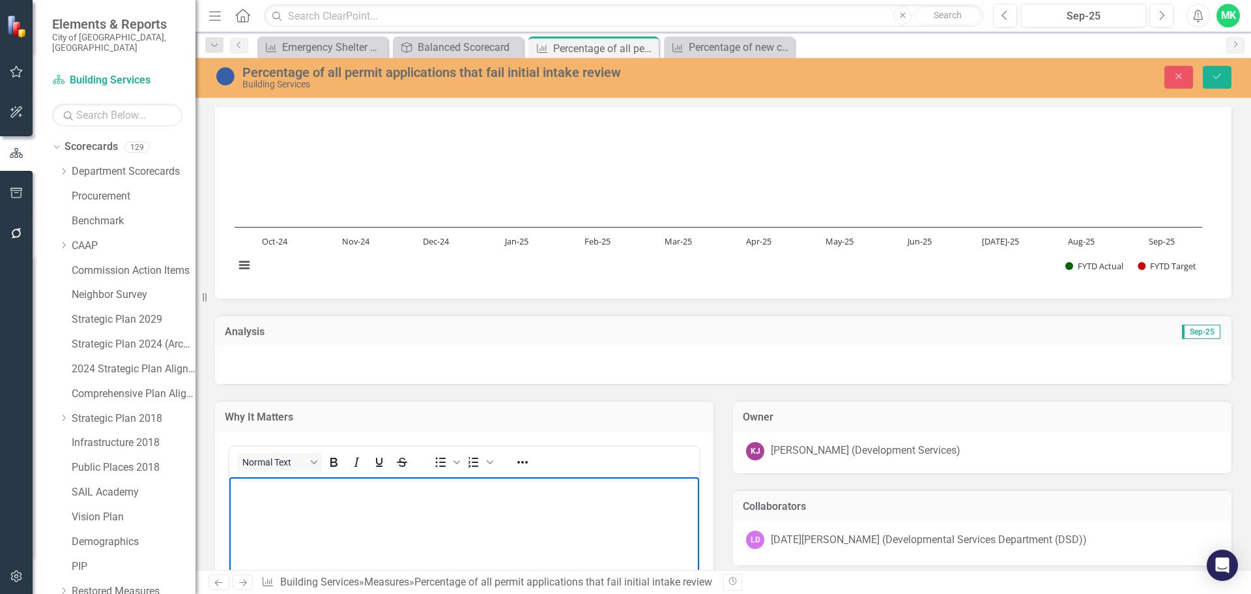
scroll to position [521, 0]
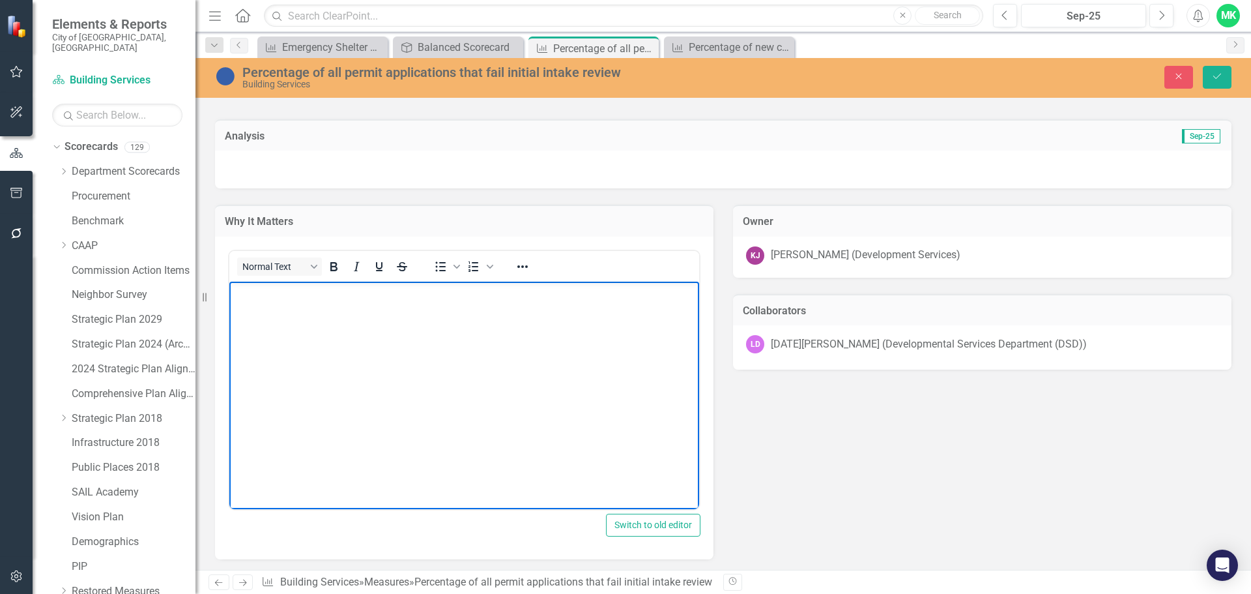
click at [261, 317] on body "Rich Text Area. Press ALT-0 for help." at bounding box center [464, 378] width 470 height 195
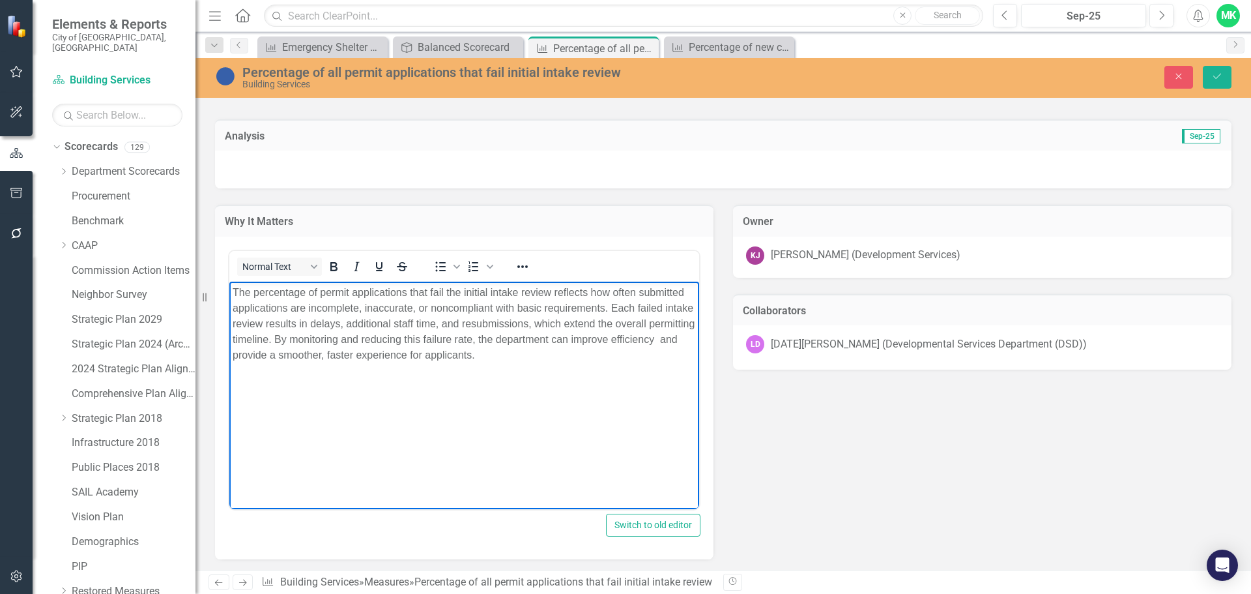
click at [801, 449] on div "Why It Matters <p>Proactive enforcement strategies that consist primary of insp…" at bounding box center [723, 493] width 1036 height 611
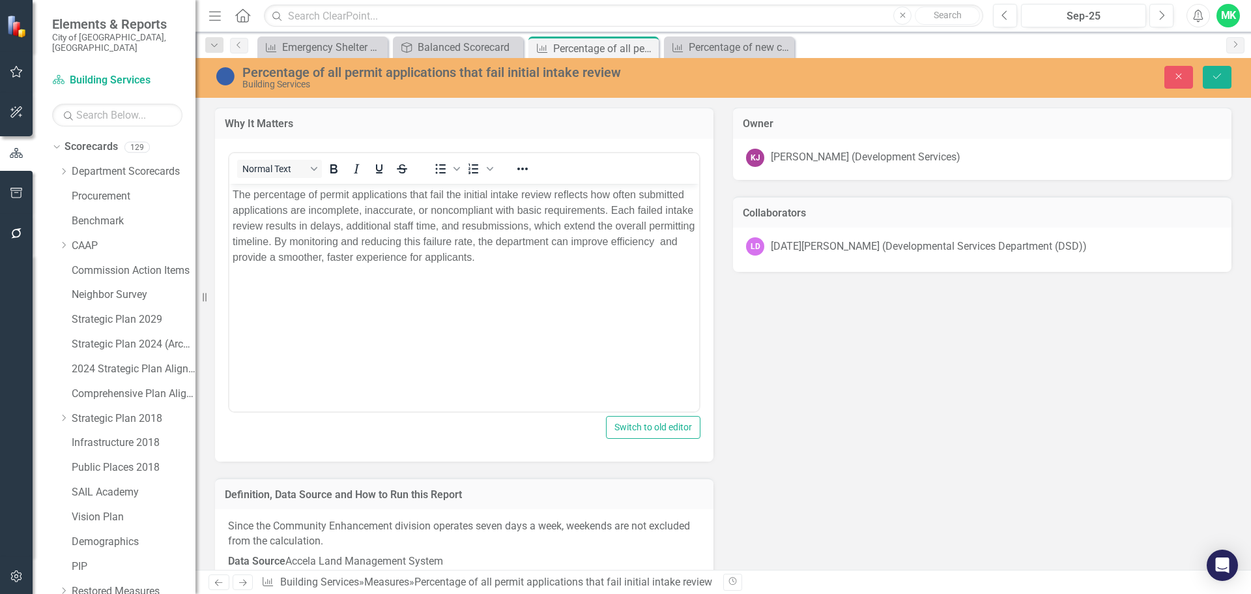
scroll to position [782, 0]
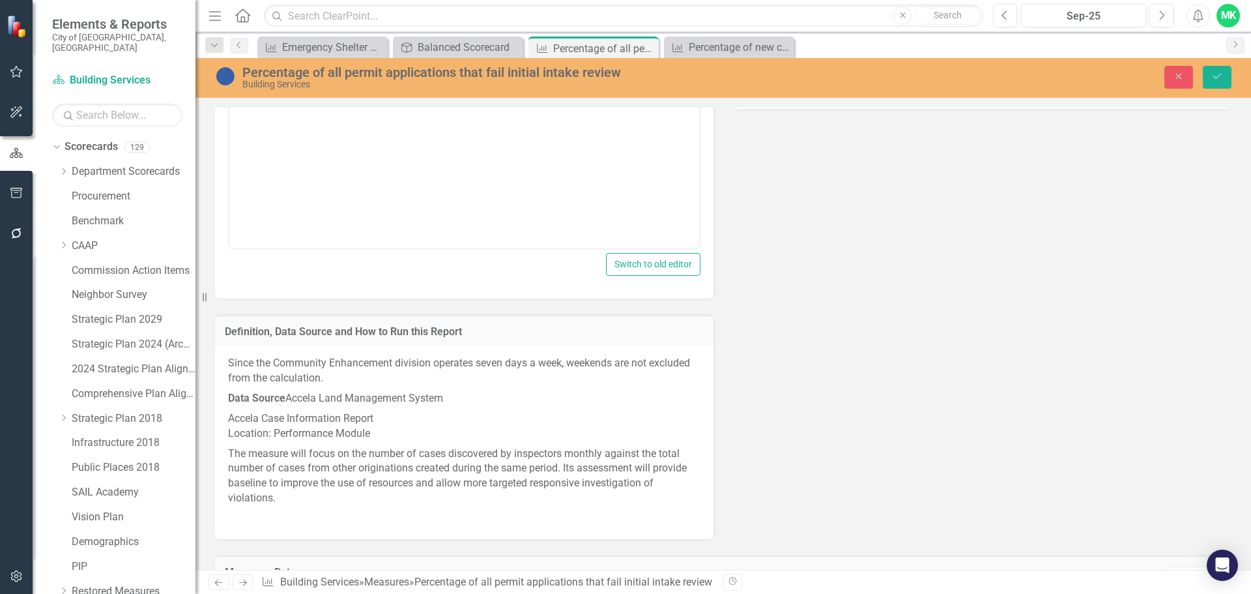
click at [341, 358] on p "Since the Community Enhancement division operates seven days a week, weekends a…" at bounding box center [464, 372] width 472 height 33
click at [293, 367] on p "Since the Community Enhancement division operates seven days a week, weekends a…" at bounding box center [464, 372] width 472 height 33
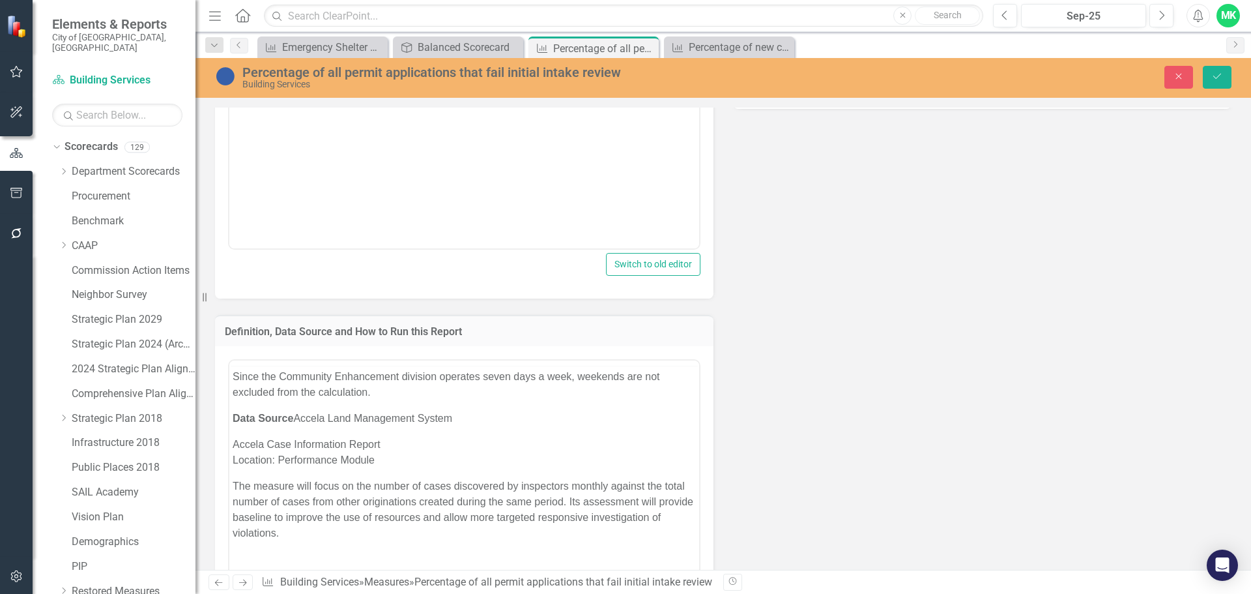
scroll to position [0, 0]
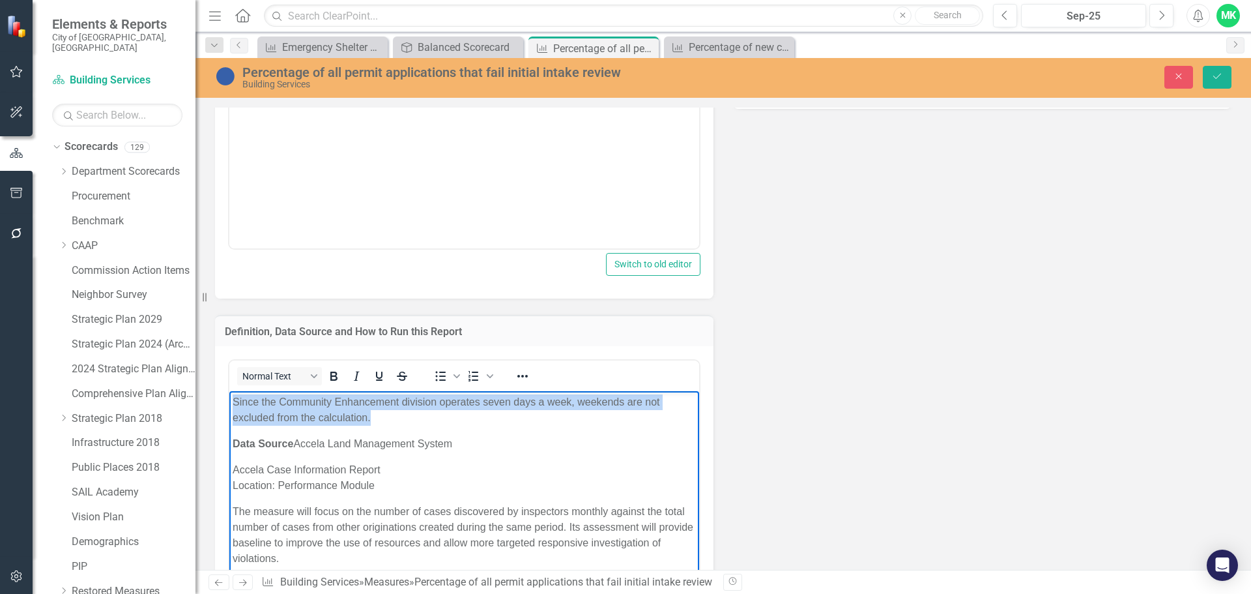
drag, startPoint x: 378, startPoint y: 417, endPoint x: 234, endPoint y: 397, distance: 145.4
click at [234, 397] on p "Since the Community Enhancement division operates seven days a week, weekends a…" at bounding box center [464, 409] width 463 height 31
paste body "Rich Text Area. Press ALT-0 for help."
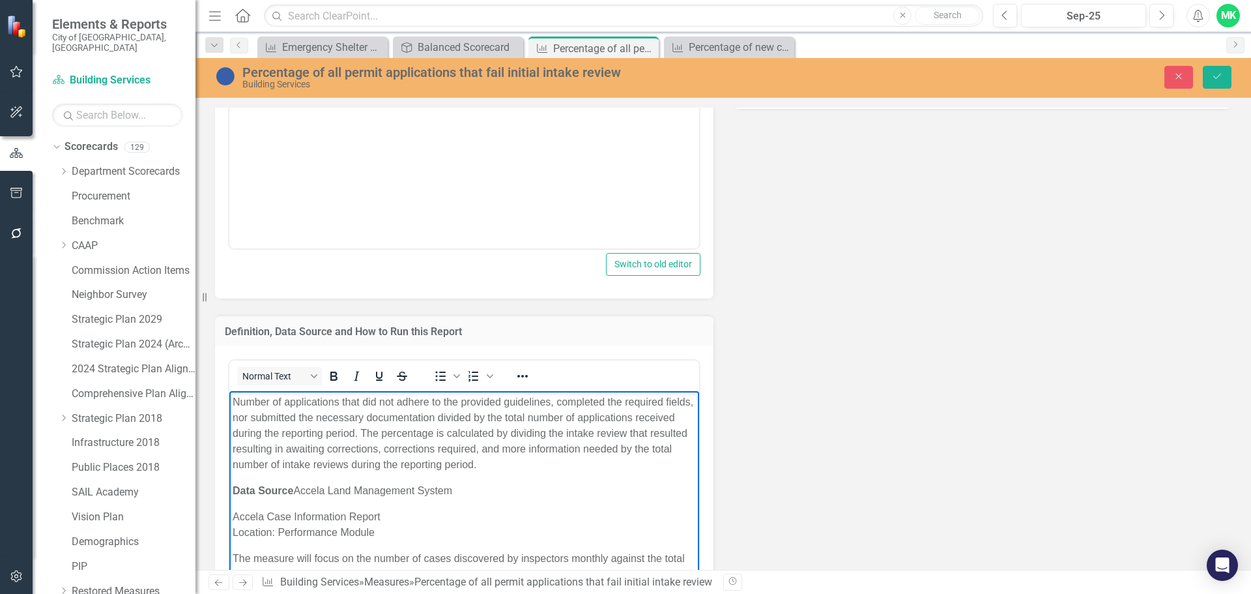
click at [331, 489] on span "Data Source Accela Land Management System" at bounding box center [343, 490] width 220 height 11
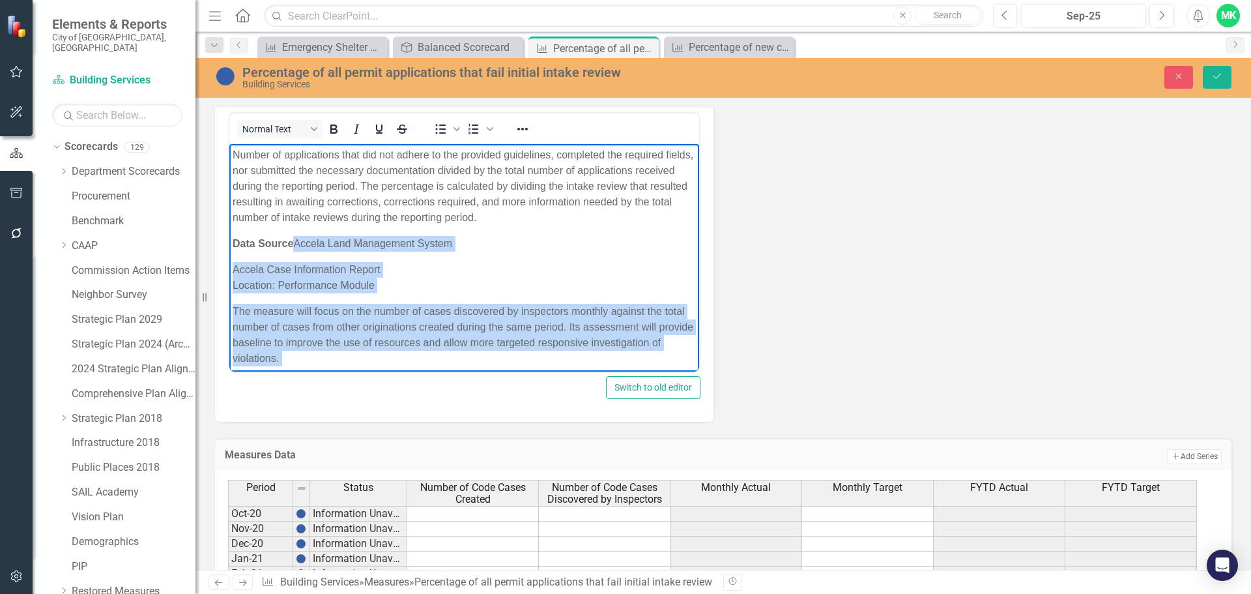
scroll to position [35, 0]
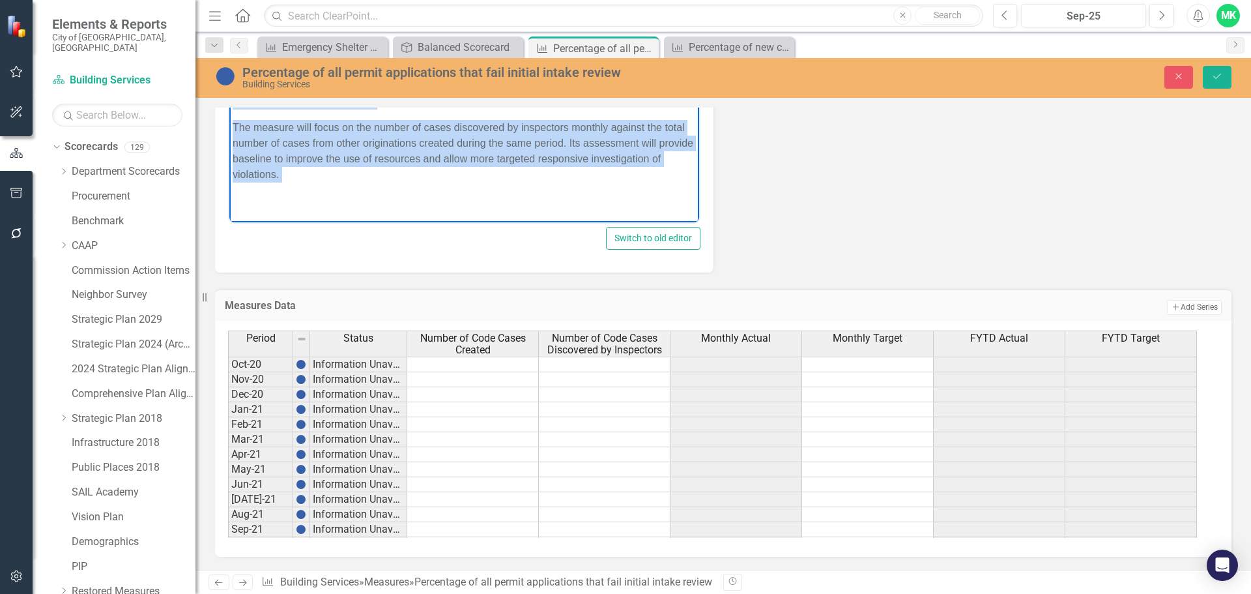
drag, startPoint x: 297, startPoint y: 95, endPoint x: 455, endPoint y: 595, distance: 524.0
click at [455, 223] on html "Number of applications that did not adhere to the provided guidelines, complete…" at bounding box center [464, 92] width 470 height 262
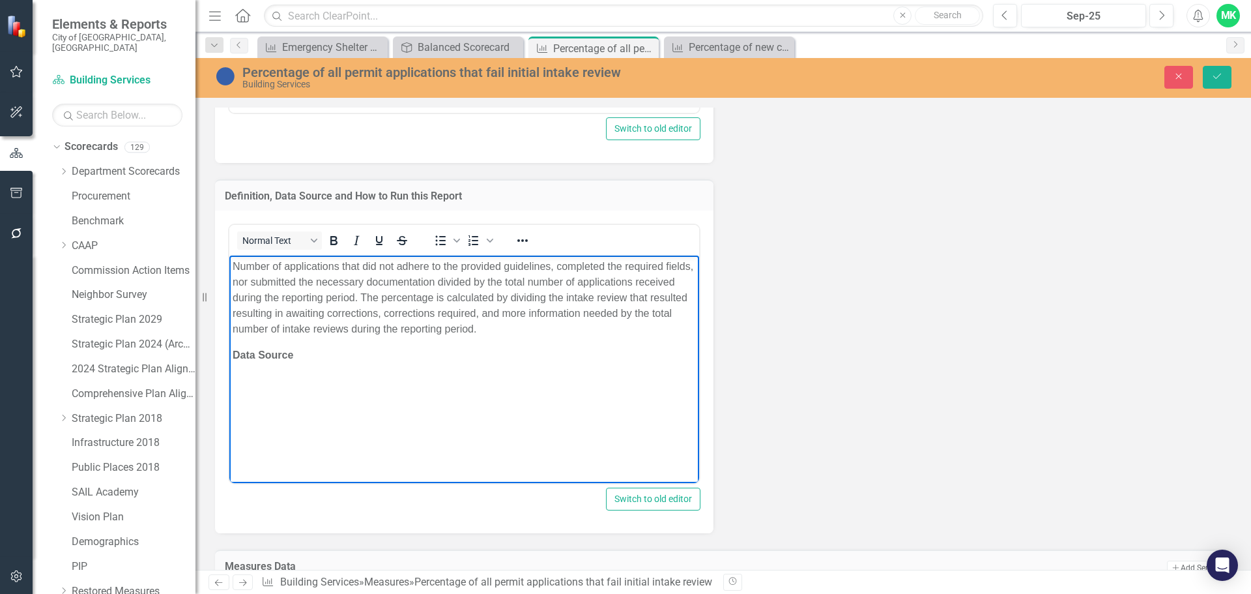
scroll to position [0, 0]
click at [313, 351] on p "Data Source" at bounding box center [464, 355] width 463 height 16
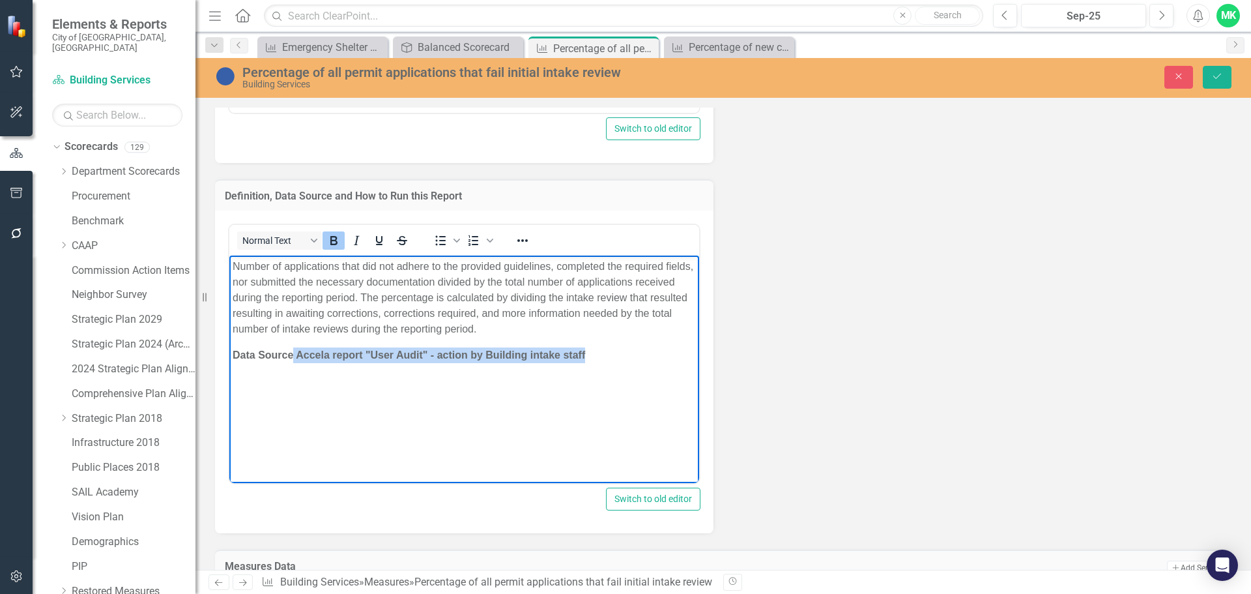
drag, startPoint x: 586, startPoint y: 353, endPoint x: 293, endPoint y: 347, distance: 293.3
click at [293, 347] on p "Data Source Accela report "User Audit" - action by Building intake staff" at bounding box center [464, 355] width 463 height 16
click at [334, 238] on icon "Bold" at bounding box center [334, 241] width 16 height 16
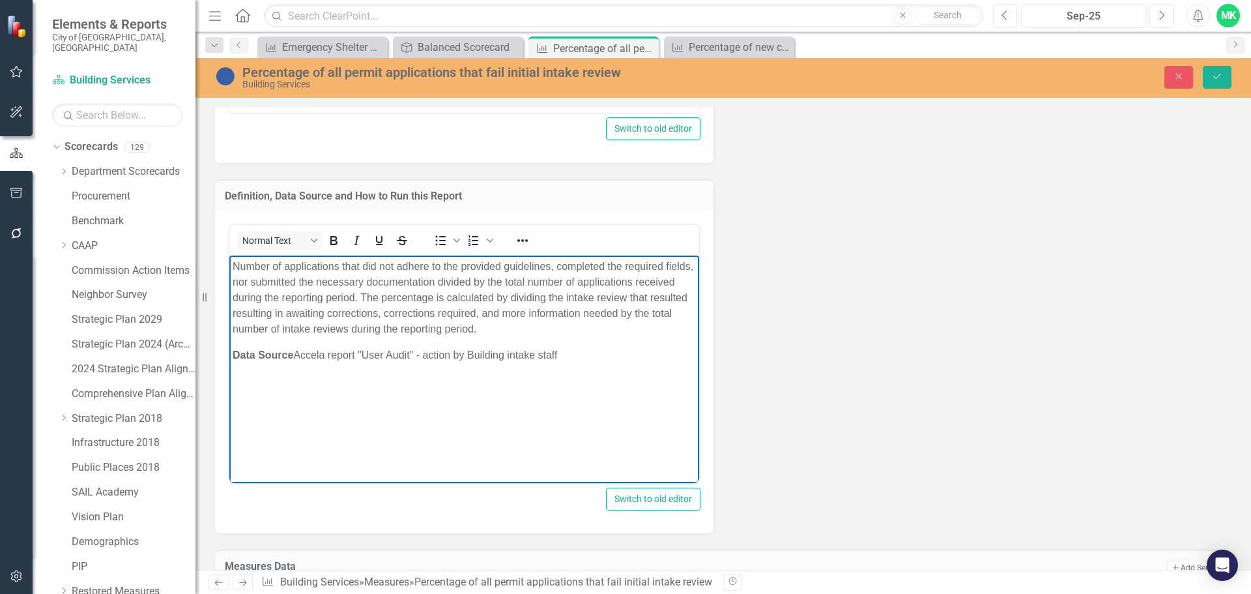
click at [293, 354] on strong "Data Source" at bounding box center [263, 354] width 61 height 11
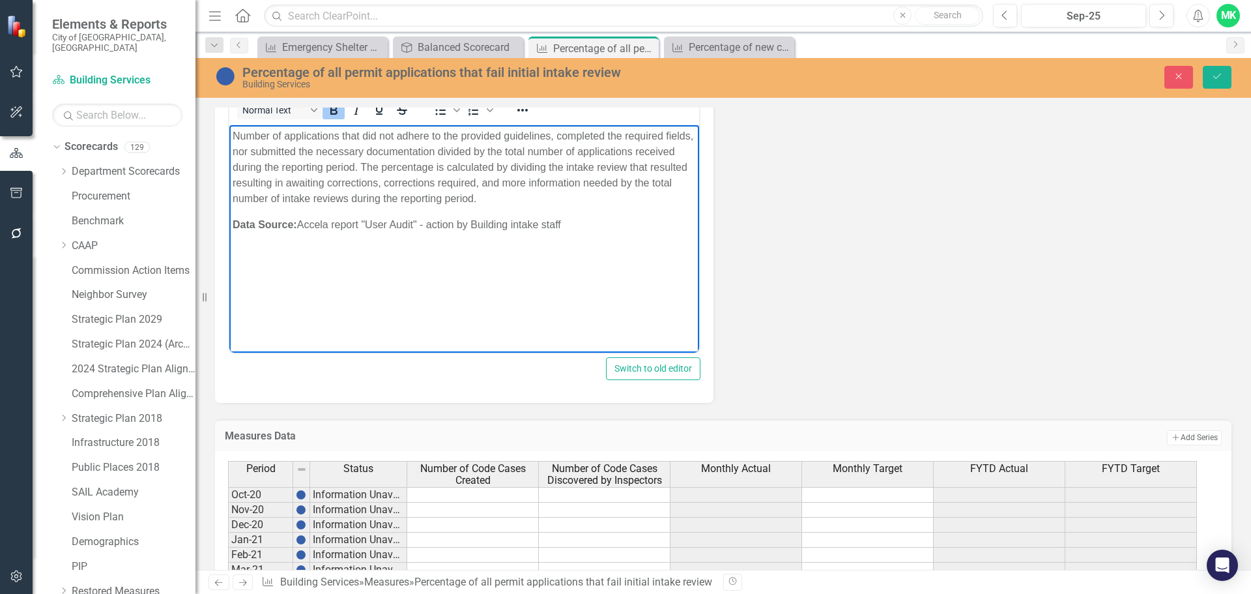
scroll to position [1113, 0]
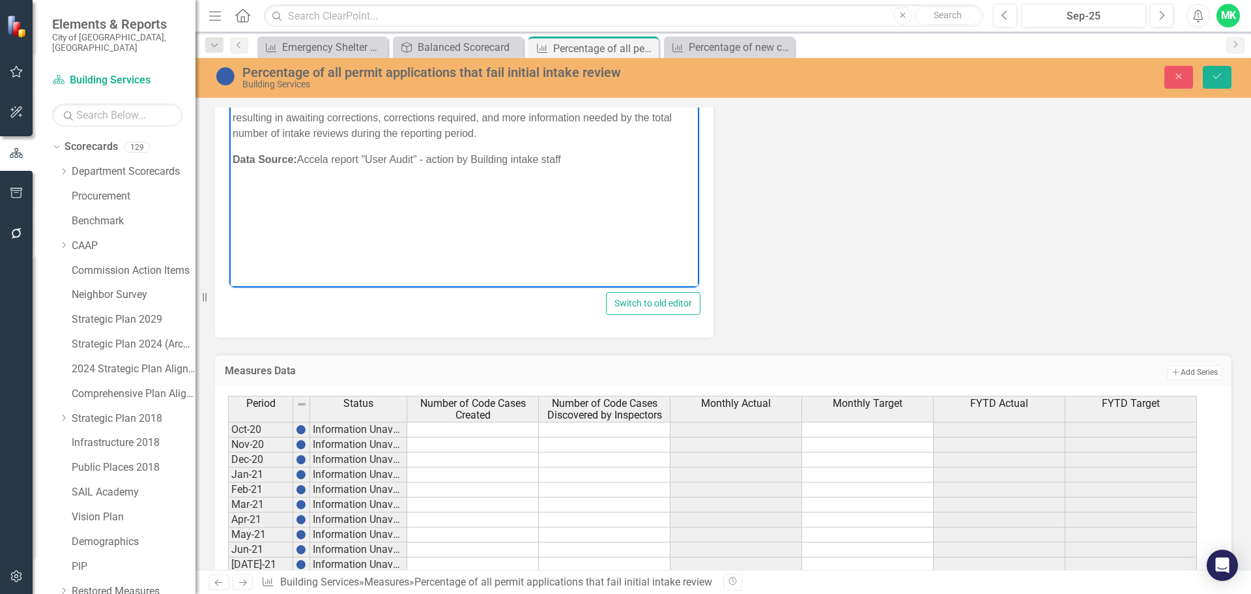
click at [489, 410] on span "Number of Code Cases Created" at bounding box center [473, 408] width 126 height 23
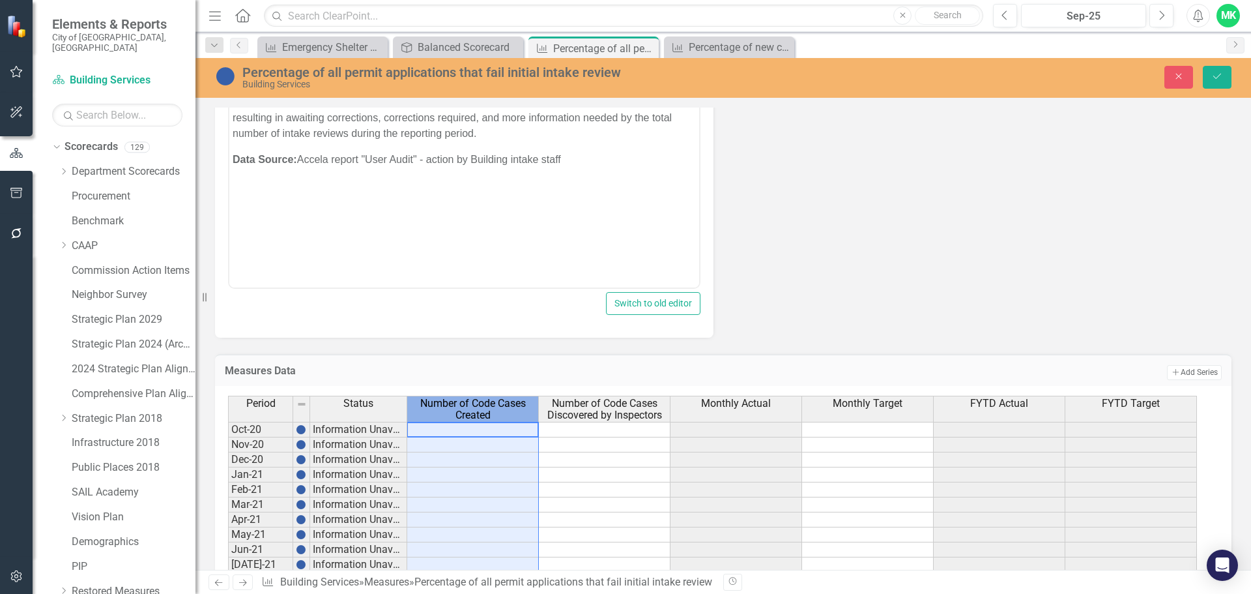
click at [480, 410] on span "Number of Code Cases Created" at bounding box center [473, 408] width 126 height 23
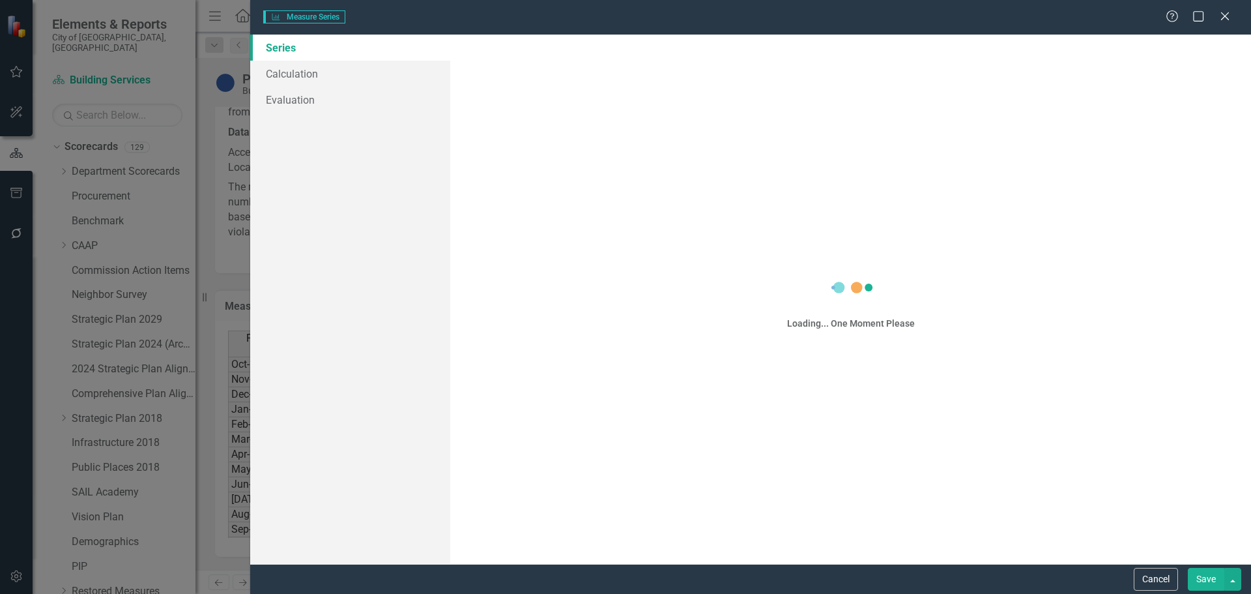
scroll to position [822, 0]
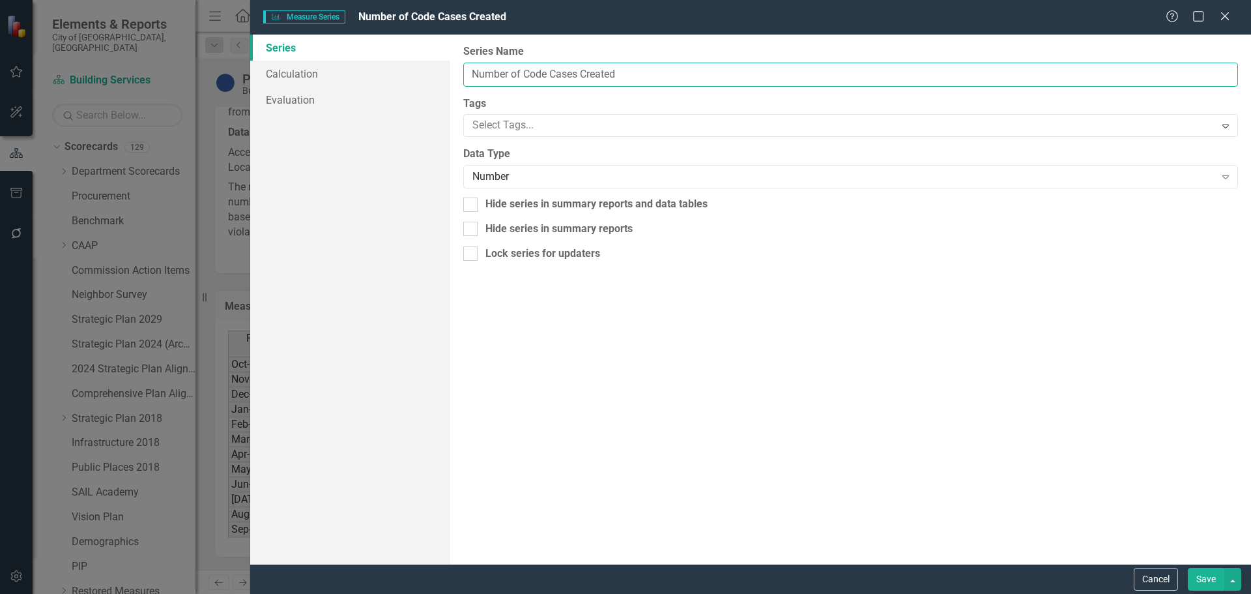
drag, startPoint x: 527, startPoint y: 74, endPoint x: 638, endPoint y: 74, distance: 110.8
click at [638, 74] on input "Number of Code Cases Created" at bounding box center [850, 75] width 775 height 24
type input "Number of Applications Received"
click at [1204, 581] on button "Save" at bounding box center [1206, 579] width 36 height 23
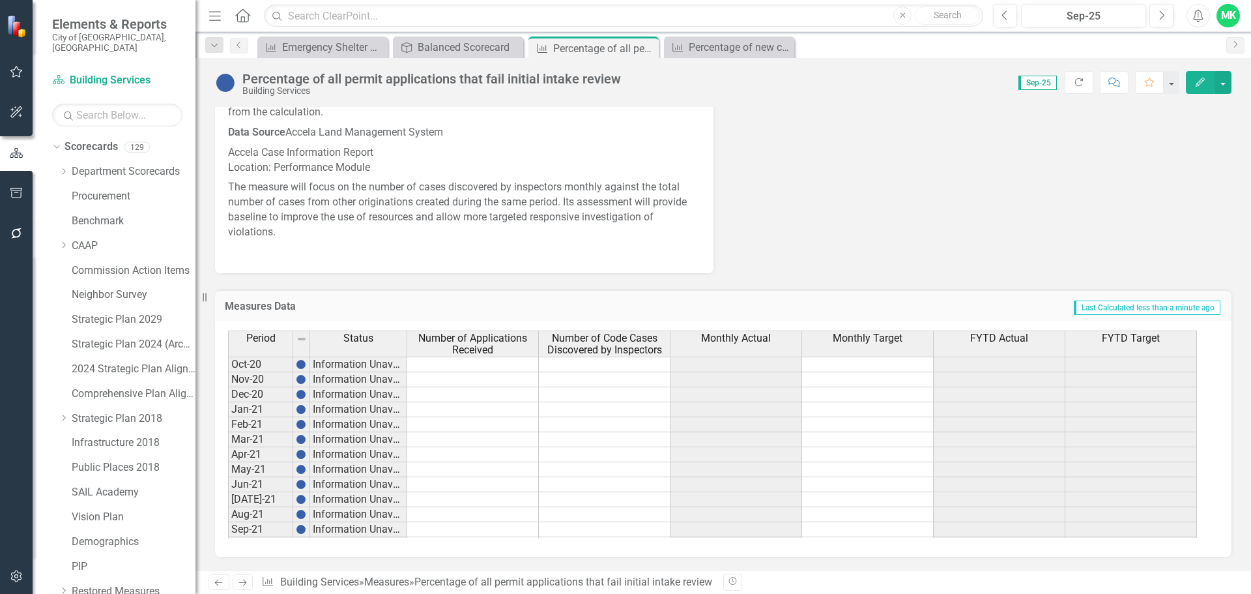
click at [606, 346] on span "Number of Code Cases Discovered by Inspectors" at bounding box center [604, 343] width 126 height 23
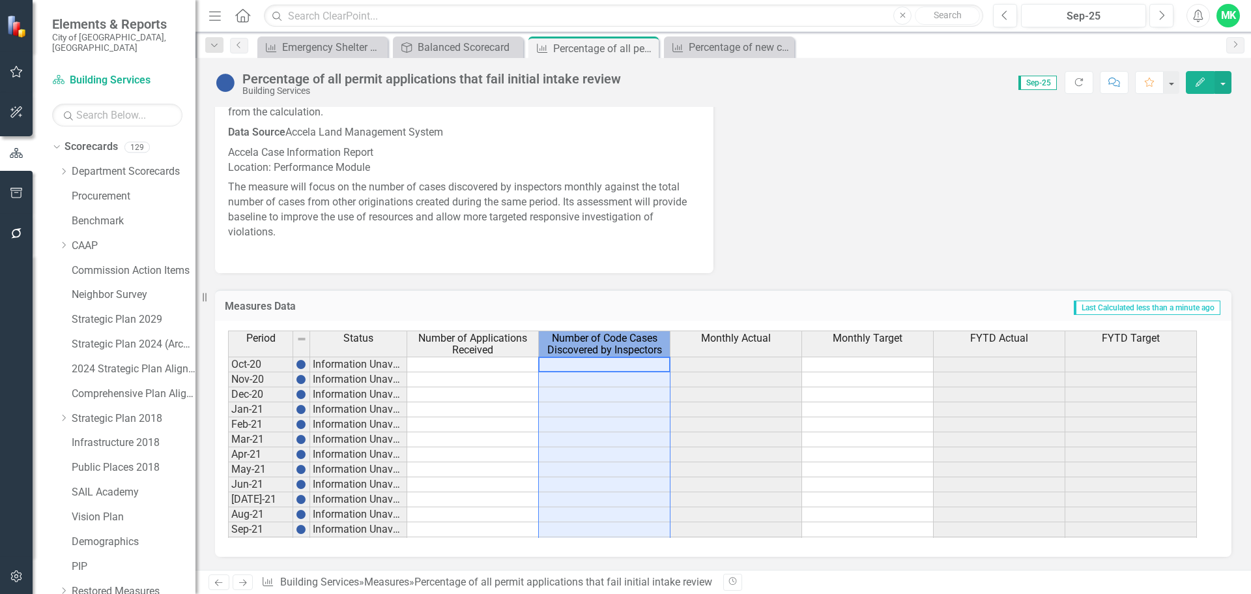
click at [606, 346] on span "Number of Code Cases Discovered by Inspectors" at bounding box center [604, 343] width 126 height 23
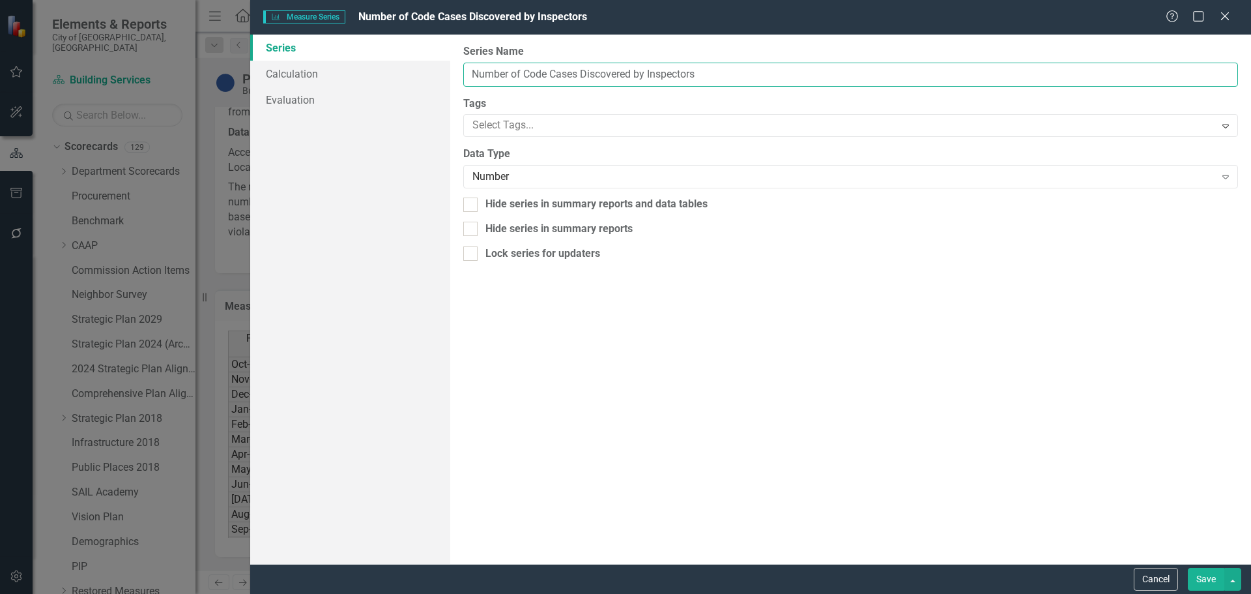
click at [755, 72] on input "Number of Code Cases Discovered by Inspectors" at bounding box center [850, 75] width 775 height 24
drag, startPoint x: 752, startPoint y: 76, endPoint x: 527, endPoint y: 74, distance: 224.8
click at [527, 74] on input "Number of Code Cases Discovered by Inspectors" at bounding box center [850, 75] width 775 height 24
paste input "fail initial intake review"
click at [535, 71] on input "Number of fail initial intake review" at bounding box center [850, 75] width 775 height 24
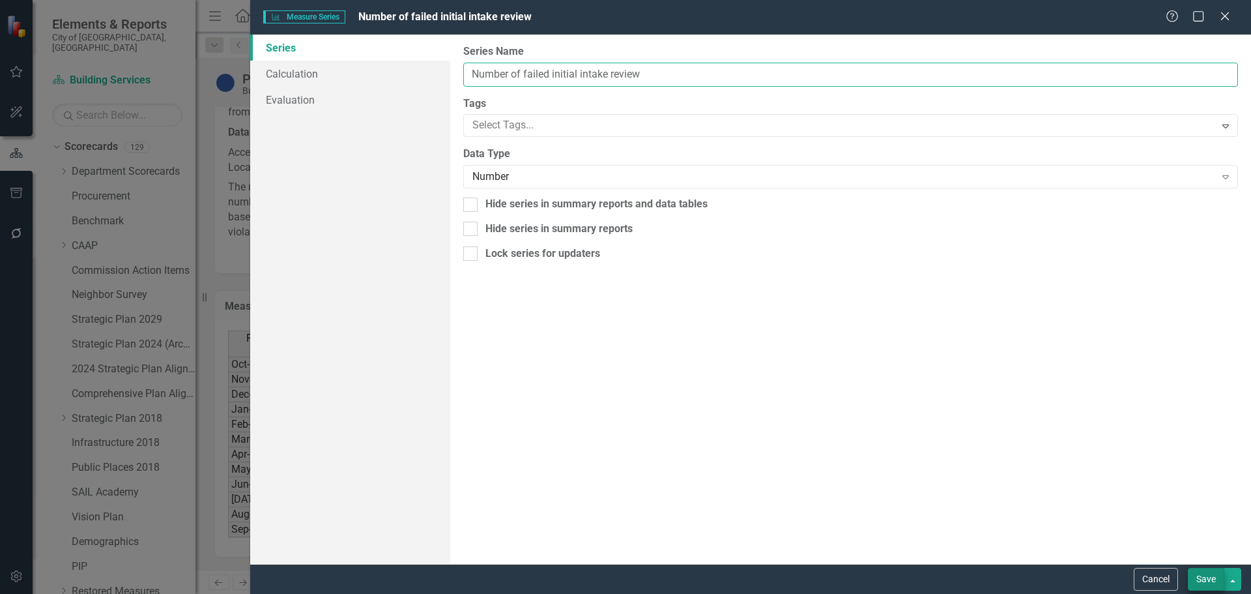
type input "Number of failed initial intake review"
click at [1218, 584] on button "Save" at bounding box center [1206, 579] width 36 height 23
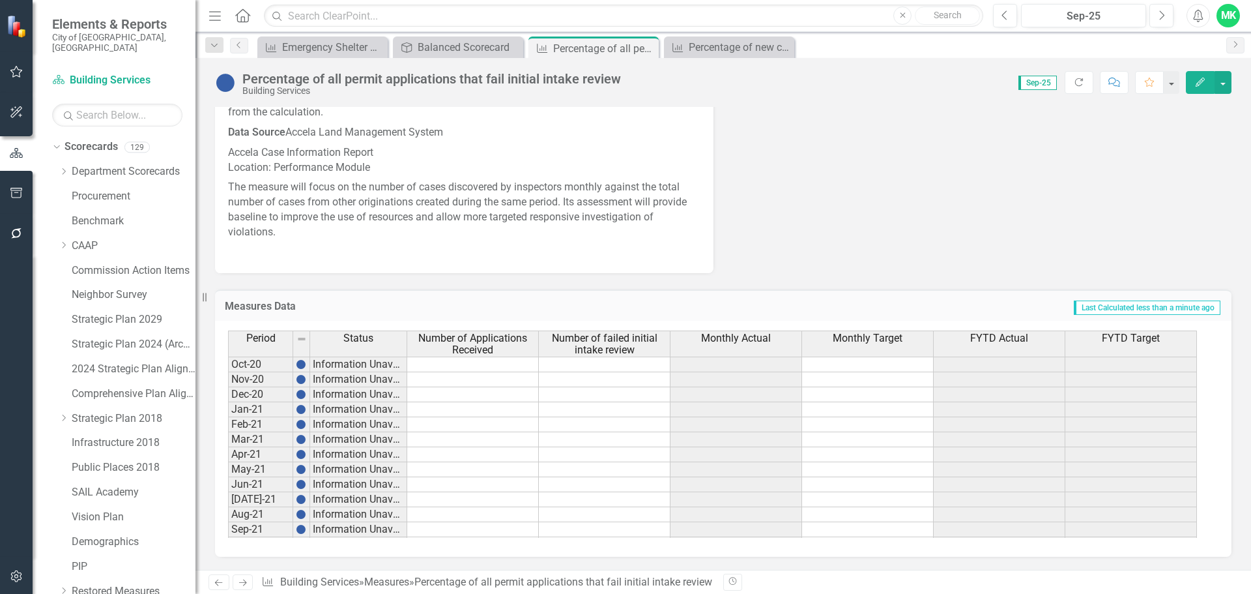
click at [622, 346] on span "Number of failed initial intake review" at bounding box center [604, 343] width 126 height 23
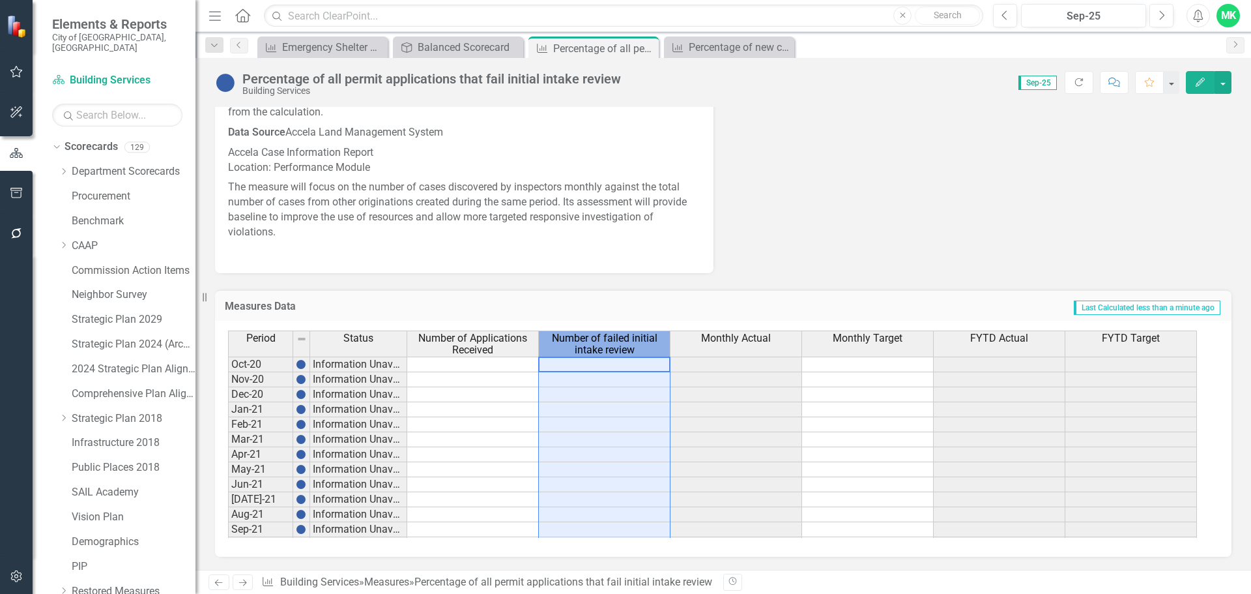
click at [622, 345] on span "Number of failed initial intake review" at bounding box center [604, 343] width 126 height 23
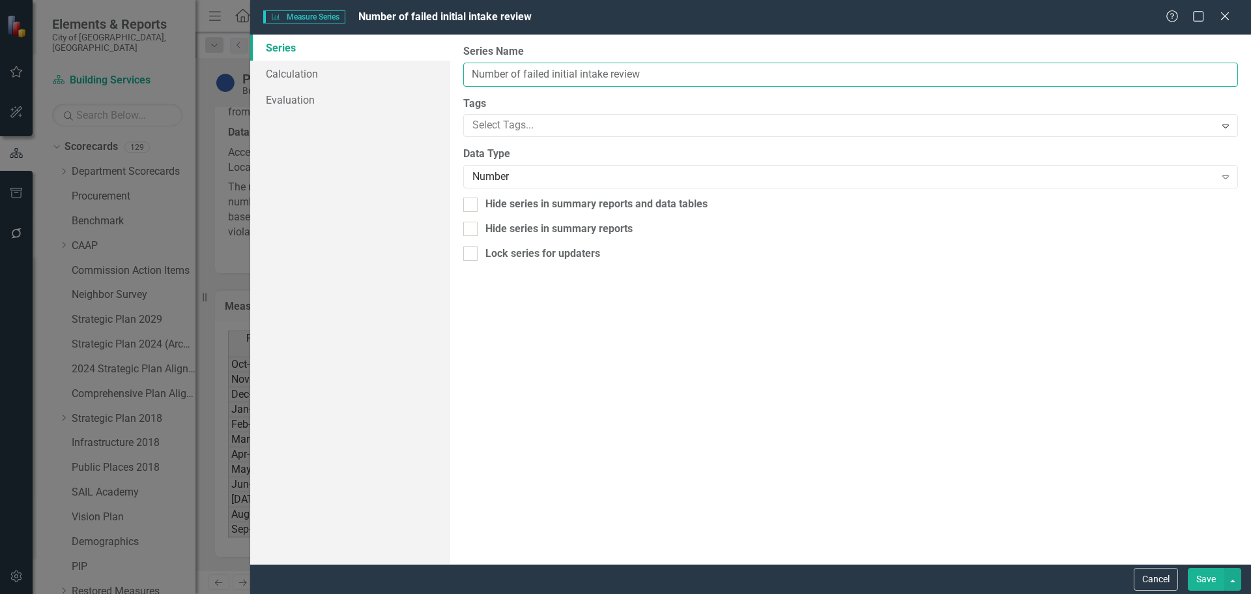
click at [528, 74] on input "Number of failed initial intake review" at bounding box center [850, 75] width 775 height 24
click at [557, 71] on input "Number of Failed initial intake review" at bounding box center [850, 75] width 775 height 24
click at [587, 74] on input "Number of Failed Initial intake review" at bounding box center [850, 75] width 775 height 24
click at [617, 74] on input "Number of Failed Initial Intake review" at bounding box center [850, 75] width 775 height 24
drag, startPoint x: 669, startPoint y: 77, endPoint x: 543, endPoint y: 69, distance: 126.6
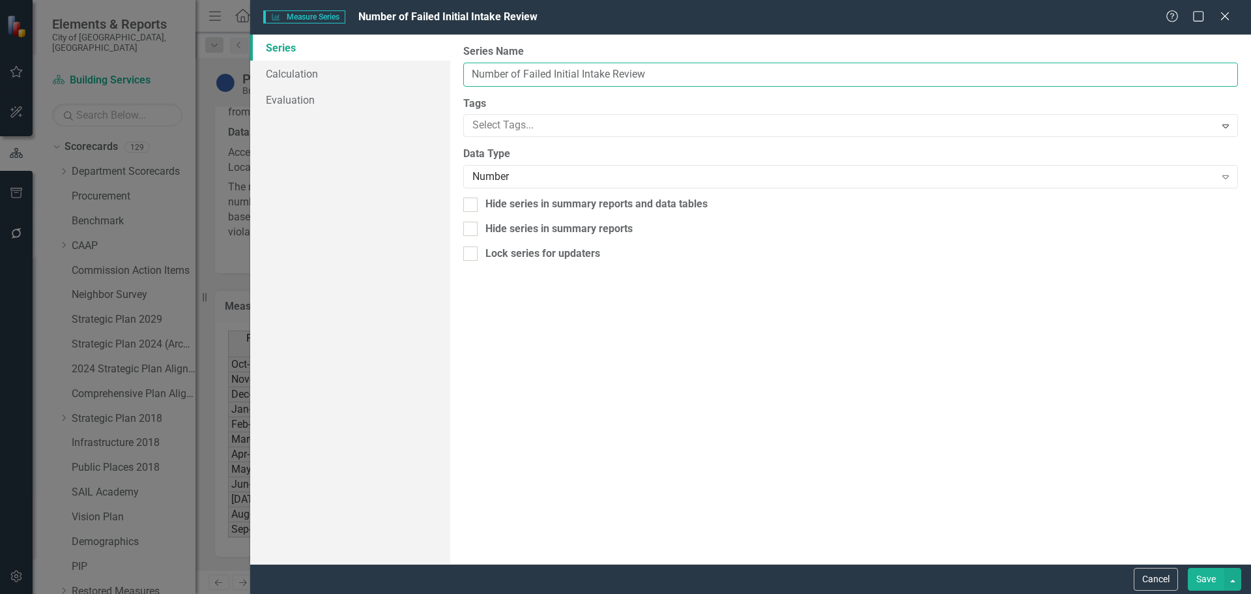
click at [432, 68] on div "Series Calculation Evaluation From this page, you can edit the name, type, and …" at bounding box center [750, 299] width 1001 height 529
type input "Number of Failed Initial Intake Review"
click at [1214, 581] on button "Save" at bounding box center [1206, 579] width 36 height 23
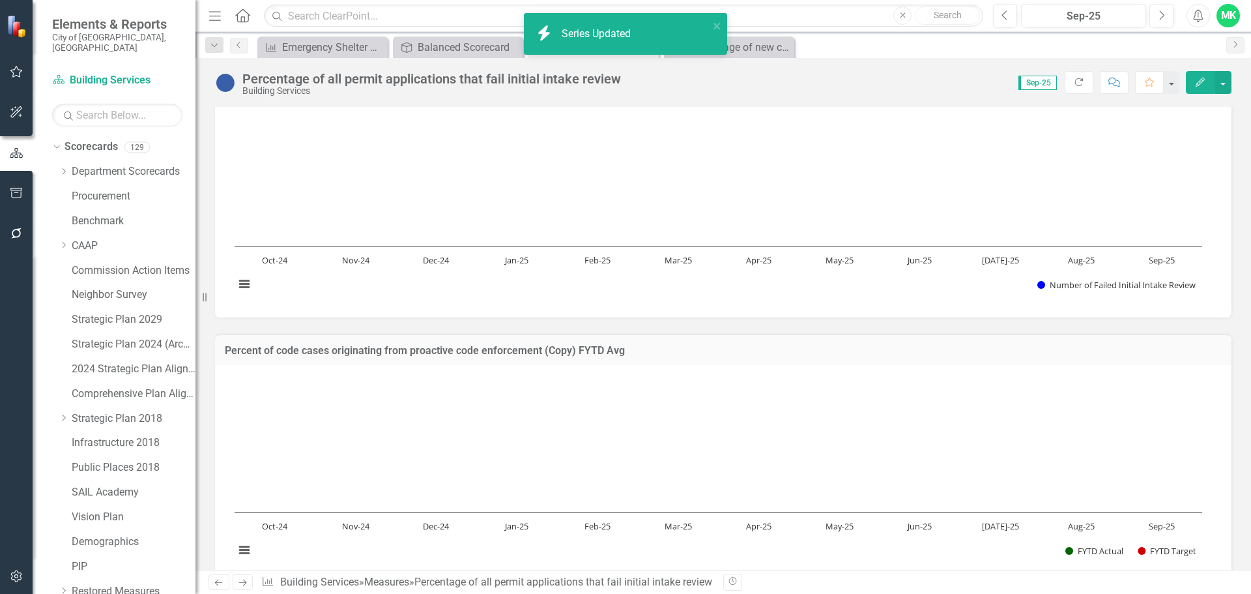
scroll to position [0, 0]
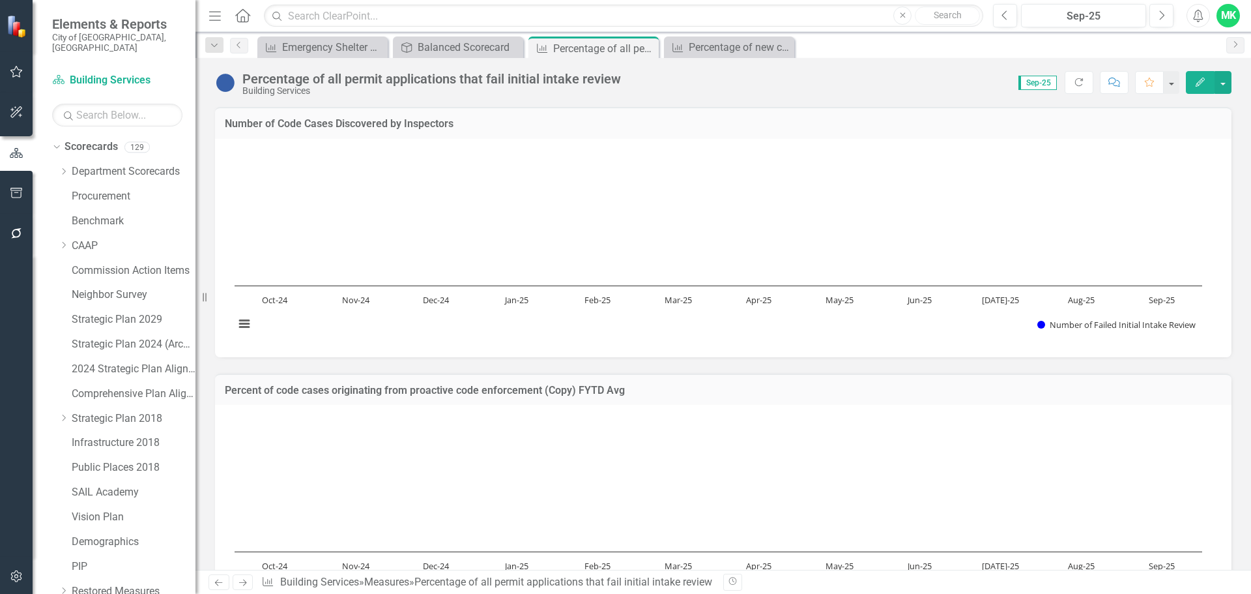
click at [285, 118] on h3 "Number of Code Cases Discovered by Inspectors" at bounding box center [723, 124] width 997 height 12
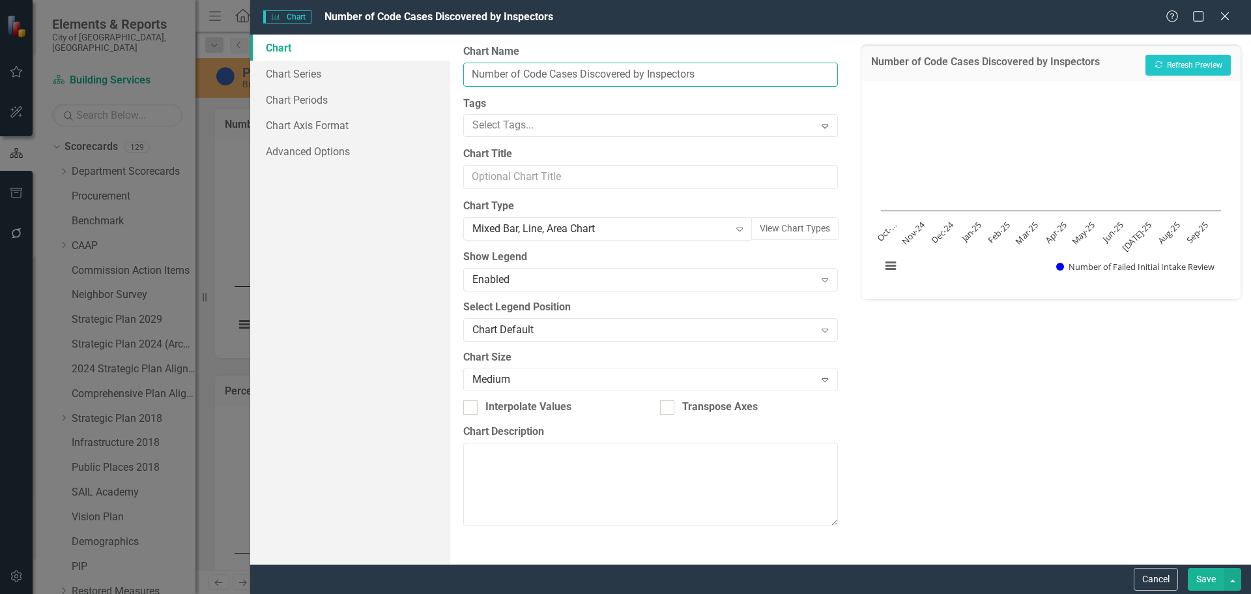
drag, startPoint x: 729, startPoint y: 76, endPoint x: 462, endPoint y: 75, distance: 267.1
click at [462, 75] on div "From this page, you can define the name, type, and size of the chart. You can a…" at bounding box center [650, 299] width 400 height 529
click at [1153, 582] on button "Cancel" at bounding box center [1156, 579] width 44 height 23
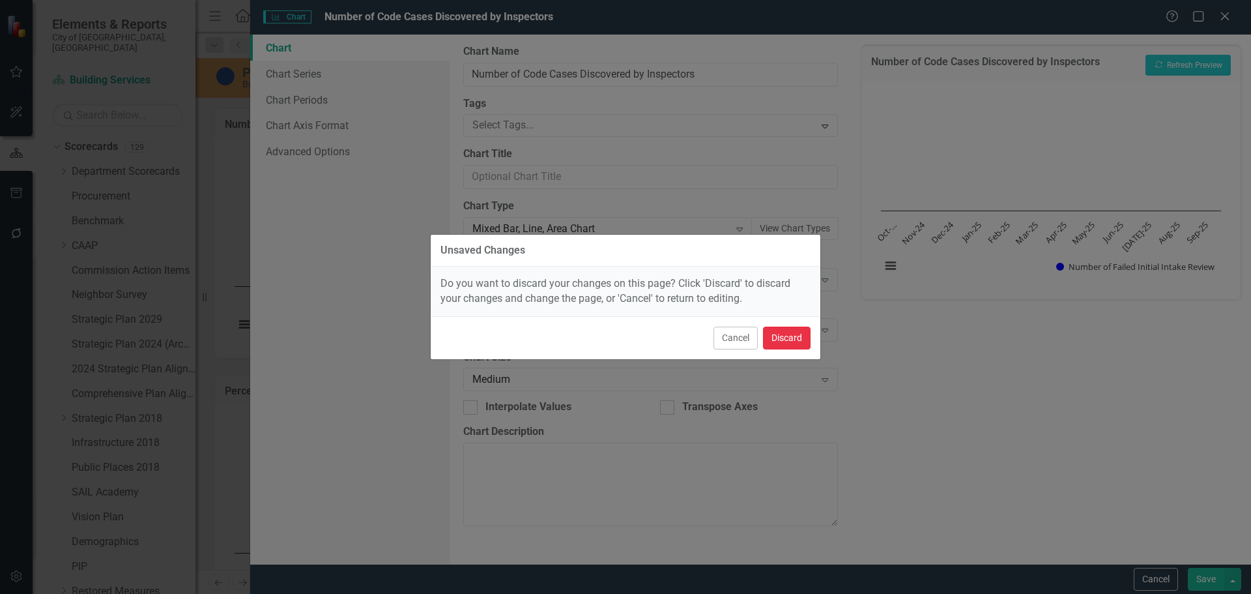
click at [785, 336] on button "Discard" at bounding box center [787, 337] width 48 height 23
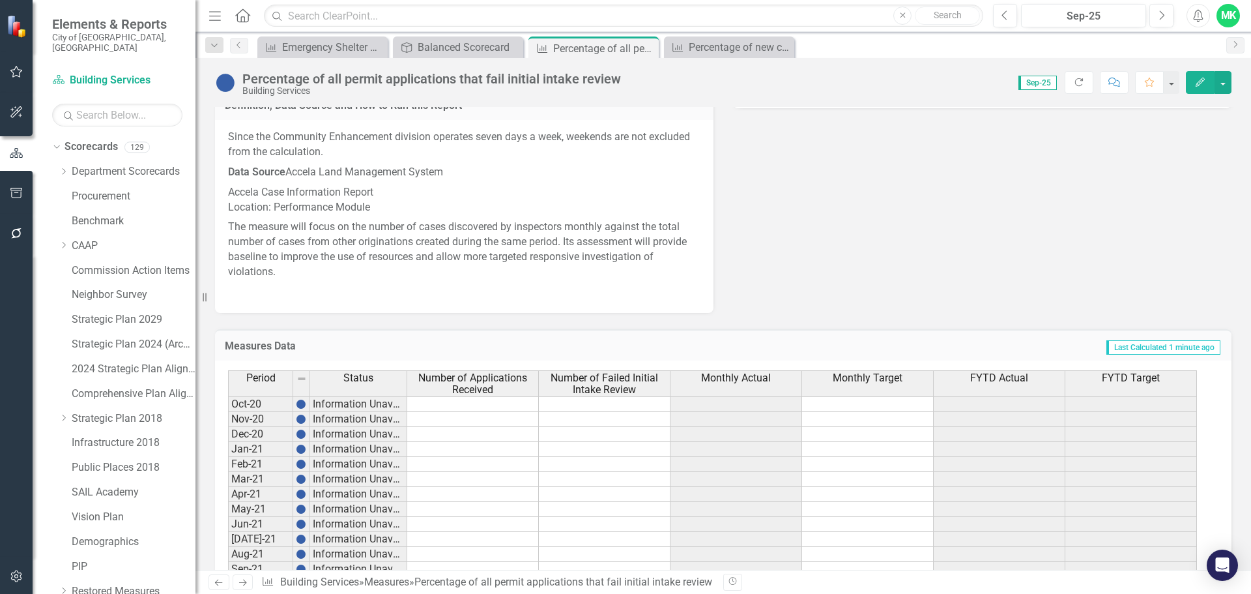
scroll to position [822, 0]
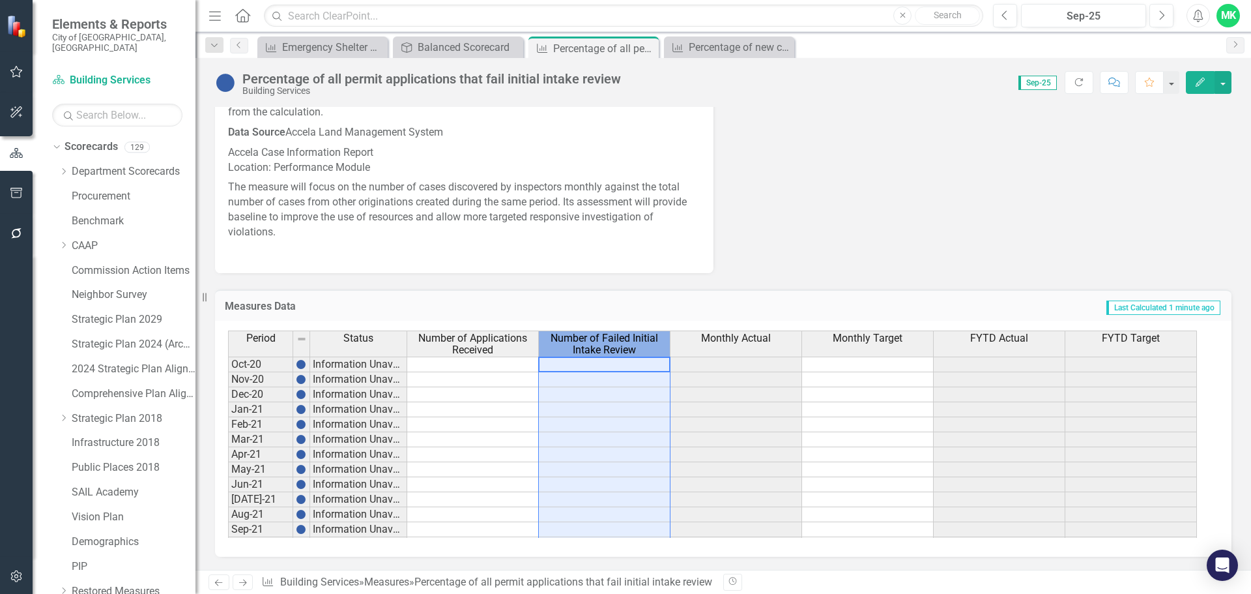
click at [626, 343] on span "Number of Failed Initial Intake Review" at bounding box center [604, 343] width 126 height 23
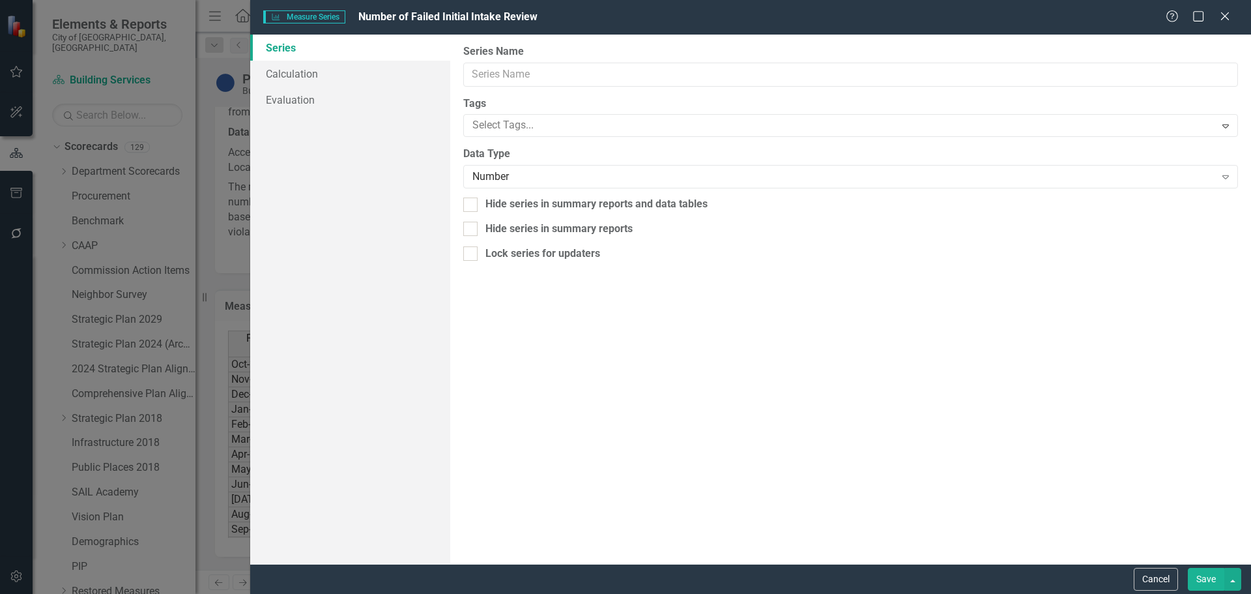
type input "Number of Failed Initial Intake Review"
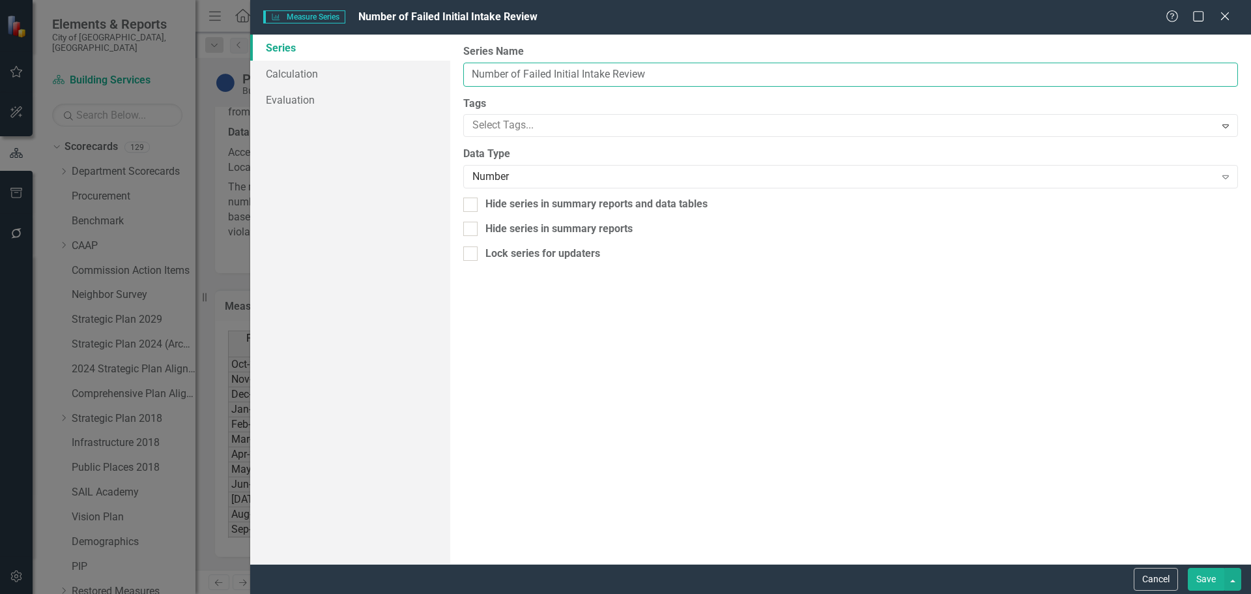
drag, startPoint x: 679, startPoint y: 74, endPoint x: 458, endPoint y: 68, distance: 221.0
click at [446, 68] on div "Series Calculation Evaluation From this page, you can edit the name, type, and …" at bounding box center [750, 299] width 1001 height 529
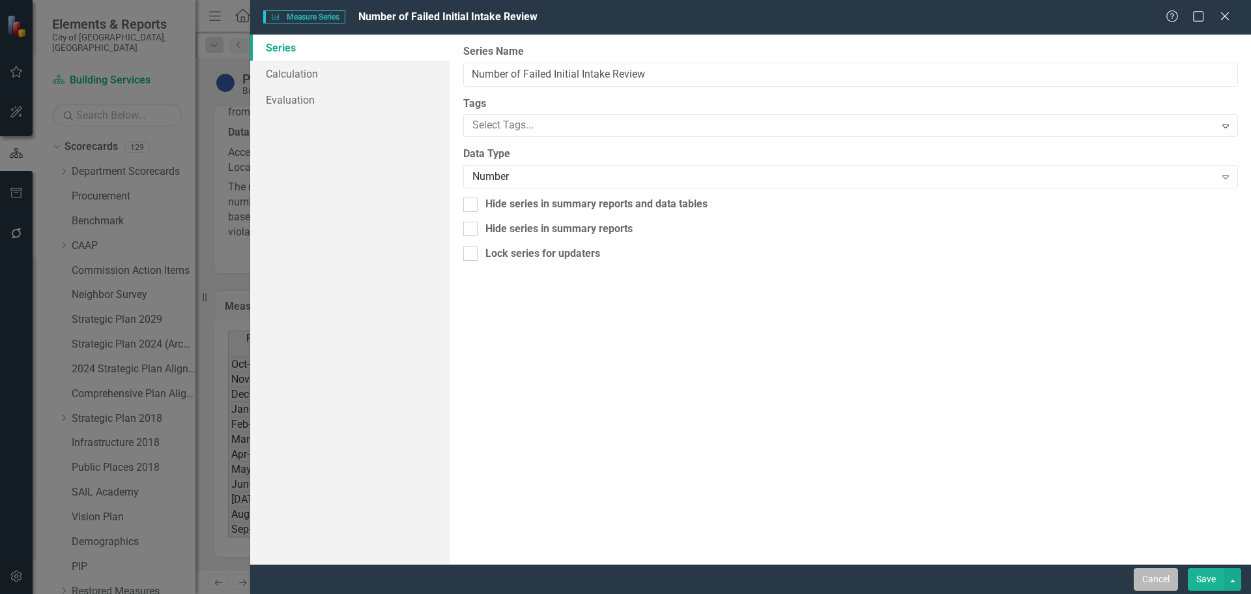
click at [1160, 577] on button "Cancel" at bounding box center [1156, 579] width 44 height 23
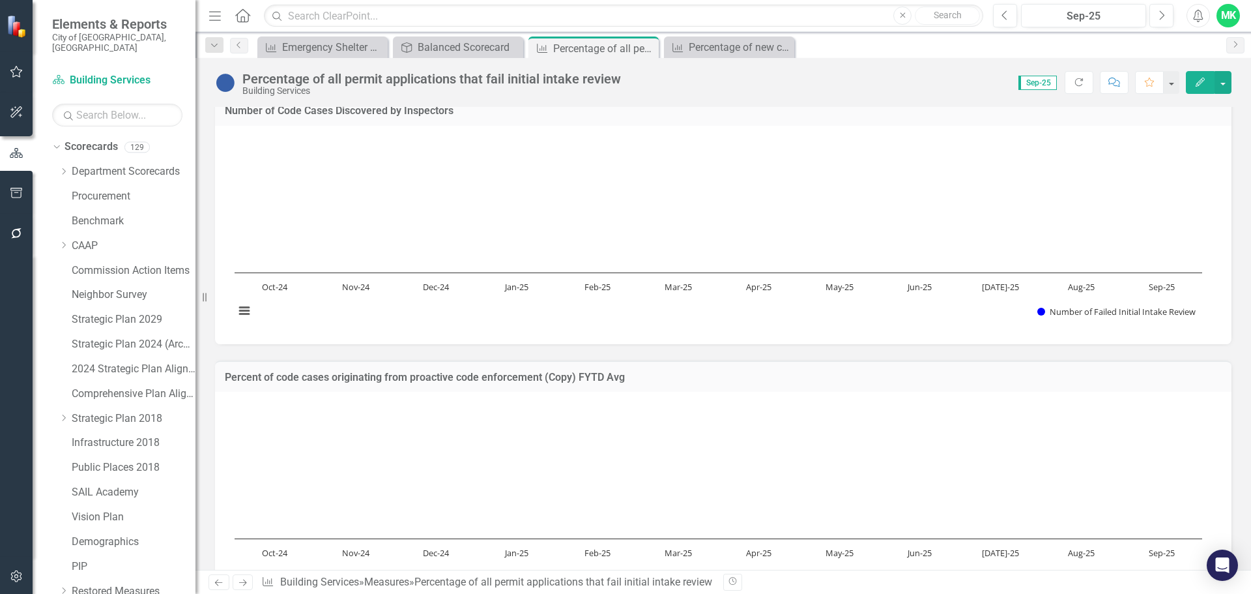
scroll to position [0, 0]
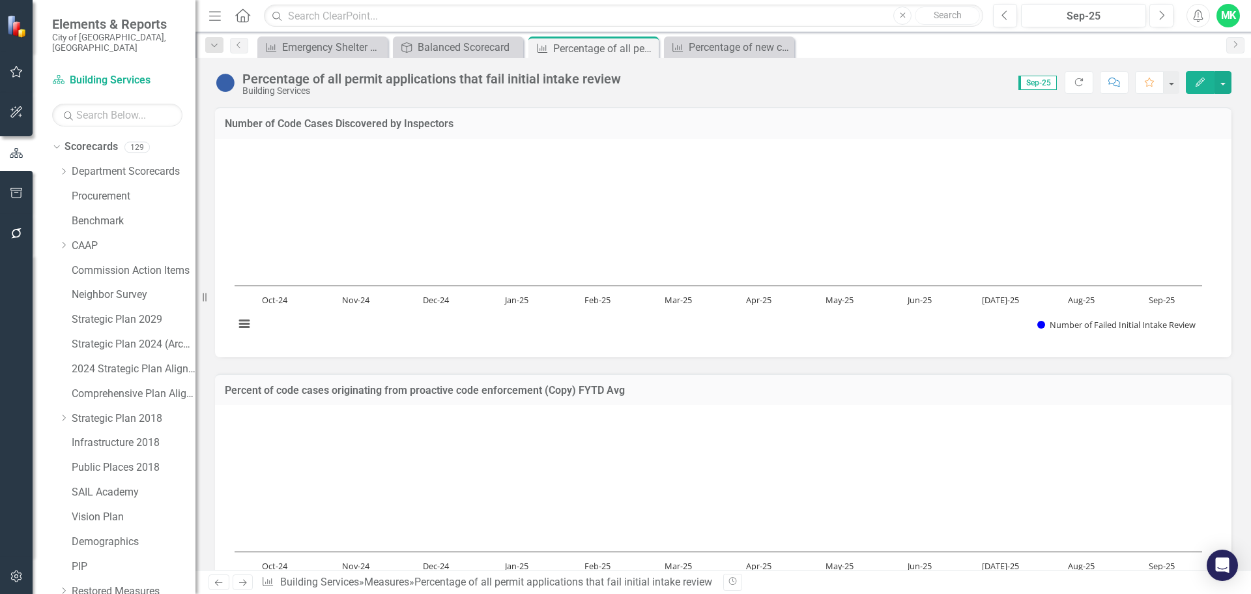
click at [391, 121] on h3 "Number of Code Cases Discovered by Inspectors" at bounding box center [723, 124] width 997 height 12
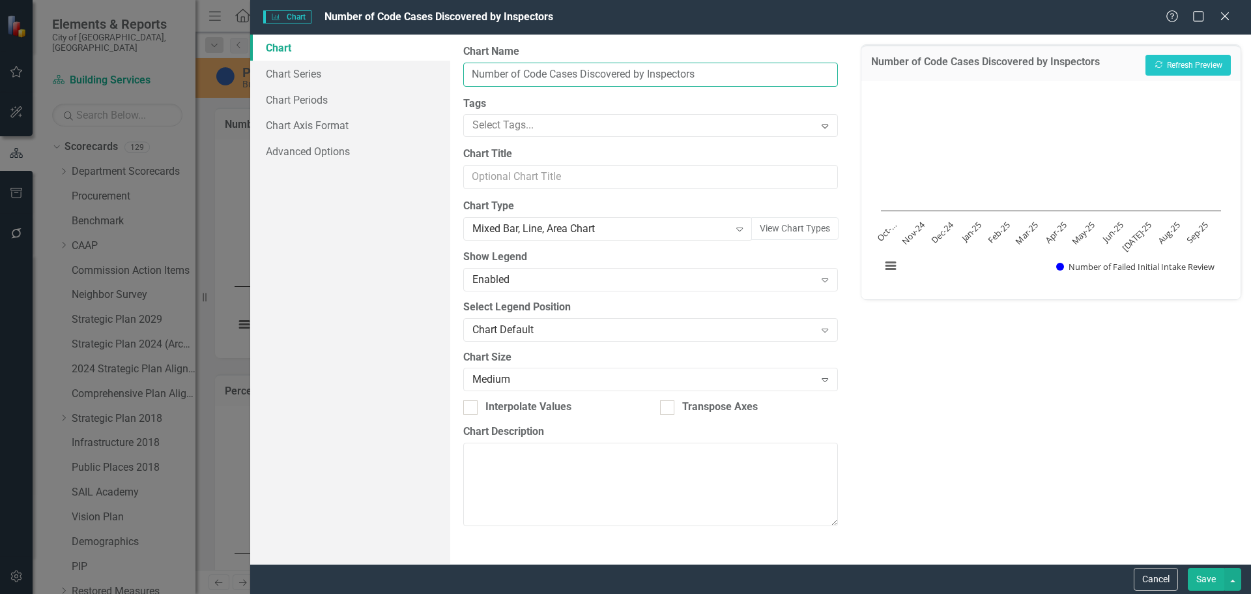
drag, startPoint x: 710, startPoint y: 70, endPoint x: 463, endPoint y: 76, distance: 247.0
click at [463, 76] on input "Number of Code Cases Discovered by Inspectors" at bounding box center [650, 75] width 374 height 24
paste input "Failed Initial Intake Review"
type input "Number of Failed Initial Intake Review"
click at [366, 297] on div "Chart Chart Series Chart Periods Chart Axis Format Advanced Options" at bounding box center [350, 299] width 200 height 529
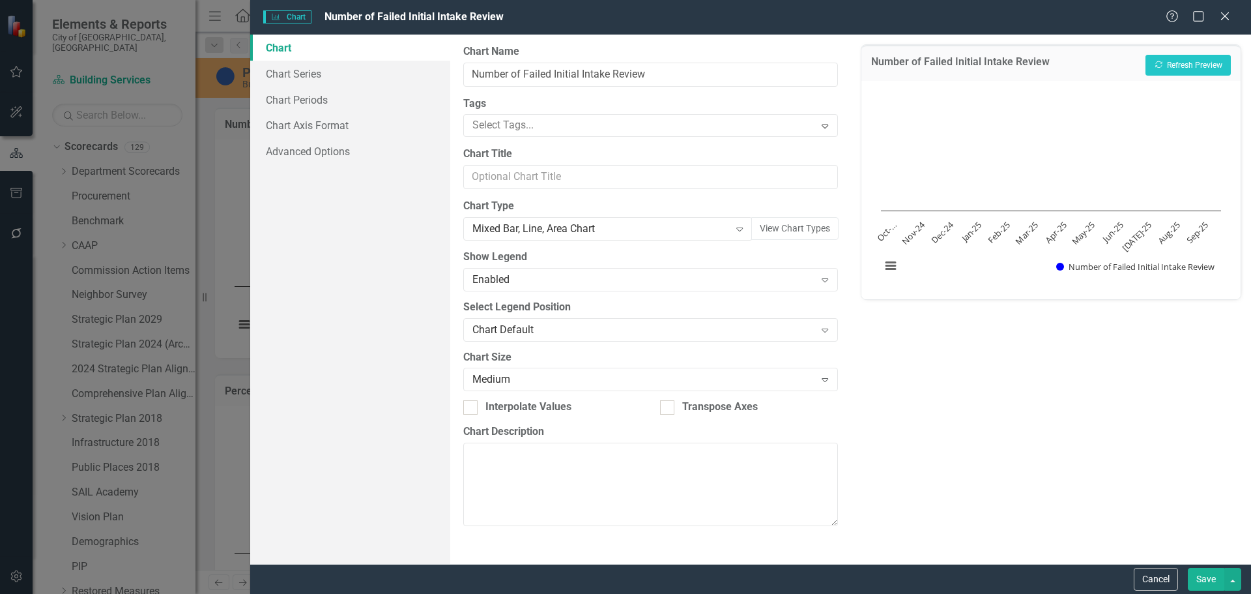
click at [1205, 584] on button "Save" at bounding box center [1206, 579] width 36 height 23
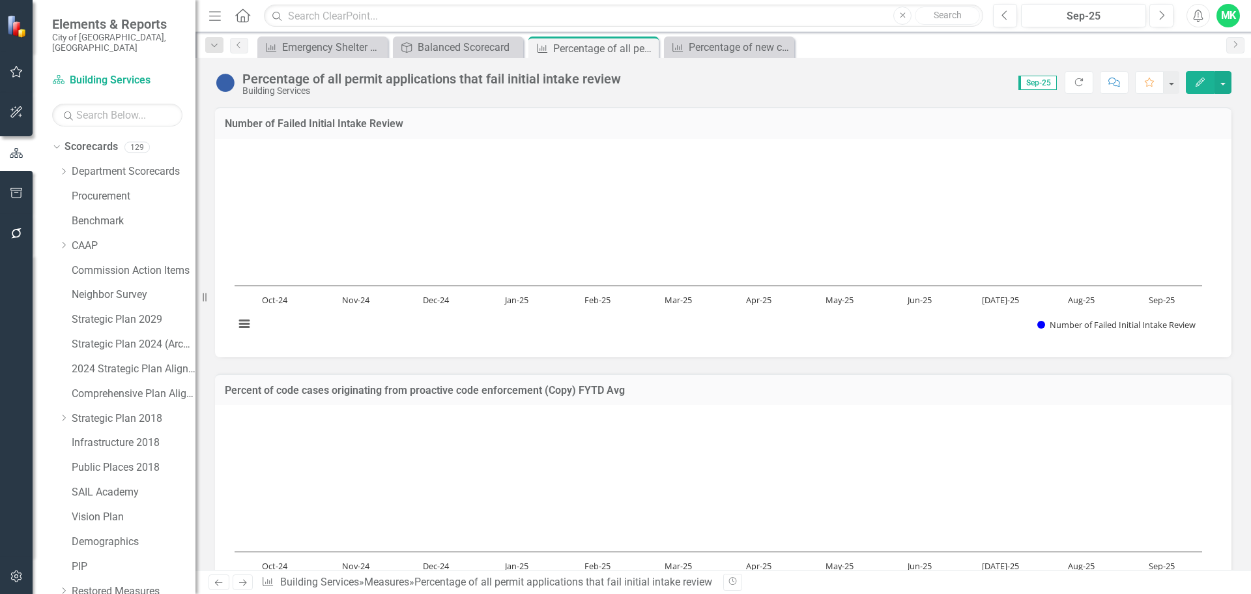
click at [399, 394] on h3 "Percent of code cases originating from proactive code enforcement (Copy) FYTD A…" at bounding box center [723, 390] width 997 height 12
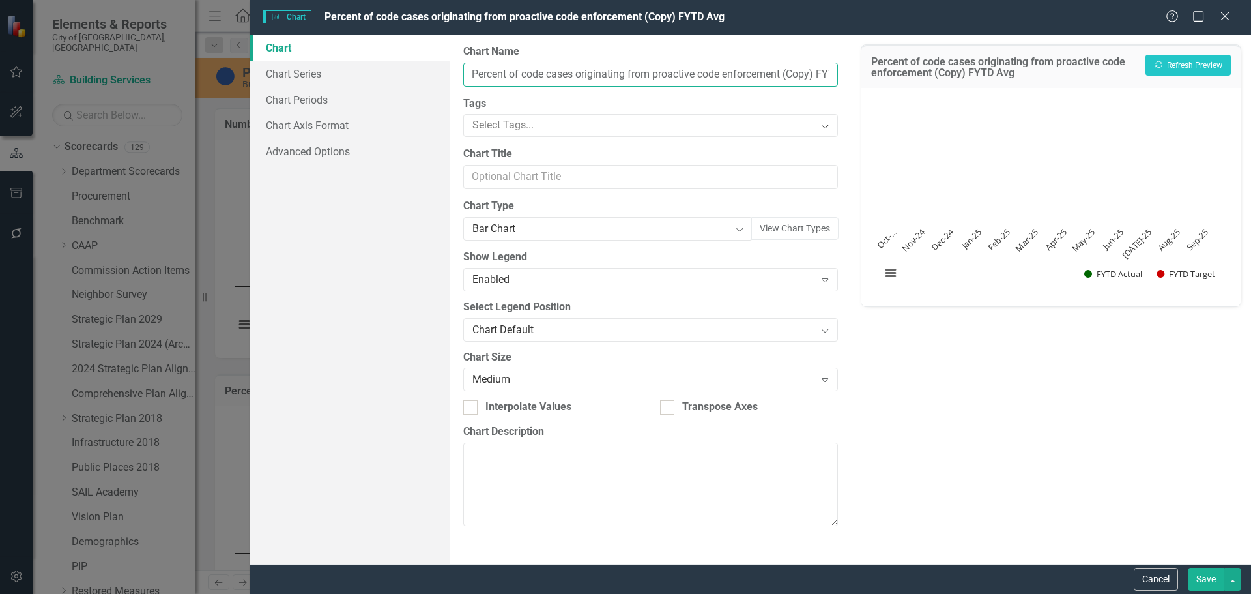
scroll to position [0, 36]
drag, startPoint x: 476, startPoint y: 74, endPoint x: 880, endPoint y: 78, distance: 404.6
click at [880, 78] on div "Chart Chart Series Chart Periods Chart Axis Format Advanced Options From this p…" at bounding box center [750, 299] width 1001 height 529
click at [790, 75] on input "Percent of code cases originating from proactive code enforcement (Copy) FYTD A…" at bounding box center [650, 75] width 374 height 24
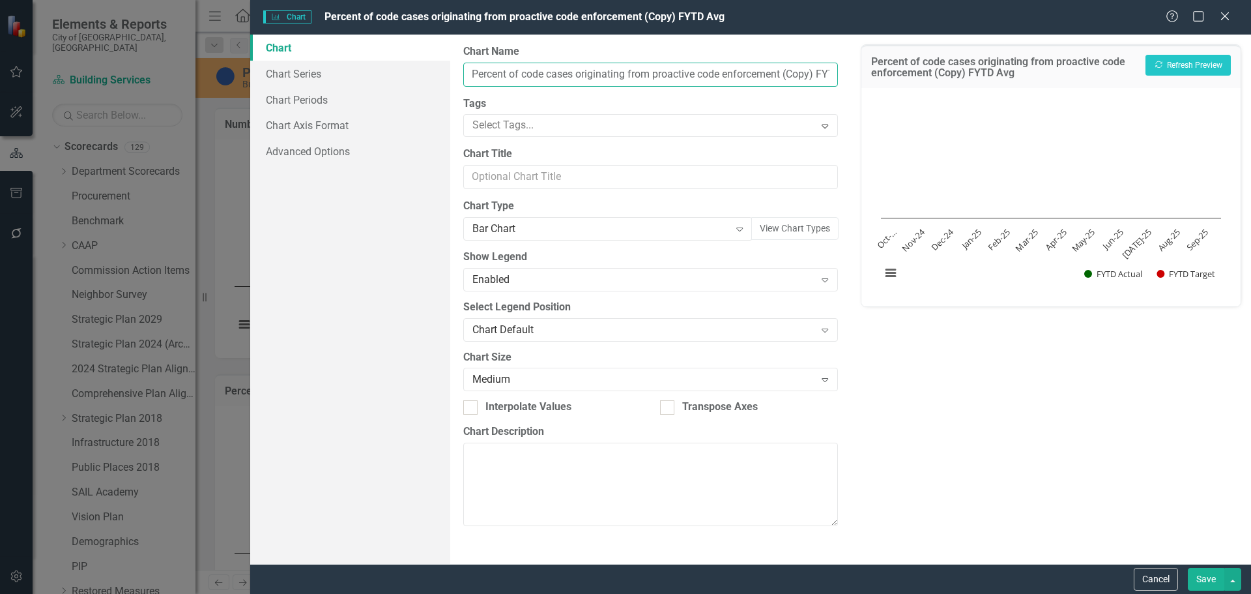
drag, startPoint x: 780, startPoint y: 74, endPoint x: 456, endPoint y: 76, distance: 323.8
click at [455, 76] on div "From this page, you can define the name, type, and size of the chart. You can a…" at bounding box center [650, 299] width 400 height 529
paste input "age of all permit applications that fail initial intake review"
click at [824, 72] on input "Percentage of all permit applications that fail initial intake review (FYTD Avg" at bounding box center [650, 75] width 374 height 24
type input "Percentage of all permit applications that fail initial intake review (FYTD Avg)"
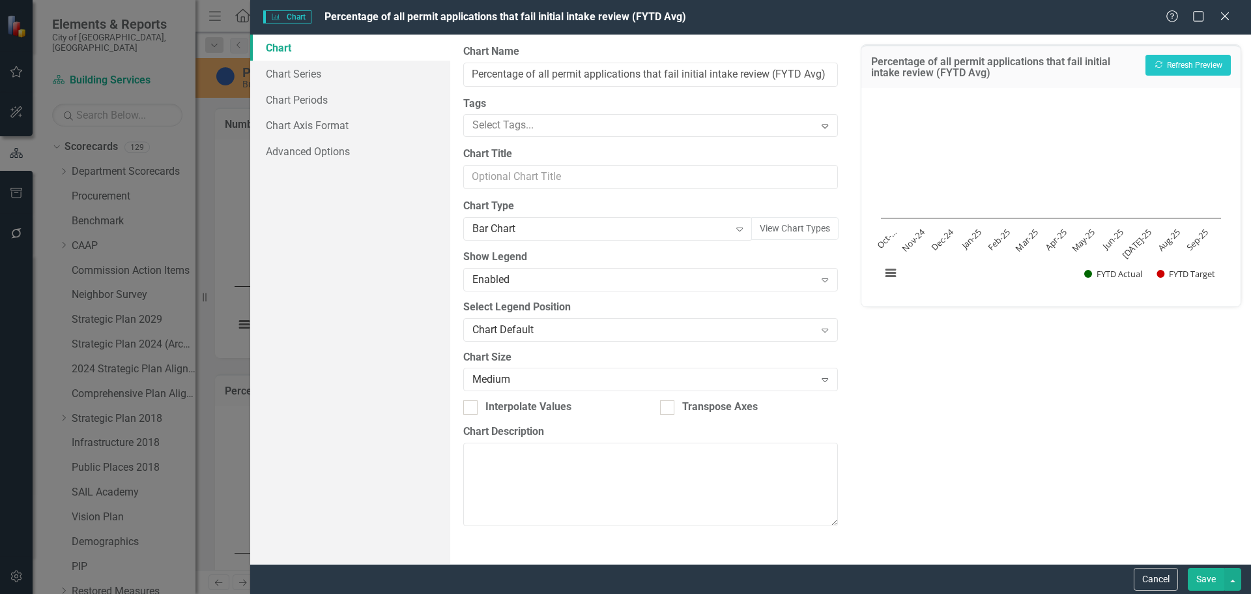
click at [1210, 575] on button "Save" at bounding box center [1206, 579] width 36 height 23
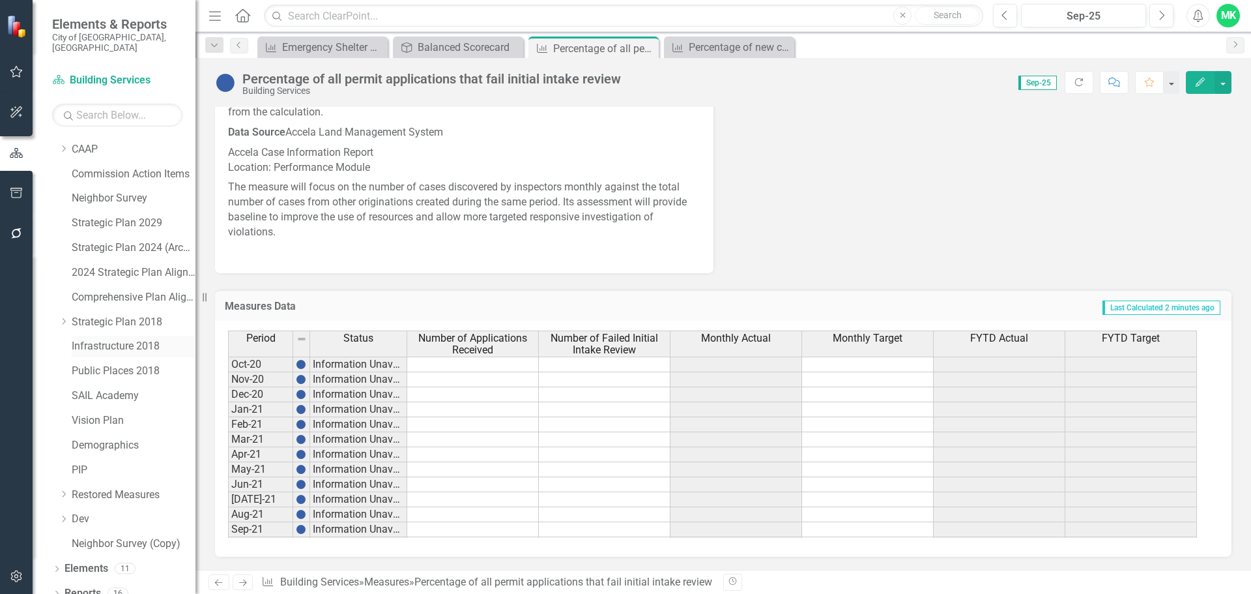
scroll to position [99, 0]
click at [90, 583] on link "Reports" at bounding box center [83, 590] width 36 height 15
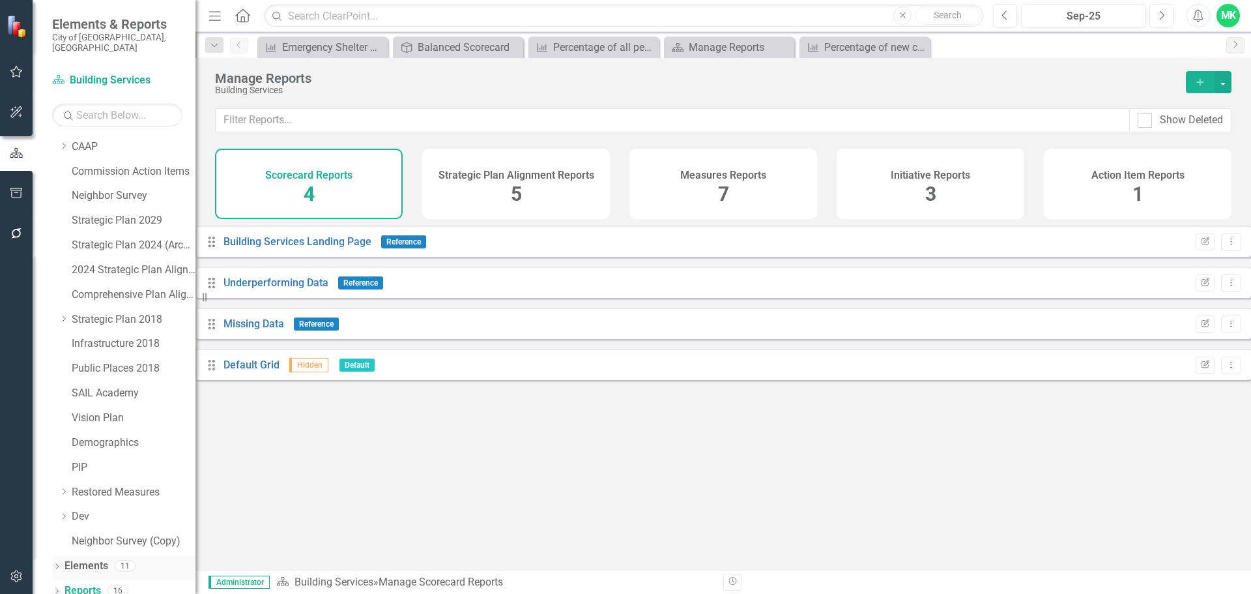
click at [84, 560] on link "Elements" at bounding box center [87, 565] width 44 height 15
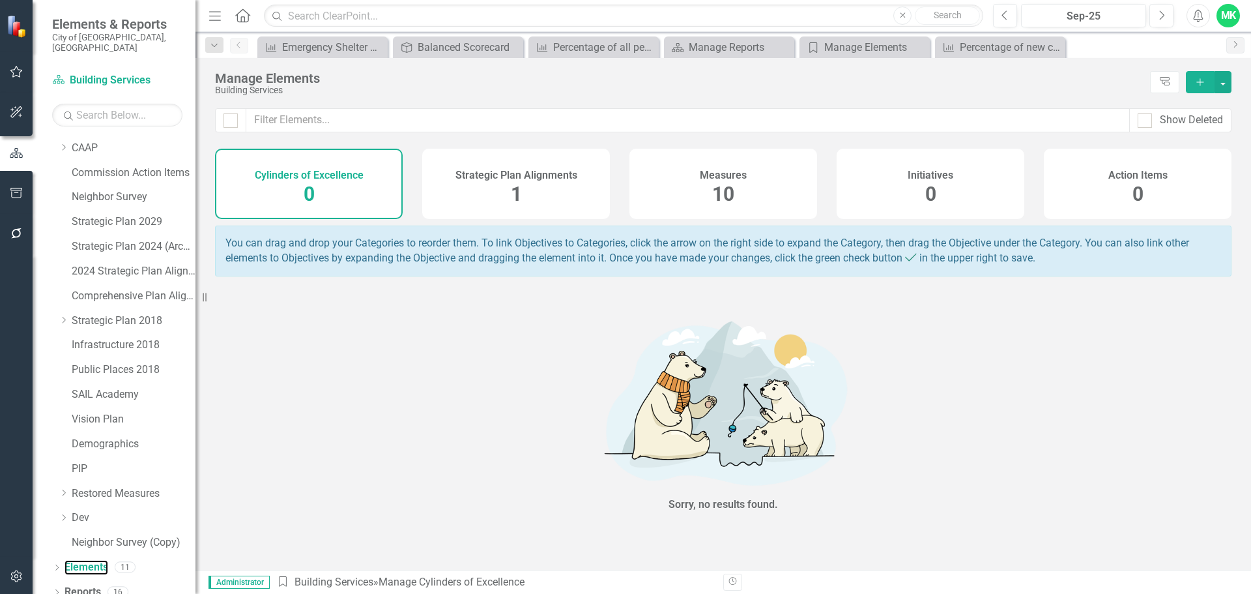
scroll to position [99, 0]
click at [17, 227] on button "button" at bounding box center [16, 233] width 29 height 27
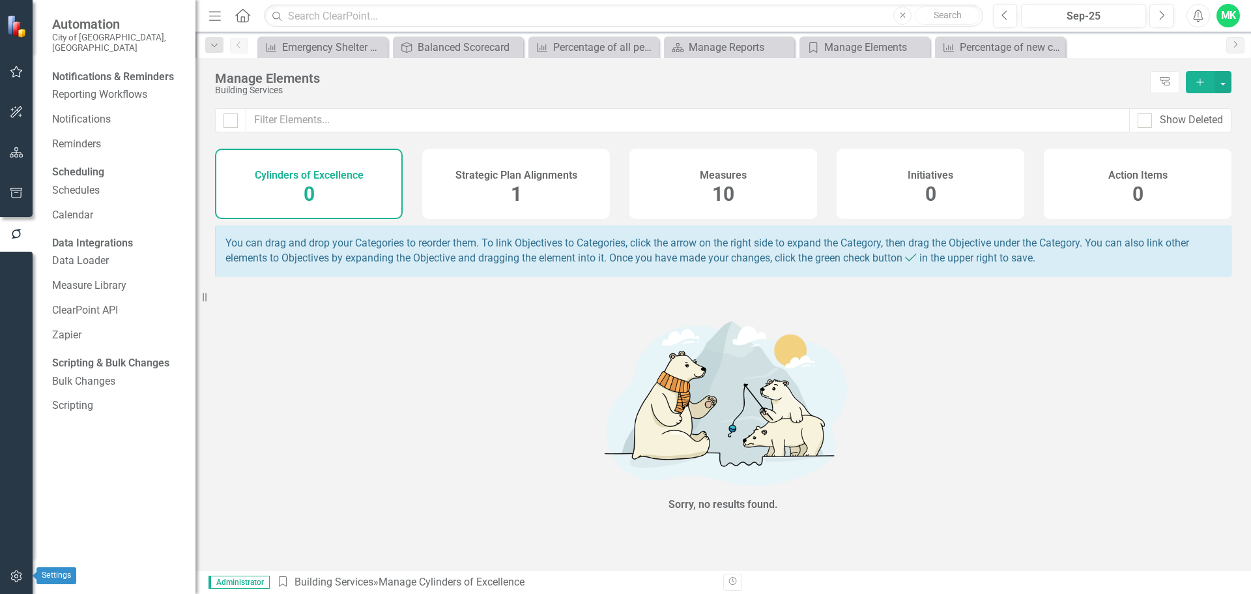
click at [22, 575] on icon "button" at bounding box center [17, 576] width 14 height 10
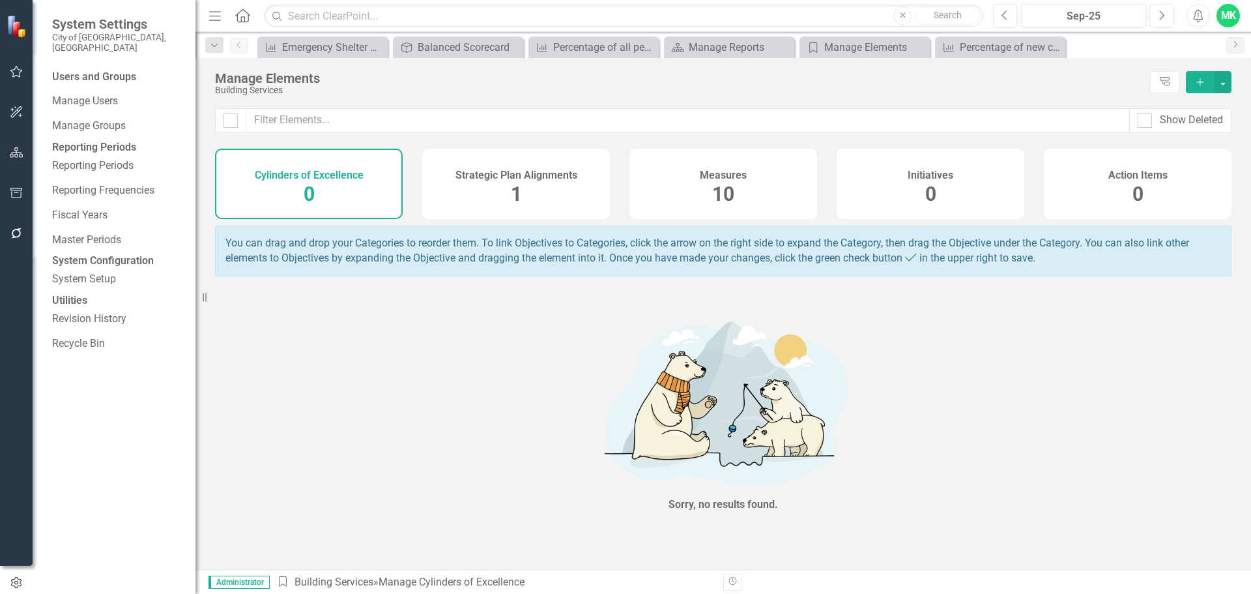
click at [79, 70] on div "Users and Groups" at bounding box center [117, 77] width 130 height 15
click at [110, 94] on link "Manage Users" at bounding box center [117, 101] width 130 height 15
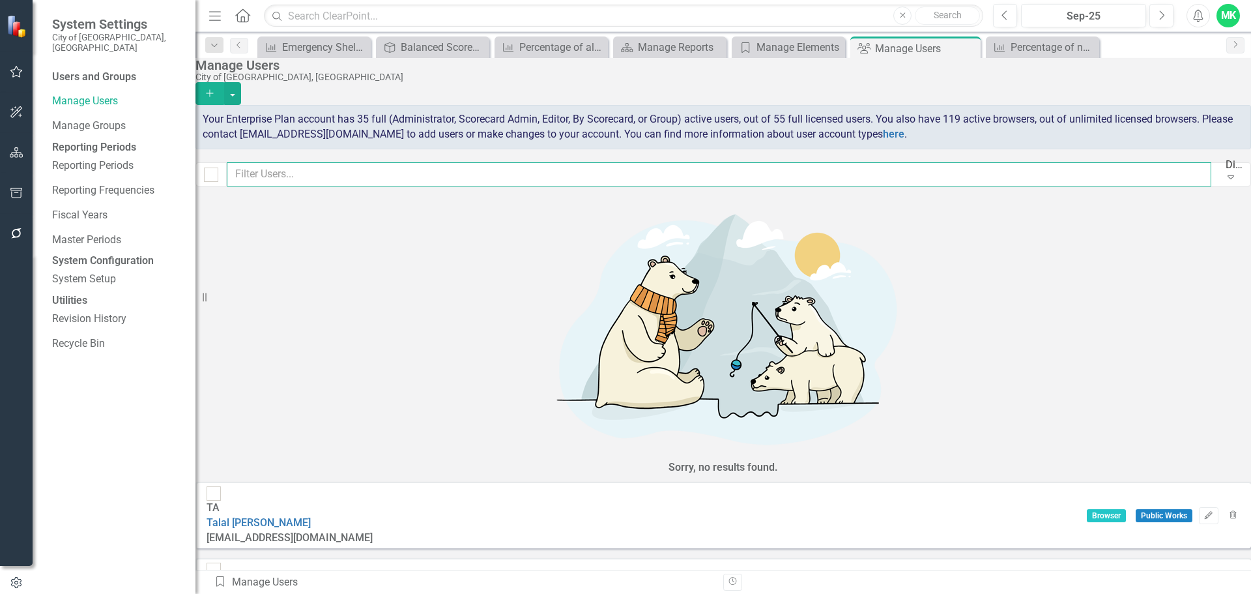
click at [526, 182] on input "text" at bounding box center [719, 174] width 984 height 24
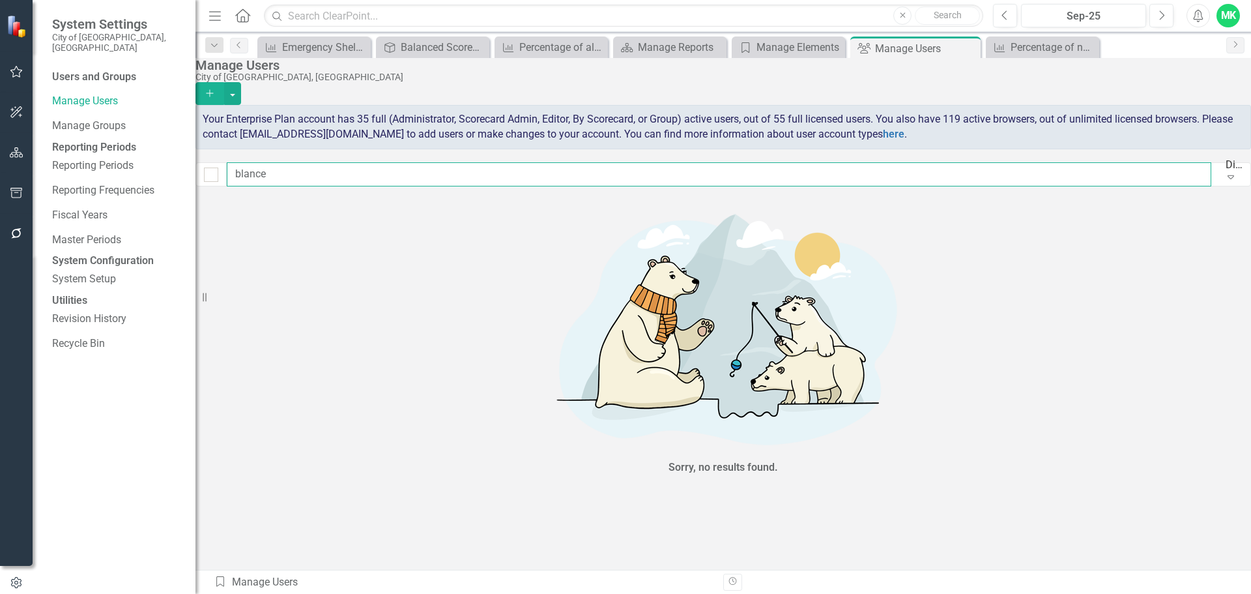
type input "blanc"
checkbox input "false"
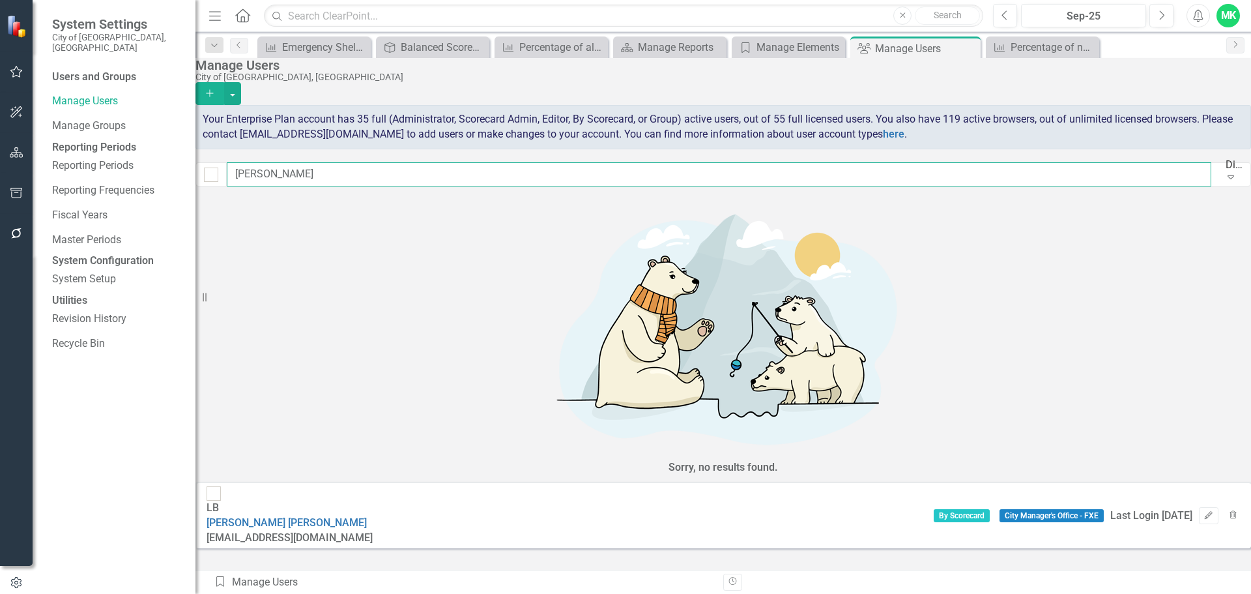
type input "blanco"
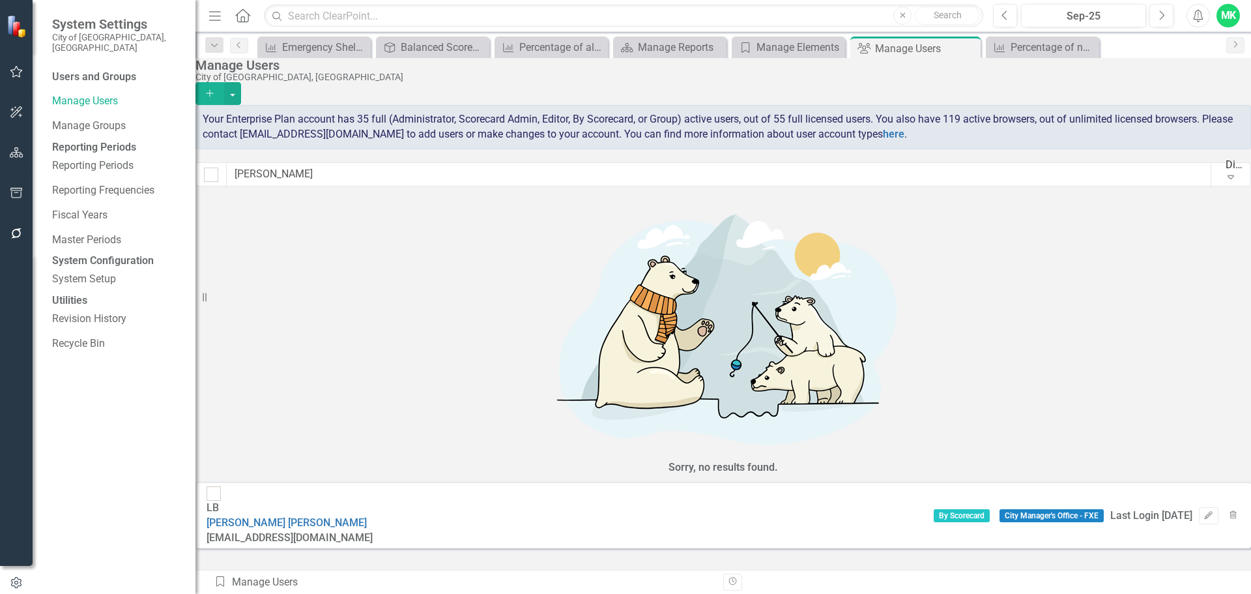
click at [683, 313] on div "Sorry, no results found. LB Linda Blanco LBlanco@fortlauderdale.gov By Scorecar…" at bounding box center [723, 377] width 1056 height 362
click at [216, 89] on icon "Add" at bounding box center [210, 93] width 12 height 9
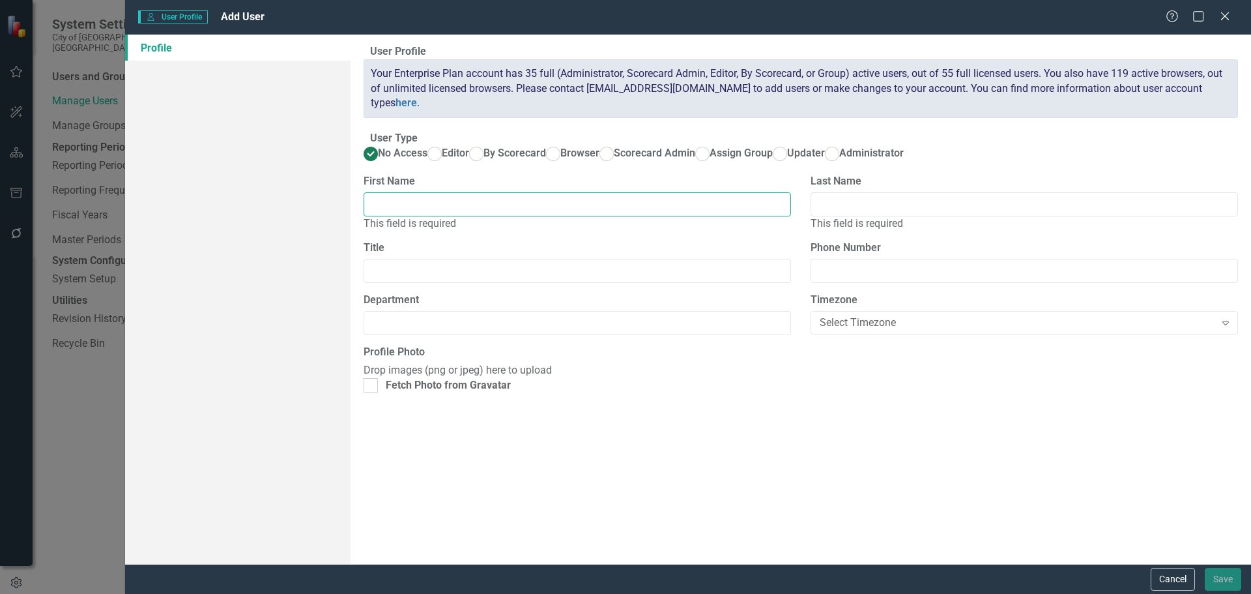
click at [498, 216] on input "First Name" at bounding box center [577, 204] width 427 height 24
click at [424, 216] on input "First Name" at bounding box center [577, 204] width 427 height 24
paste input "Victor Blanco"
drag, startPoint x: 523, startPoint y: 261, endPoint x: 413, endPoint y: 256, distance: 110.2
click at [413, 216] on input "Victor Blanco" at bounding box center [577, 204] width 427 height 24
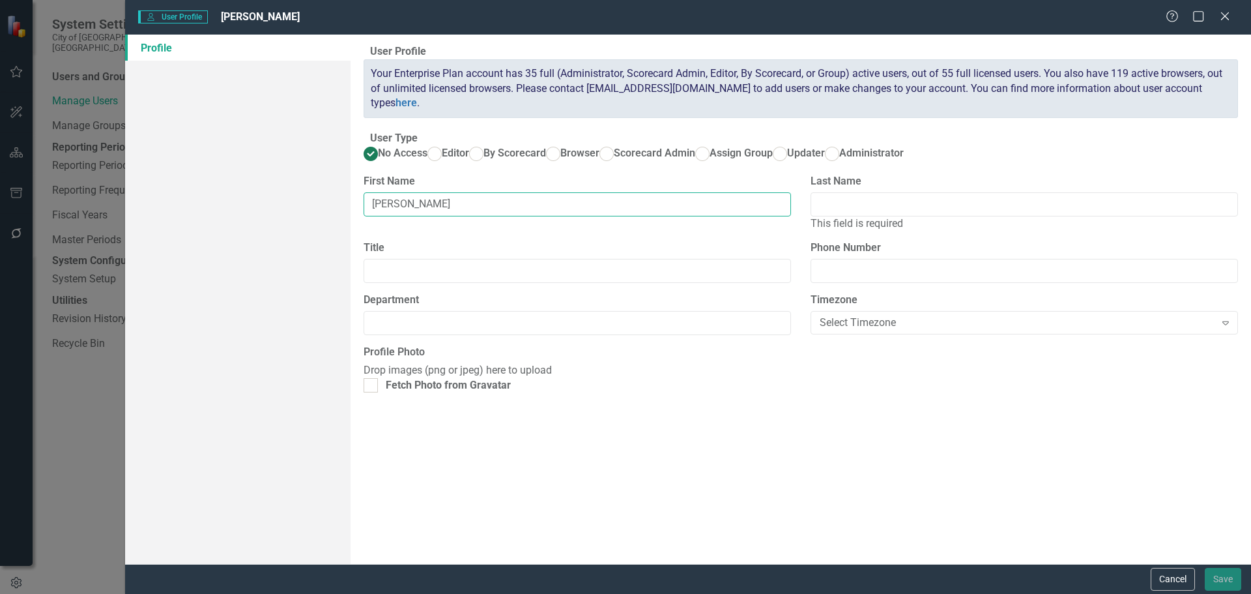
type input "Victor"
click at [826, 216] on input "Last Name" at bounding box center [1024, 204] width 427 height 24
paste input "Victor Blanco"
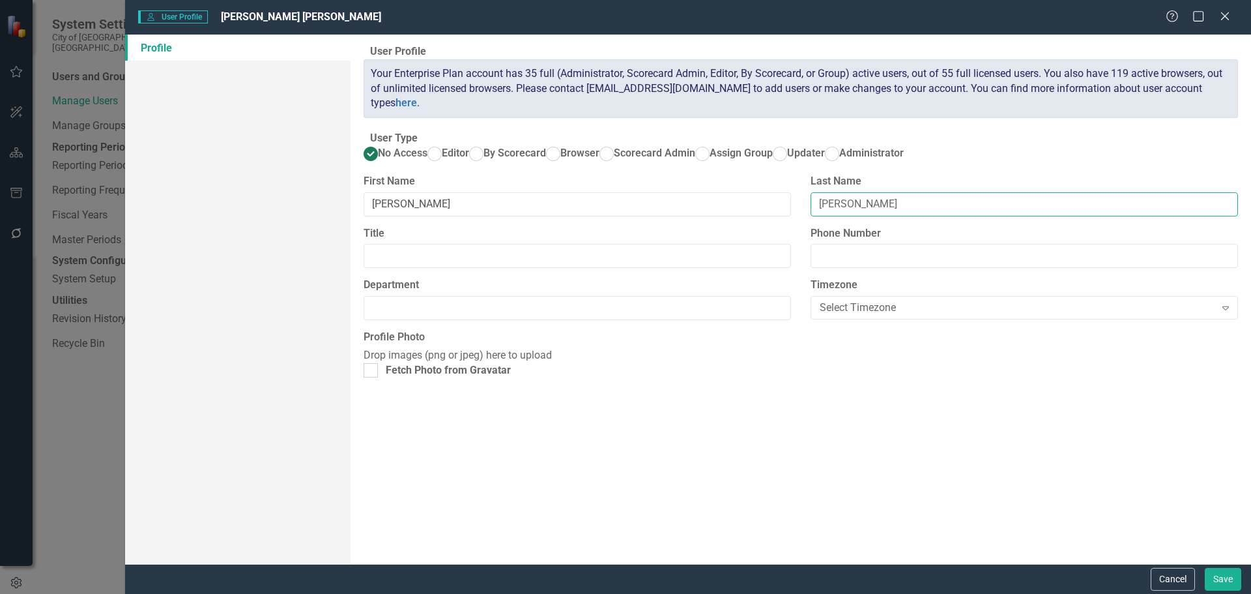
drag, startPoint x: 849, startPoint y: 254, endPoint x: 774, endPoint y: 257, distance: 75.0
click at [774, 226] on div "First Name Victor Last Name Victor Blanco" at bounding box center [801, 200] width 894 height 52
type input "Blanco"
click at [543, 164] on ins at bounding box center [553, 153] width 20 height 20
click at [543, 164] on input "Browser" at bounding box center [553, 153] width 20 height 20
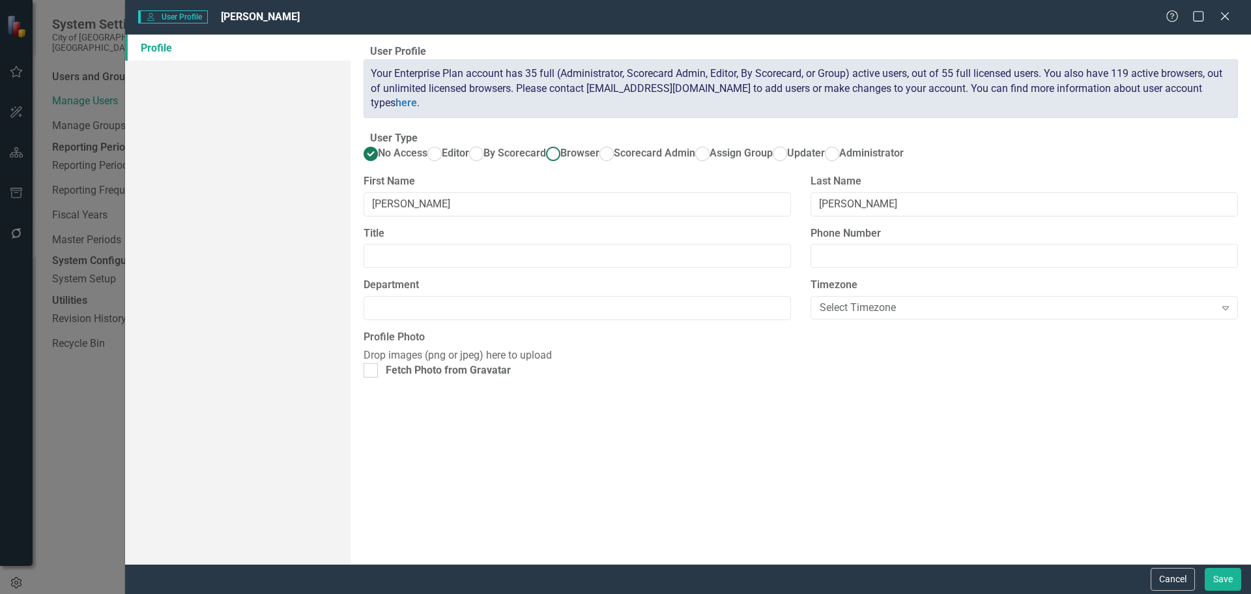
radio input "true"
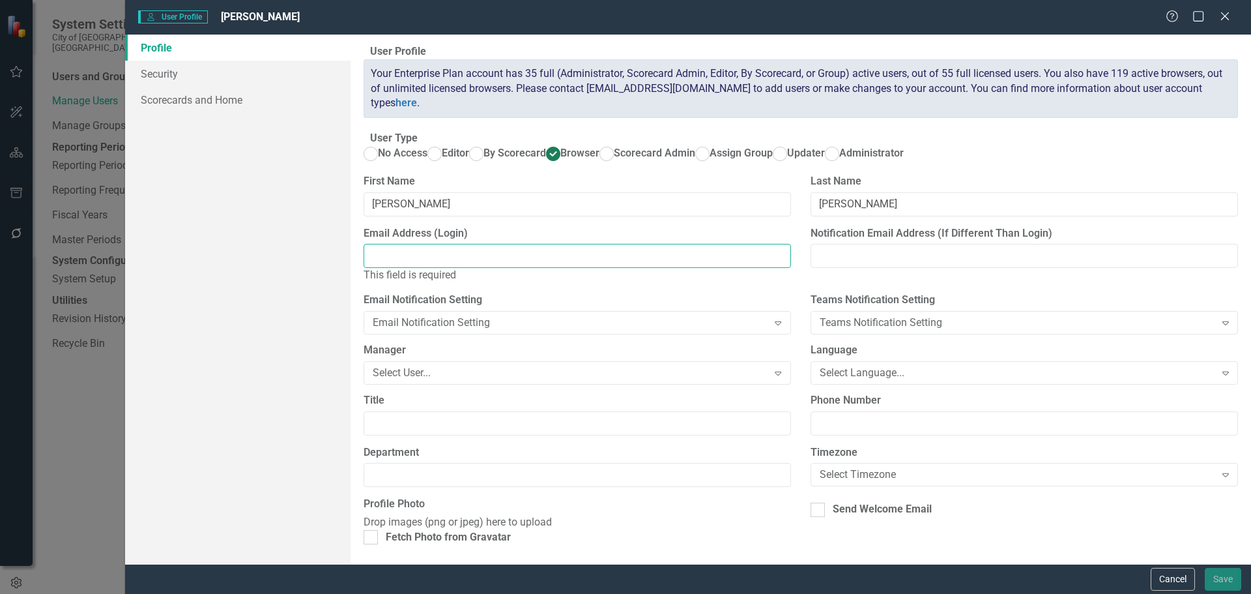
paste input "vblanco@fortlauderdale.gov"
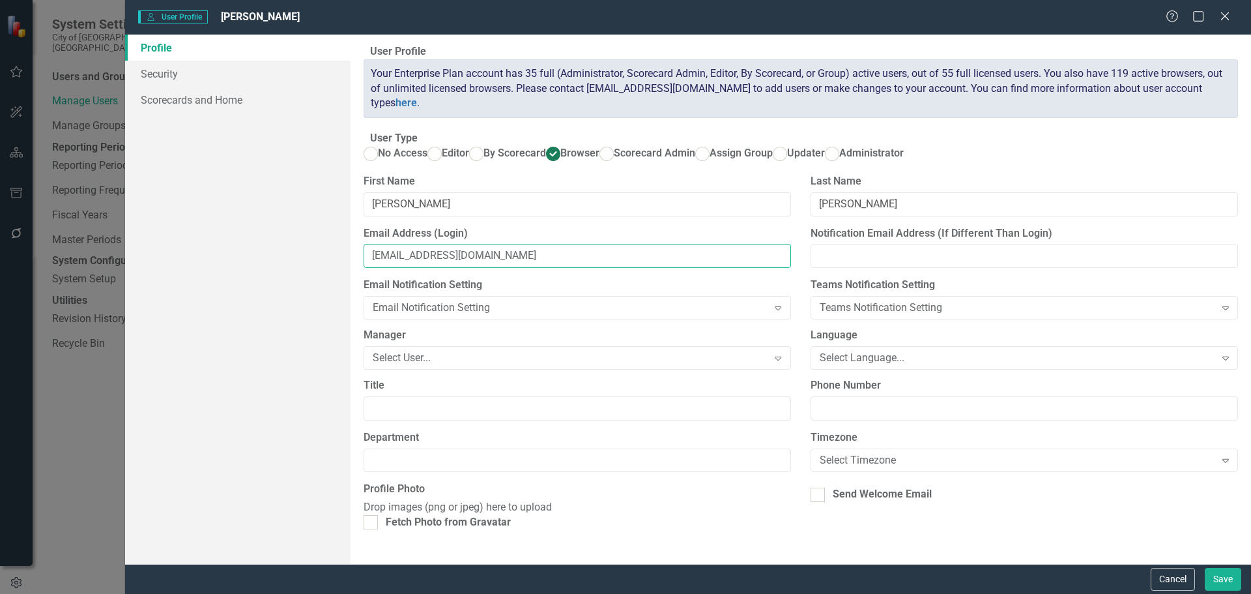
scroll to position [85, 0]
type input "vblanco@fortlauderdale.gov"
click at [816, 487] on div at bounding box center [818, 494] width 14 height 14
click at [816, 487] on input "Send Welcome Email" at bounding box center [815, 491] width 8 height 8
checkbox input "true"
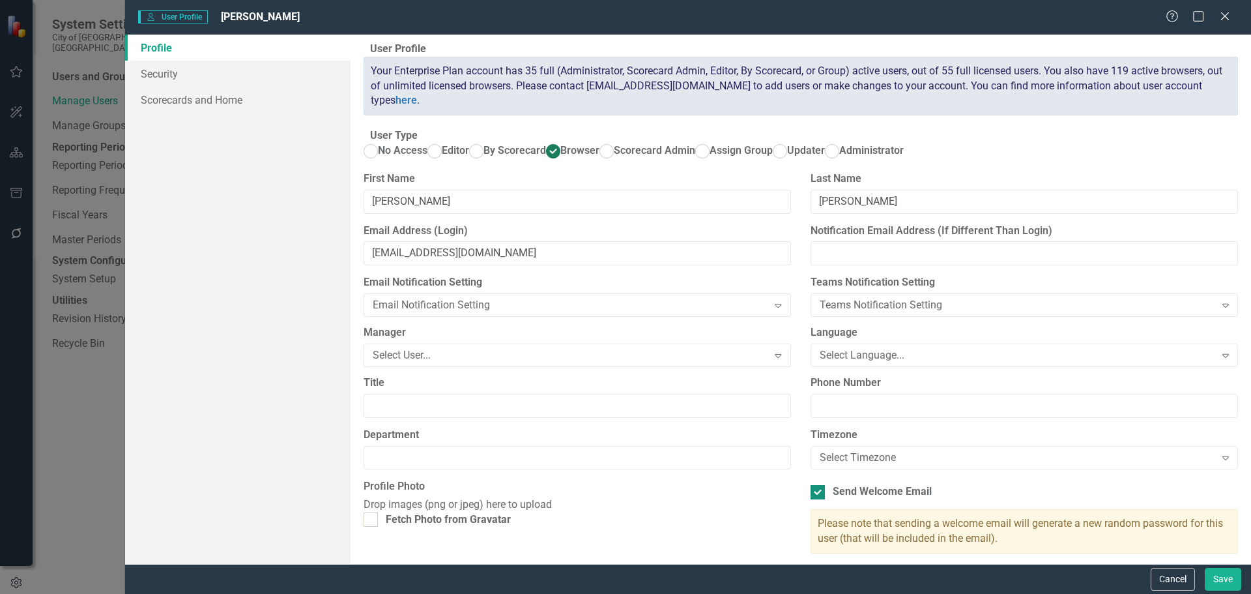
scroll to position [0, 0]
click at [168, 76] on link "Security" at bounding box center [237, 74] width 225 height 26
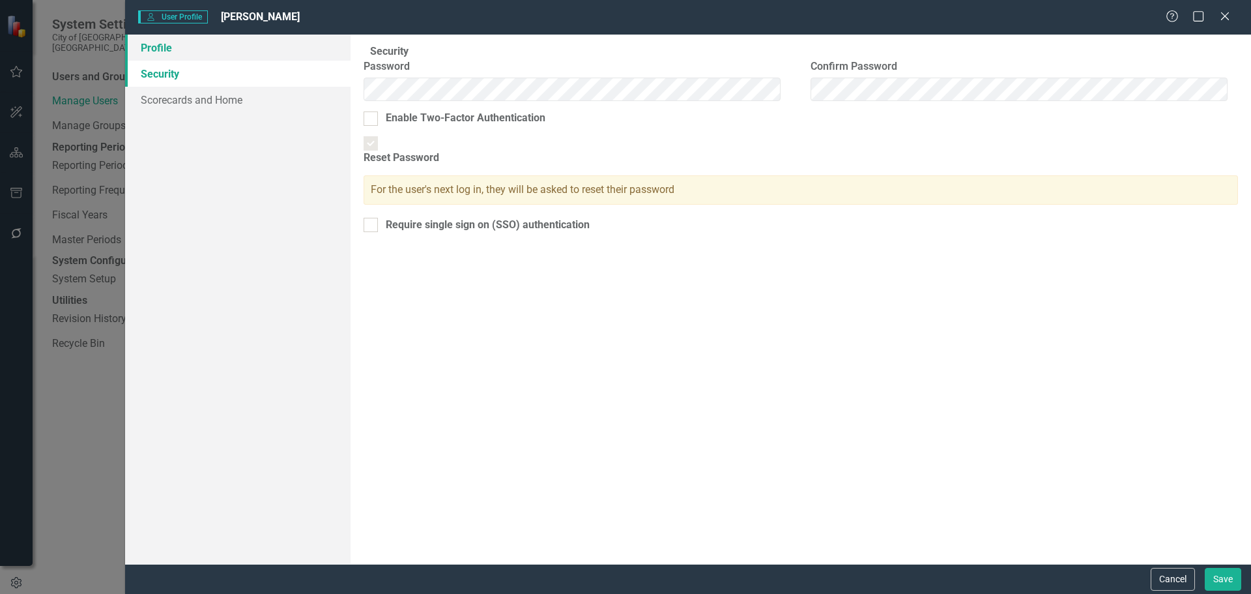
click at [151, 46] on link "Profile" at bounding box center [237, 48] width 225 height 26
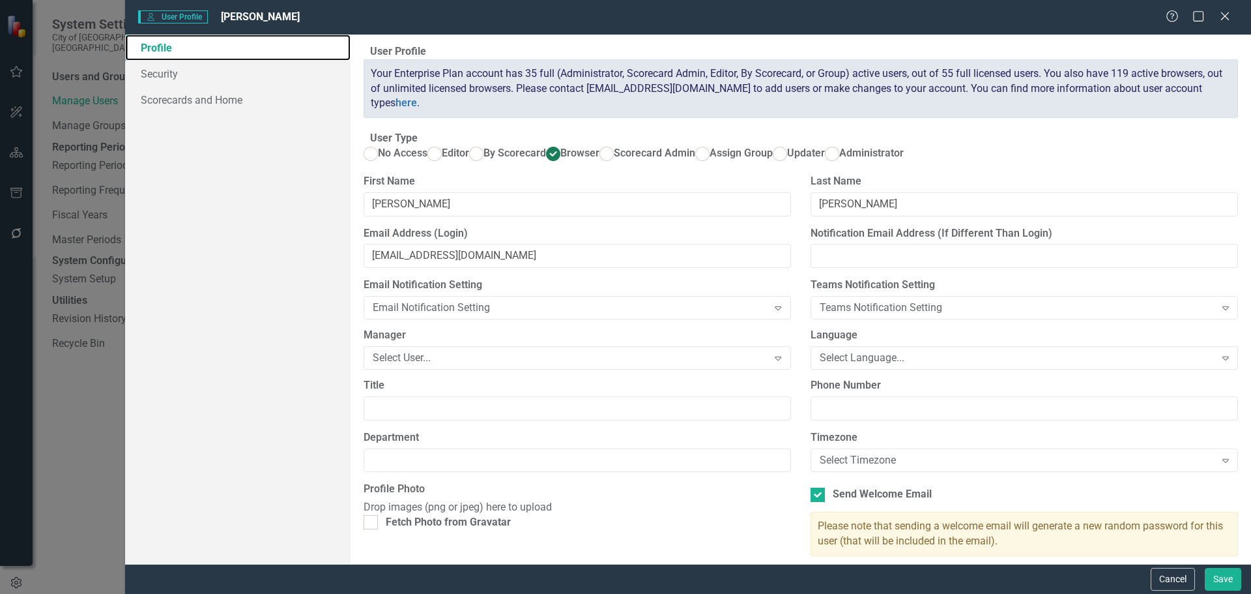
scroll to position [85, 0]
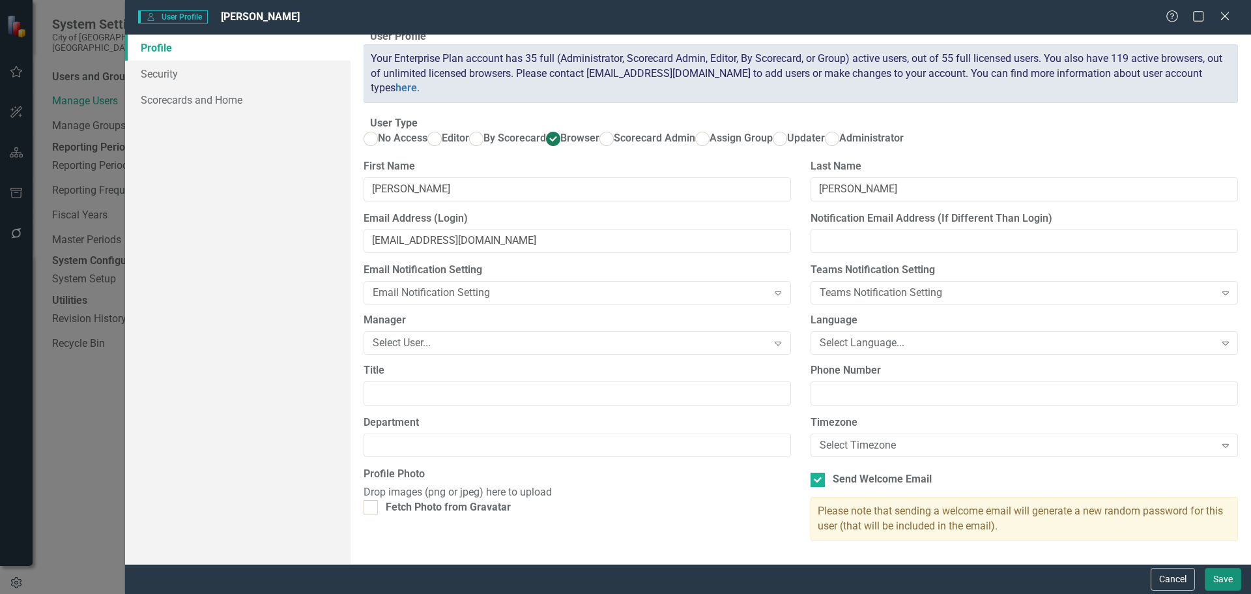
click at [1219, 579] on button "Save" at bounding box center [1223, 579] width 36 height 23
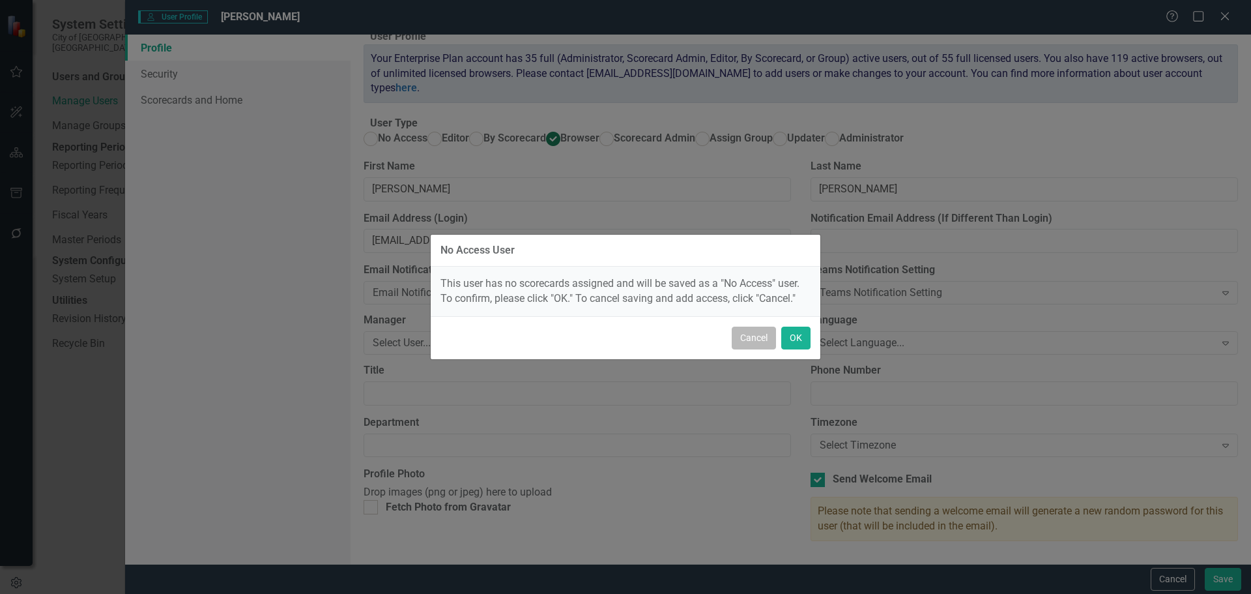
click at [747, 333] on button "Cancel" at bounding box center [754, 337] width 44 height 23
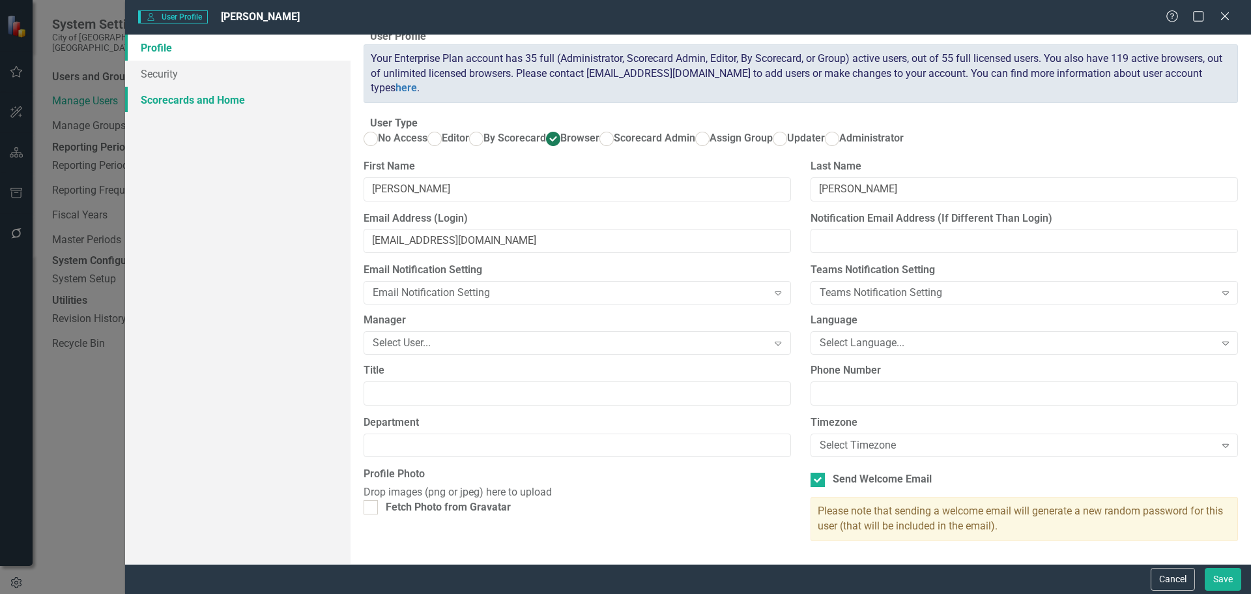
click at [170, 100] on link "Scorecards and Home" at bounding box center [237, 100] width 225 height 26
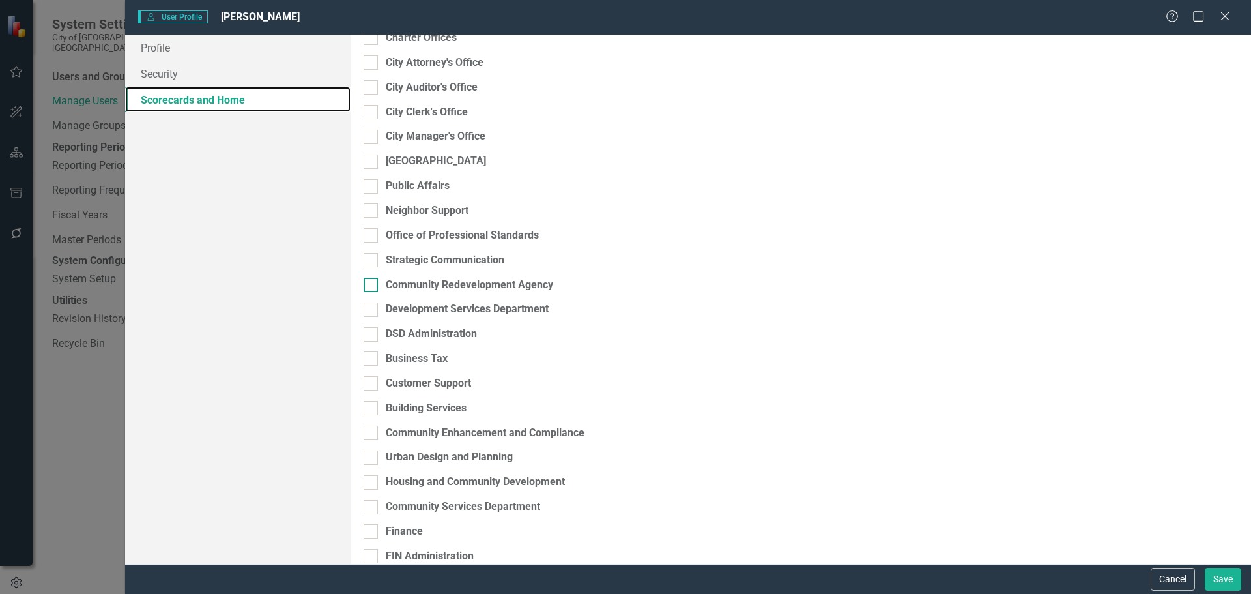
scroll to position [195, 0]
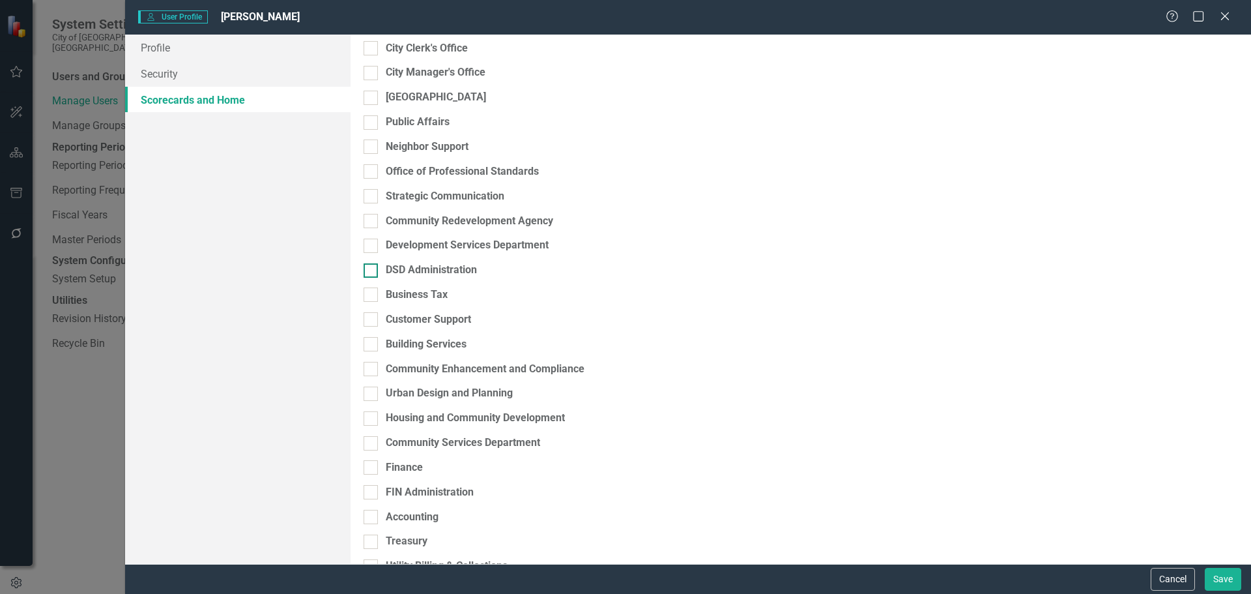
click at [378, 278] on div at bounding box center [371, 270] width 14 height 14
click at [372, 272] on input "DSD Administration" at bounding box center [368, 267] width 8 height 8
checkbox input "true"
click at [378, 351] on div at bounding box center [371, 344] width 14 height 14
click at [372, 345] on input "Building Services" at bounding box center [368, 341] width 8 height 8
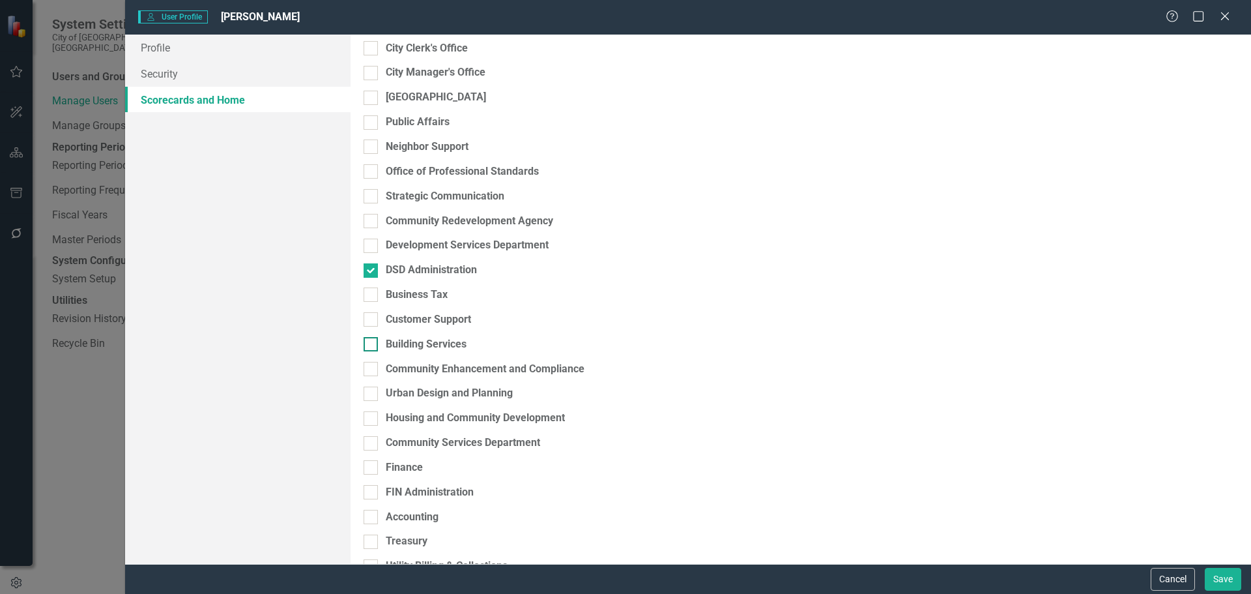
checkbox input "true"
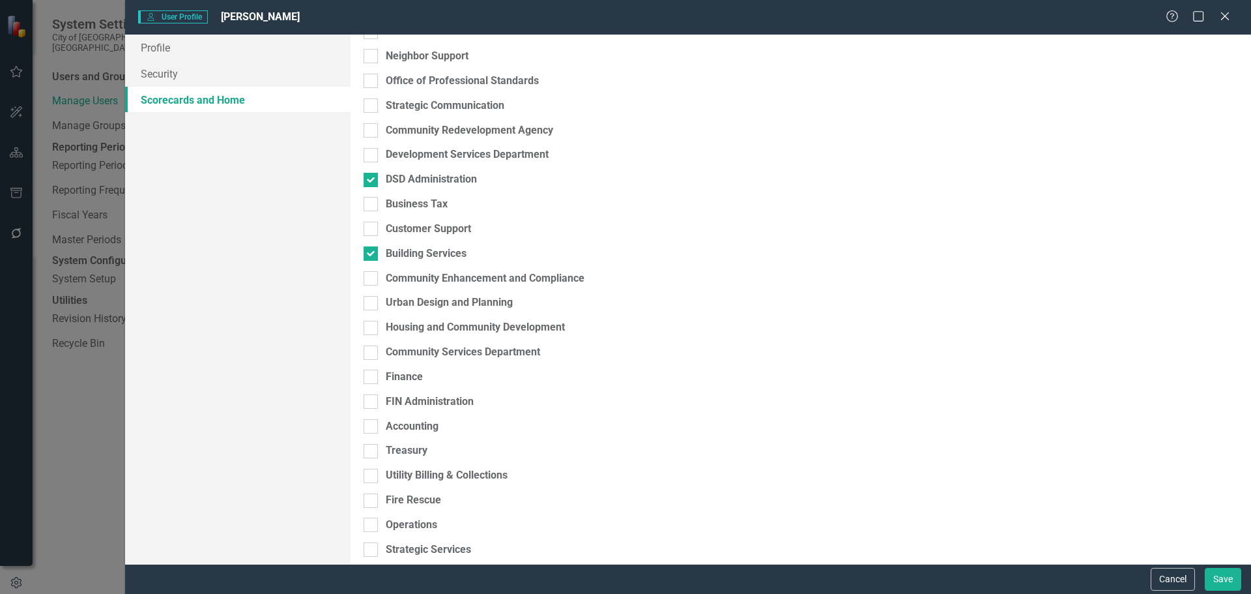
scroll to position [326, 0]
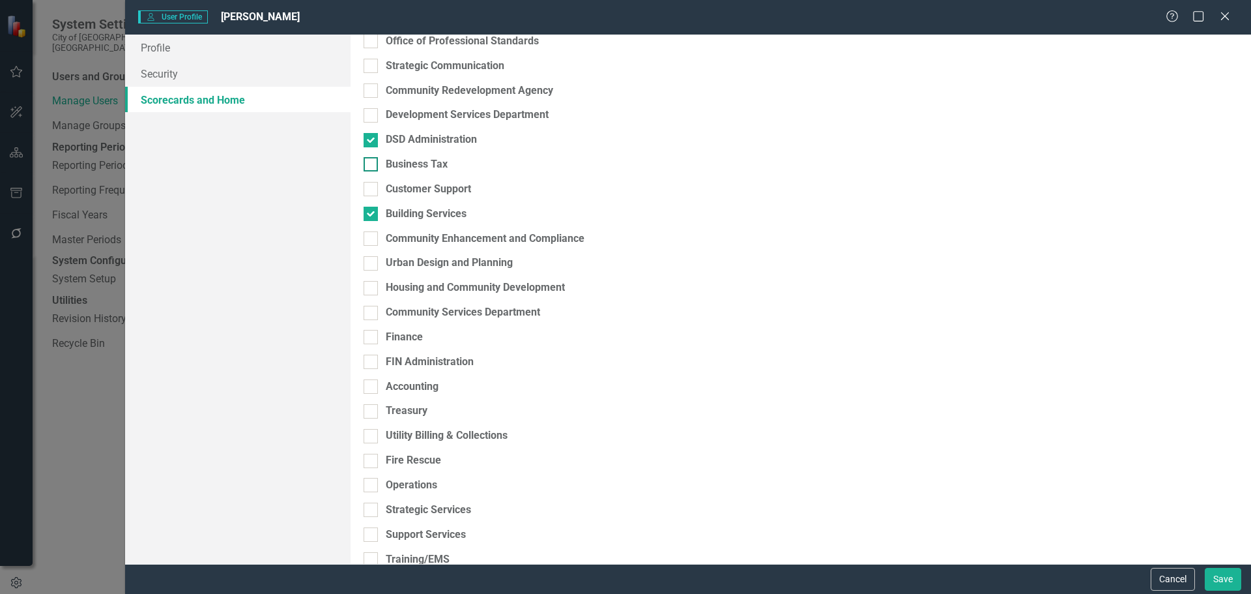
click at [372, 165] on input "Business Tax" at bounding box center [368, 161] width 8 height 8
click at [378, 171] on div at bounding box center [371, 164] width 14 height 14
click at [372, 165] on input "Business Tax" at bounding box center [368, 161] width 8 height 8
checkbox input "true"
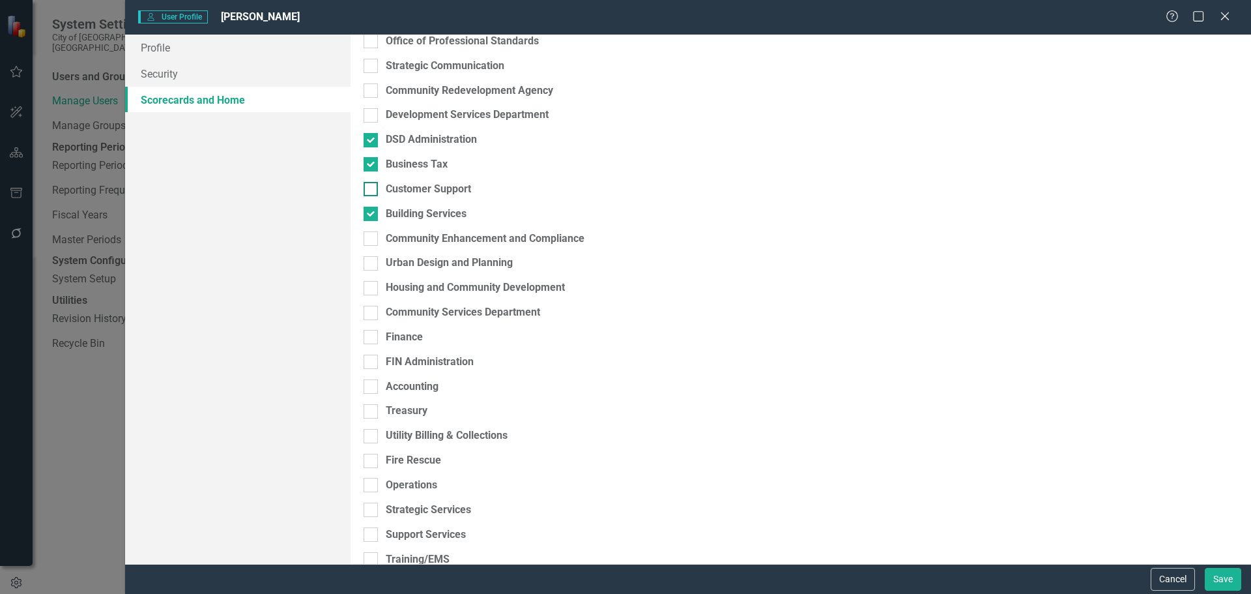
click at [378, 196] on div at bounding box center [371, 189] width 14 height 14
click at [372, 190] on input "Customer Support" at bounding box center [368, 186] width 8 height 8
checkbox input "true"
click at [378, 246] on div at bounding box center [371, 238] width 14 height 14
click at [372, 240] on input "Community Enhancement and Compliance" at bounding box center [368, 235] width 8 height 8
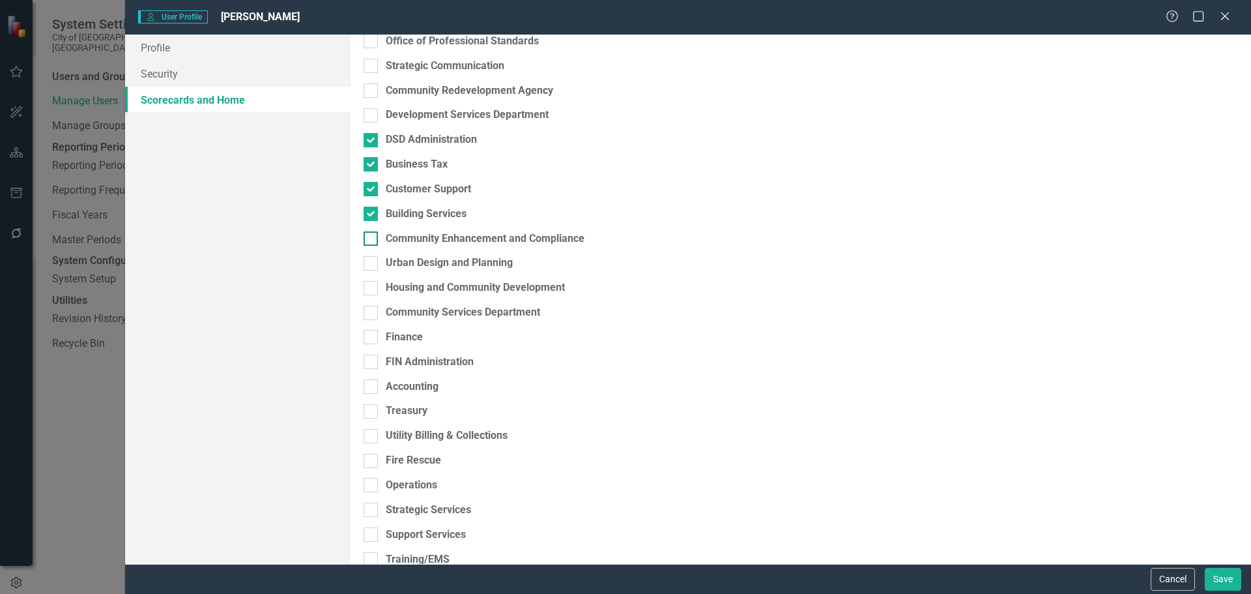
checkbox input "true"
click at [378, 270] on div at bounding box center [371, 263] width 14 height 14
click at [372, 265] on input "Urban Design and Planning" at bounding box center [368, 260] width 8 height 8
checkbox input "true"
click at [372, 190] on input "Customer Support" at bounding box center [368, 186] width 8 height 8
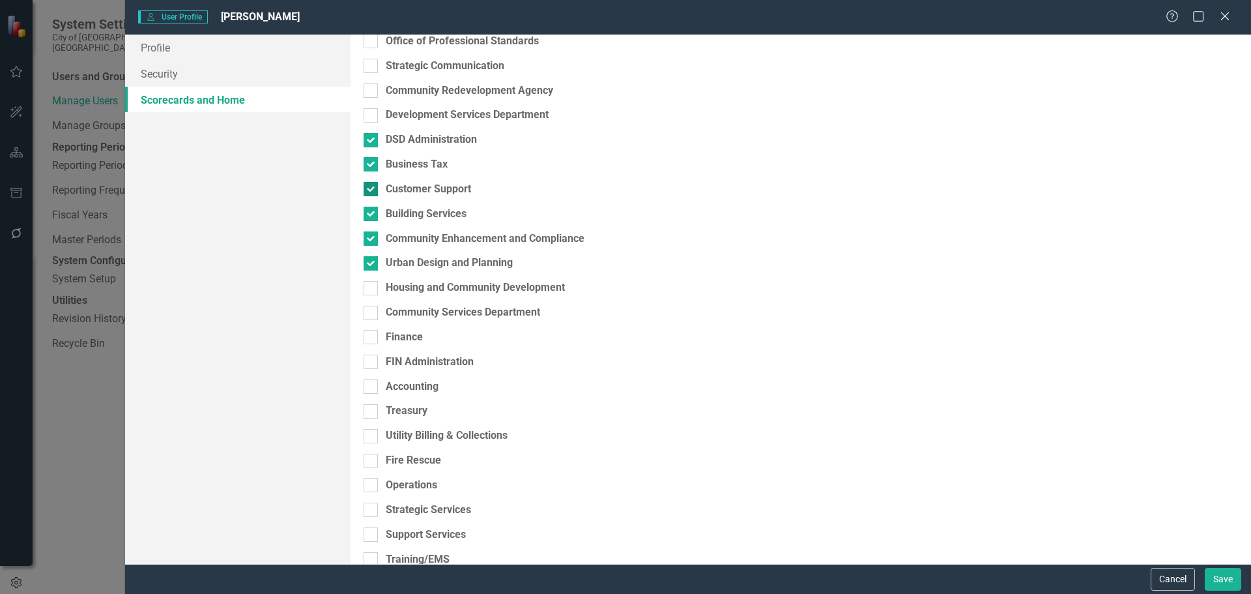
checkbox input "false"
click at [372, 215] on input "Building Services" at bounding box center [368, 211] width 8 height 8
checkbox input "false"
drag, startPoint x: 379, startPoint y: 269, endPoint x: 388, endPoint y: 290, distance: 22.5
click at [372, 240] on input "Community Enhancement and Compliance" at bounding box center [368, 235] width 8 height 8
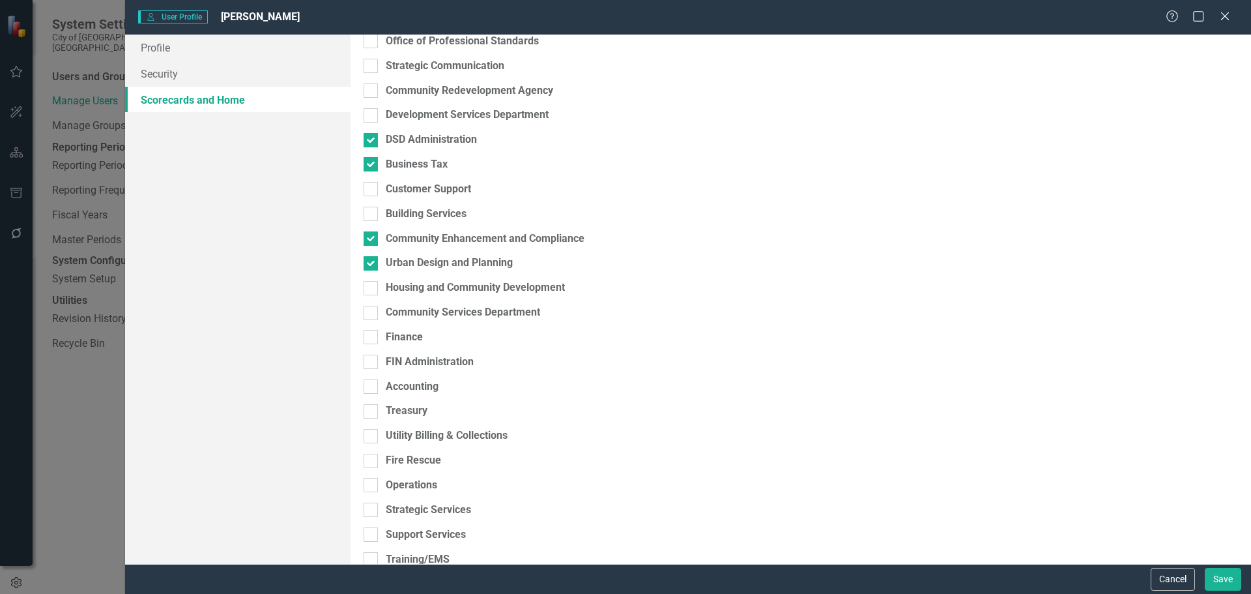
checkbox input "false"
click at [378, 270] on div at bounding box center [371, 263] width 14 height 14
click at [372, 265] on input "Urban Design and Planning" at bounding box center [368, 260] width 8 height 8
checkbox input "true"
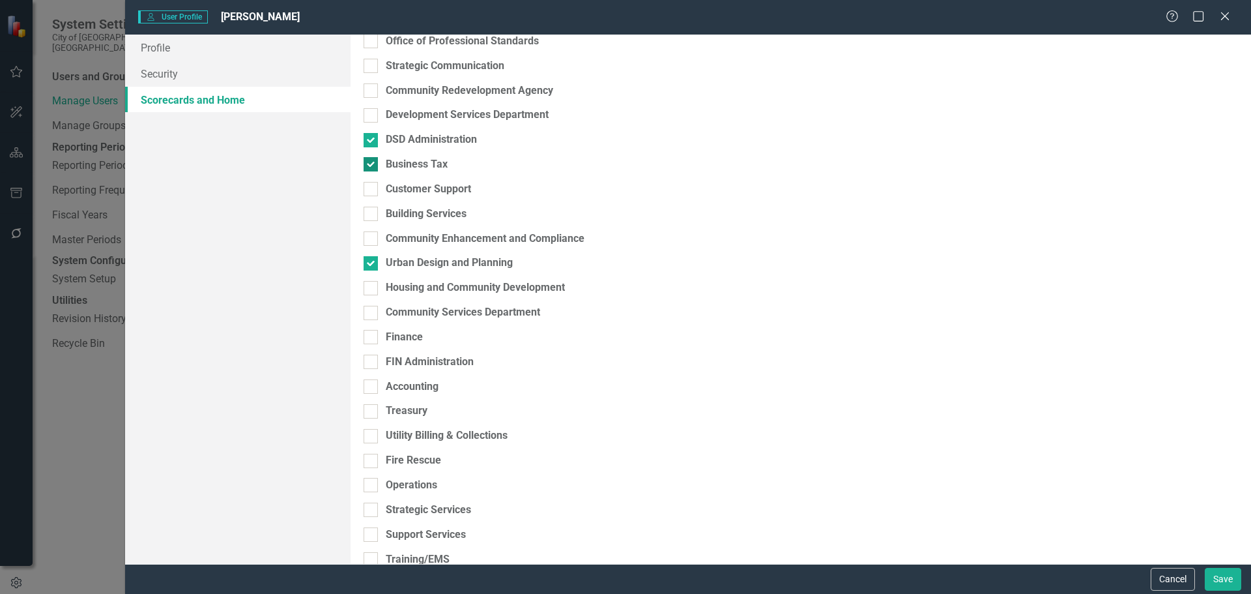
click at [372, 165] on input "Business Tax" at bounding box center [368, 161] width 8 height 8
checkbox input "false"
click at [378, 221] on div at bounding box center [371, 214] width 14 height 14
click at [372, 215] on input "Building Services" at bounding box center [368, 211] width 8 height 8
checkbox input "true"
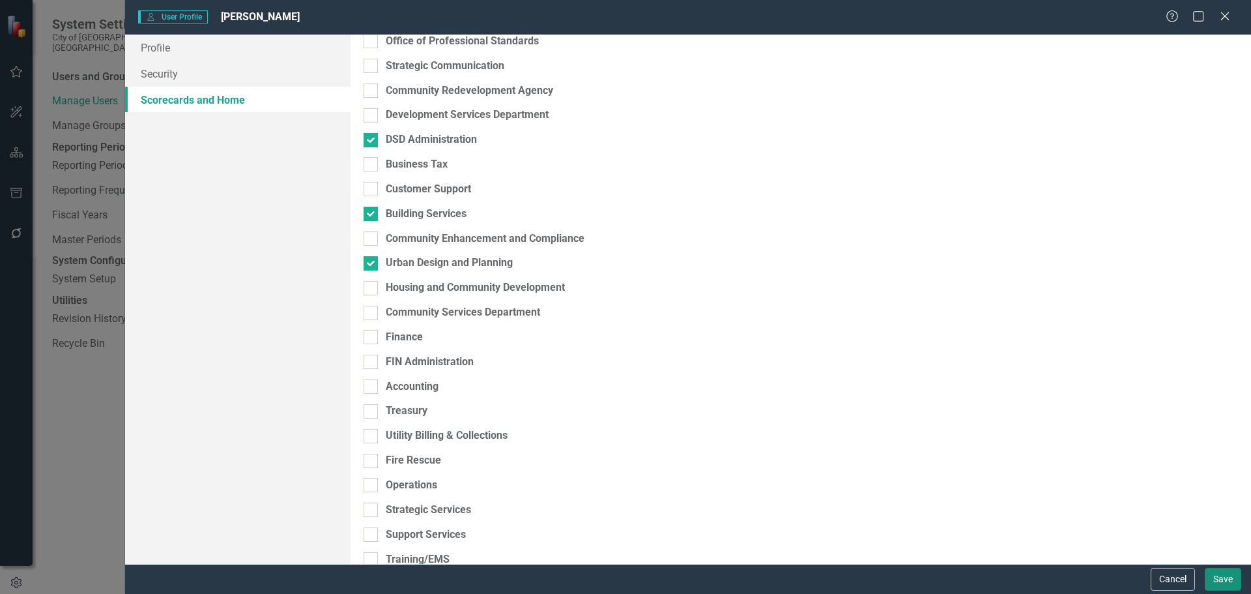
click at [1229, 581] on button "Save" at bounding box center [1223, 579] width 36 height 23
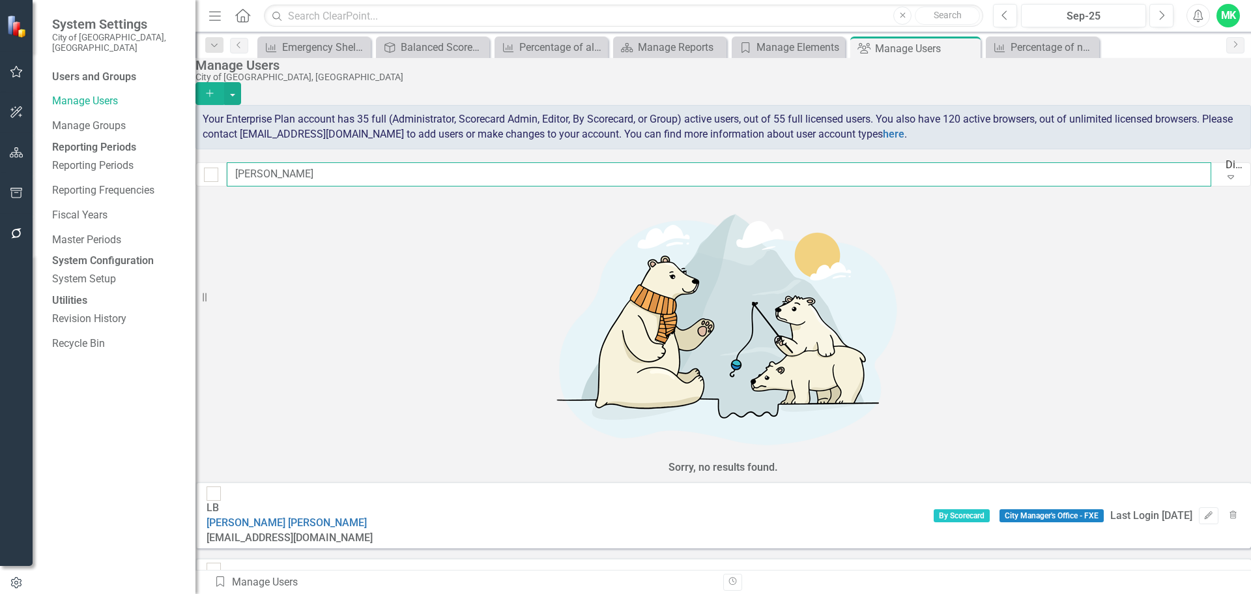
drag, startPoint x: 293, startPoint y: 179, endPoint x: 244, endPoint y: 180, distance: 48.9
click at [244, 180] on div "blanco Display All Users Expand" at bounding box center [723, 174] width 1056 height 24
paste input "Orlando Arrom"
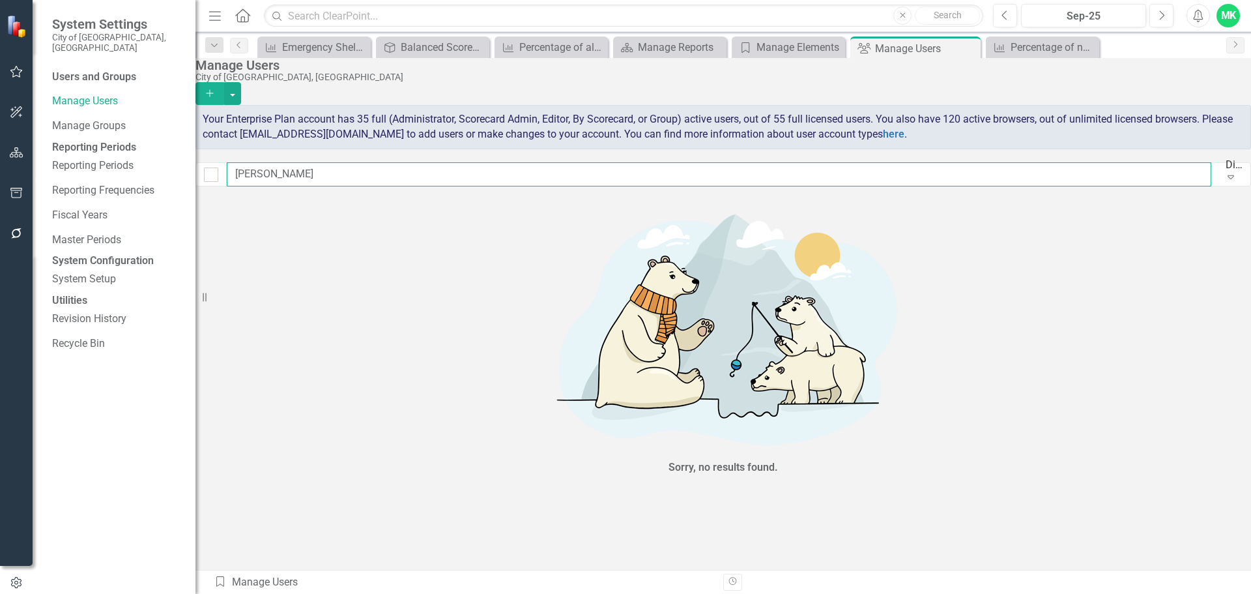
type input "Orlando Arrom"
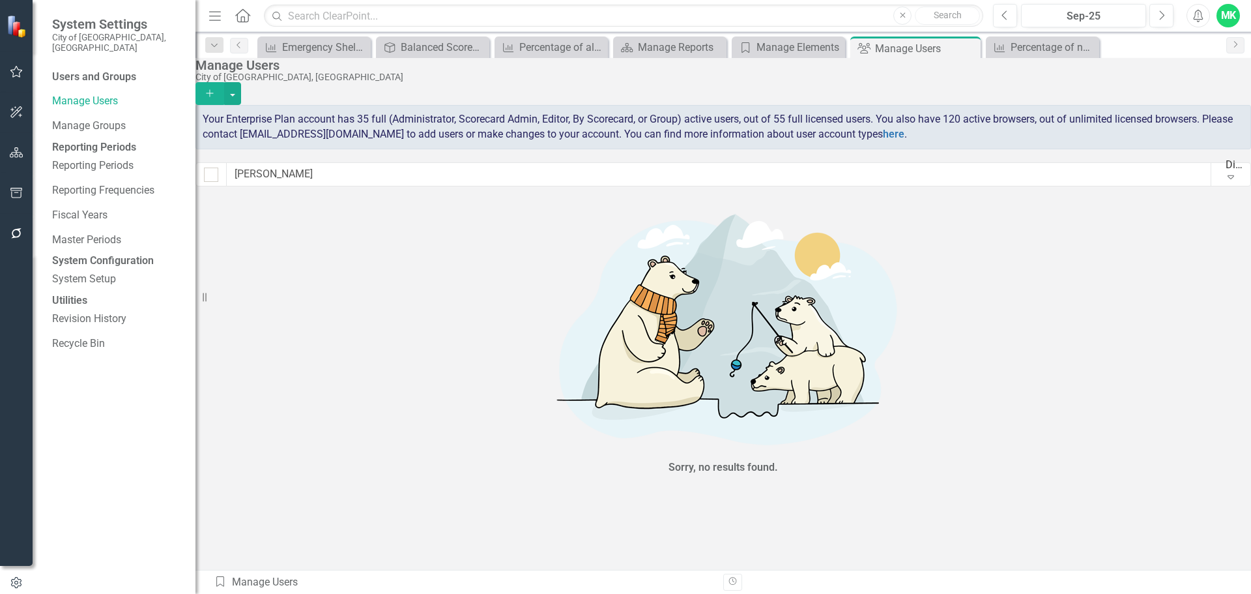
click at [224, 82] on button "Add" at bounding box center [209, 93] width 29 height 23
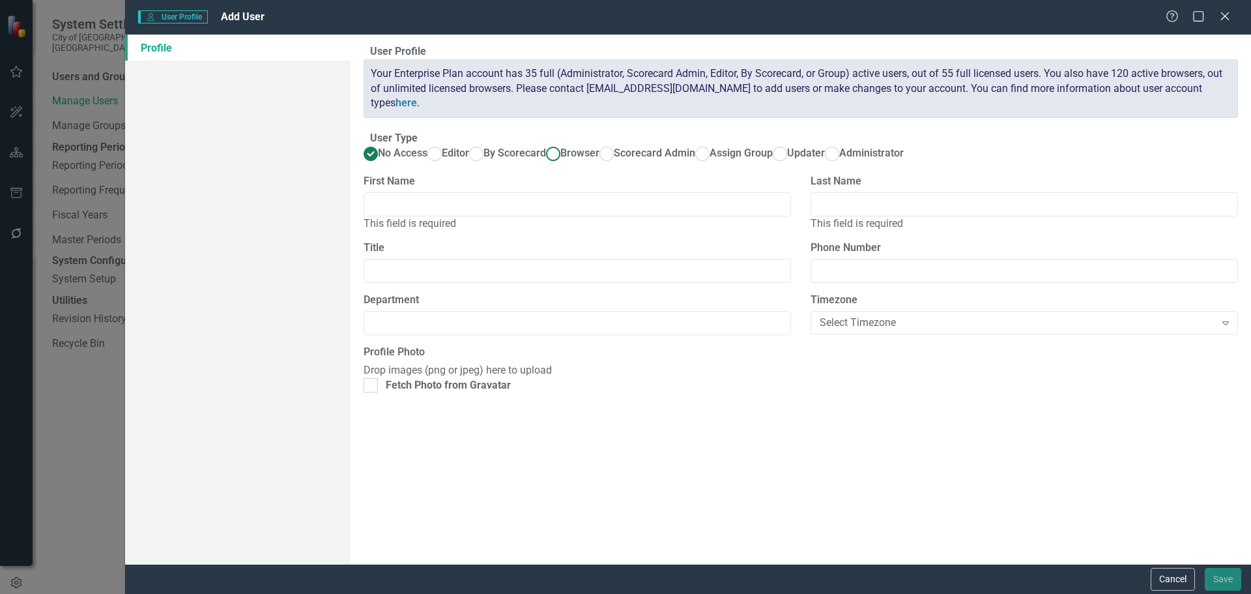
click at [543, 164] on ins at bounding box center [553, 153] width 20 height 20
click at [543, 164] on input "Browser" at bounding box center [553, 153] width 20 height 20
radio input "true"
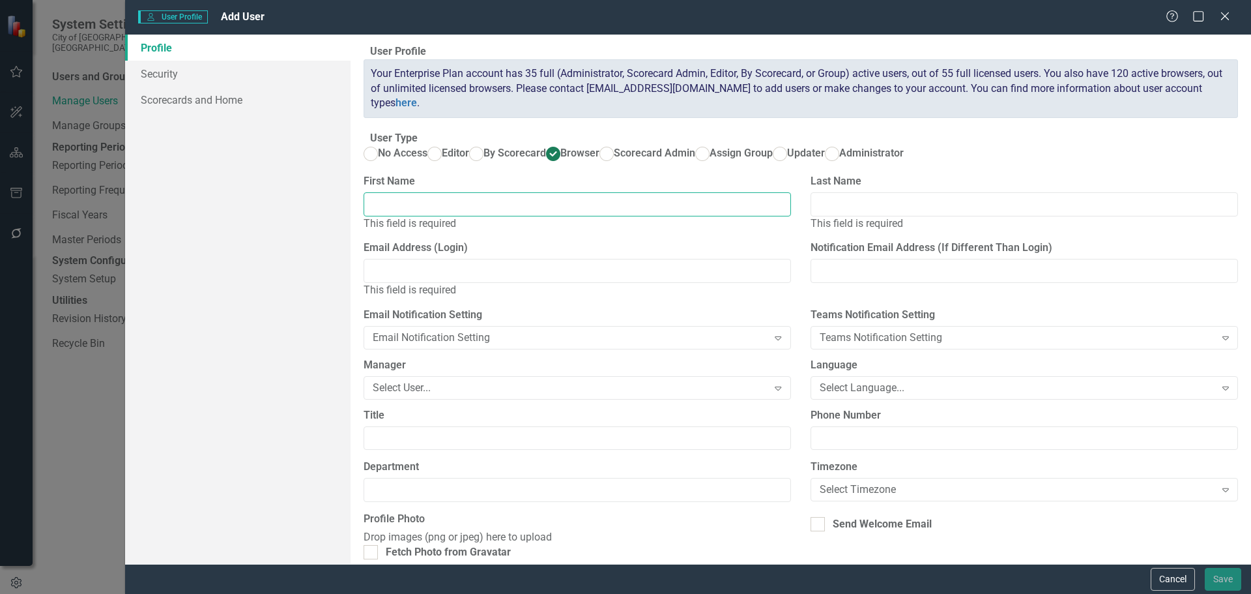
click at [416, 216] on input "First Name" at bounding box center [577, 204] width 427 height 24
paste input "Orlando Arrom"
drag, startPoint x: 472, startPoint y: 260, endPoint x: 433, endPoint y: 263, distance: 39.2
click at [421, 216] on input "Orlando Arrom" at bounding box center [577, 204] width 427 height 24
type input "Orlando"
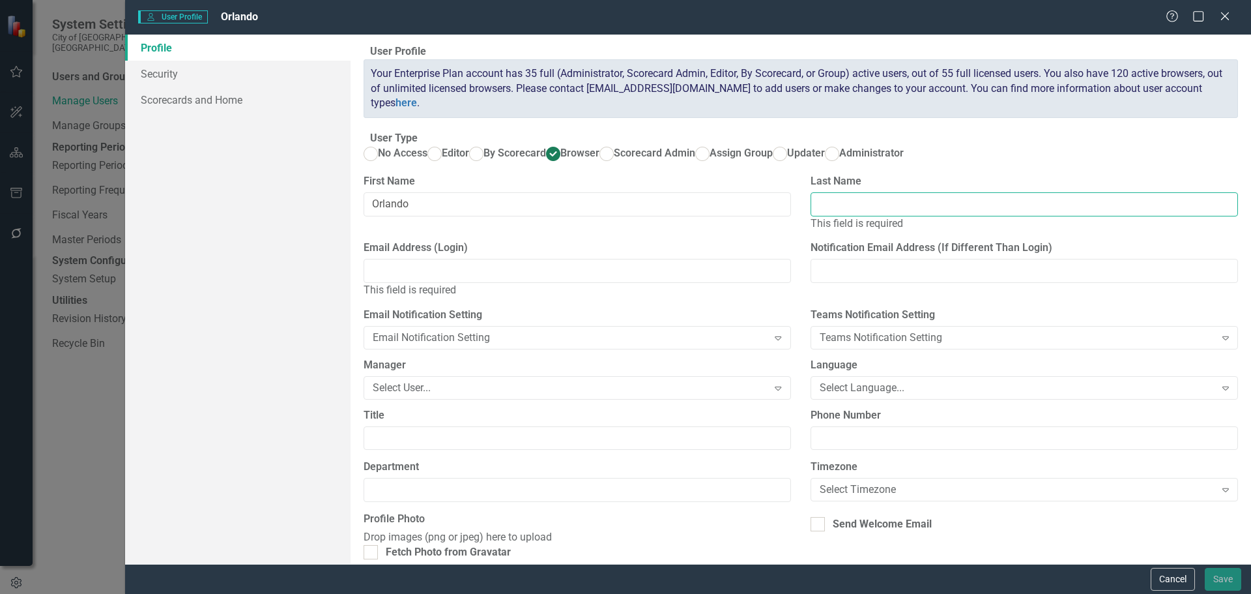
click at [849, 216] on input "Last Name" at bounding box center [1024, 204] width 427 height 24
paste input "Arrom"
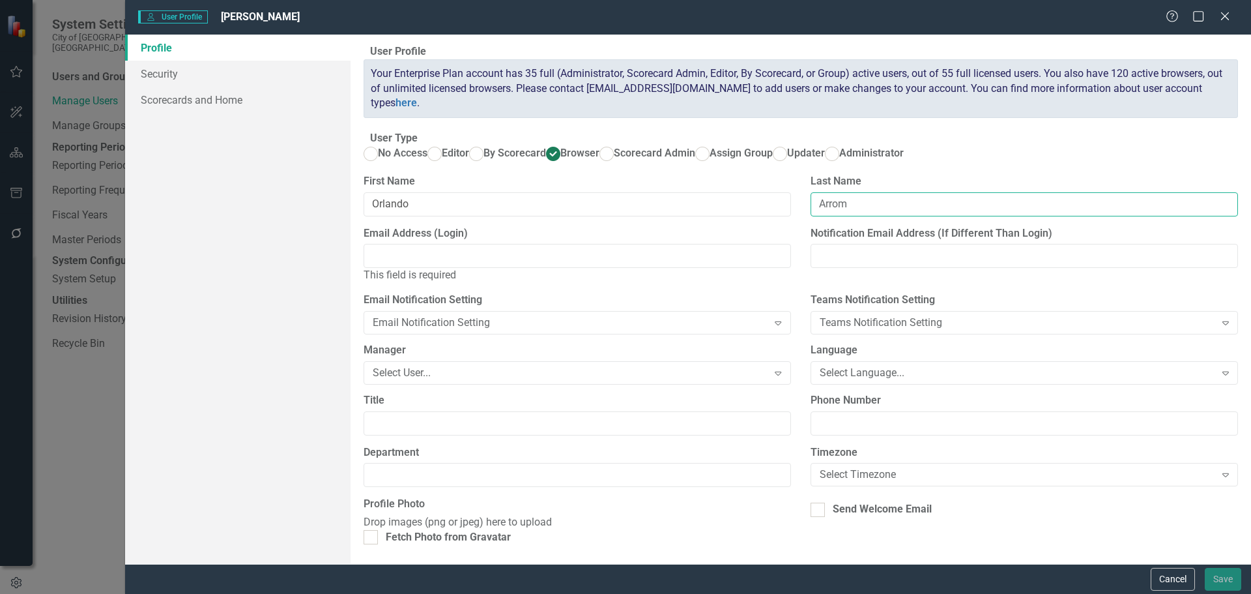
type input "Arrom"
click at [463, 268] on input "Email Address (Login)" at bounding box center [577, 256] width 427 height 24
paste input "oarrom@fortlauderdale.gov"
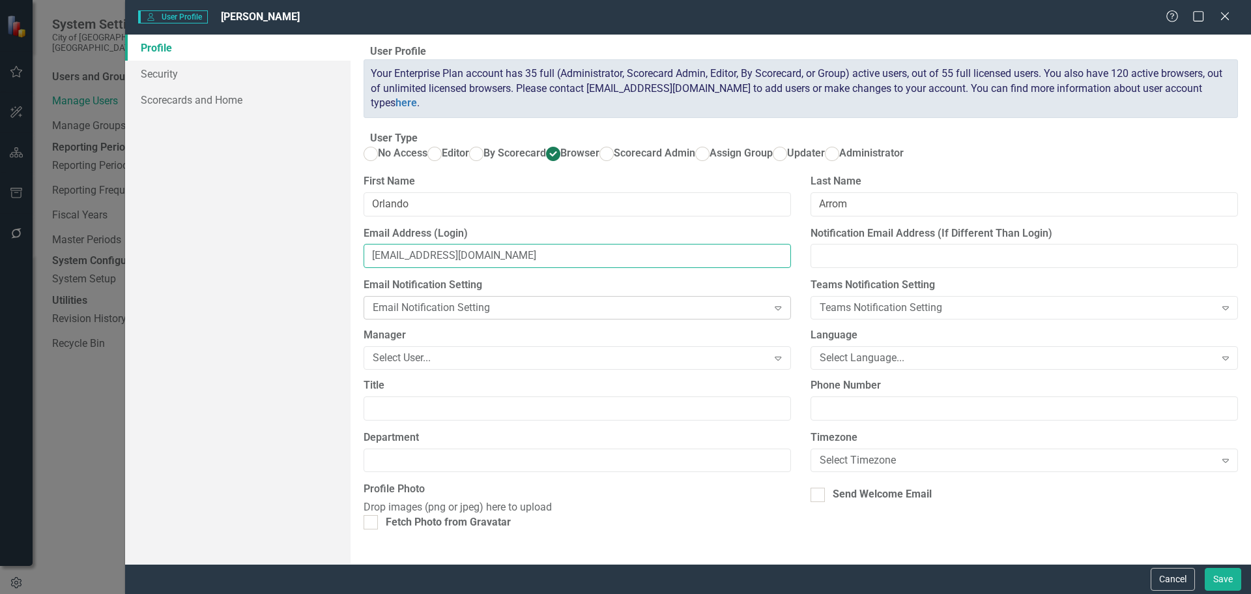
scroll to position [85, 0]
type input "oarrom@fortlauderdale.gov"
click at [811, 487] on input "Send Welcome Email" at bounding box center [815, 491] width 8 height 8
checkbox input "true"
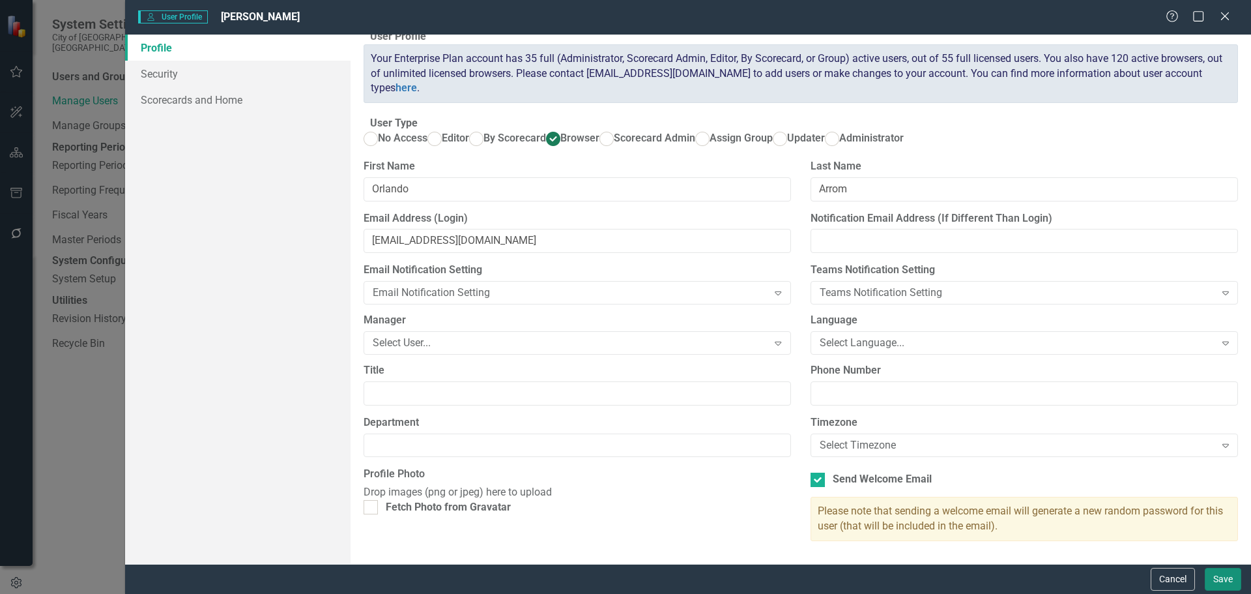
click at [1231, 582] on button "Save" at bounding box center [1223, 579] width 36 height 23
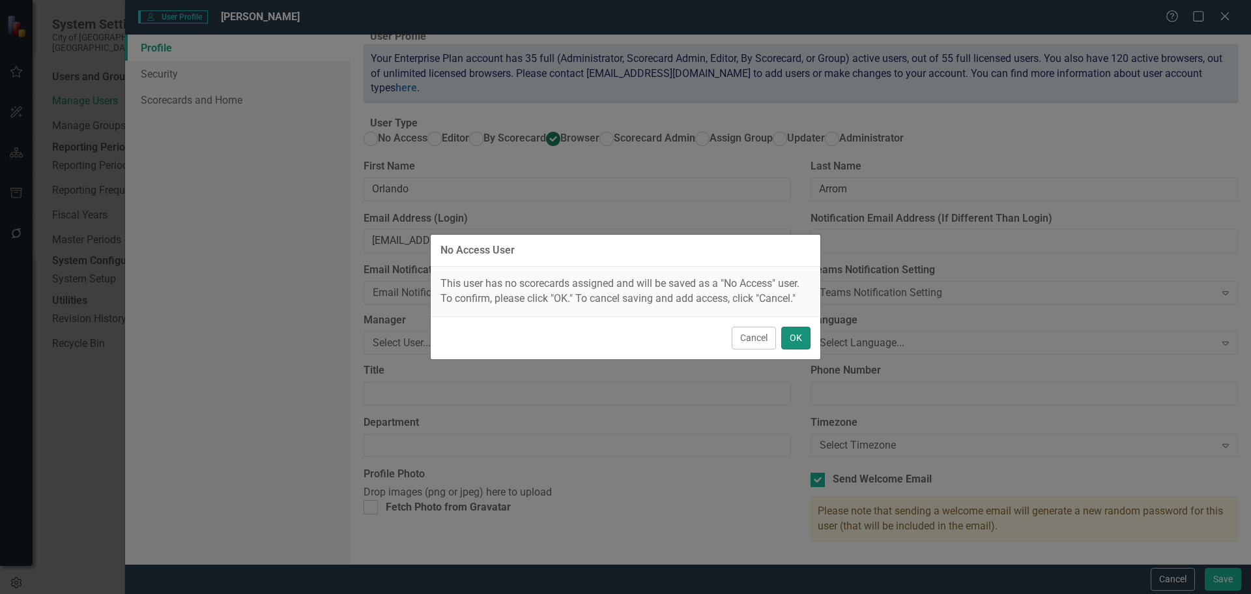
click at [794, 336] on button "OK" at bounding box center [795, 337] width 29 height 23
radio input "true"
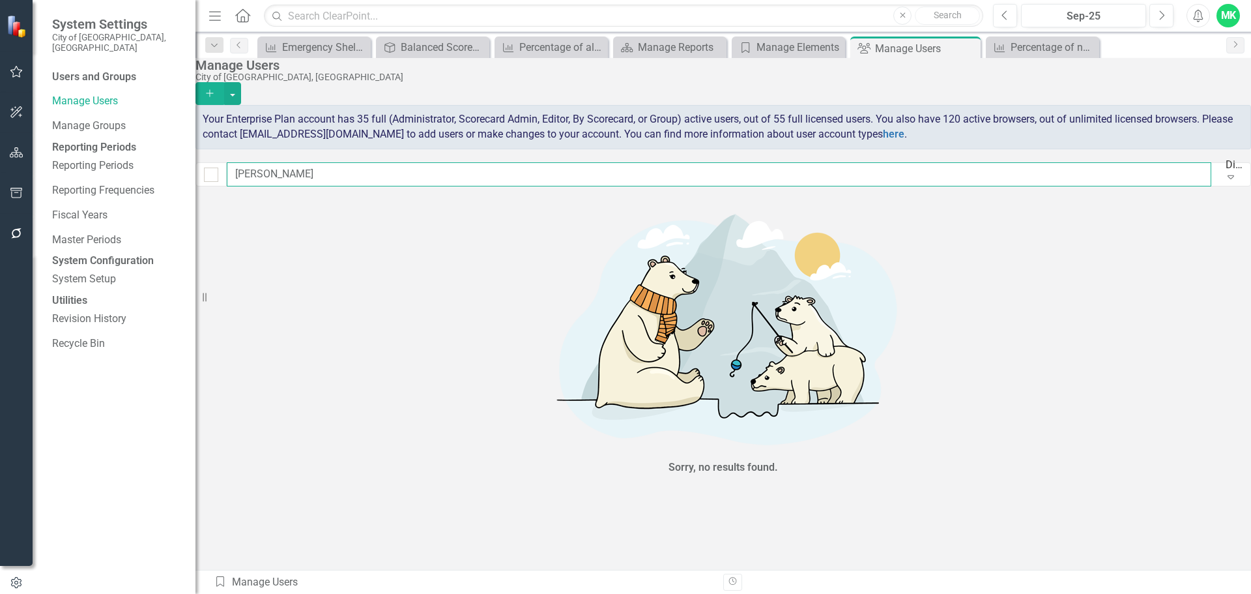
click at [983, 181] on input "Orlando Arrom" at bounding box center [719, 174] width 984 height 24
drag, startPoint x: 355, startPoint y: 178, endPoint x: 233, endPoint y: 169, distance: 122.2
click at [233, 169] on div "Orlando Arrom Display All Users Expand" at bounding box center [723, 174] width 1056 height 24
click at [333, 183] on input "Orlando Arrom" at bounding box center [719, 174] width 984 height 24
drag, startPoint x: 334, startPoint y: 182, endPoint x: 247, endPoint y: 177, distance: 87.5
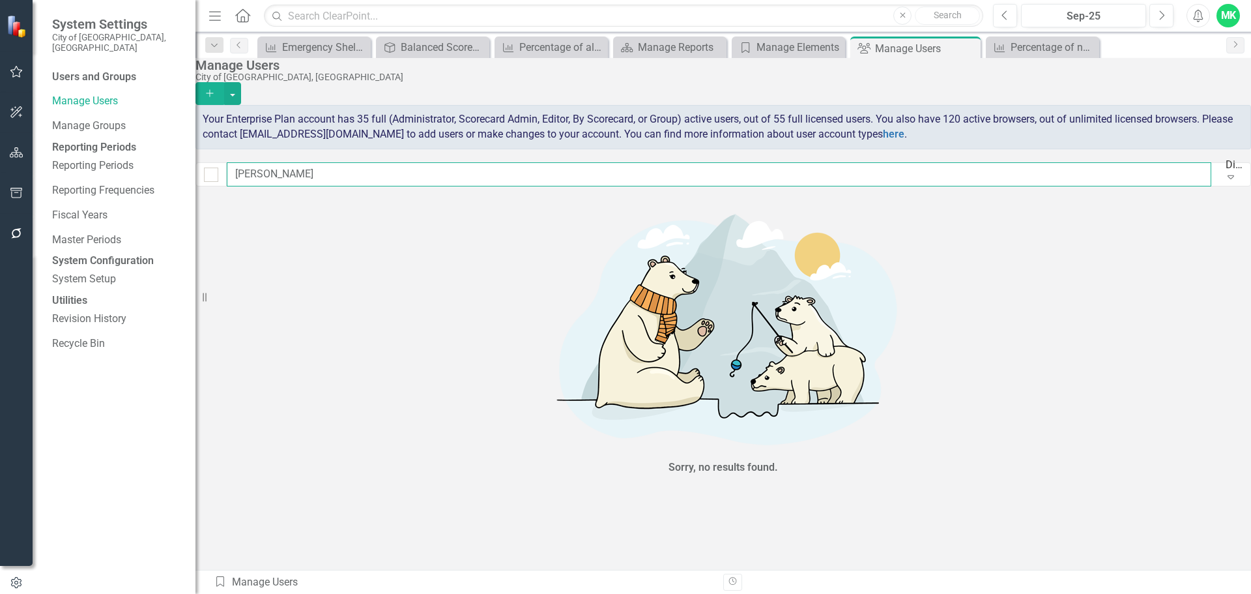
click at [247, 177] on input "Orlando Arrom" at bounding box center [719, 174] width 984 height 24
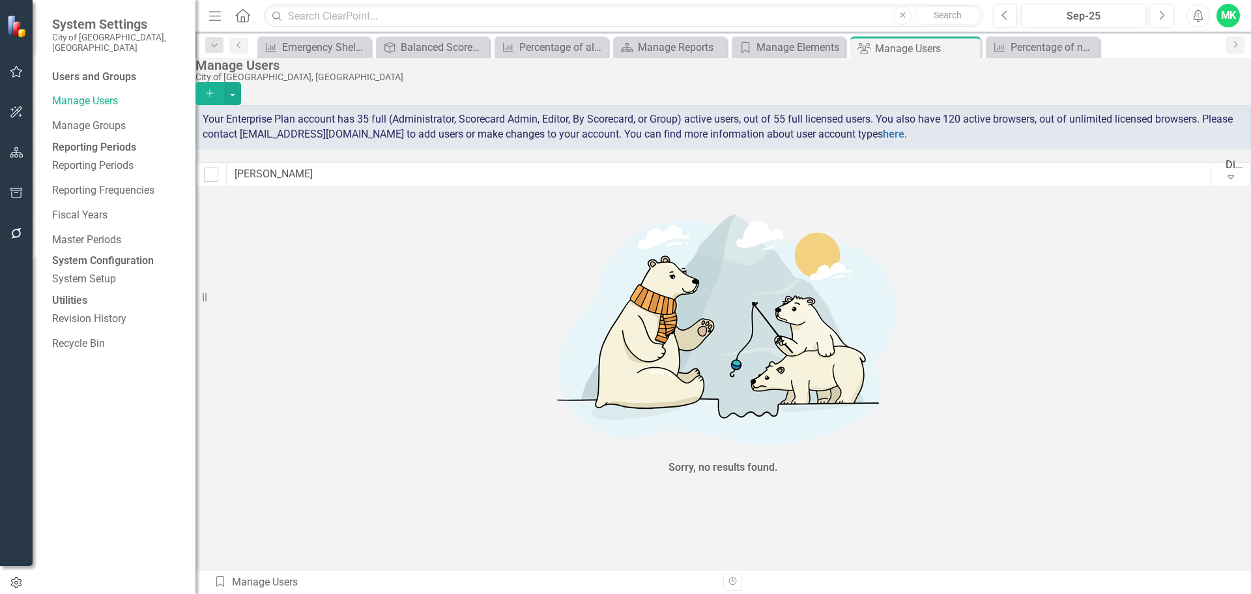
click at [216, 89] on icon "Add" at bounding box center [210, 93] width 12 height 9
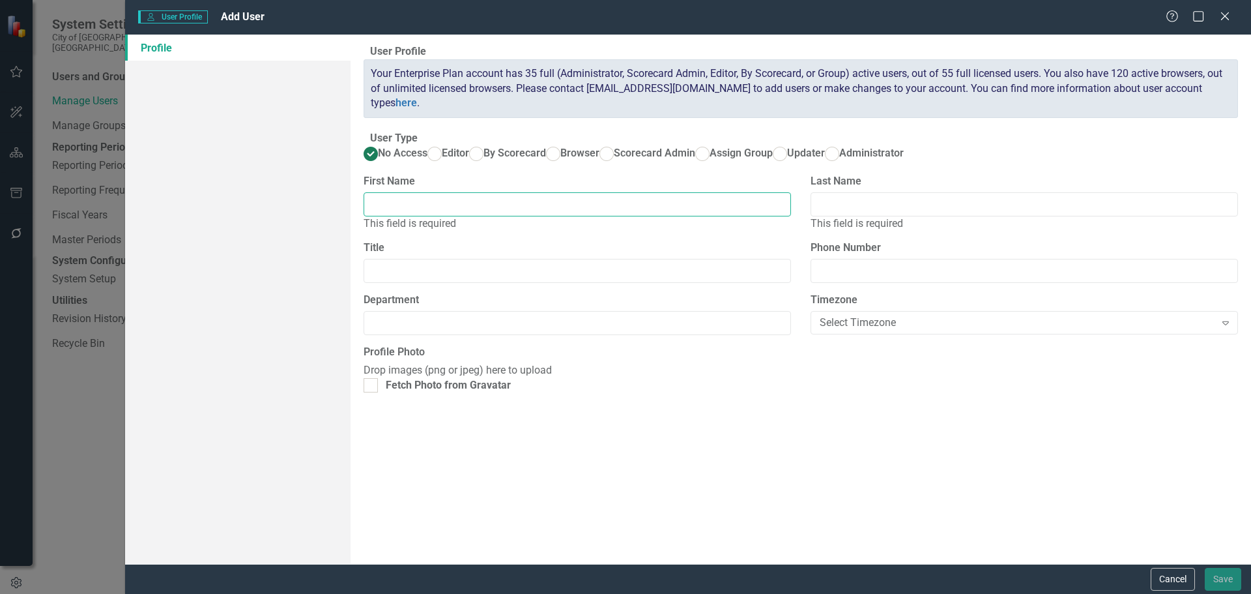
click at [503, 216] on input "First Name" at bounding box center [577, 204] width 427 height 24
paste input "oarrom@fortlauderdale.gov"
type input "oarrom@fortlauderdale.gov"
drag, startPoint x: 538, startPoint y: 265, endPoint x: 364, endPoint y: 264, distance: 174.0
click at [364, 226] on div "First Name oarrom@fortlauderdale.gov" at bounding box center [577, 200] width 447 height 52
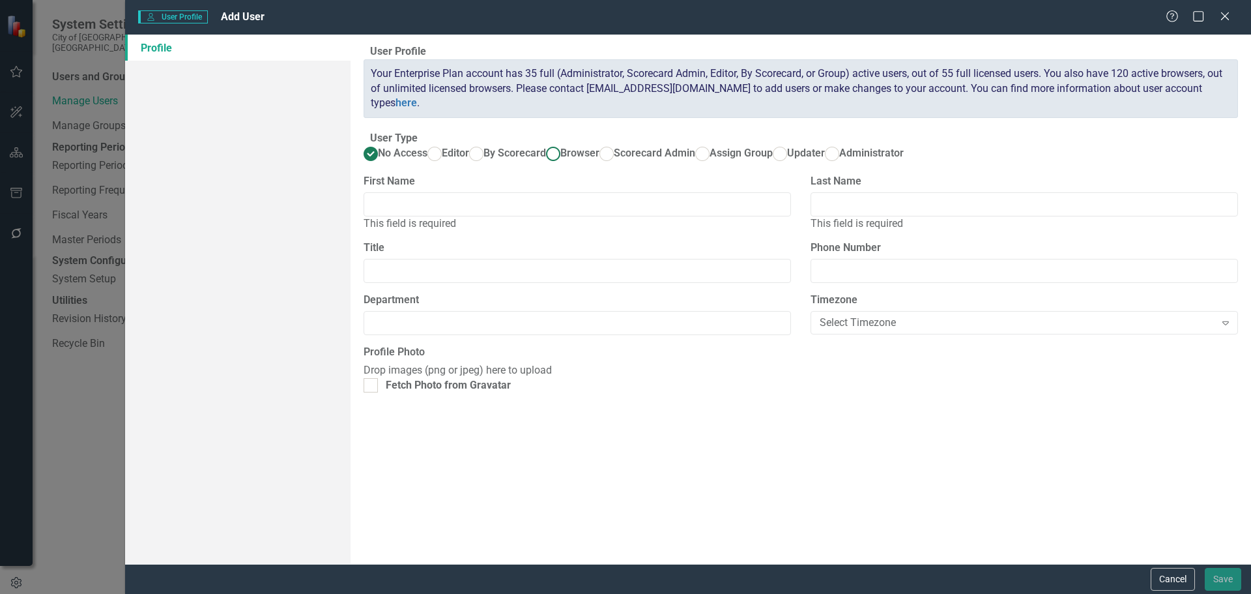
click at [546, 161] on label "Browser" at bounding box center [572, 153] width 53 height 15
click at [543, 164] on input "Browser" at bounding box center [553, 153] width 20 height 20
radio input "true"
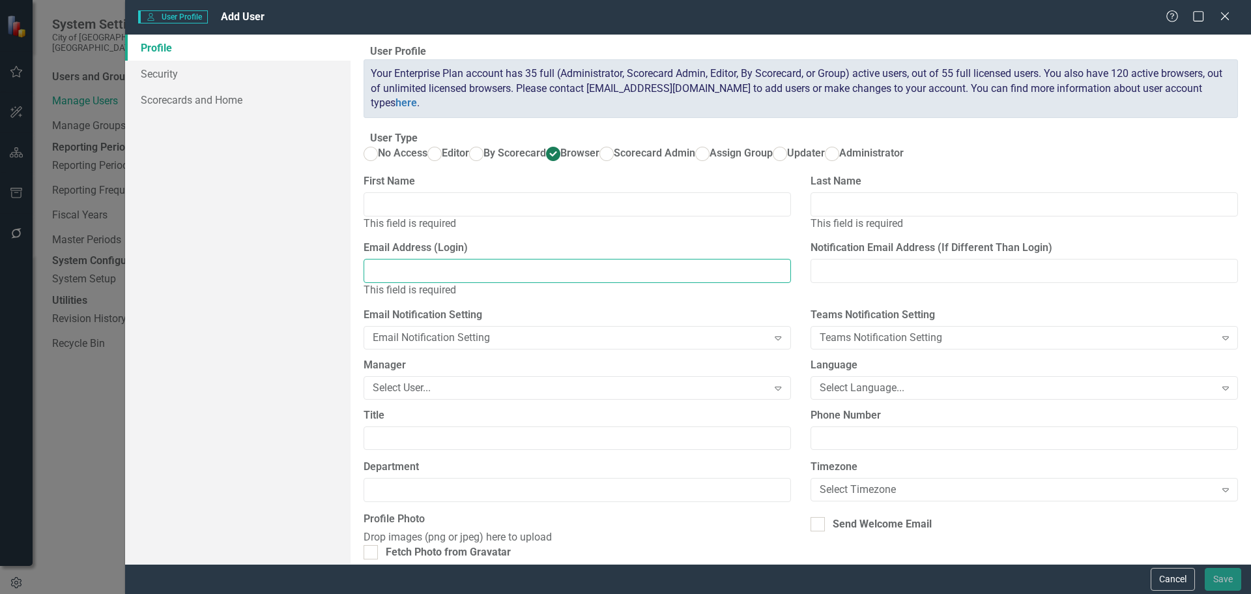
click at [429, 283] on input "Email Address (Login)" at bounding box center [577, 271] width 427 height 24
paste input "oarrom@fortlauderdale.gov"
type input "oarrom@fortlauderdale.gov"
click at [440, 216] on input "First Name" at bounding box center [577, 204] width 427 height 24
paste input "Orlando Arrom"
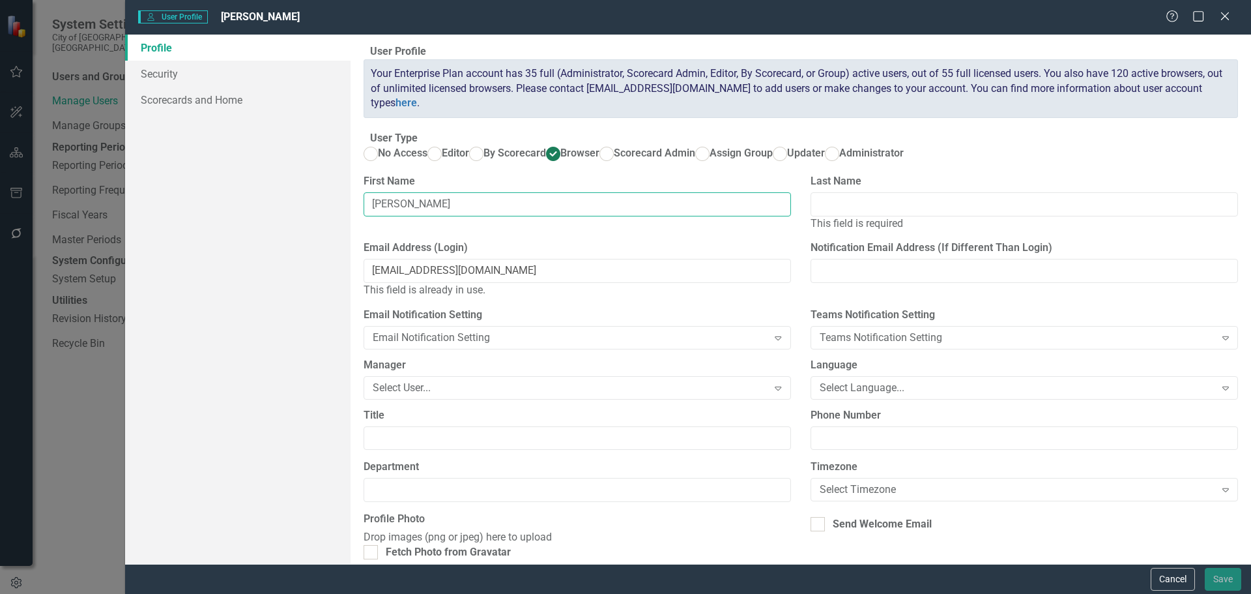
drag, startPoint x: 463, startPoint y: 256, endPoint x: 423, endPoint y: 258, distance: 40.4
click at [423, 216] on input "Orlando Arrom" at bounding box center [577, 204] width 427 height 24
type input "Orlando"
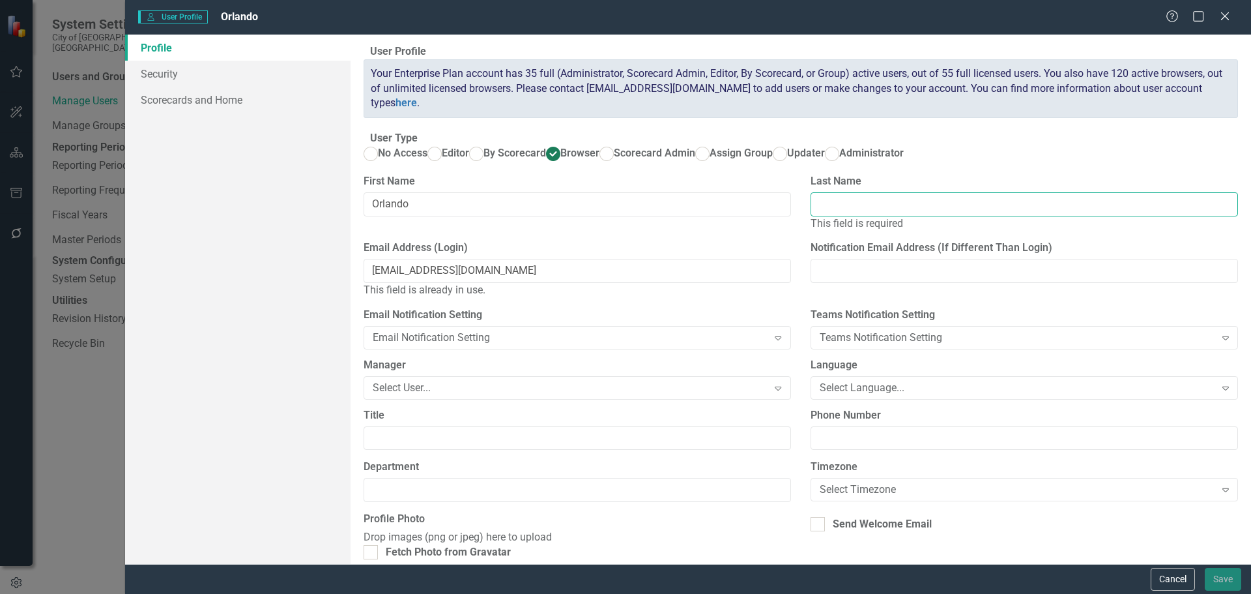
click at [830, 216] on input "Last Name" at bounding box center [1024, 204] width 427 height 24
paste input "Arrom"
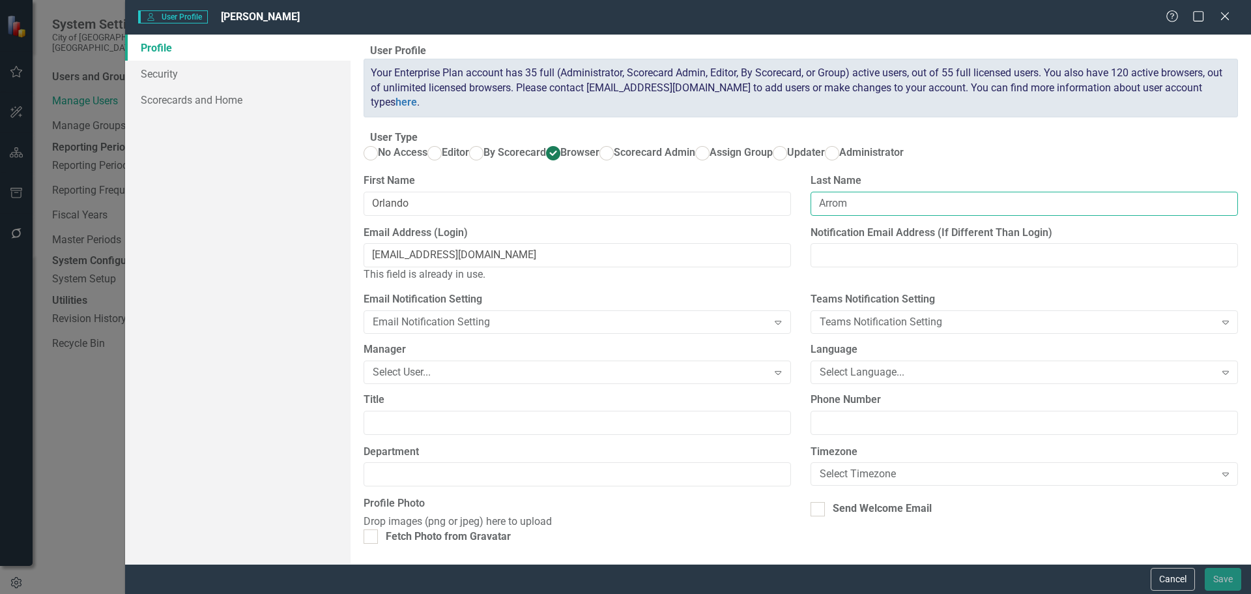
scroll to position [99, 0]
type input "Arrom"
click at [670, 410] on input "Title" at bounding box center [577, 422] width 427 height 24
click at [554, 243] on input "oarrom@fortlauderdale.gov" at bounding box center [577, 255] width 427 height 24
click at [393, 243] on input "oarrom@fortlauderdale.gov" at bounding box center [577, 255] width 427 height 24
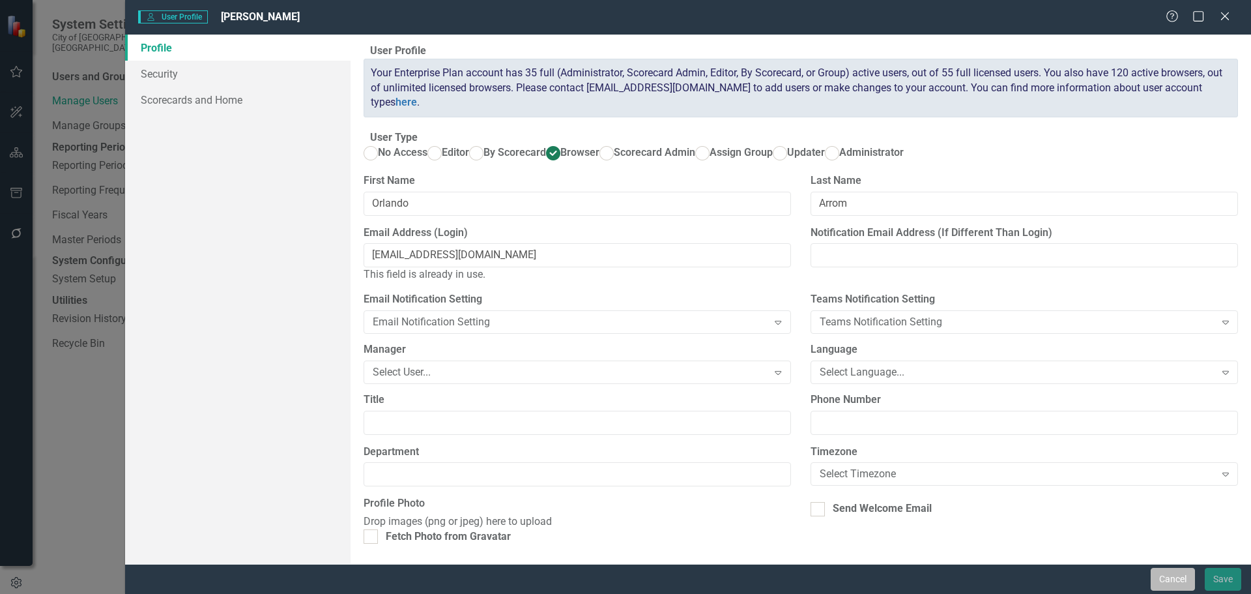
click at [1181, 577] on button "Cancel" at bounding box center [1173, 579] width 44 height 23
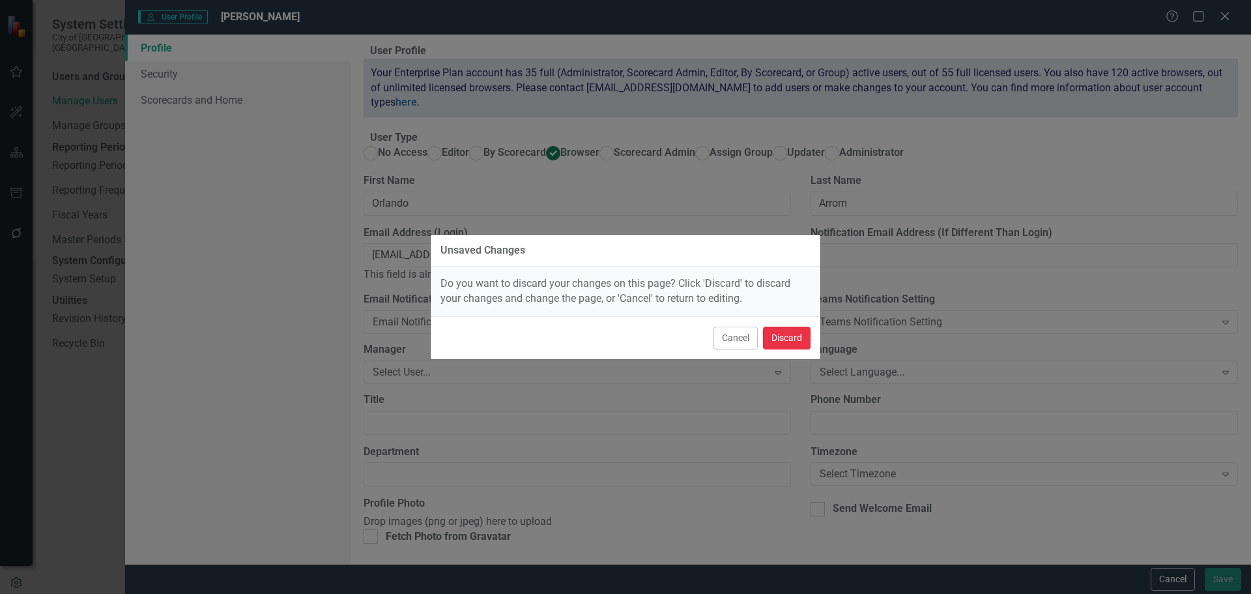
click at [794, 335] on button "Discard" at bounding box center [787, 337] width 48 height 23
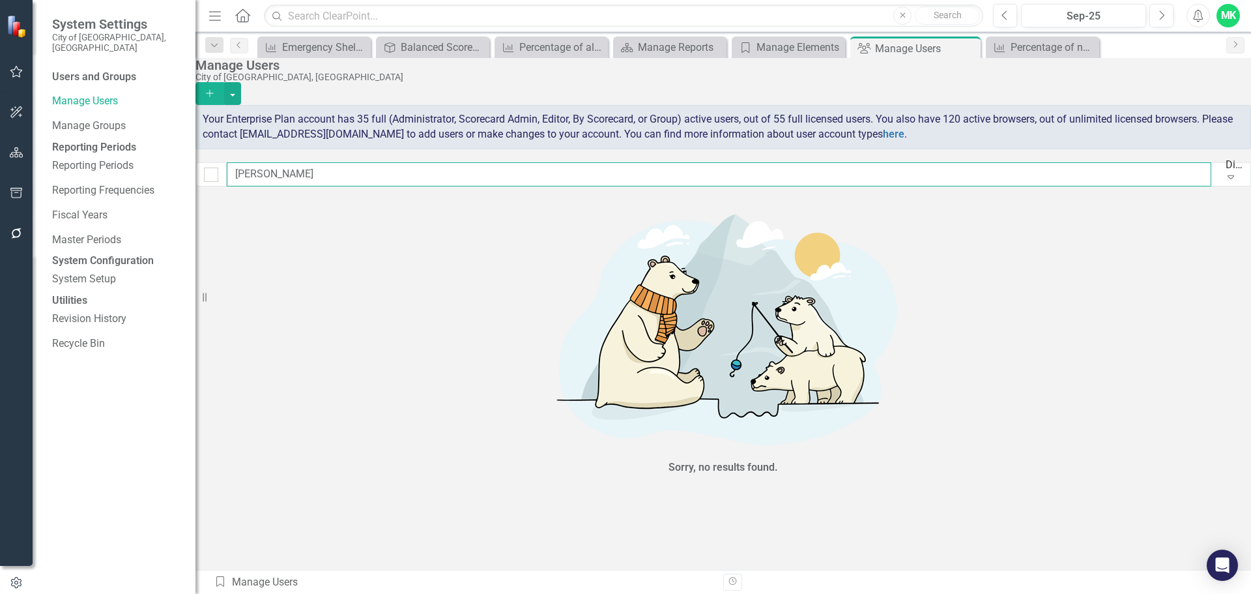
drag, startPoint x: 343, startPoint y: 180, endPoint x: 239, endPoint y: 173, distance: 104.5
click at [239, 173] on div "Orlando Arrom Display All Users Expand" at bounding box center [723, 174] width 1056 height 24
paste input "text"
type input "Arrom"
checkbox input "false"
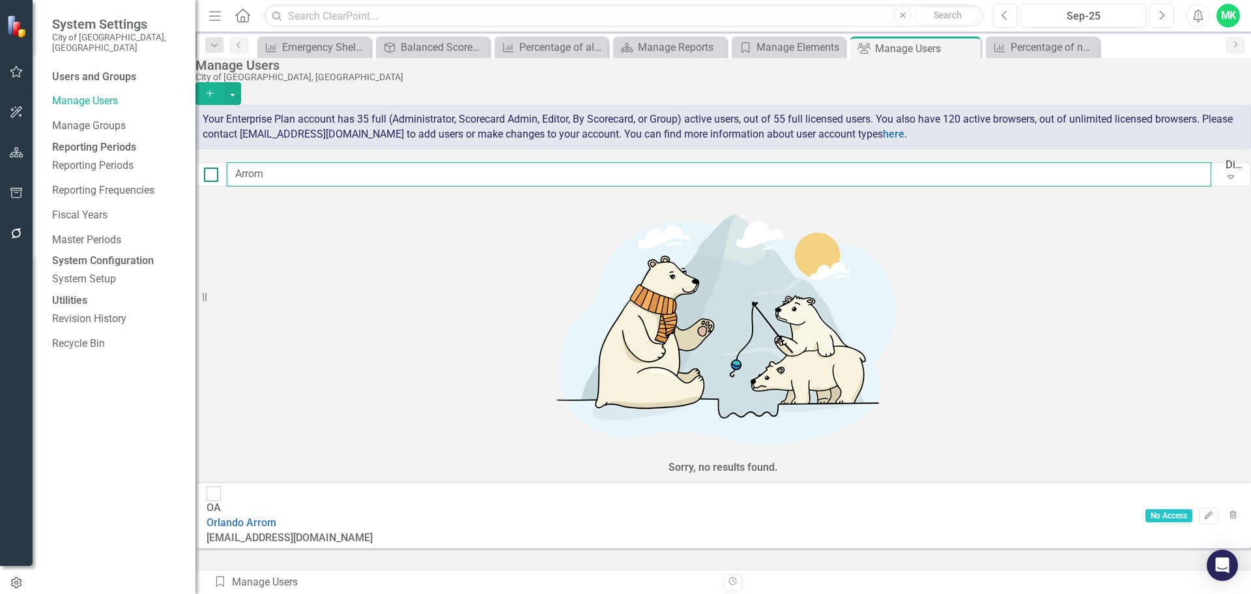
drag, startPoint x: 296, startPoint y: 183, endPoint x: 229, endPoint y: 176, distance: 67.5
click at [230, 176] on div "Arrom Display All Users Expand" at bounding box center [723, 174] width 1056 height 24
paste input "Victor Blanco Orlando Arrom"
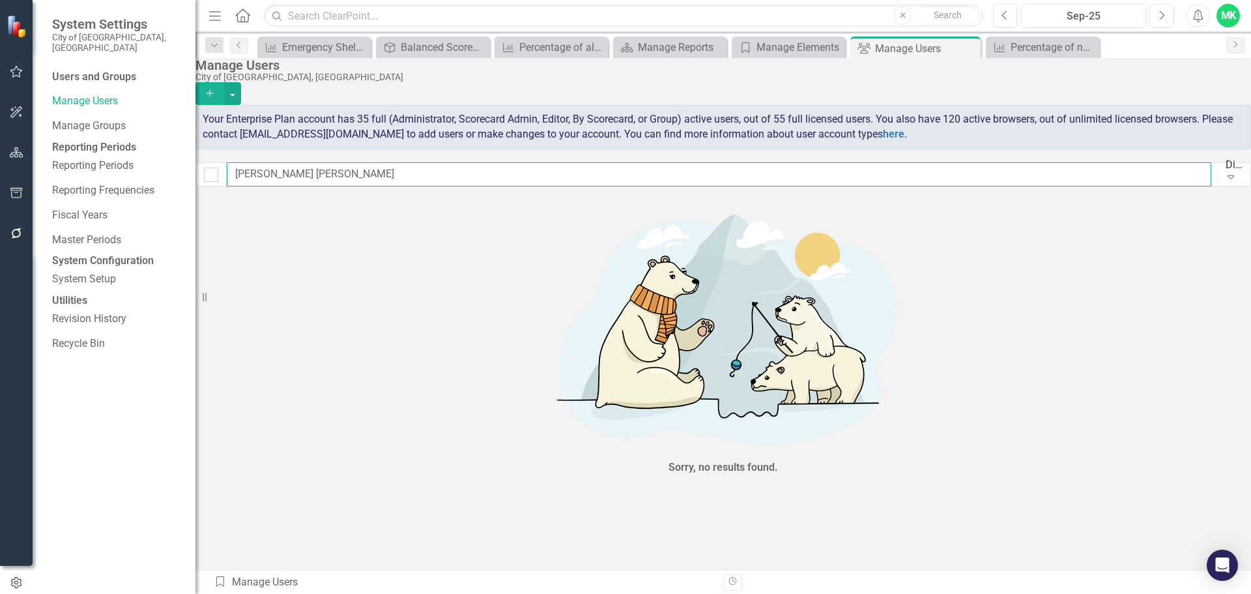
drag, startPoint x: 356, startPoint y: 175, endPoint x: 197, endPoint y: 171, distance: 158.4
click at [197, 171] on div "System Settings City of Fort Lauderdale, FL Users and Groups Manage Users Manag…" at bounding box center [625, 297] width 1251 height 594
type input "Arrom"
checkbox input "false"
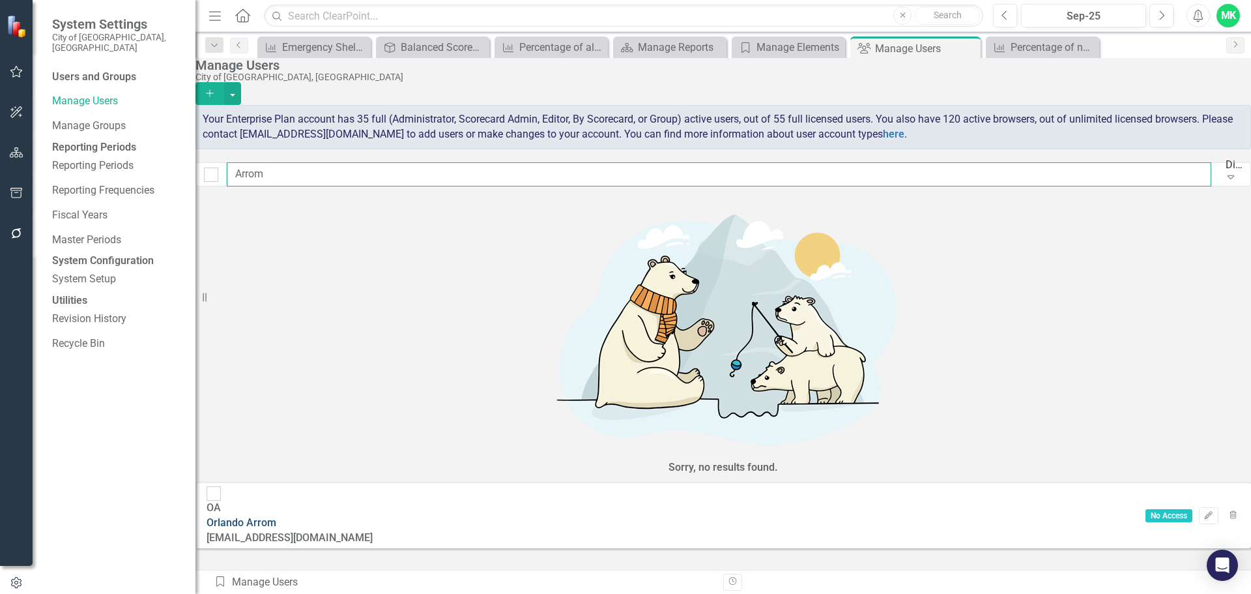
type input "Arrom"
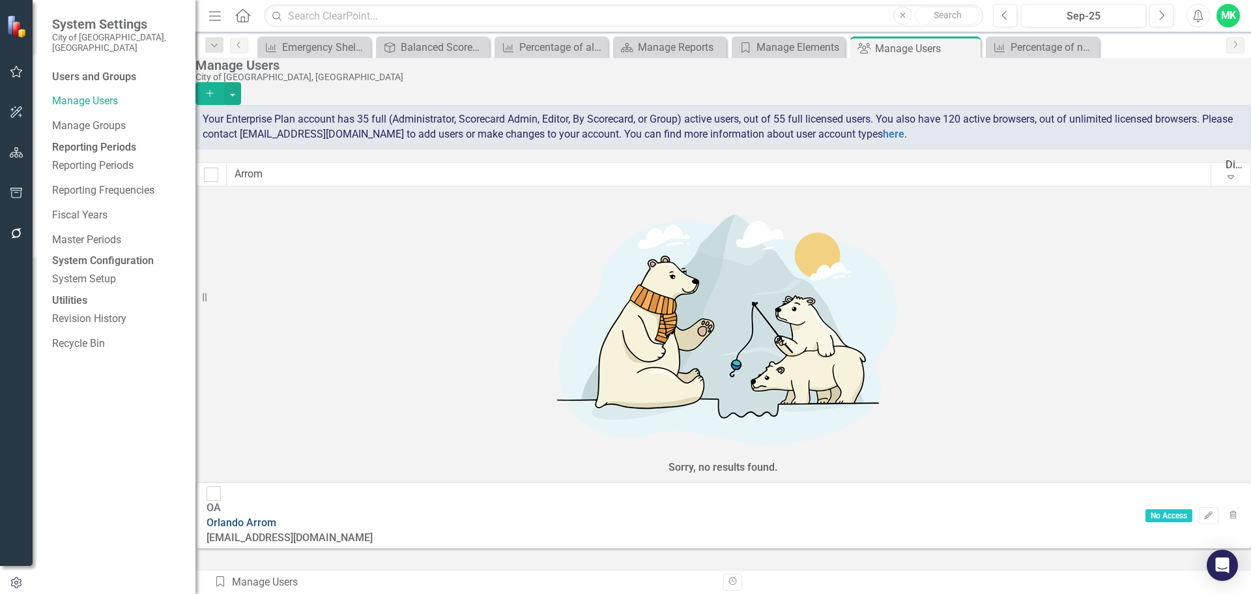
click at [276, 516] on link "Orlando Arrom" at bounding box center [242, 522] width 70 height 12
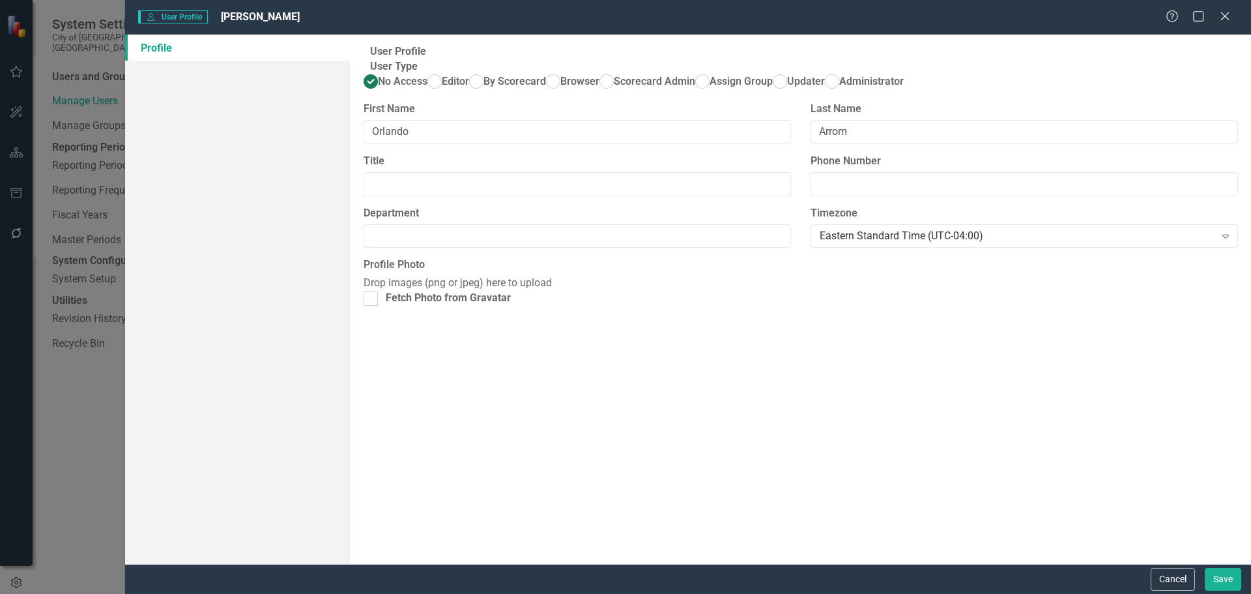
click at [162, 40] on link "Profile" at bounding box center [237, 48] width 225 height 26
click at [157, 44] on link "Profile" at bounding box center [237, 48] width 225 height 26
click at [156, 44] on link "Profile" at bounding box center [237, 48] width 225 height 26
click at [543, 92] on ins at bounding box center [553, 82] width 20 height 20
click at [543, 92] on input "Browser" at bounding box center [553, 82] width 20 height 20
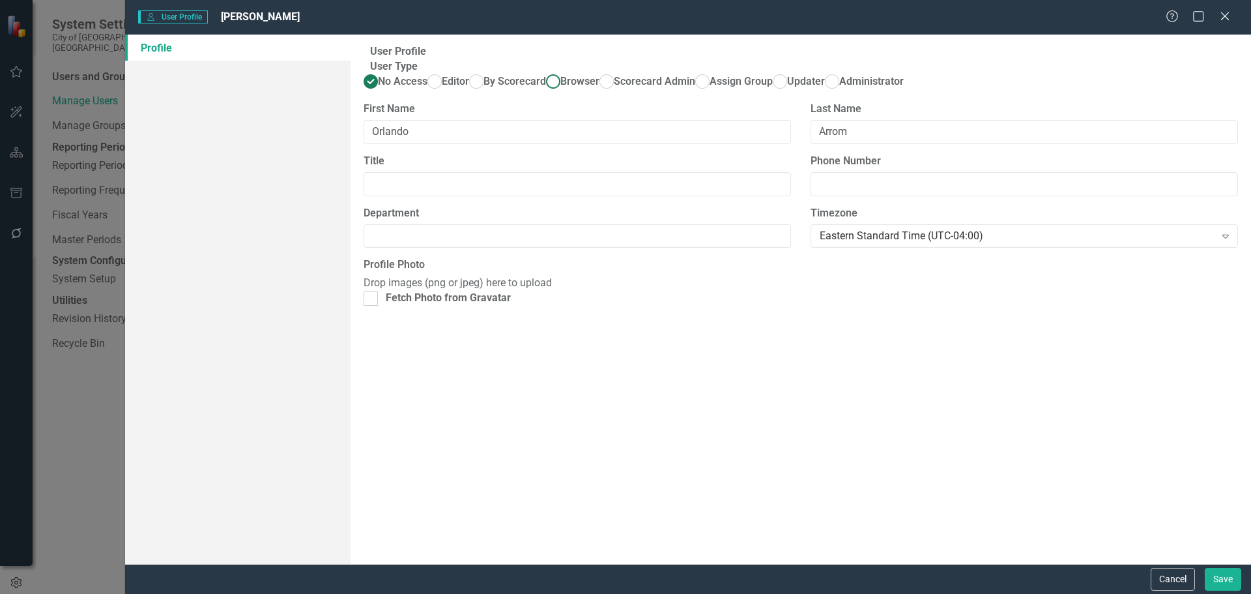
radio input "true"
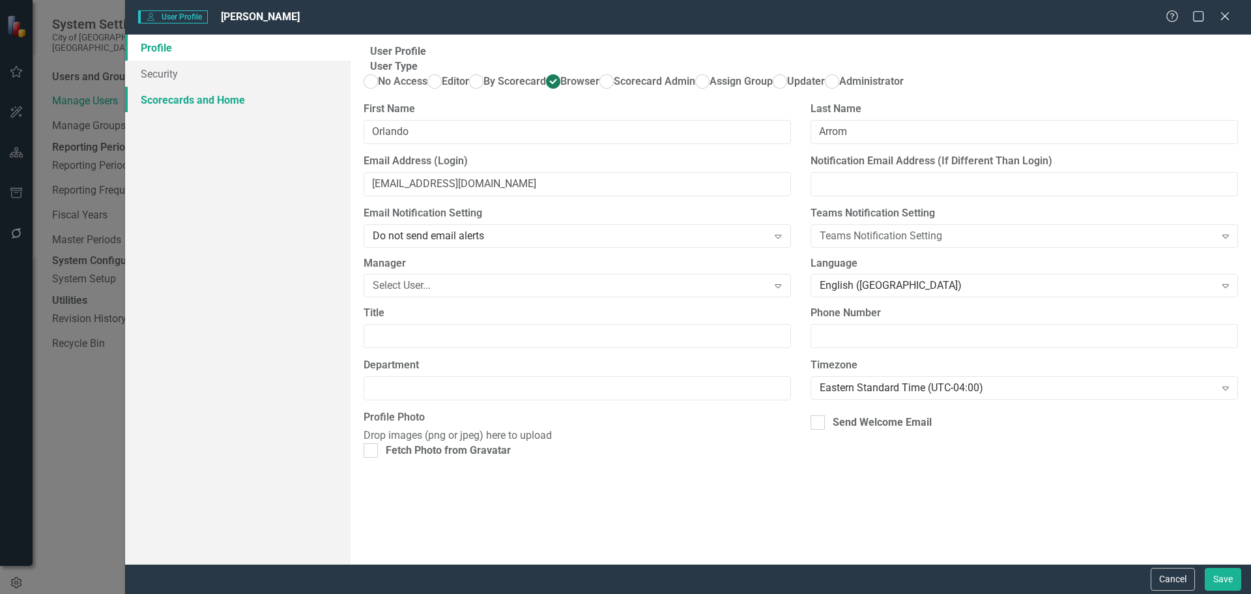
click at [157, 96] on link "Scorecards and Home" at bounding box center [237, 100] width 225 height 26
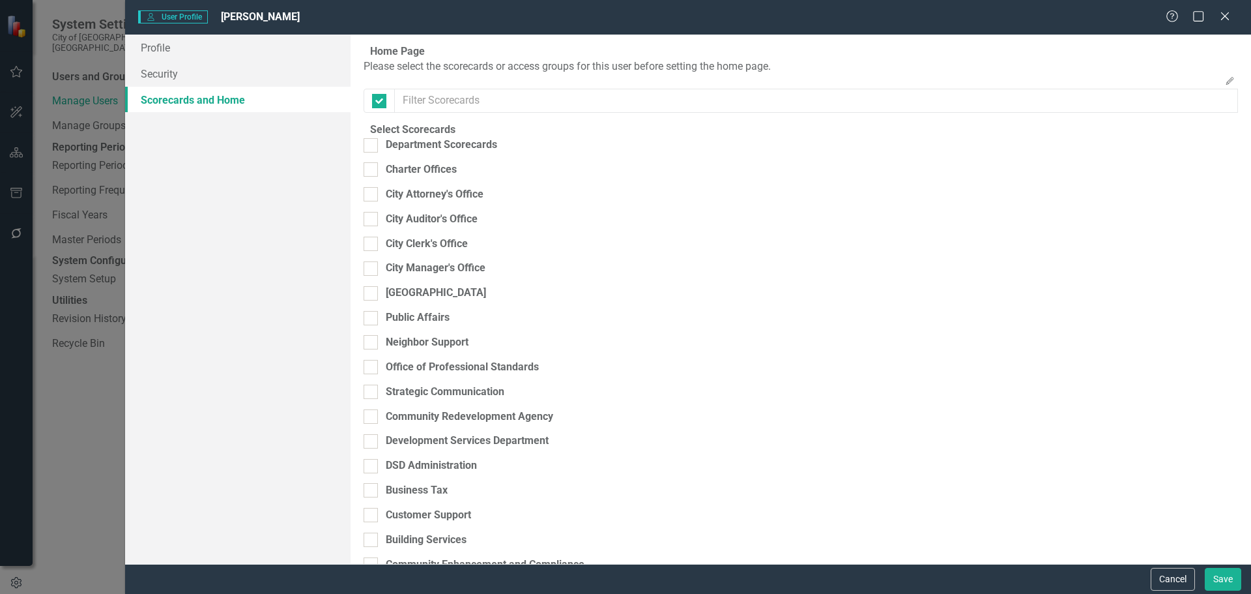
checkbox input "false"
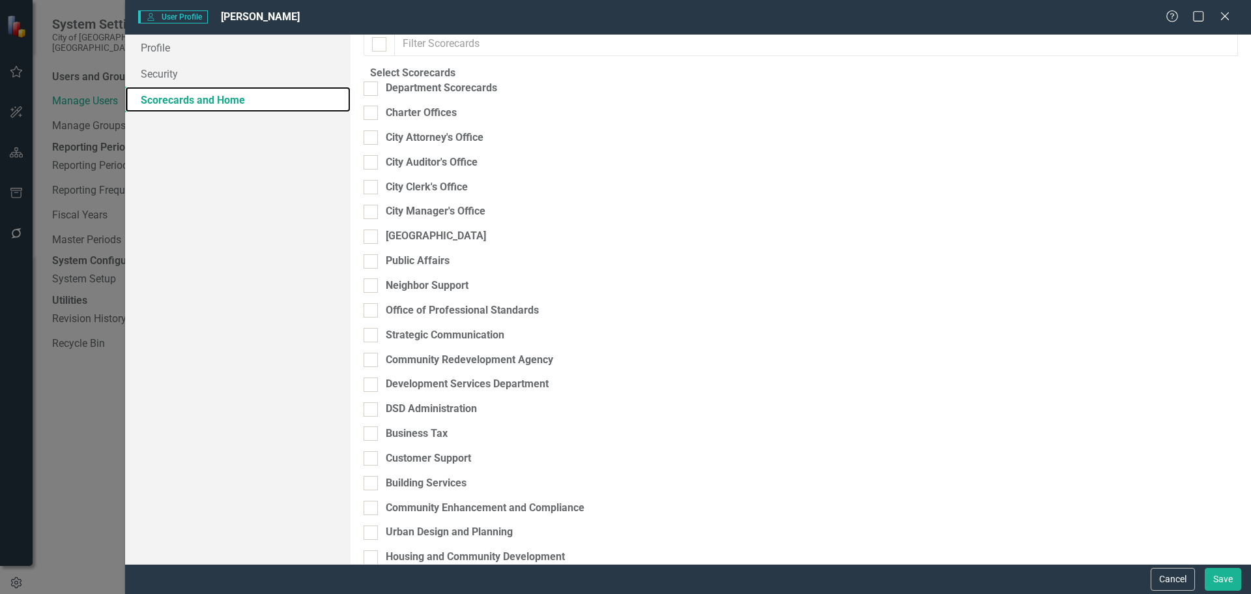
scroll to position [195, 0]
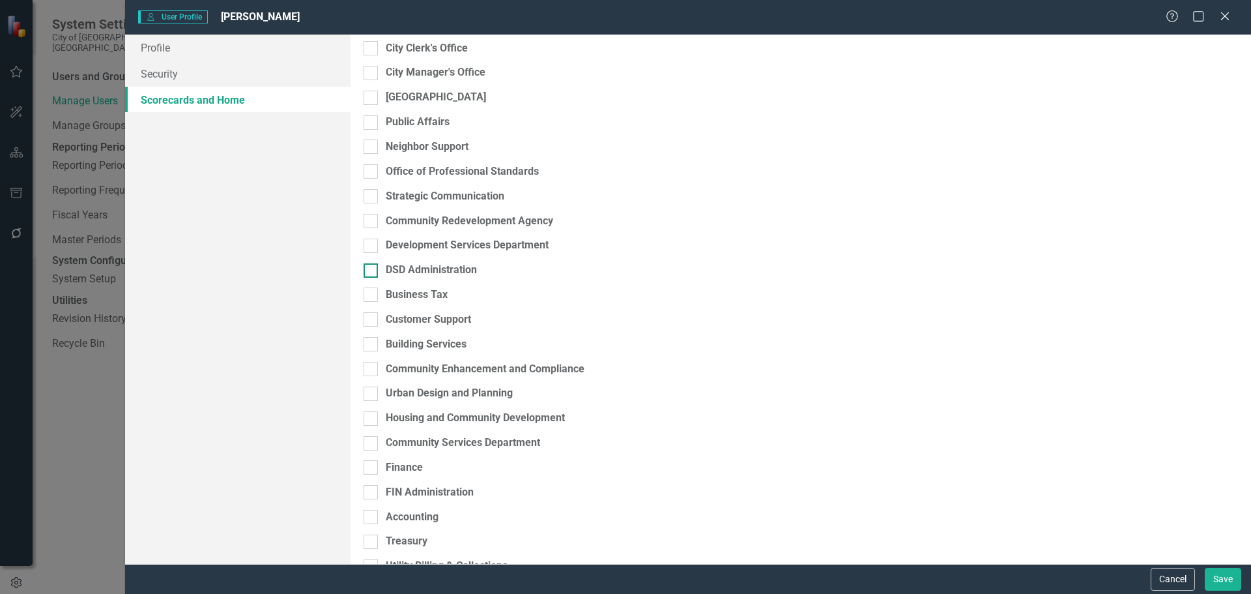
click at [372, 272] on input "DSD Administration" at bounding box center [368, 267] width 8 height 8
checkbox input "true"
click at [378, 302] on div at bounding box center [371, 294] width 14 height 14
click at [372, 296] on input "Business Tax" at bounding box center [368, 291] width 8 height 8
checkbox input "true"
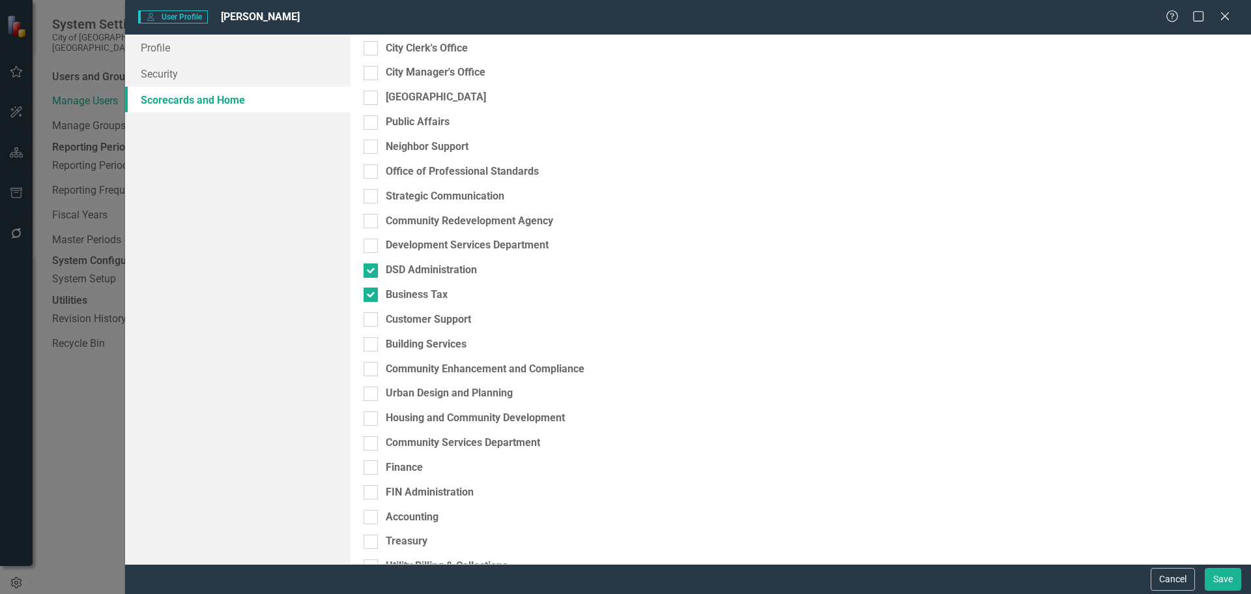
drag, startPoint x: 385, startPoint y: 357, endPoint x: 385, endPoint y: 370, distance: 13.0
click at [378, 326] on div at bounding box center [371, 319] width 14 height 14
click at [372, 321] on input "Customer Support" at bounding box center [368, 316] width 8 height 8
checkbox input "true"
click at [378, 351] on div at bounding box center [371, 344] width 14 height 14
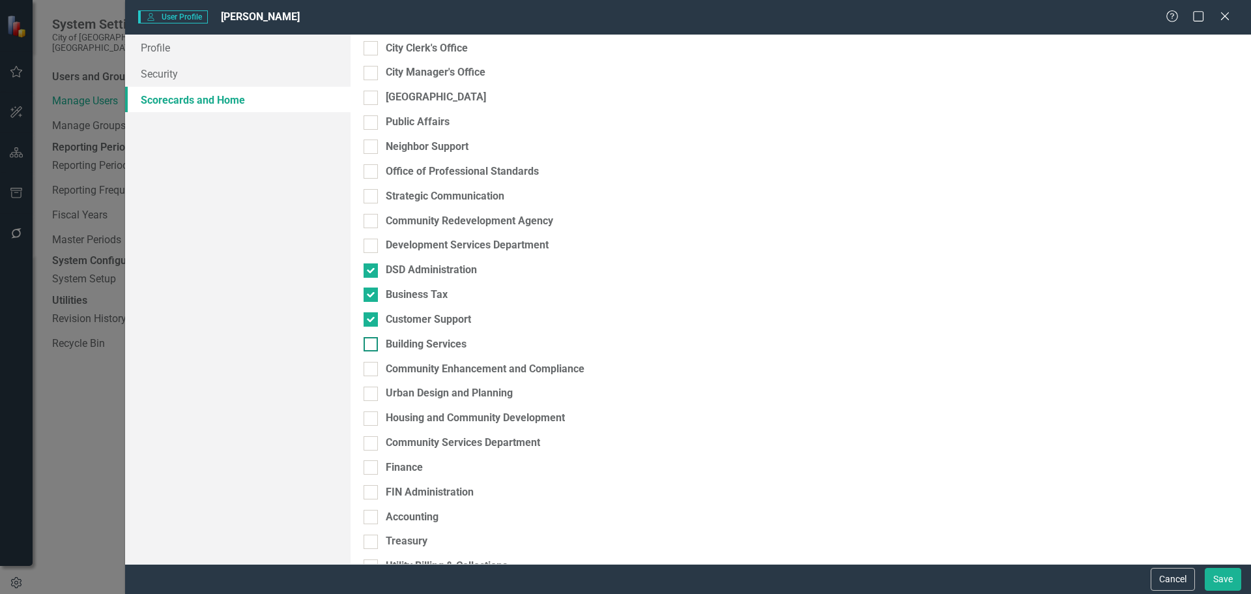
click at [372, 345] on input "Building Services" at bounding box center [368, 341] width 8 height 8
checkbox input "true"
click at [372, 370] on input "Community Enhancement and Compliance" at bounding box center [368, 366] width 8 height 8
checkbox input "true"
click at [378, 401] on div at bounding box center [371, 393] width 14 height 14
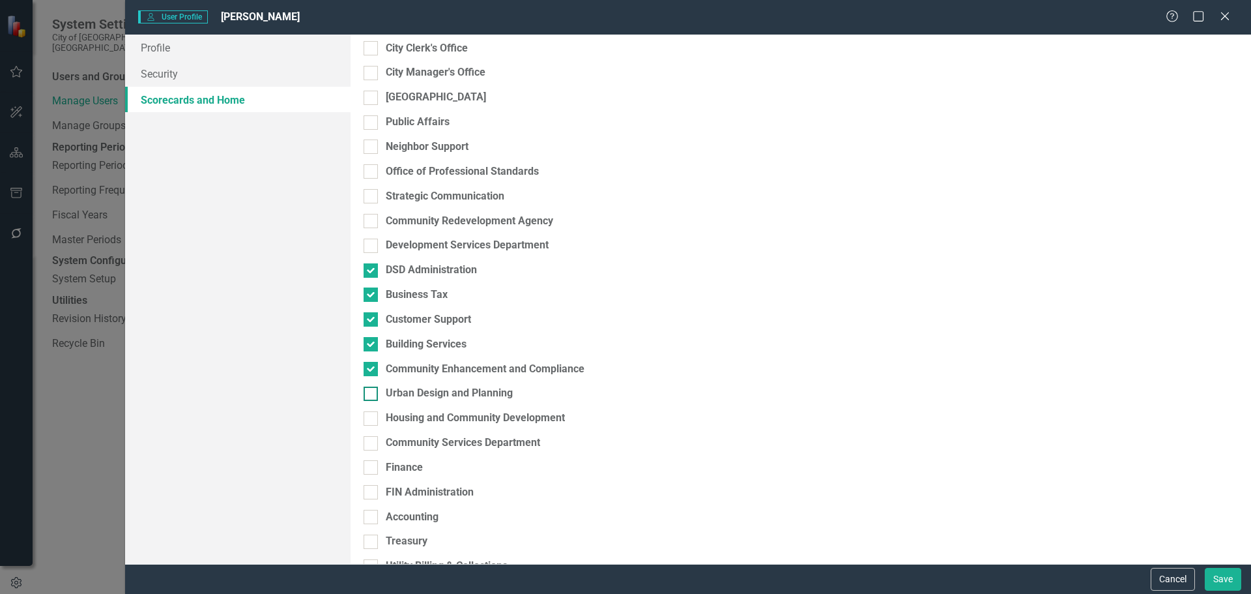
click at [372, 395] on input "Urban Design and Planning" at bounding box center [368, 390] width 8 height 8
checkbox input "true"
click at [385, 435] on div "Housing and Community Development" at bounding box center [464, 422] width 201 height 25
click at [378, 450] on div at bounding box center [371, 443] width 14 height 14
click at [372, 444] on input "Community Services Department" at bounding box center [368, 440] width 8 height 8
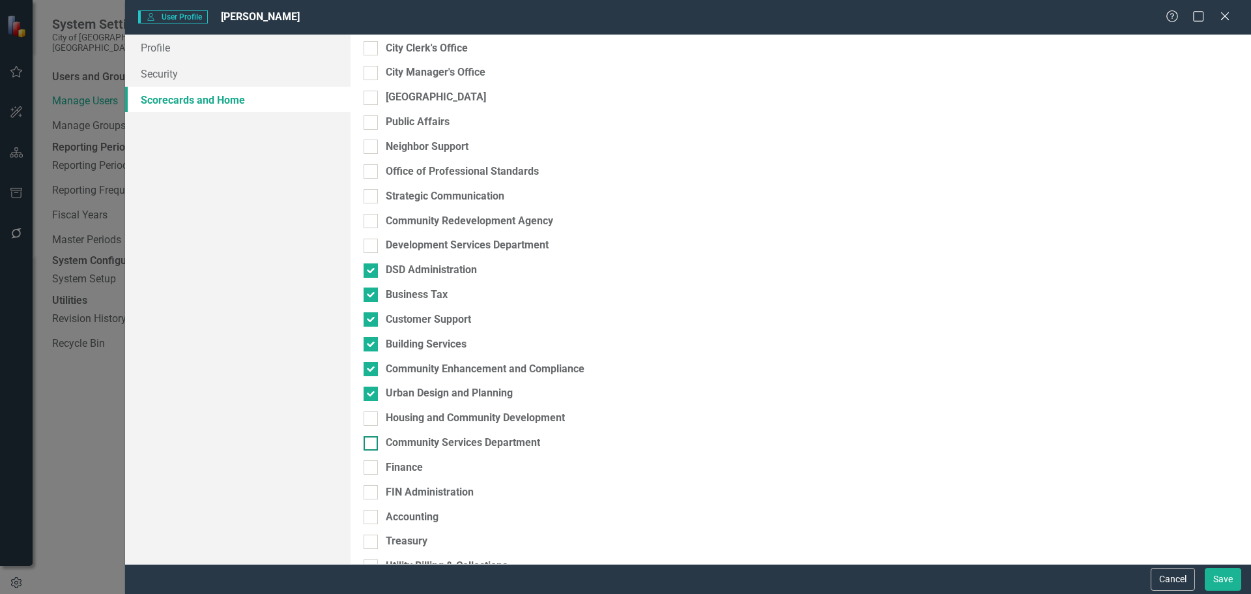
checkbox input "true"
click at [372, 420] on input "Housing and Community Development" at bounding box center [368, 415] width 8 height 8
checkbox input "true"
click at [1221, 576] on button "Save" at bounding box center [1223, 579] width 36 height 23
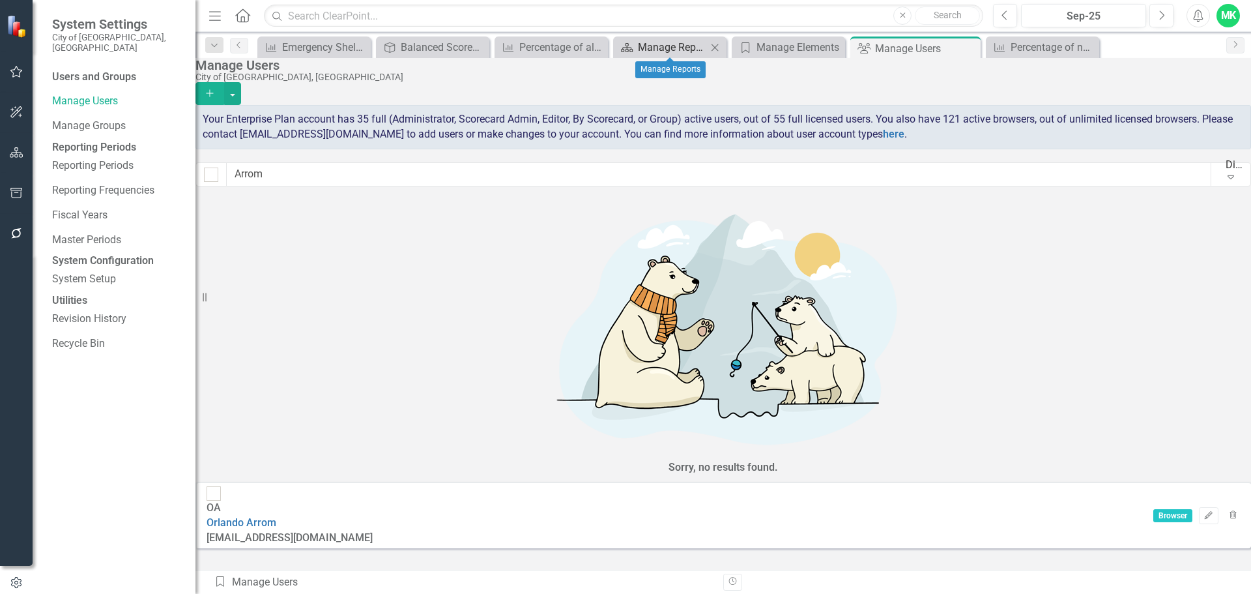
click at [683, 46] on div "Manage Reports" at bounding box center [672, 47] width 69 height 16
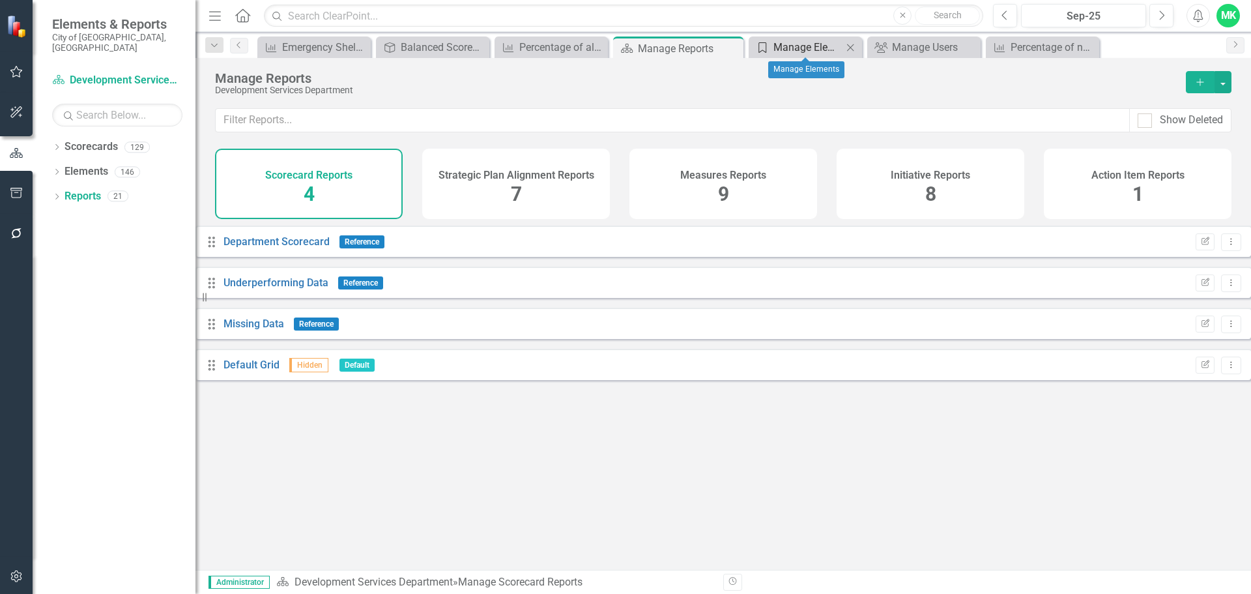
click at [824, 51] on div "Manage Elements" at bounding box center [807, 47] width 69 height 16
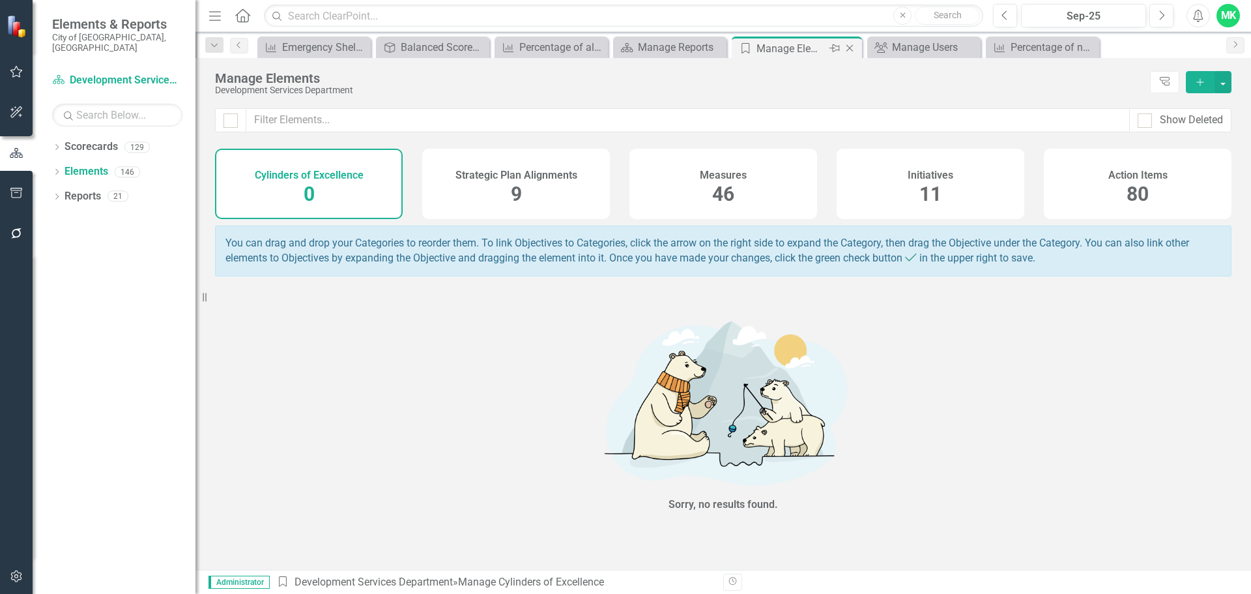
click at [851, 44] on icon "Close" at bounding box center [849, 48] width 13 height 10
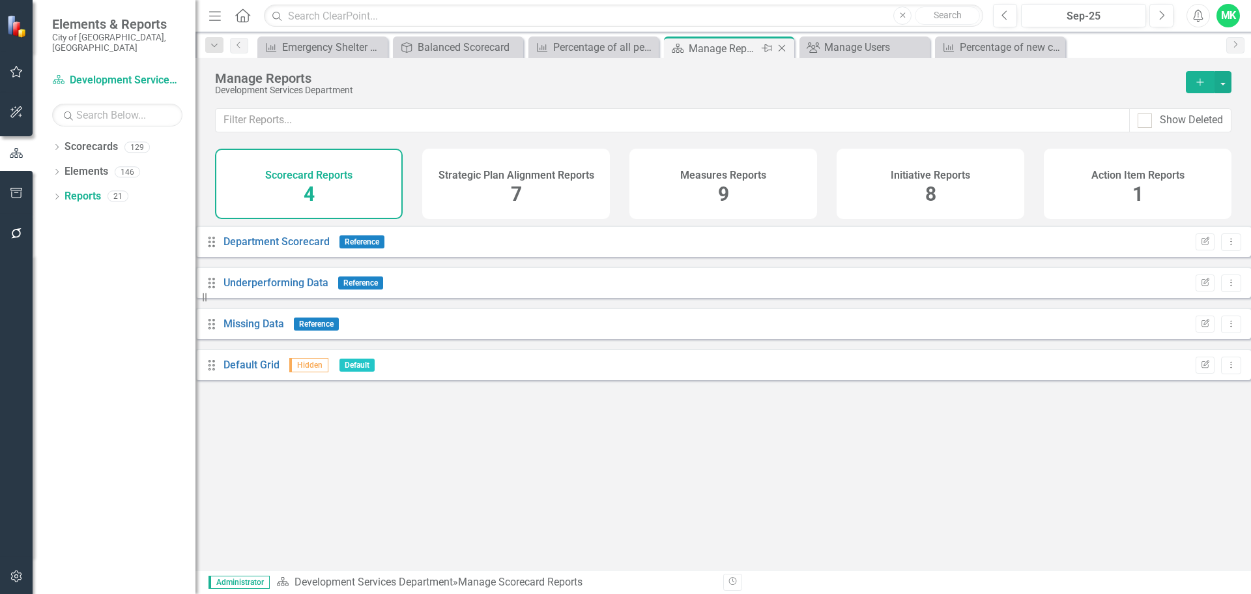
click at [783, 45] on icon "Close" at bounding box center [781, 48] width 13 height 10
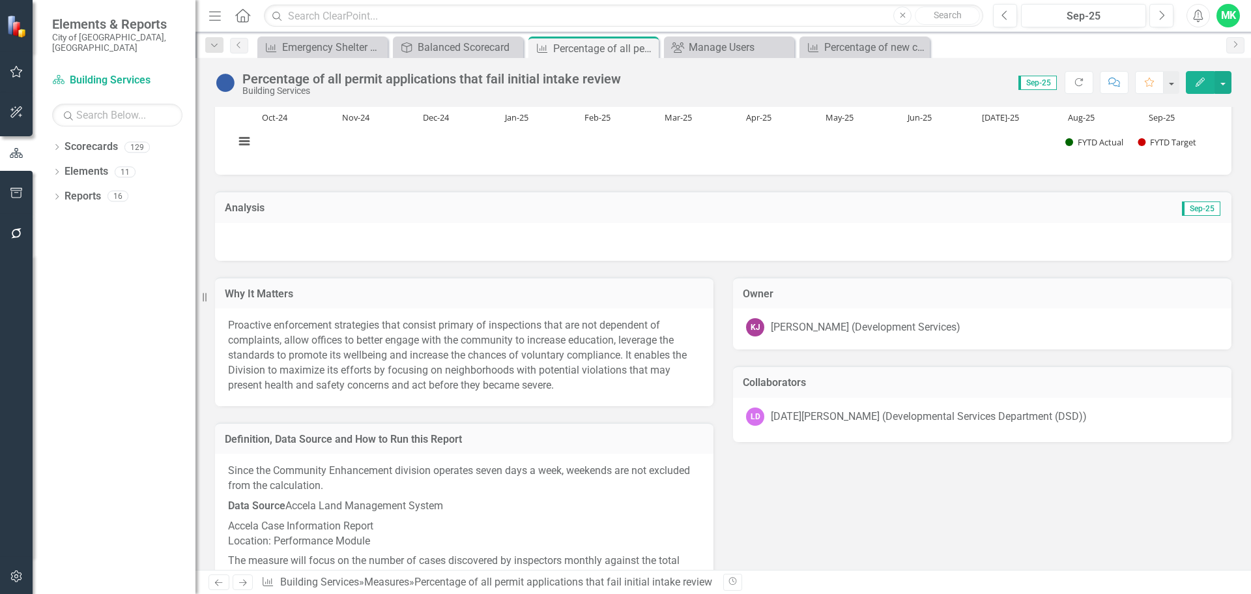
scroll to position [521, 0]
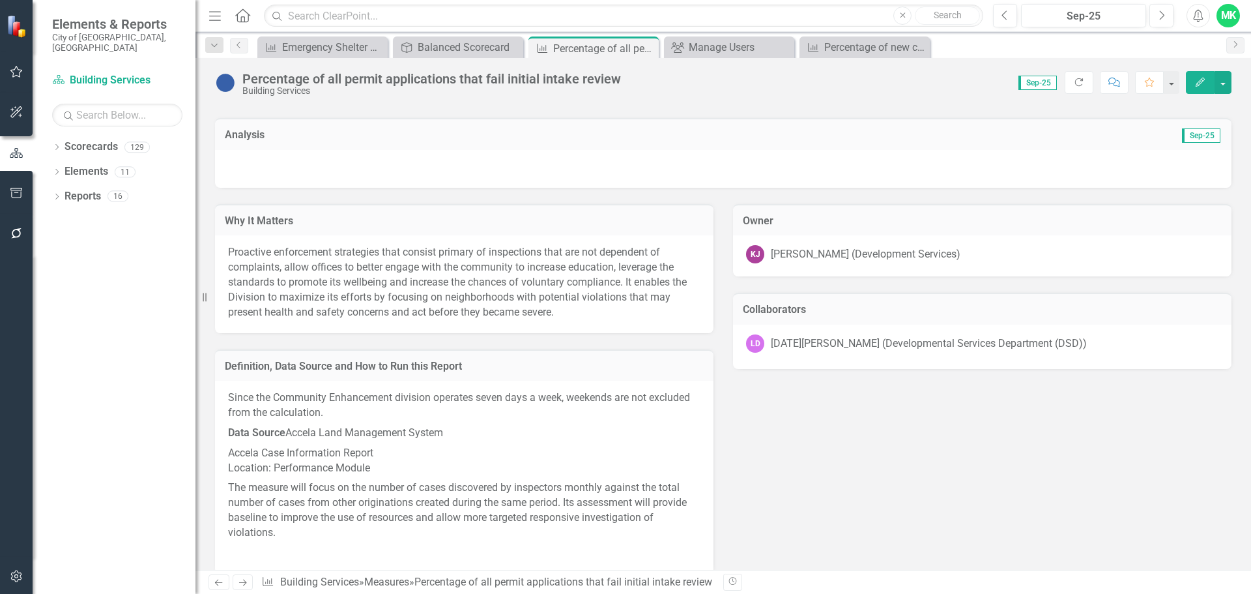
click at [794, 252] on div "[PERSON_NAME] (Development Services)" at bounding box center [866, 254] width 190 height 15
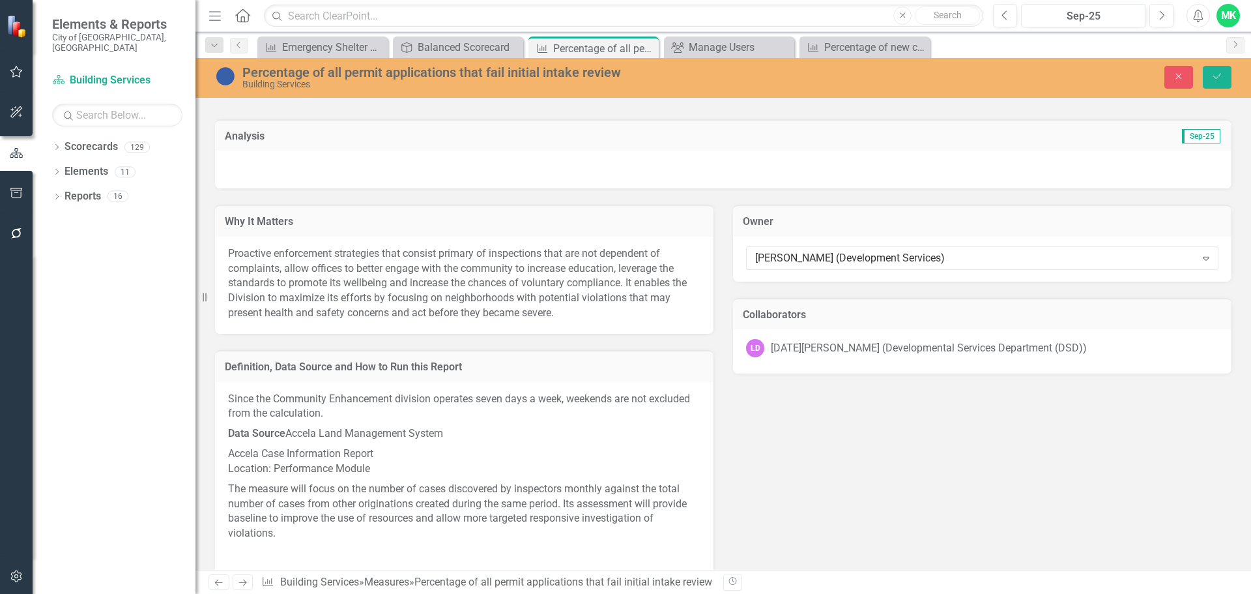
click at [794, 252] on div "[PERSON_NAME] (Development Services)" at bounding box center [975, 257] width 440 height 15
type input "victo"
click at [121, 593] on span "Victo r Blanco" at bounding box center [67, 603] width 108 height 12
click at [1218, 72] on icon "Save" at bounding box center [1217, 76] width 12 height 9
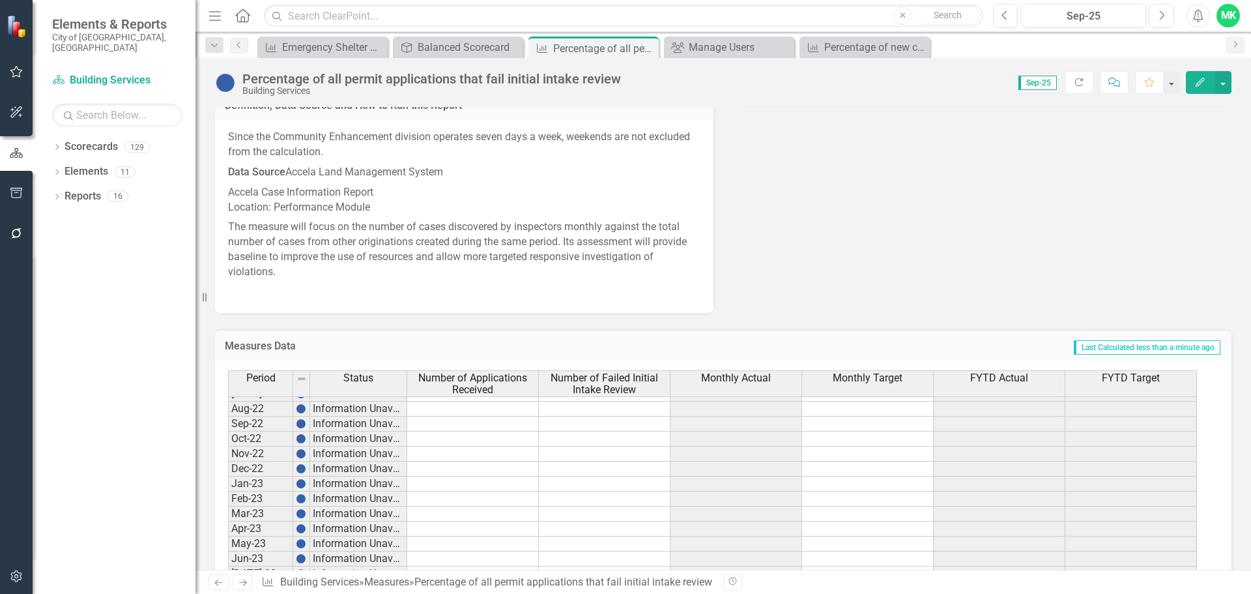
scroll to position [391, 0]
click at [54, 145] on icon "Dropdown" at bounding box center [56, 148] width 9 height 7
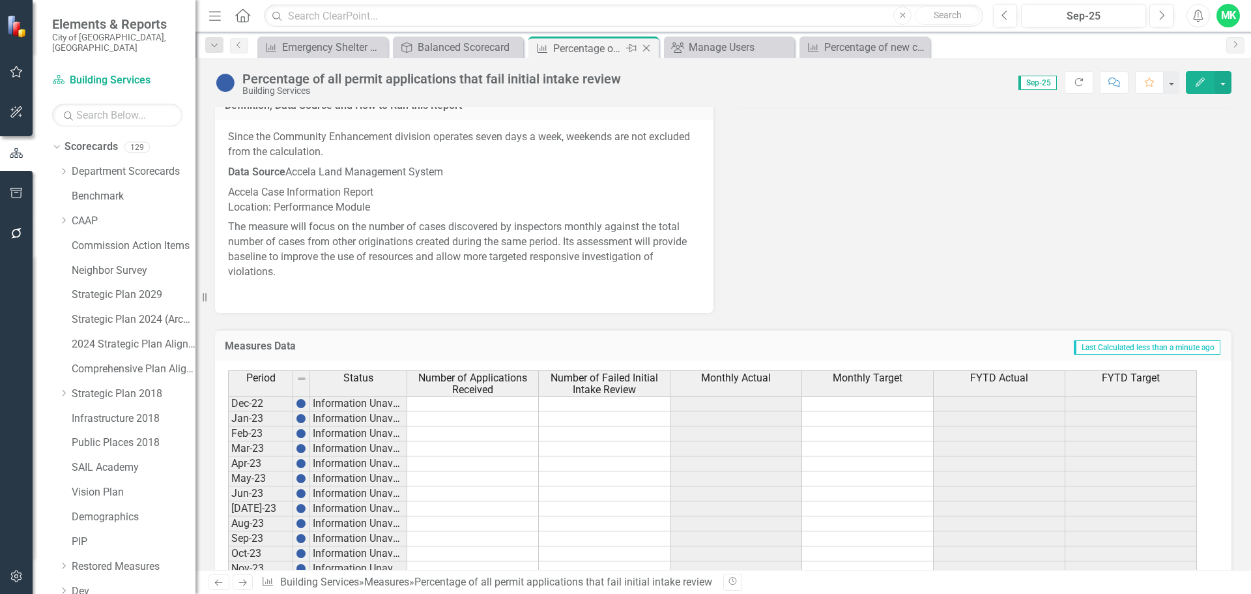
click at [646, 49] on icon "Close" at bounding box center [646, 48] width 13 height 10
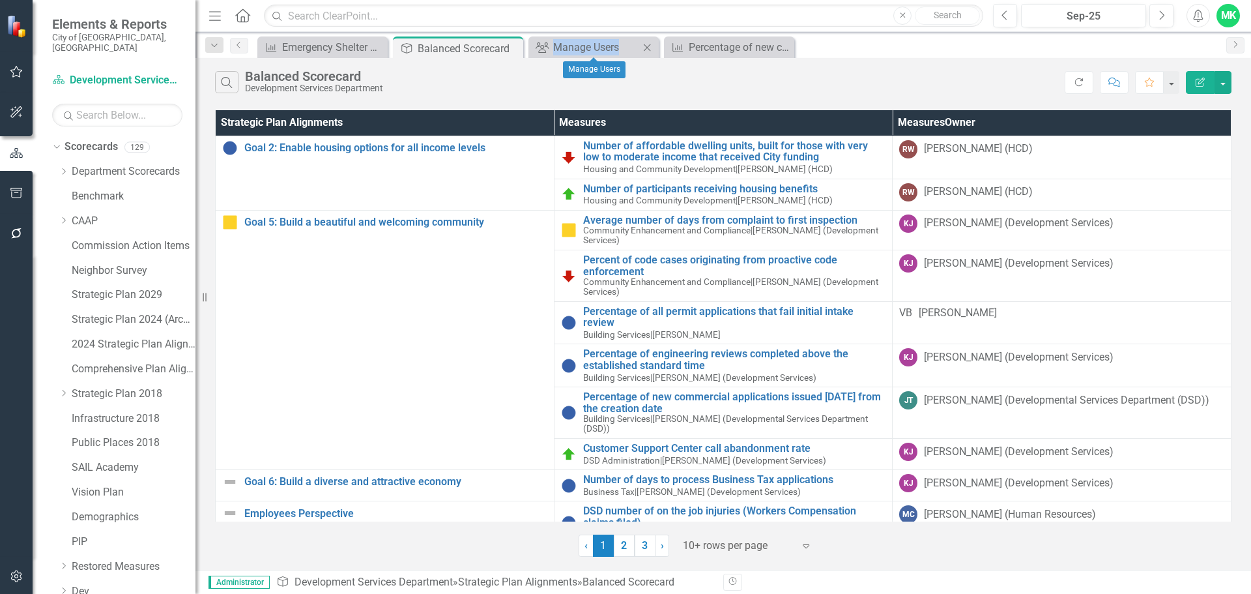
drag, startPoint x: 647, startPoint y: 47, endPoint x: 536, endPoint y: 55, distance: 111.7
click at [536, 55] on div "Group Manage Users Close" at bounding box center [593, 47] width 130 height 22
click at [534, 79] on div "Search Balanced Scorecard Development Services Department" at bounding box center [640, 82] width 850 height 22
click at [565, 35] on div "Dropdown Search Measures Emergency Shelter Bed Occupancy Rate Close Strategic P…" at bounding box center [723, 45] width 1056 height 26
click at [579, 49] on div "Manage Users" at bounding box center [596, 47] width 86 height 16
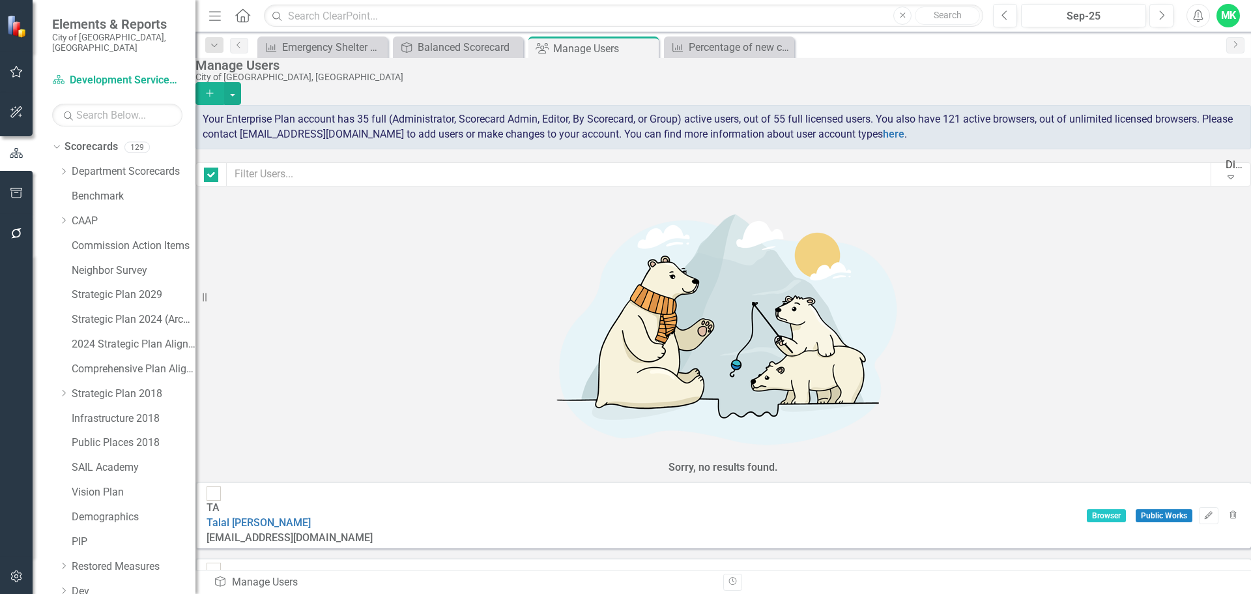
checkbox input "false"
click at [640, 46] on icon "Close" at bounding box center [646, 48] width 13 height 10
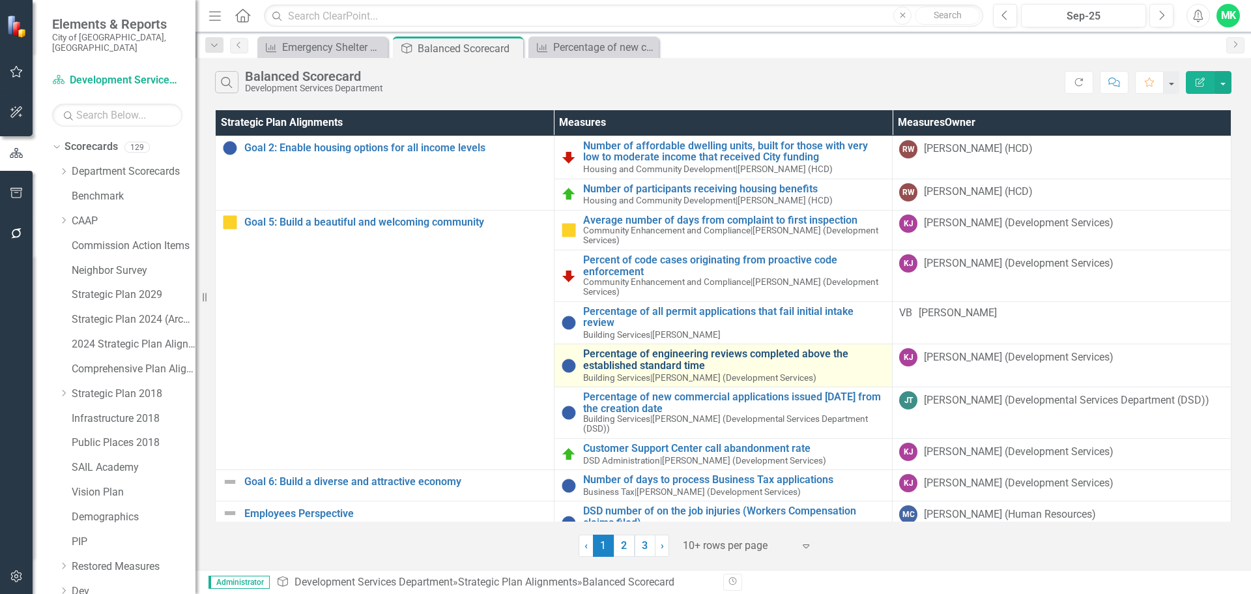
click at [644, 348] on link "Percentage of engineering reviews completed above the established standard time" at bounding box center [734, 359] width 303 height 23
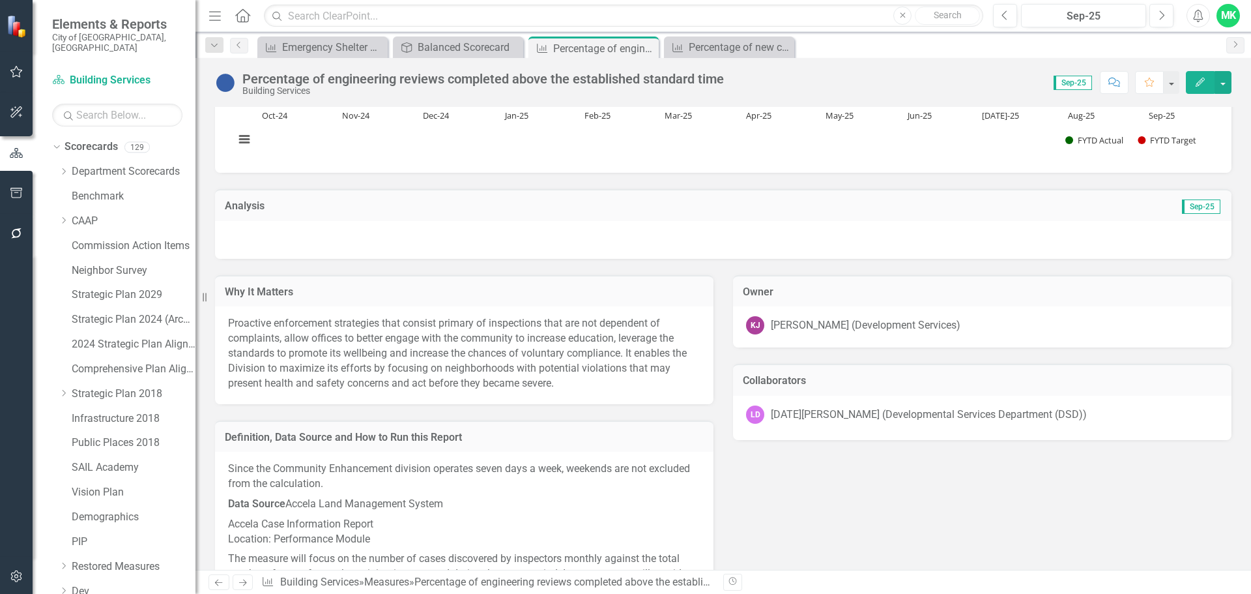
scroll to position [456, 0]
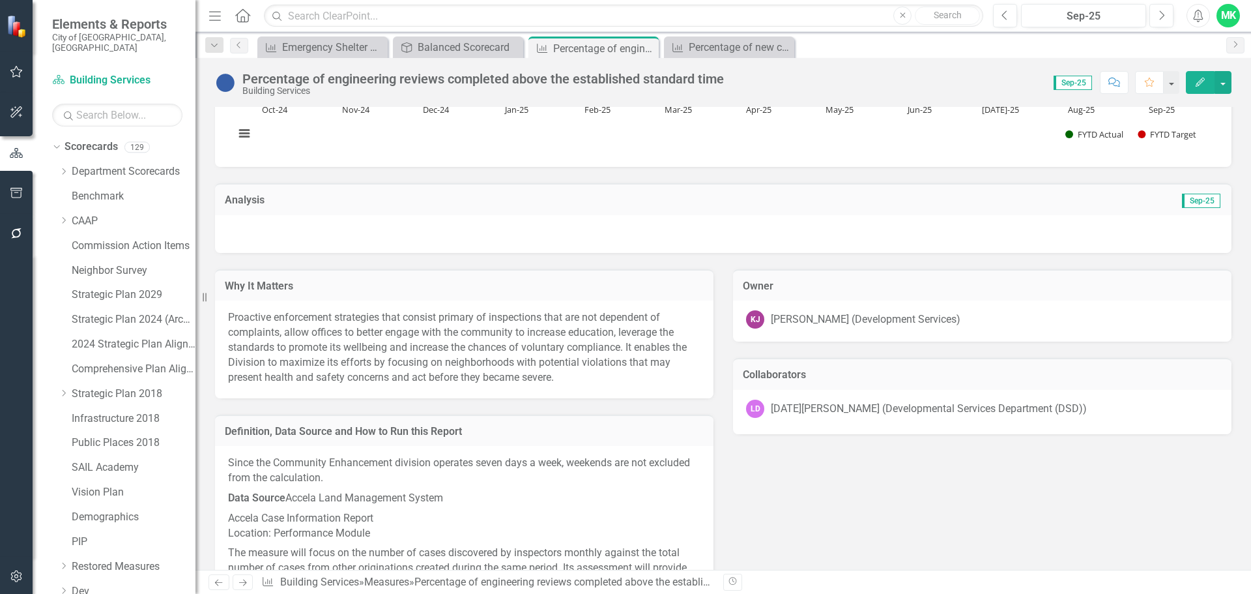
click at [811, 318] on div "[PERSON_NAME] (Development Services)" at bounding box center [866, 319] width 190 height 15
click at [810, 319] on div "[PERSON_NAME] (Development Services)" at bounding box center [866, 319] width 190 height 15
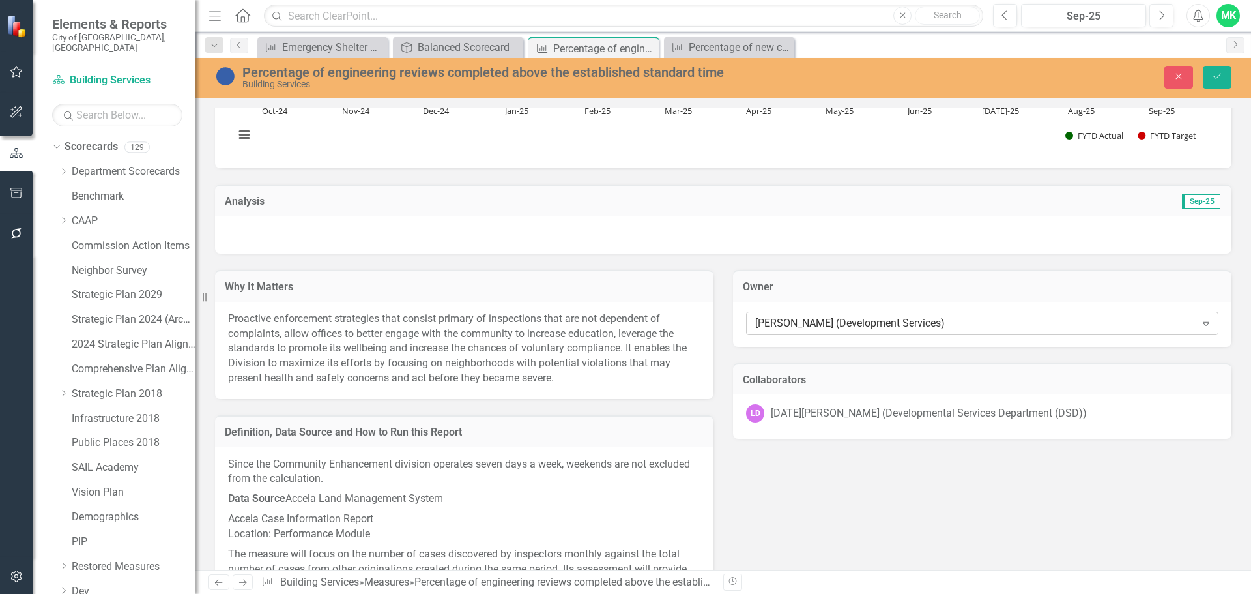
click at [842, 319] on div "[PERSON_NAME] (Development Services)" at bounding box center [975, 322] width 440 height 15
type input "arr"
click at [79, 593] on span "Orlando Arr om" at bounding box center [46, 603] width 66 height 12
click at [309, 352] on p "Proactive enforcement strategies that consist primary of inspections that are n…" at bounding box center [464, 348] width 472 height 74
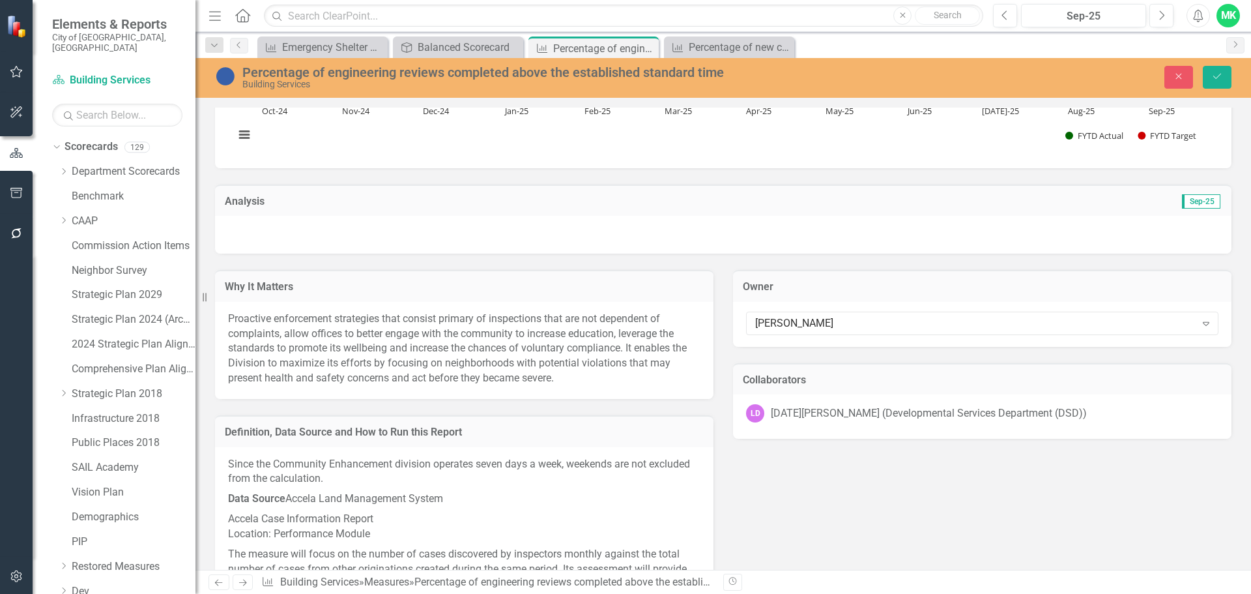
click at [309, 352] on p "Proactive enforcement strategies that consist primary of inspections that are n…" at bounding box center [464, 348] width 472 height 74
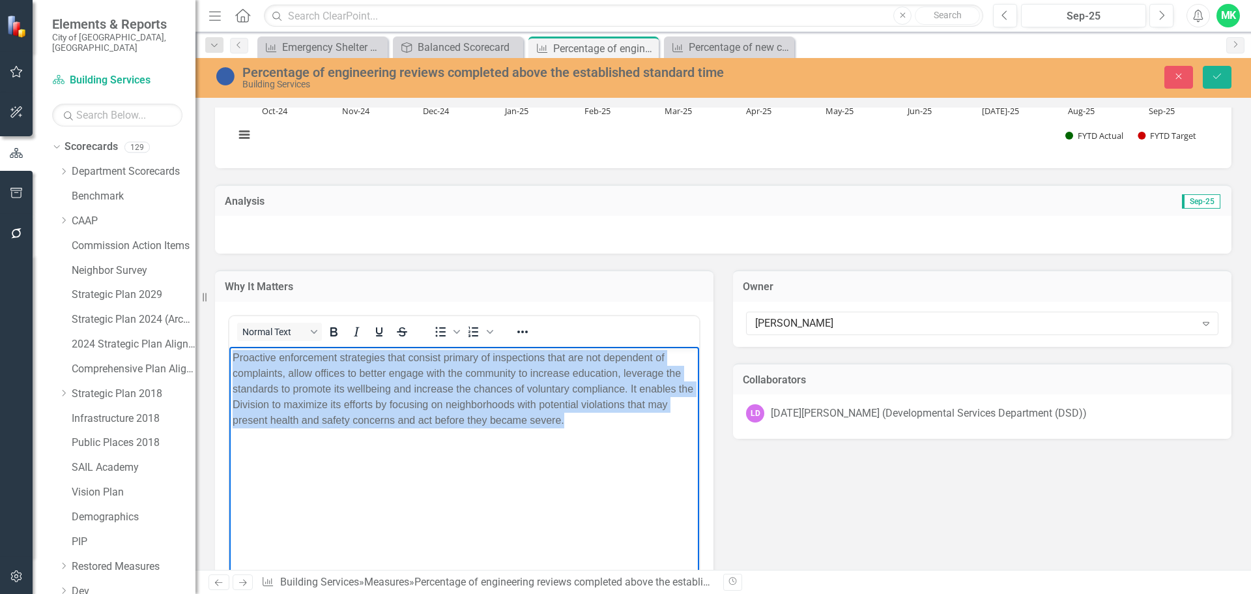
drag, startPoint x: 481, startPoint y: 407, endPoint x: 308, endPoint y: 384, distance: 174.8
click at [229, 353] on html "Proactive enforcement strategies that consist primary of inspections that are n…" at bounding box center [464, 443] width 470 height 195
paste body "Rich Text Area. Press ALT-0 for help."
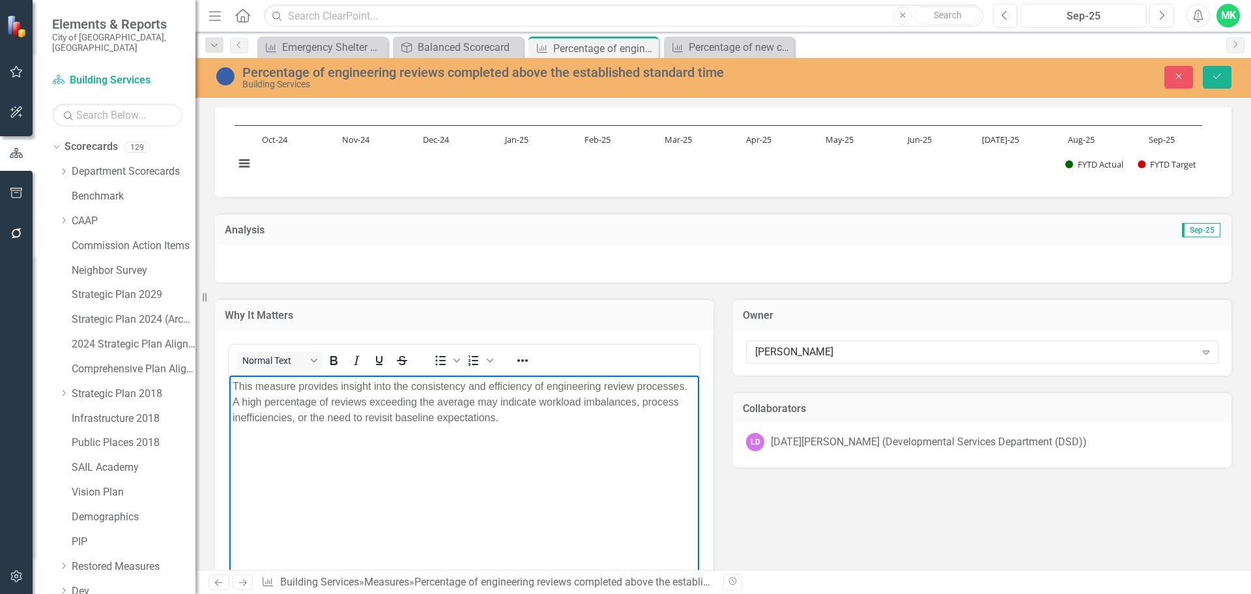
scroll to position [586, 0]
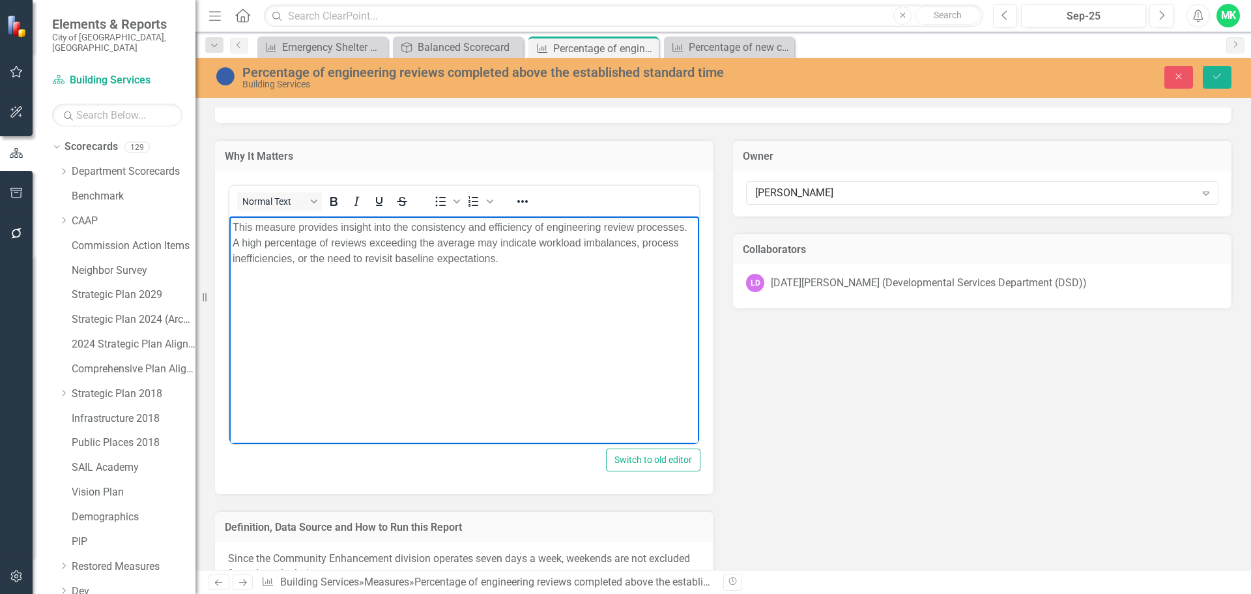
click at [809, 472] on div "Why It Matters <p>Proactive enforcement strategies that consist primary of insp…" at bounding box center [723, 428] width 1036 height 611
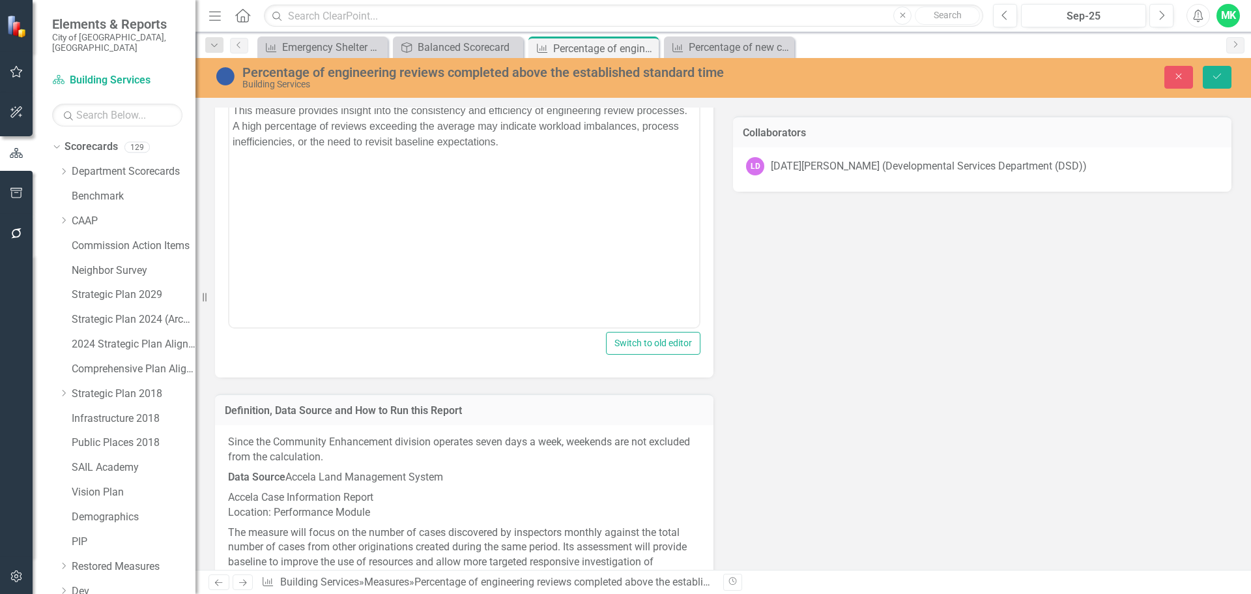
scroll to position [847, 0]
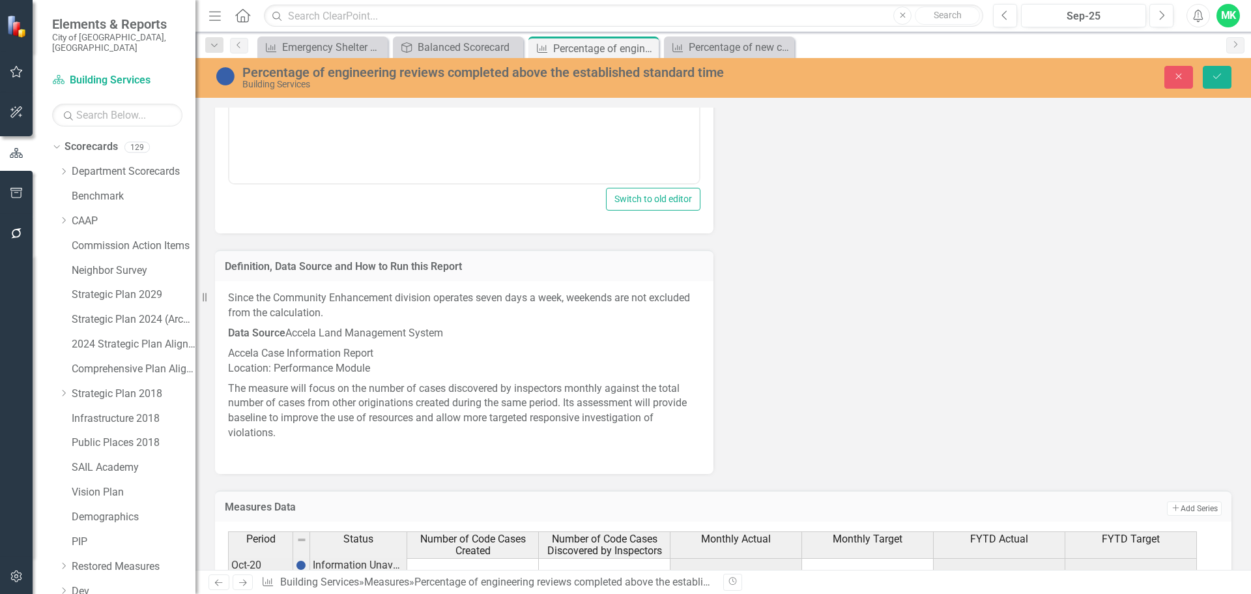
click at [281, 352] on p "Accela Case Information Report Location: Performance Module" at bounding box center [464, 360] width 472 height 35
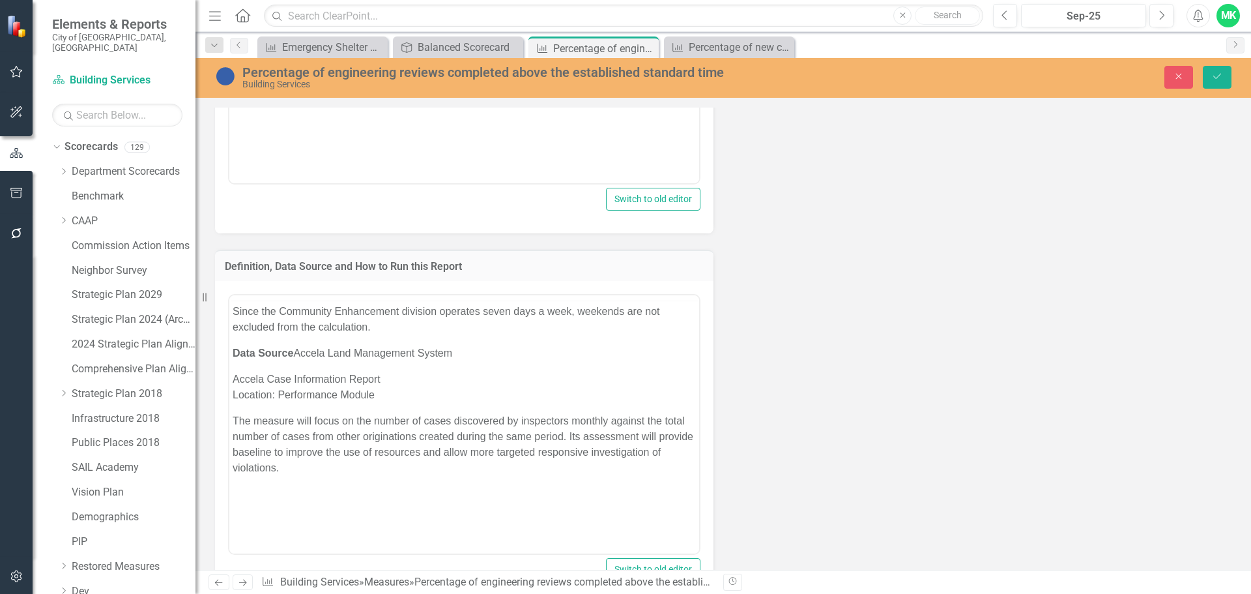
scroll to position [0, 0]
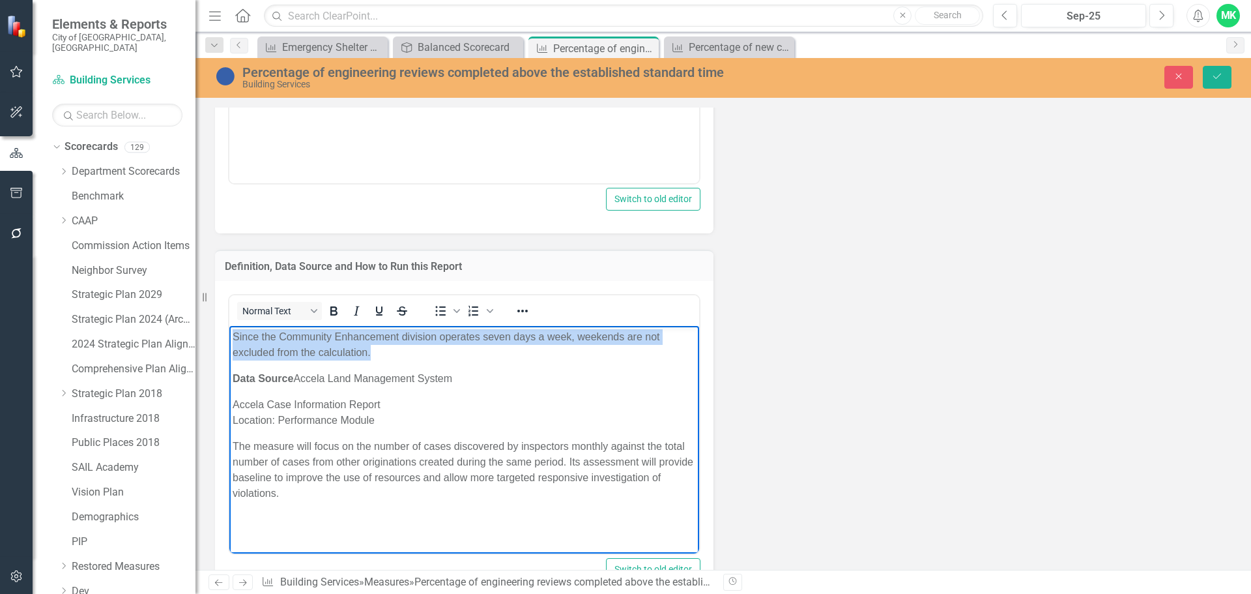
drag, startPoint x: 381, startPoint y: 350, endPoint x: 218, endPoint y: 332, distance: 164.5
click at [229, 332] on html "Since the Community Enhancement division operates seven days a week, weekends a…" at bounding box center [464, 433] width 470 height 215
paste body "Rich Text Area. Press ALT-0 for help."
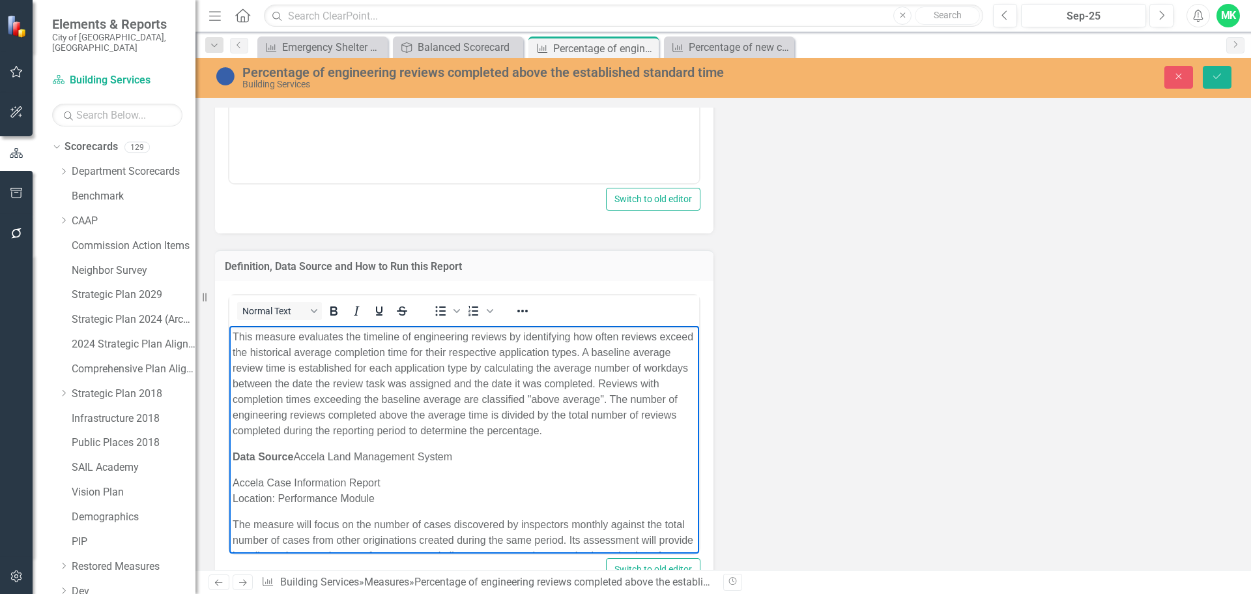
click at [302, 446] on body "This measure evaluates the timeline of engineering reviews by identifying how o…" at bounding box center [464, 472] width 470 height 293
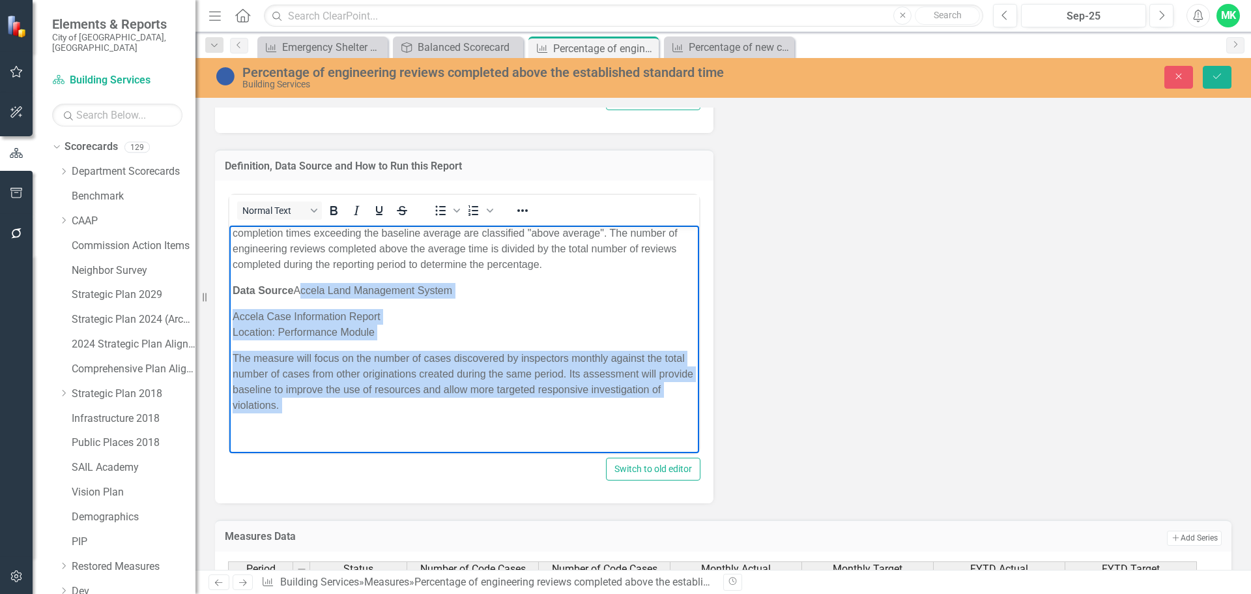
scroll to position [1058, 0]
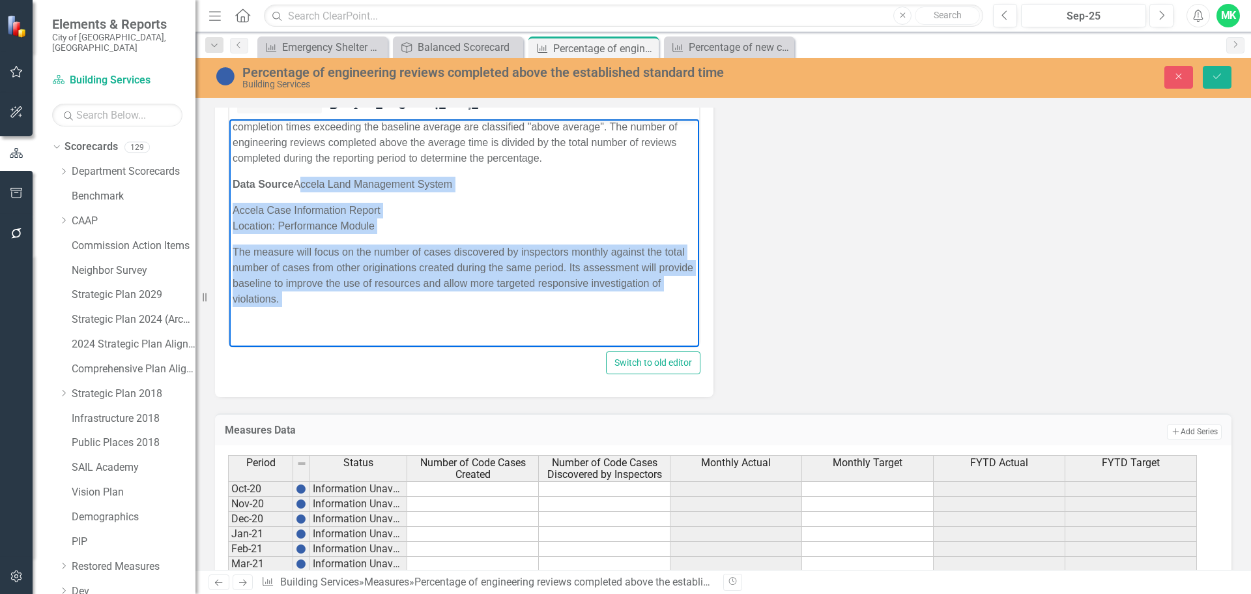
drag, startPoint x: 300, startPoint y: 249, endPoint x: 553, endPoint y: 569, distance: 407.7
click at [553, 345] on html "This measure evaluates the timeline of engineering reviews by identifying how o…" at bounding box center [464, 198] width 470 height 293
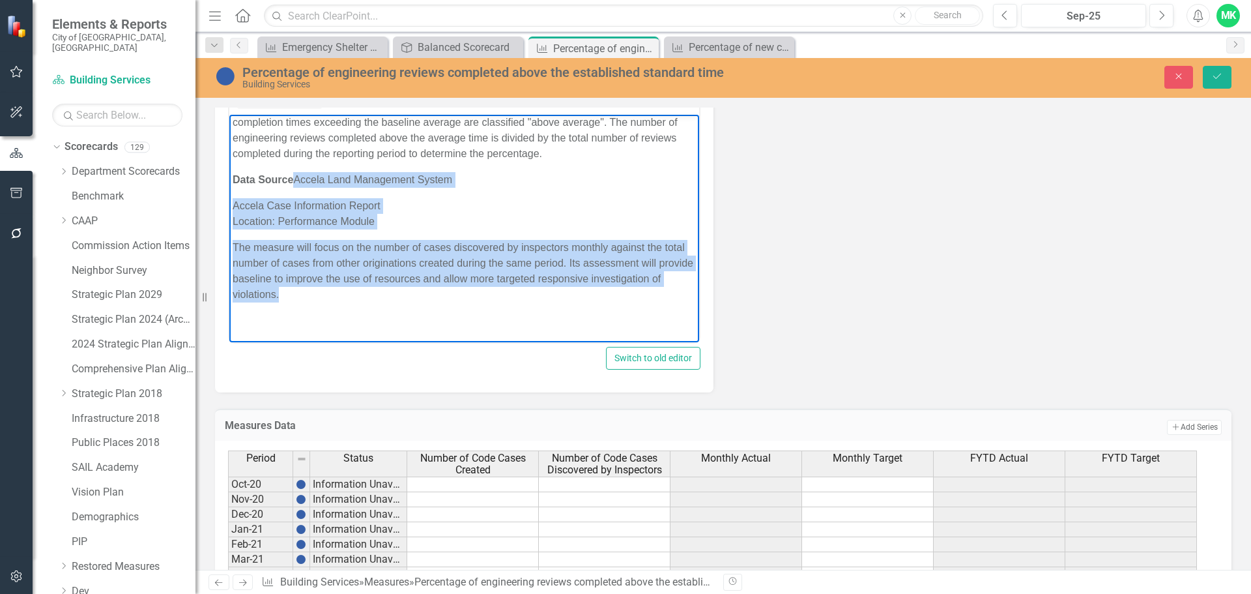
drag, startPoint x: 297, startPoint y: 177, endPoint x: 380, endPoint y: 260, distance: 117.0
click at [399, 293] on body "This measure evaluates the timeline of engineering reviews by identifying how o…" at bounding box center [464, 195] width 470 height 293
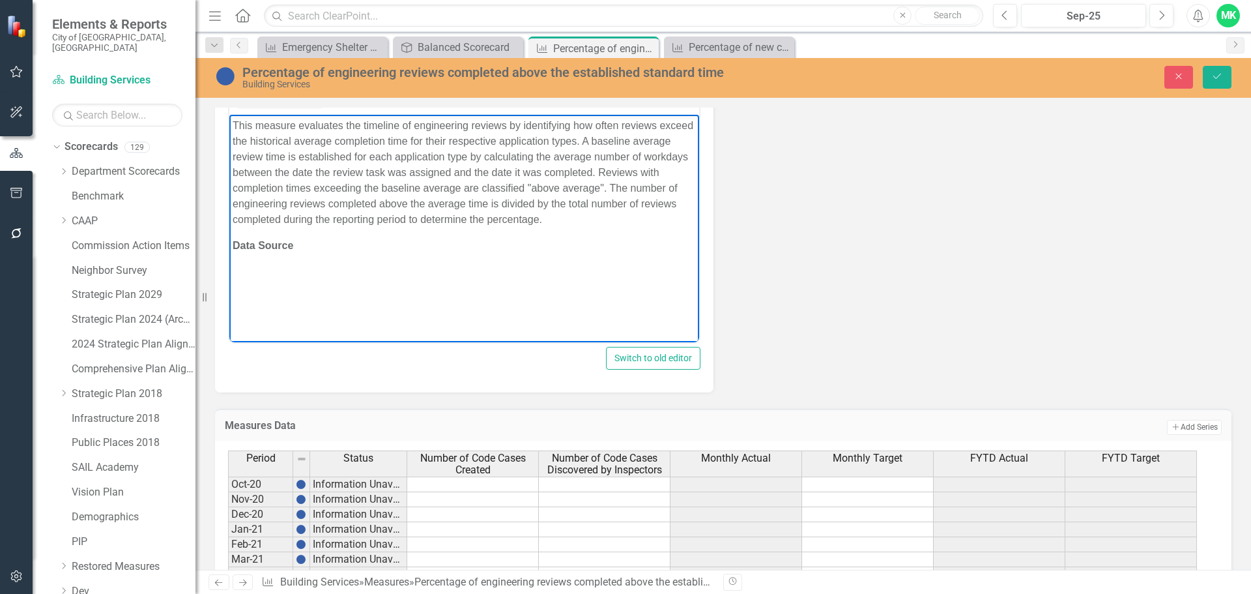
scroll to position [0, 0]
drag, startPoint x: 515, startPoint y: 248, endPoint x: 293, endPoint y: 248, distance: 222.2
click at [293, 248] on p "Data Source Accela report "Engineering Plan Reviews"" at bounding box center [464, 246] width 463 height 16
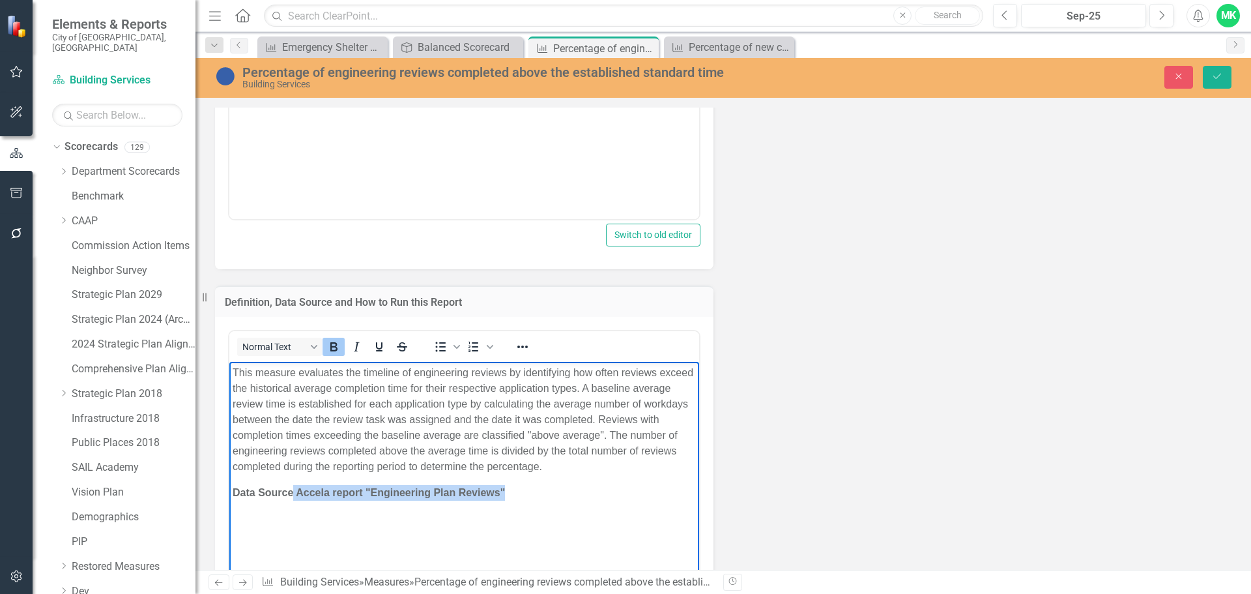
scroll to position [798, 0]
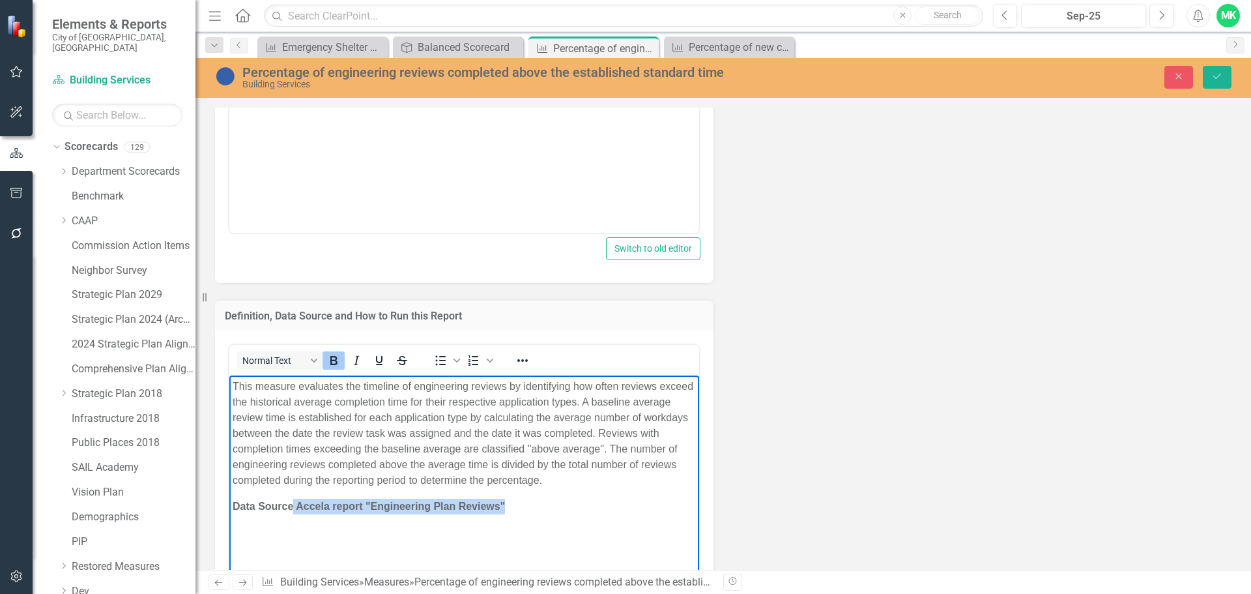
click at [334, 362] on icon "Bold" at bounding box center [334, 360] width 16 height 16
click at [297, 523] on body "This measure evaluates the timeline of engineering reviews by identifying how o…" at bounding box center [464, 472] width 470 height 195
click at [293, 508] on span "Data Source Accela report "Engineering Plan Reviews"" at bounding box center [360, 505] width 254 height 11
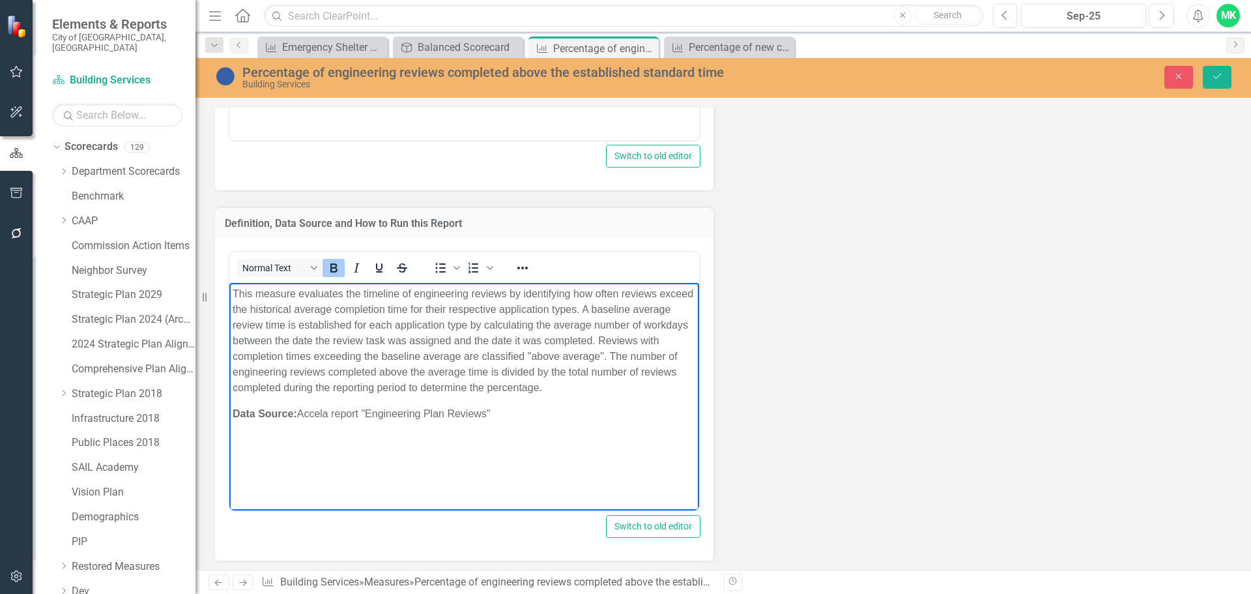
scroll to position [1123, 0]
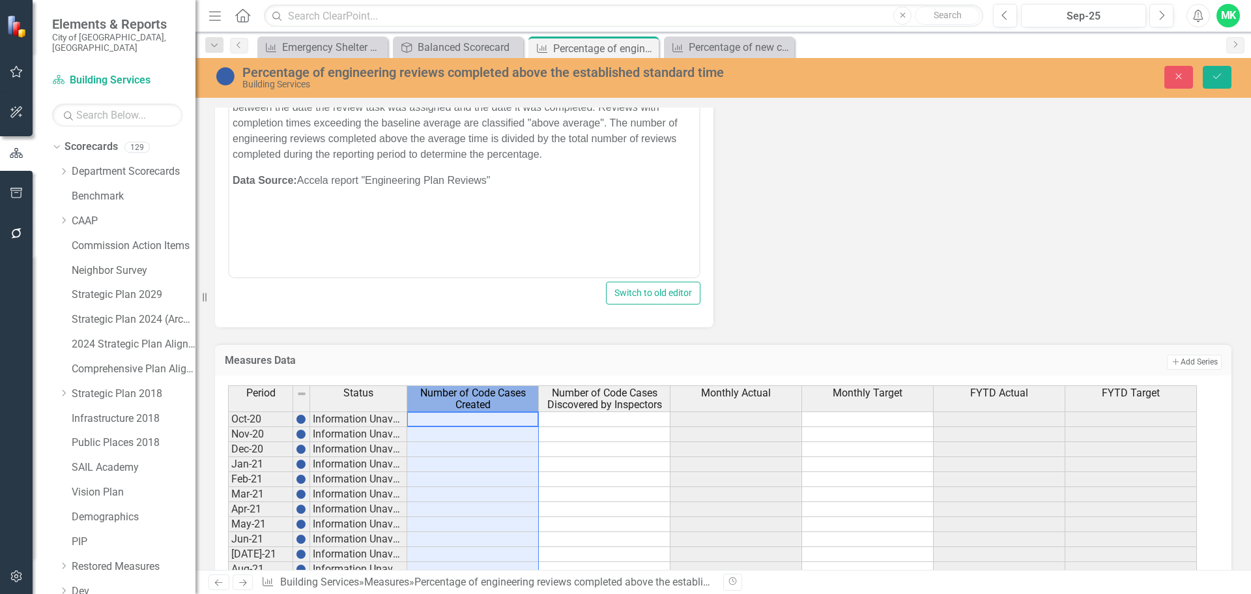
click at [473, 399] on span "Number of Code Cases Created" at bounding box center [473, 398] width 126 height 23
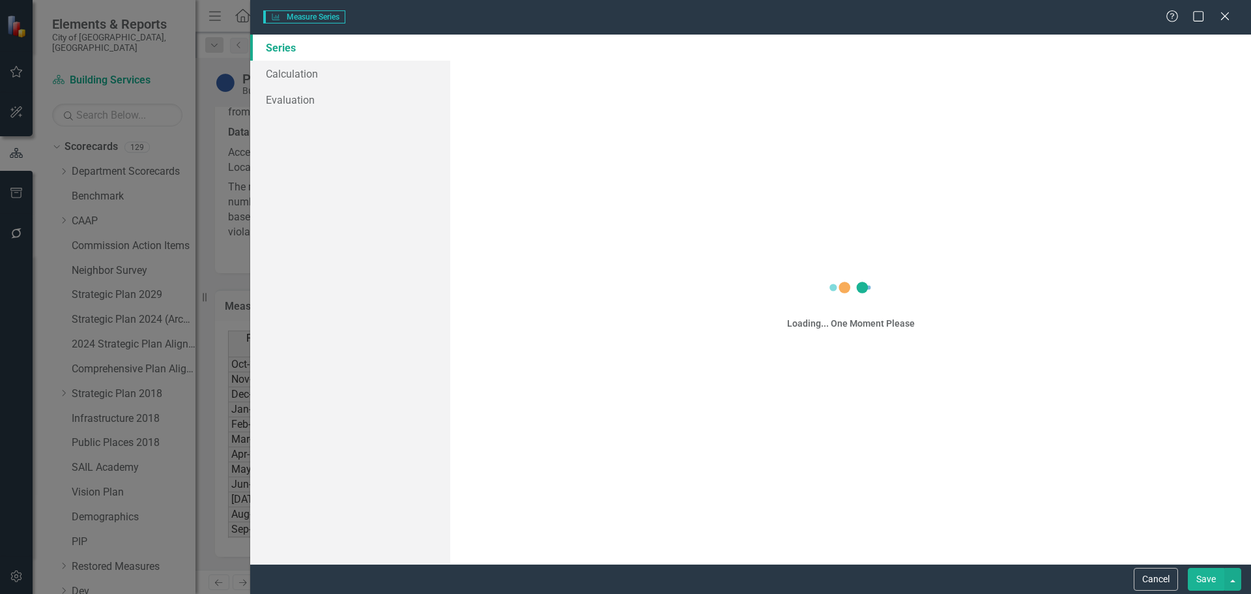
scroll to position [822, 0]
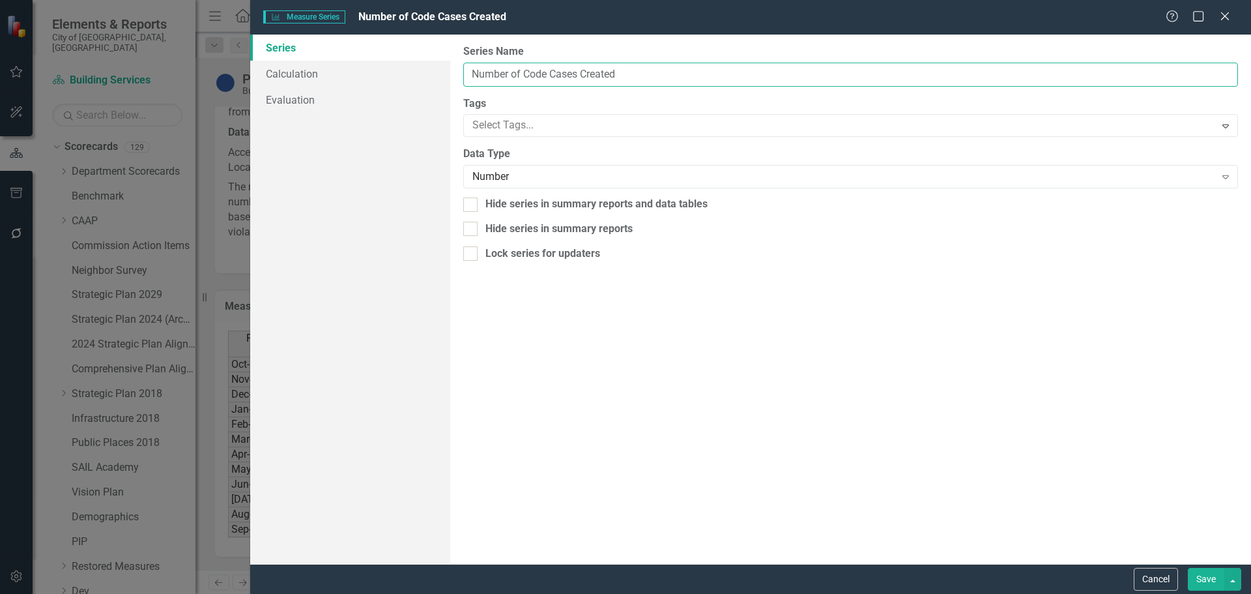
click at [669, 75] on input "Number of Code Cases Created" at bounding box center [850, 75] width 775 height 24
drag, startPoint x: 667, startPoint y: 77, endPoint x: 527, endPoint y: 70, distance: 140.2
click at [527, 70] on input "Number of Code Cases Created" at bounding box center [850, 75] width 775 height 24
paste input "engineering reviews completed"
drag, startPoint x: 582, startPoint y: 74, endPoint x: 706, endPoint y: 78, distance: 123.8
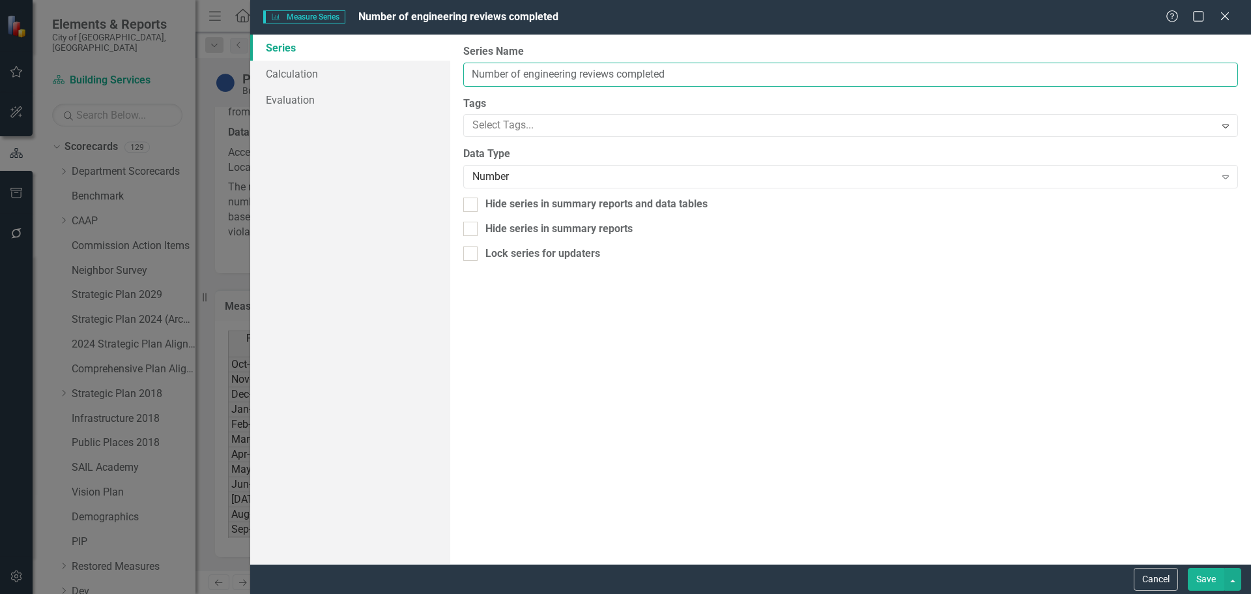
click at [706, 78] on input "Number of engineering reviews completed" at bounding box center [850, 75] width 775 height 24
click at [528, 72] on input "Number of engineering application" at bounding box center [850, 75] width 775 height 24
click at [584, 74] on input "Number of Engineering application" at bounding box center [850, 75] width 775 height 24
type input "Number of Engineering Application"
click at [1188, 568] on button "Save" at bounding box center [1206, 579] width 36 height 23
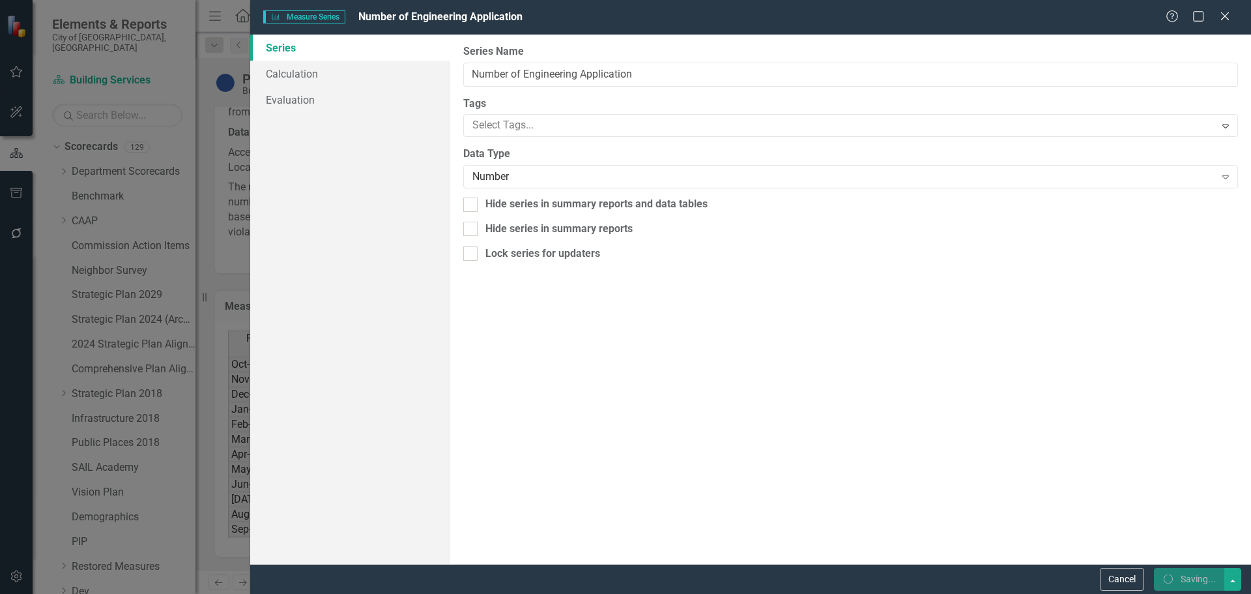
click at [640, 73] on div "Percentage of engineering reviews completed above the established standard time" at bounding box center [482, 79] width 481 height 14
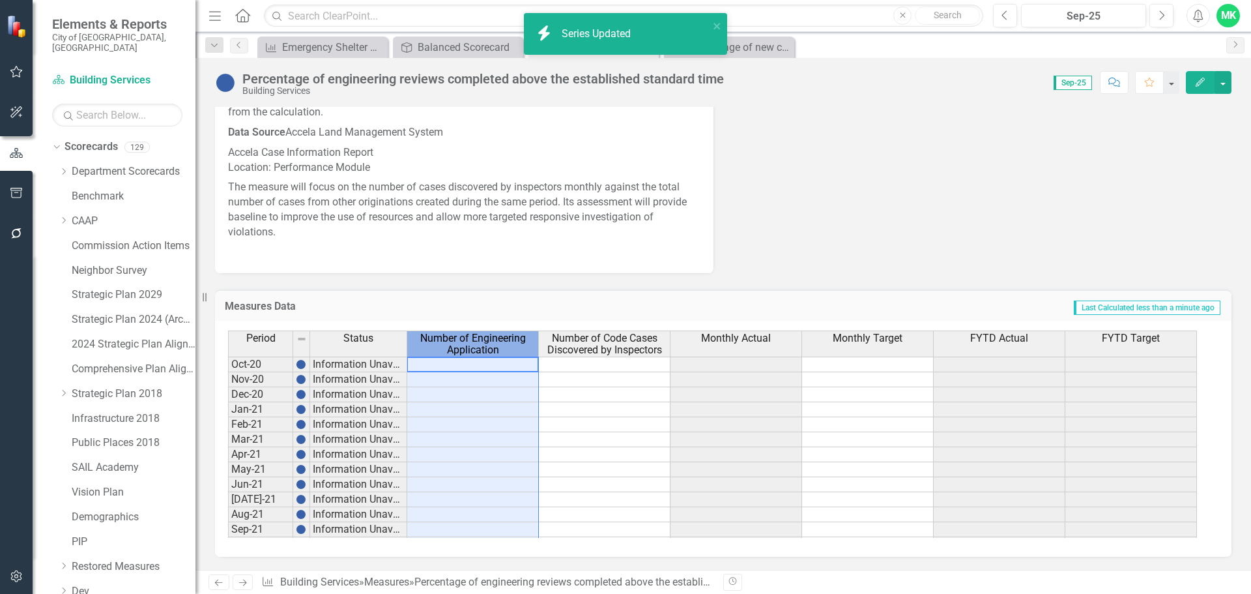
click at [500, 348] on span "Number of Engineering Application" at bounding box center [473, 343] width 126 height 23
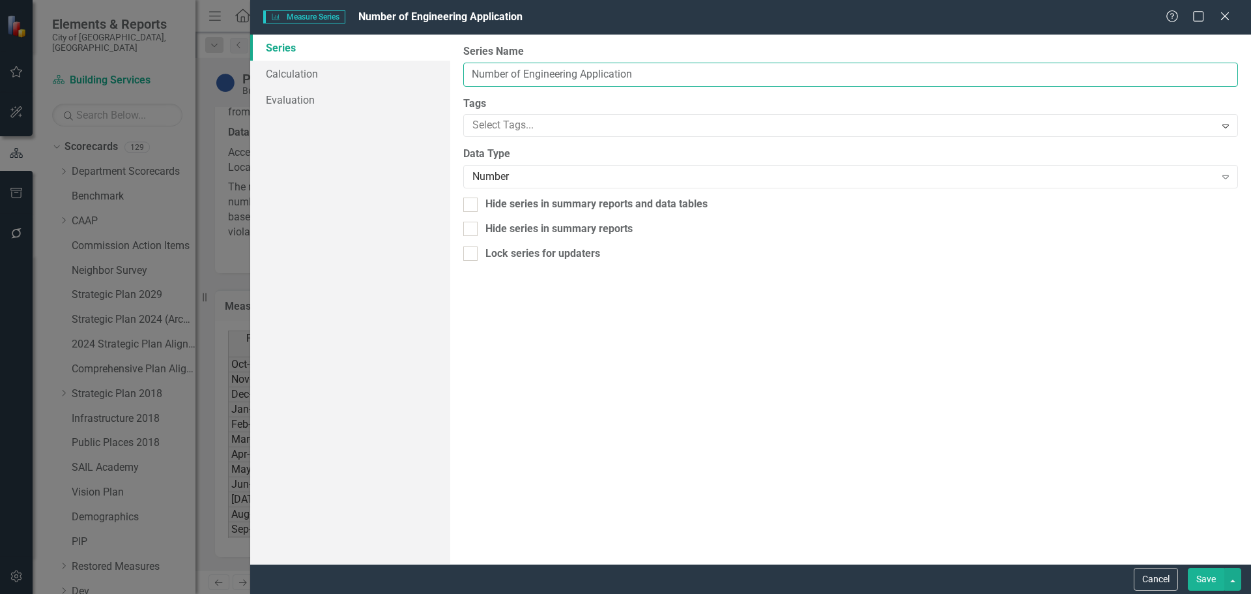
click at [636, 75] on input "Number of Engineering Application" at bounding box center [850, 75] width 775 height 24
type input "Number of Engineering Applications"
click at [1213, 576] on button "Save" at bounding box center [1206, 579] width 36 height 23
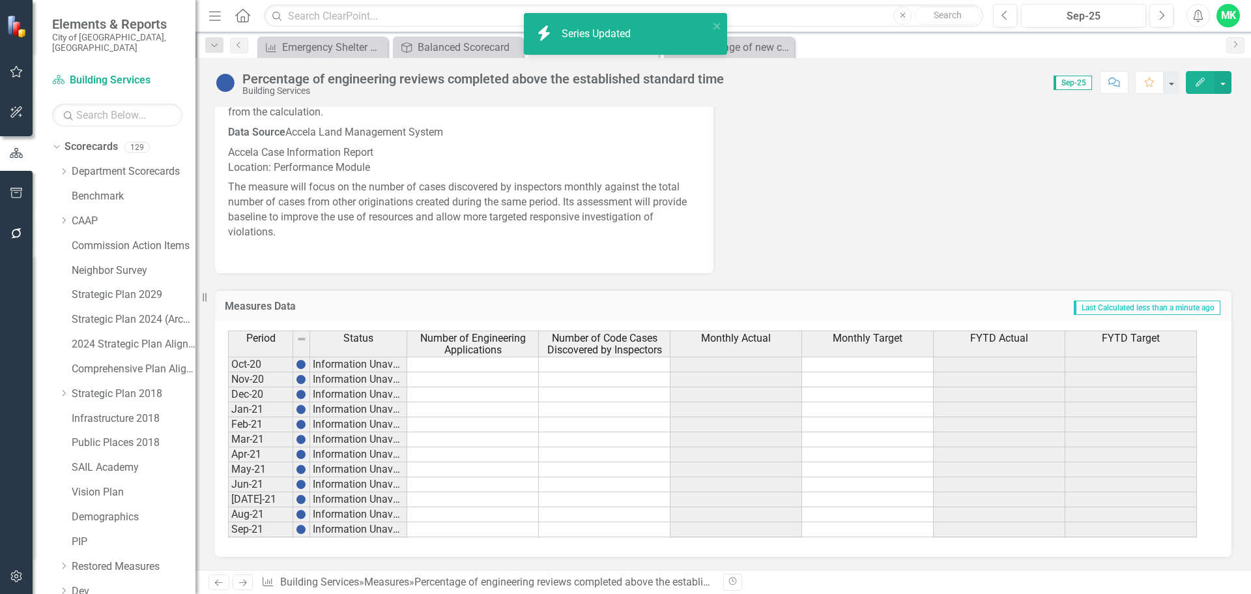
click at [601, 341] on span "Number of Code Cases Discovered by Inspectors" at bounding box center [604, 343] width 126 height 23
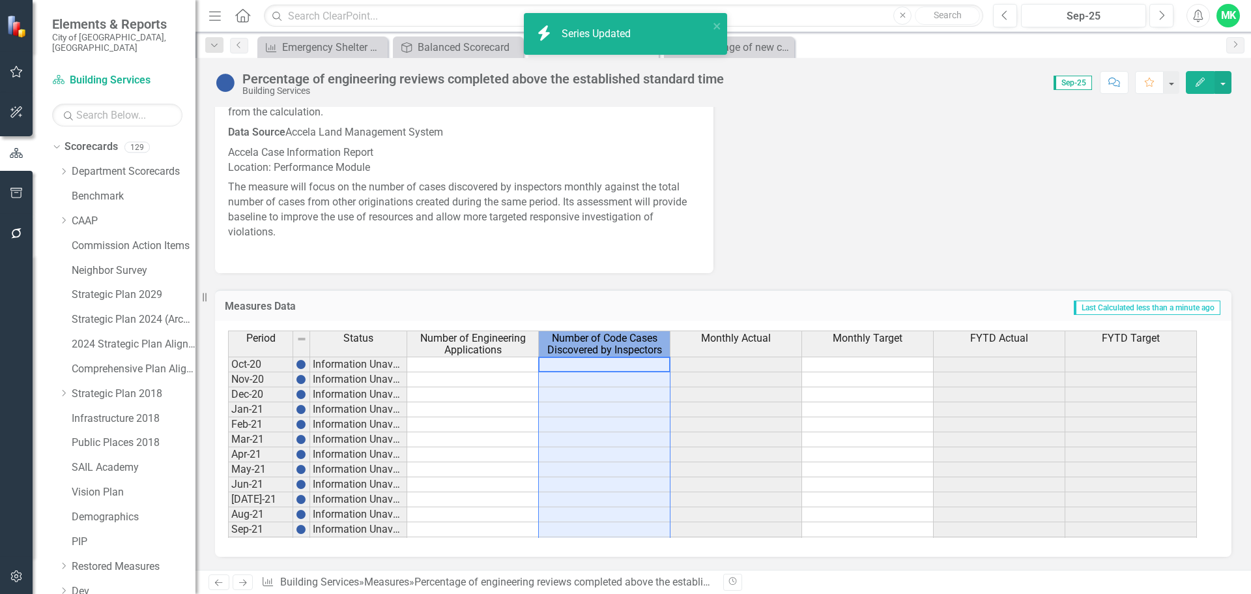
click at [601, 341] on span "Number of Code Cases Discovered by Inspectors" at bounding box center [604, 343] width 126 height 23
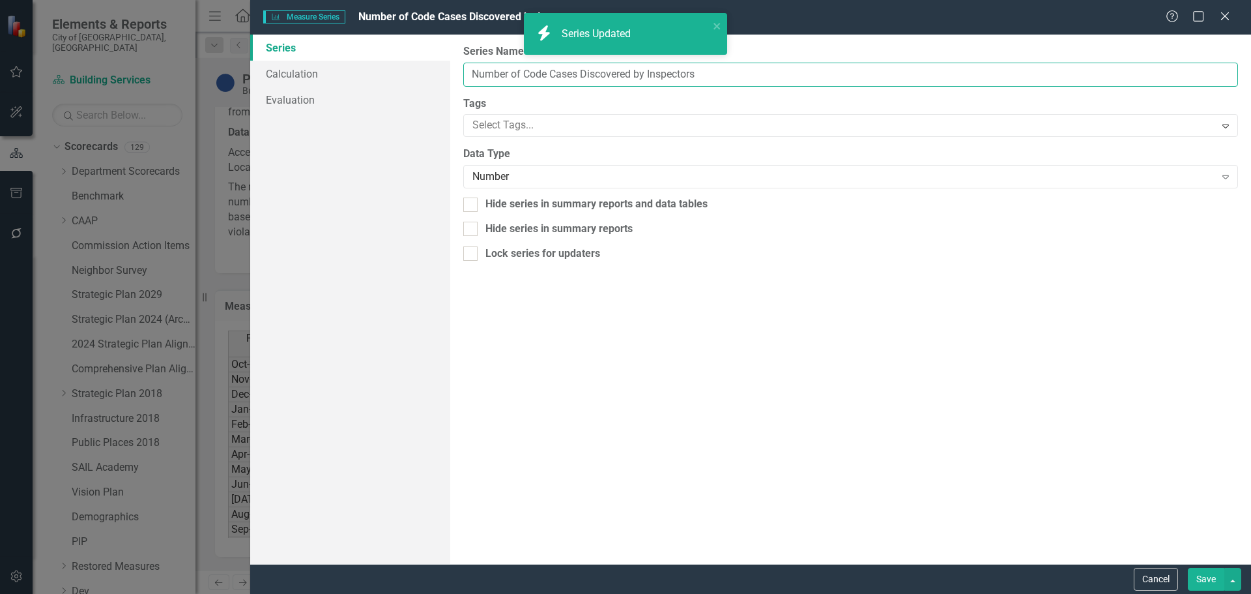
click at [511, 73] on input "Number of Code Cases Discovered by Inspectors" at bounding box center [850, 75] width 775 height 24
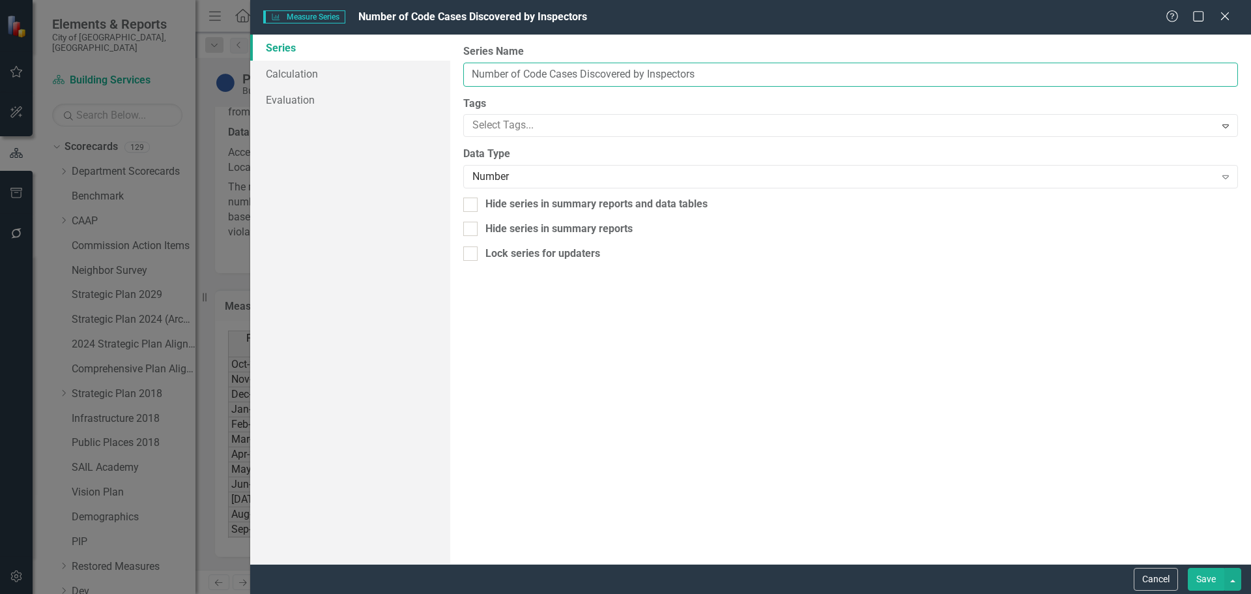
drag, startPoint x: 711, startPoint y: 78, endPoint x: 521, endPoint y: 74, distance: 190.3
click at [521, 74] on input "Number of Code Cases Discovered by Inspectors" at bounding box center [850, 75] width 775 height 24
paste input "engineering reviews completed"
click at [526, 74] on input "Number ofengineering reviews completed" at bounding box center [850, 75] width 775 height 24
click at [587, 71] on input "Number of Engineering reviews completed" at bounding box center [850, 75] width 775 height 24
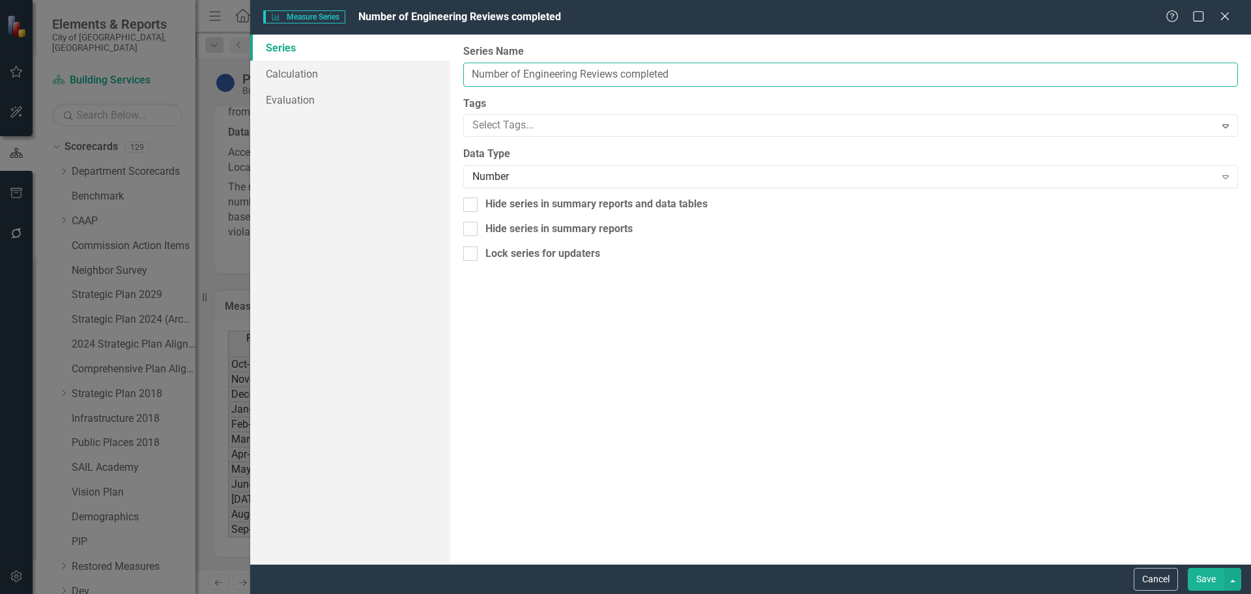
drag, startPoint x: 676, startPoint y: 72, endPoint x: 624, endPoint y: 77, distance: 53.0
click at [624, 77] on input "Number of Engineering Reviews completed" at bounding box center [850, 75] width 775 height 24
type input "Number of Engineering Reviews Above Standard Time"
click at [1203, 572] on button "Save" at bounding box center [1206, 579] width 36 height 23
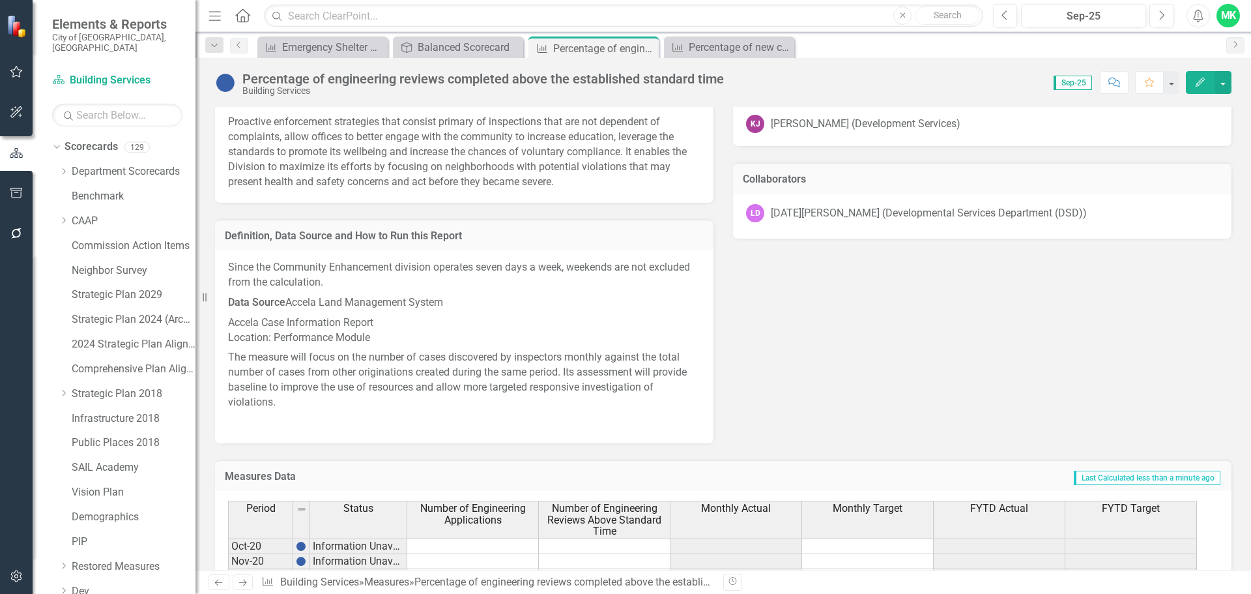
scroll to position [717, 0]
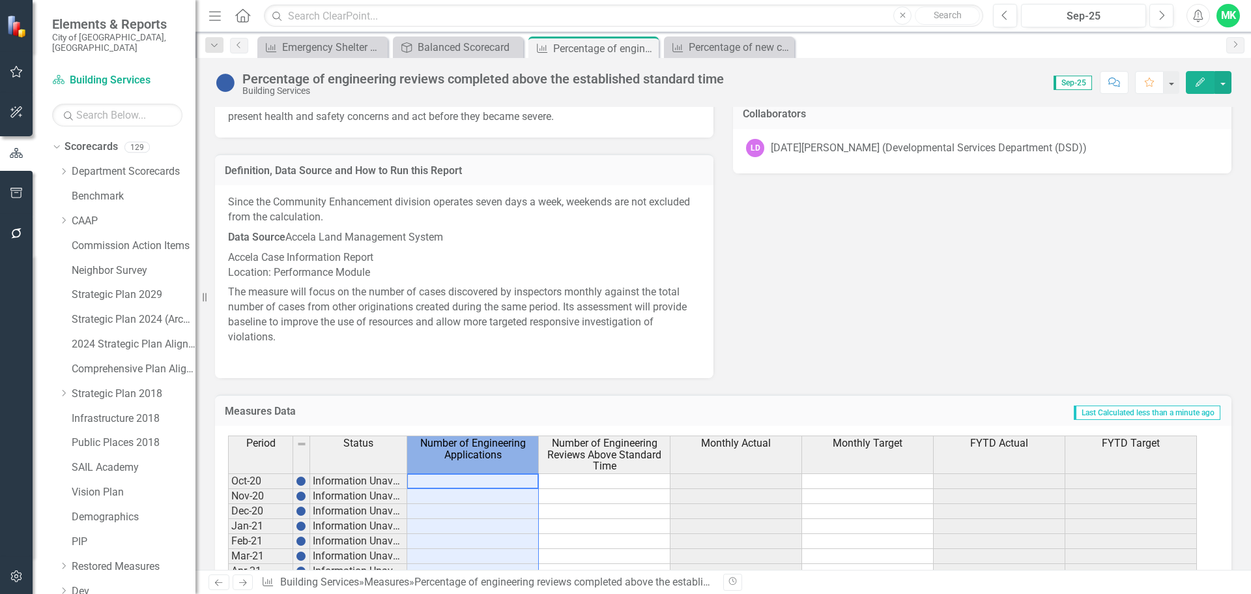
click at [488, 452] on span "Number of Engineering Applications" at bounding box center [473, 448] width 126 height 23
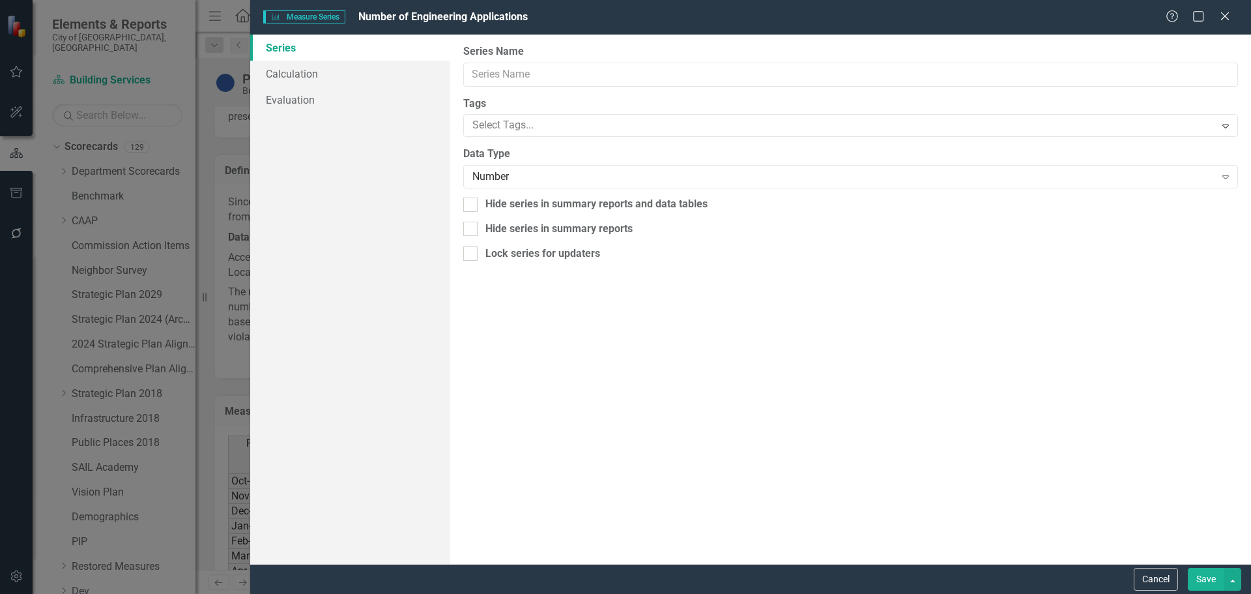
type input "Number of Engineering Applications"
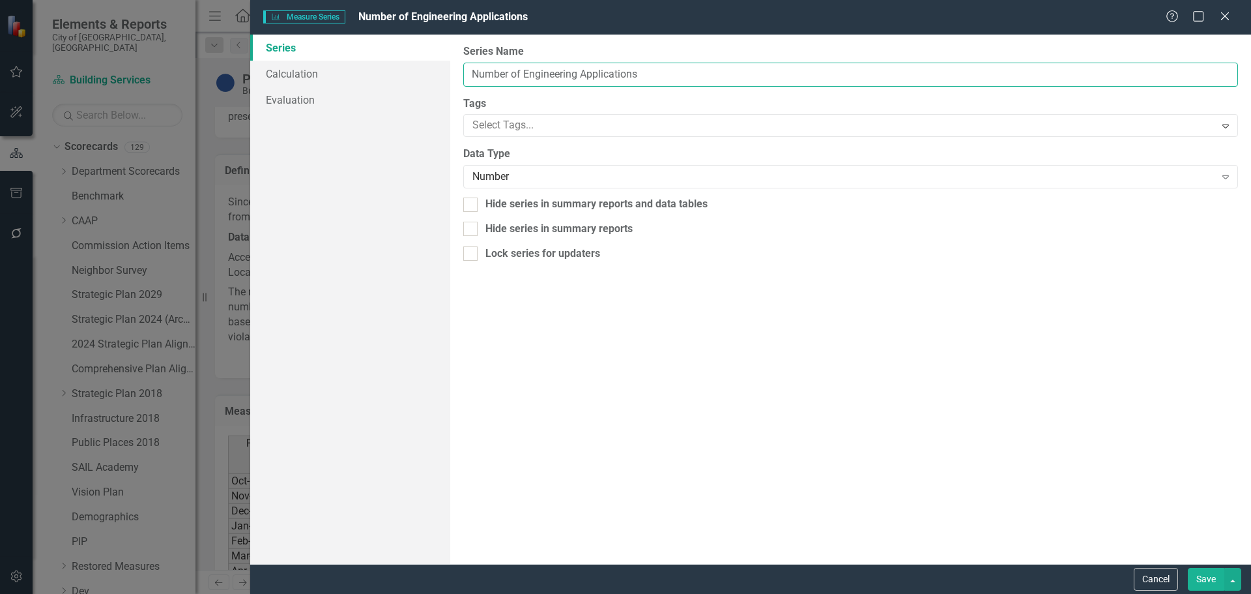
drag, startPoint x: 659, startPoint y: 72, endPoint x: 452, endPoint y: 63, distance: 207.4
click at [452, 63] on div "From this page, you can edit the name, type, and visibility options of your ser…" at bounding box center [850, 299] width 801 height 529
click at [1145, 579] on button "Cancel" at bounding box center [1156, 579] width 44 height 23
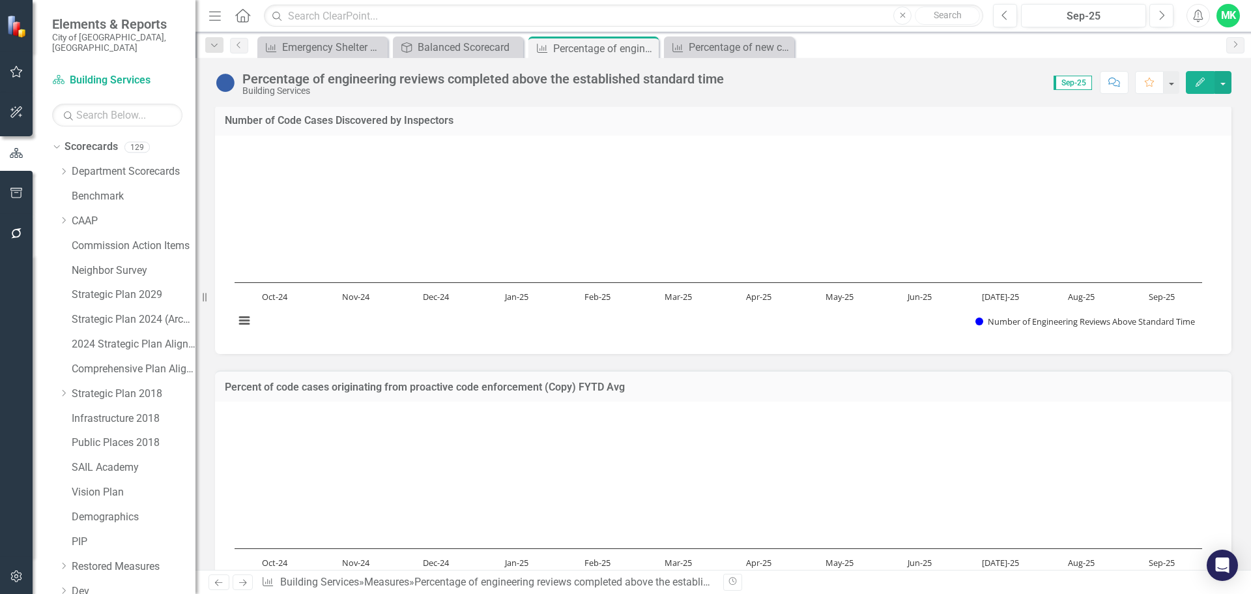
scroll to position [0, 0]
click at [476, 122] on h3 "Number of Code Cases Discovered by Inspectors" at bounding box center [723, 124] width 997 height 12
click at [474, 124] on h3 "Number of Code Cases Discovered by Inspectors" at bounding box center [723, 124] width 997 height 12
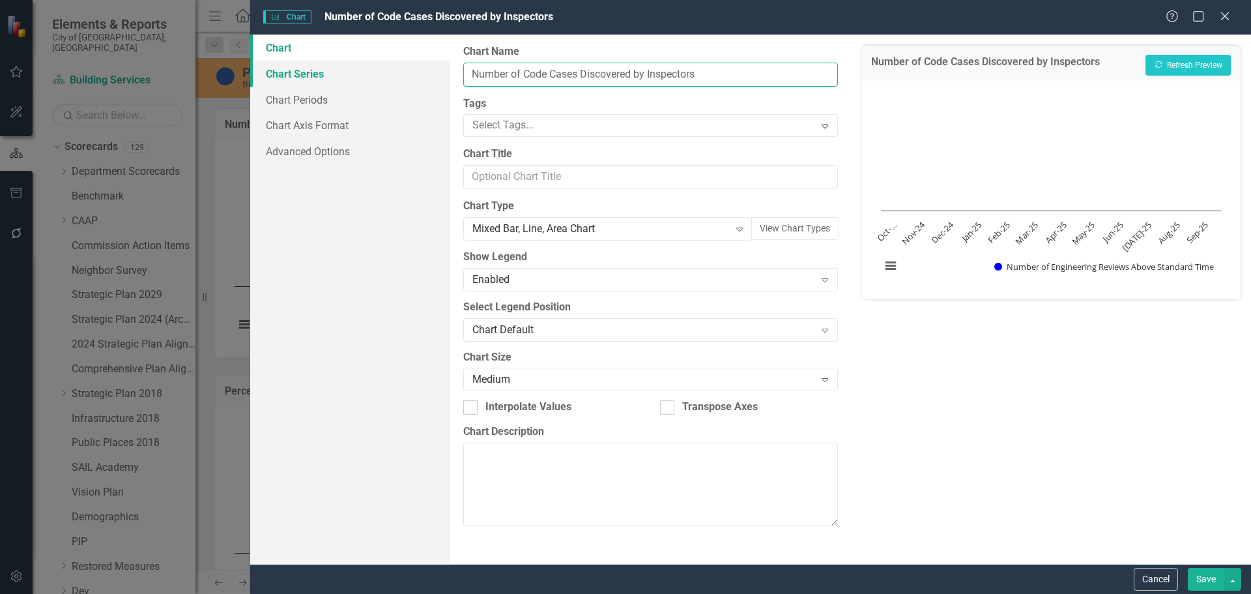
drag, startPoint x: 713, startPoint y: 71, endPoint x: 432, endPoint y: 68, distance: 280.8
click at [432, 68] on div "Chart Chart Series Chart Periods Chart Axis Format Advanced Options From this p…" at bounding box center [750, 299] width 1001 height 529
paste input "Engineering Application"
type input "Number of Engineering Applications Received"
click at [1151, 409] on div "Number of Engineering Applications Received Recalculate Refresh Preview Chart B…" at bounding box center [1051, 299] width 400 height 529
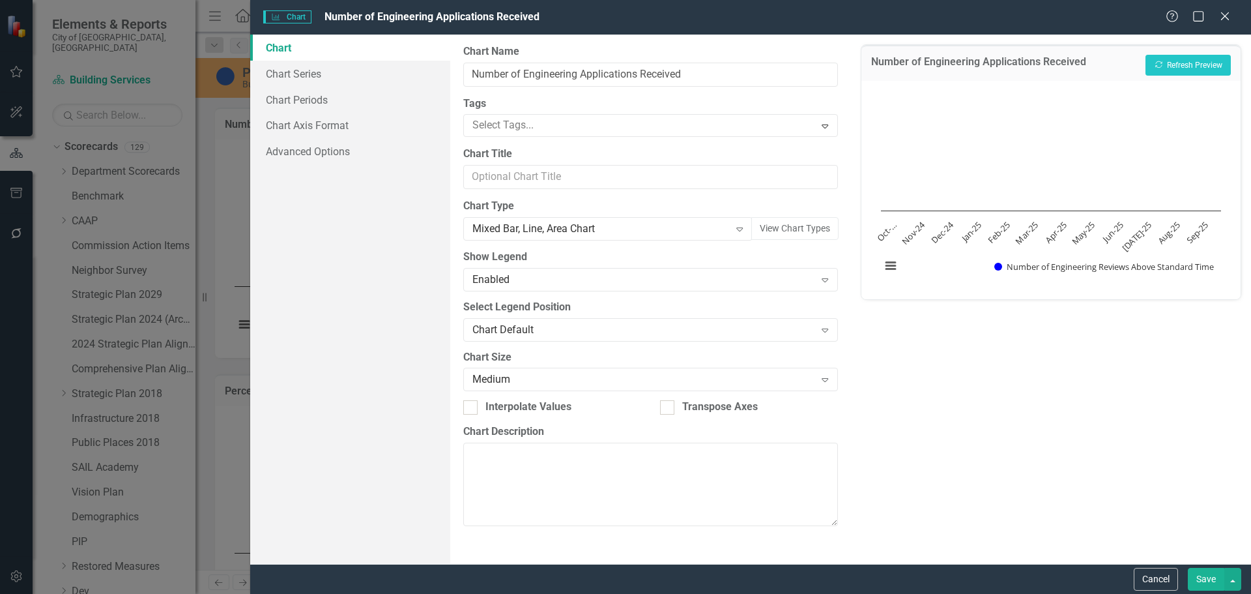
click at [1200, 575] on button "Save" at bounding box center [1206, 579] width 36 height 23
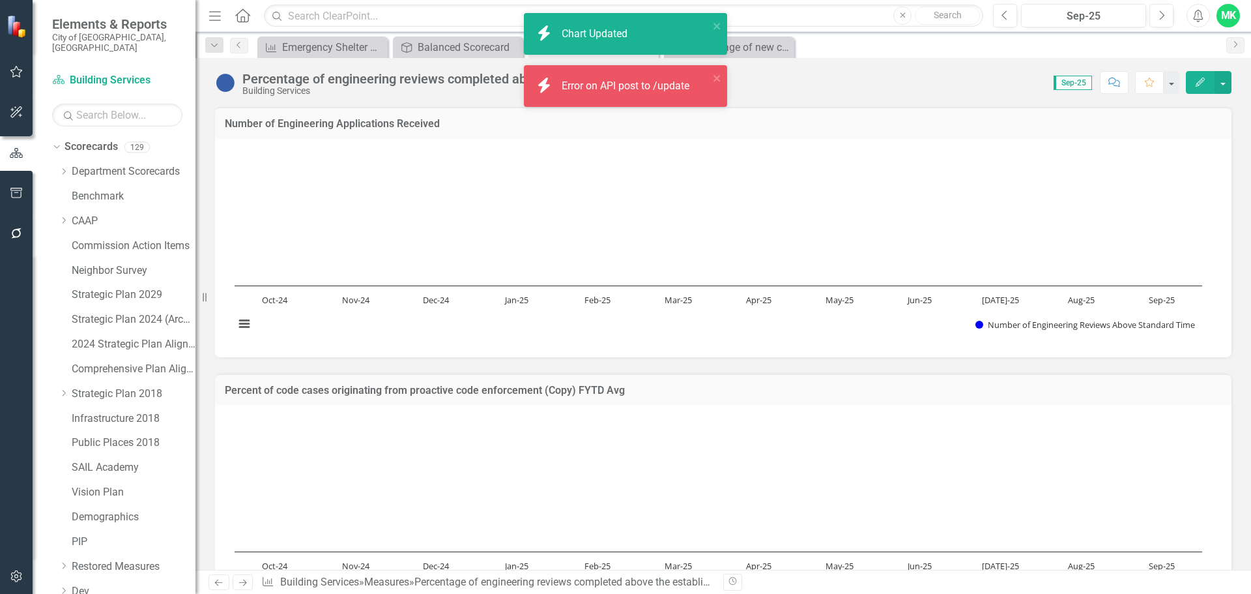
click at [357, 392] on h3 "Percent of code cases originating from proactive code enforcement (Copy) FYTD A…" at bounding box center [723, 390] width 997 height 12
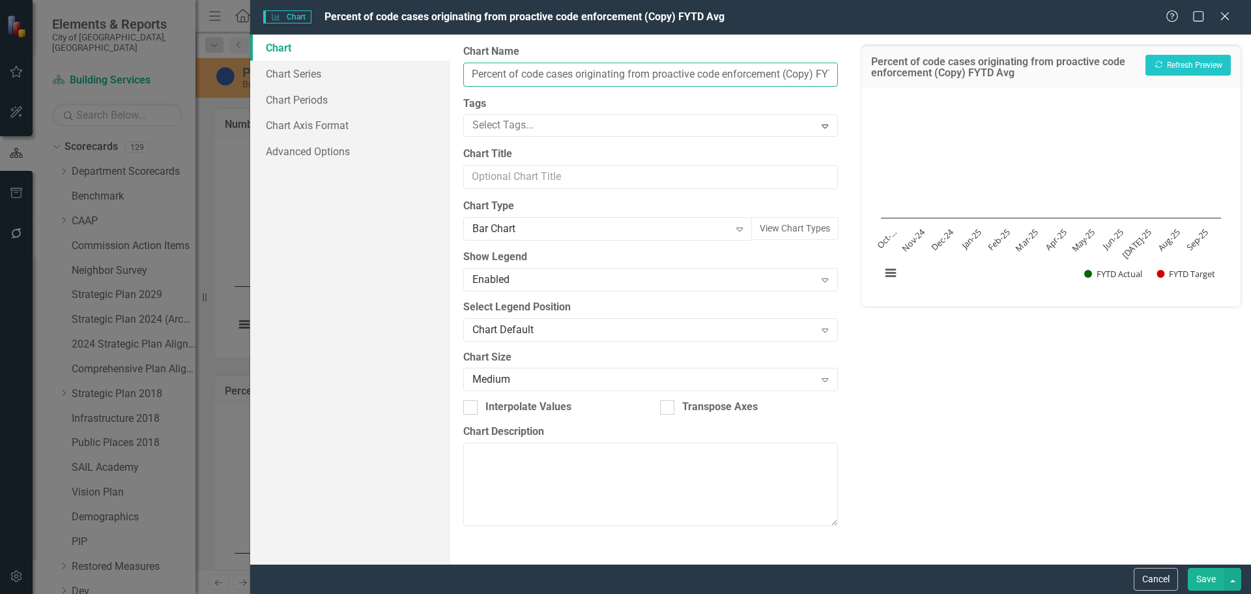
scroll to position [0, 36]
drag, startPoint x: 525, startPoint y: 73, endPoint x: 849, endPoint y: 71, distance: 323.8
click at [849, 71] on div "From this page, you can define the name, type, and size of the chart. You can a…" at bounding box center [650, 299] width 400 height 529
click at [783, 72] on input "Percent of code cases originating from proactive code enforcement (Copy) FYTD A…" at bounding box center [650, 75] width 374 height 24
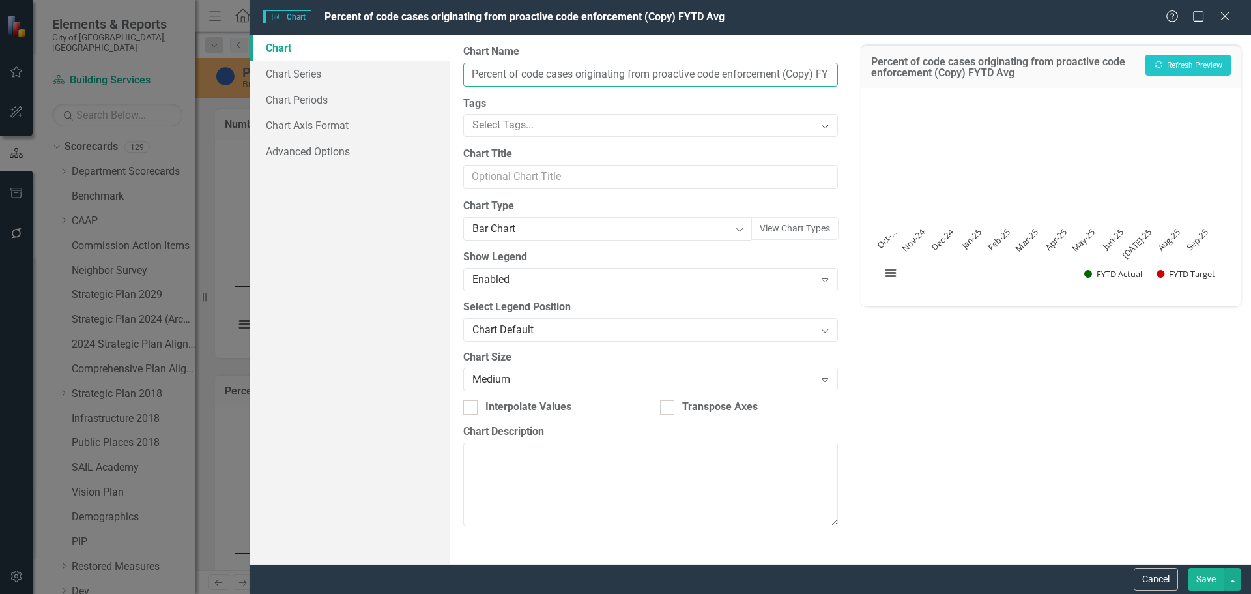
drag, startPoint x: 783, startPoint y: 72, endPoint x: 534, endPoint y: 79, distance: 249.0
click at [528, 80] on input "Percent of code cases originating from proactive code enforcement (Copy) FYTD A…" at bounding box center [650, 75] width 374 height 24
paste input "engineering reviews completed above the average time"
click at [530, 72] on input "Percent of cengineering reviews completed above the average timeFYTD Avg" at bounding box center [650, 75] width 374 height 24
click at [775, 72] on input "Percent of engineering reviews completed above the average timeFYTD Avg" at bounding box center [650, 75] width 374 height 24
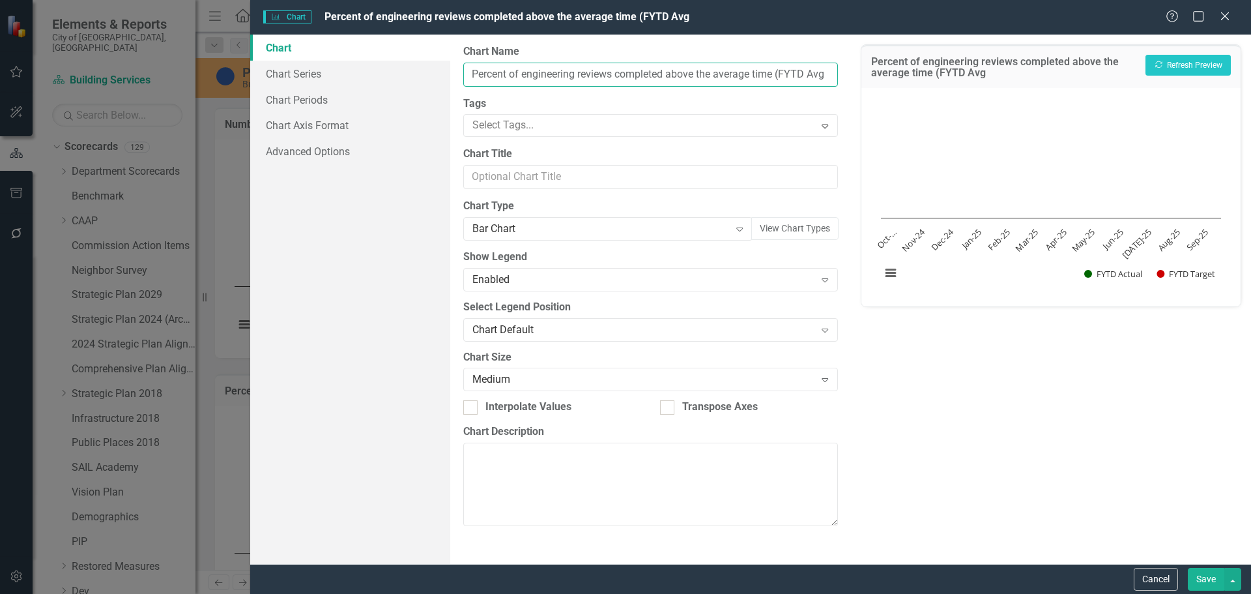
click at [827, 72] on input "Percent of engineering reviews completed above the average time (FYTD Avg" at bounding box center [650, 75] width 374 height 24
type input "Percent of engineering reviews completed above the average time (FYTD Avg)"
click at [1211, 577] on button "Save" at bounding box center [1206, 579] width 36 height 23
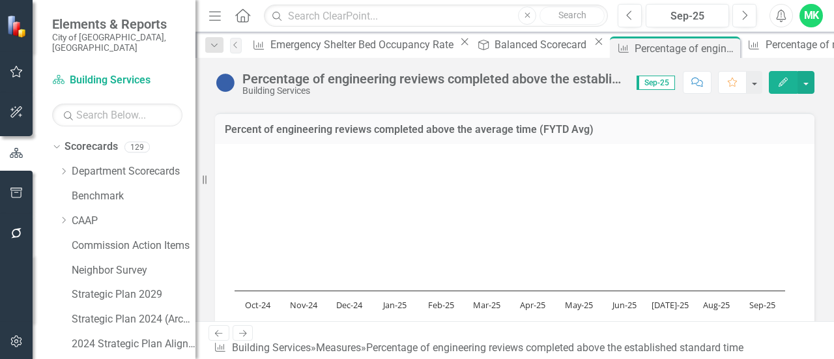
scroll to position [261, 0]
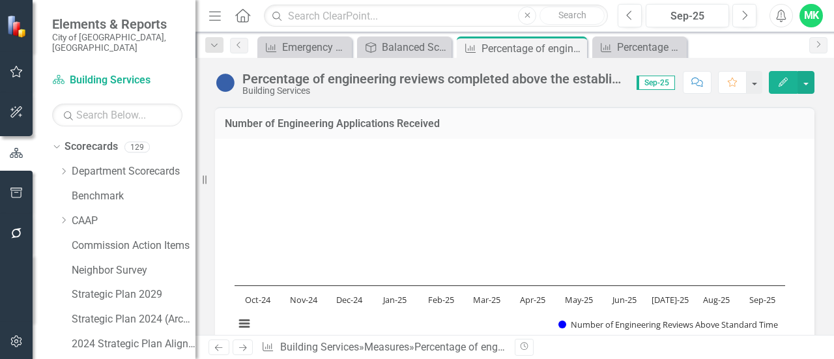
scroll to position [261, 0]
